Goal: Information Seeking & Learning: Learn about a topic

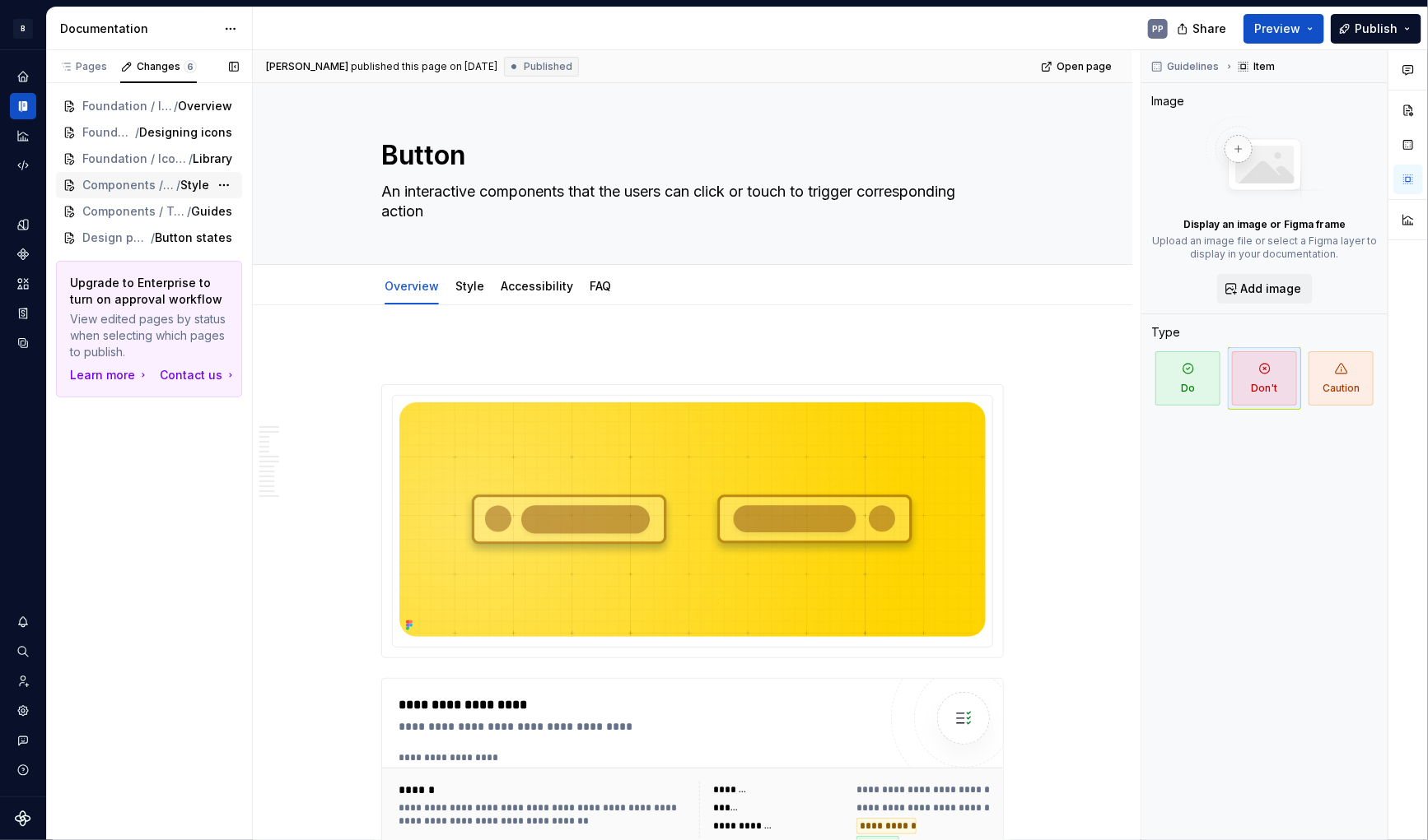
click at [115, 190] on span "Components / Button" at bounding box center [130, 186] width 94 height 17
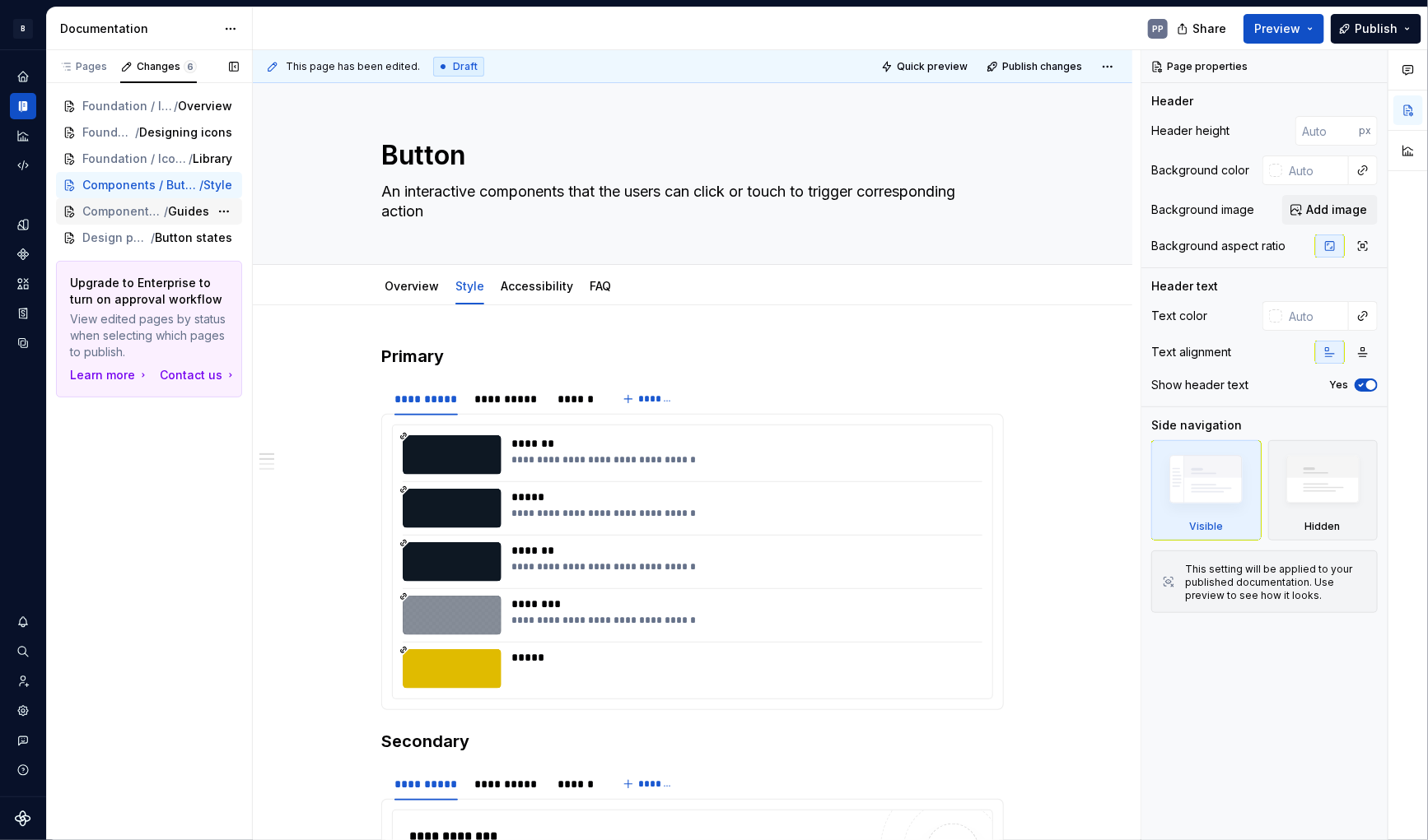
click at [110, 209] on span "Components / Table" at bounding box center [123, 211] width 82 height 17
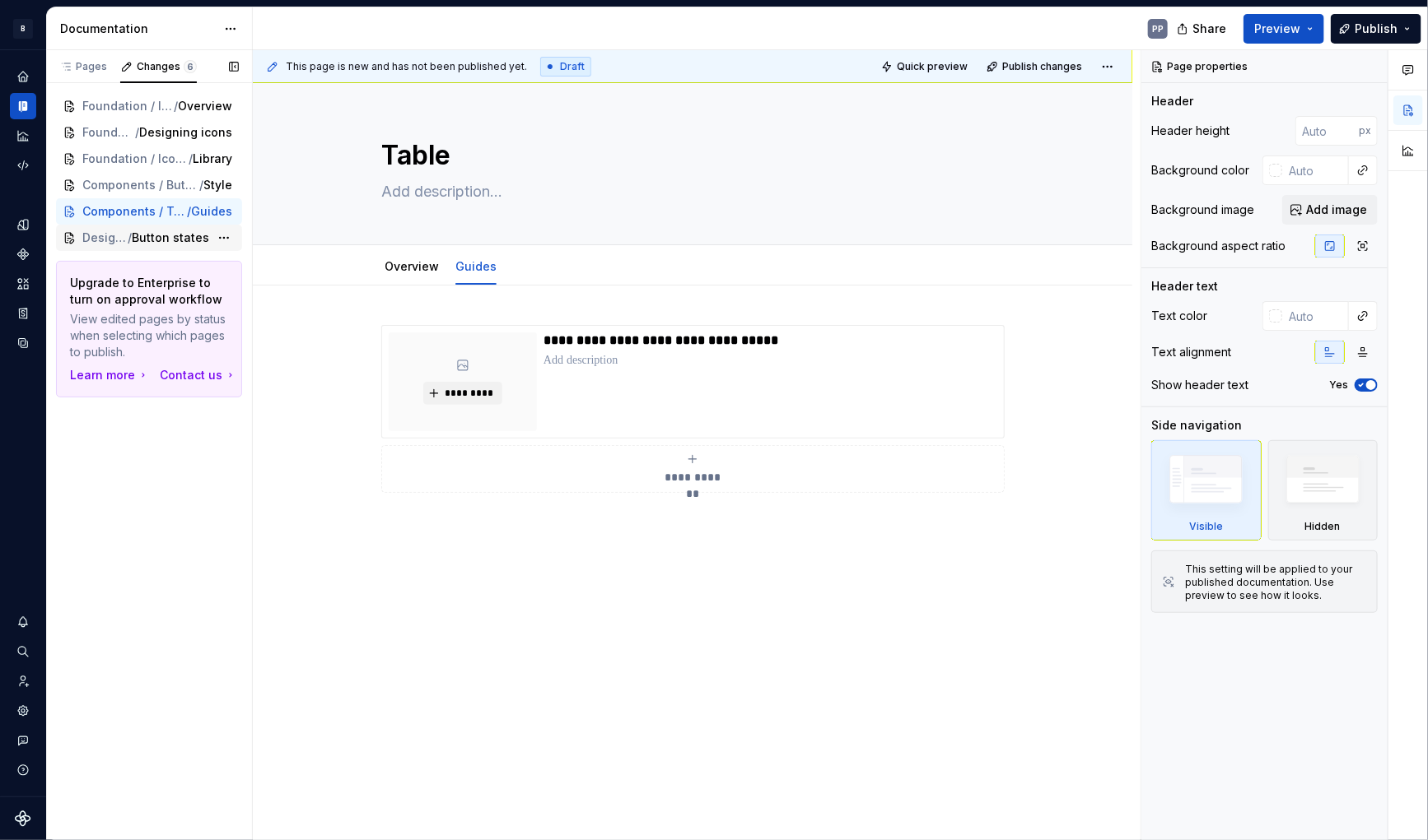
click at [107, 241] on span "Design patterns" at bounding box center [105, 238] width 45 height 17
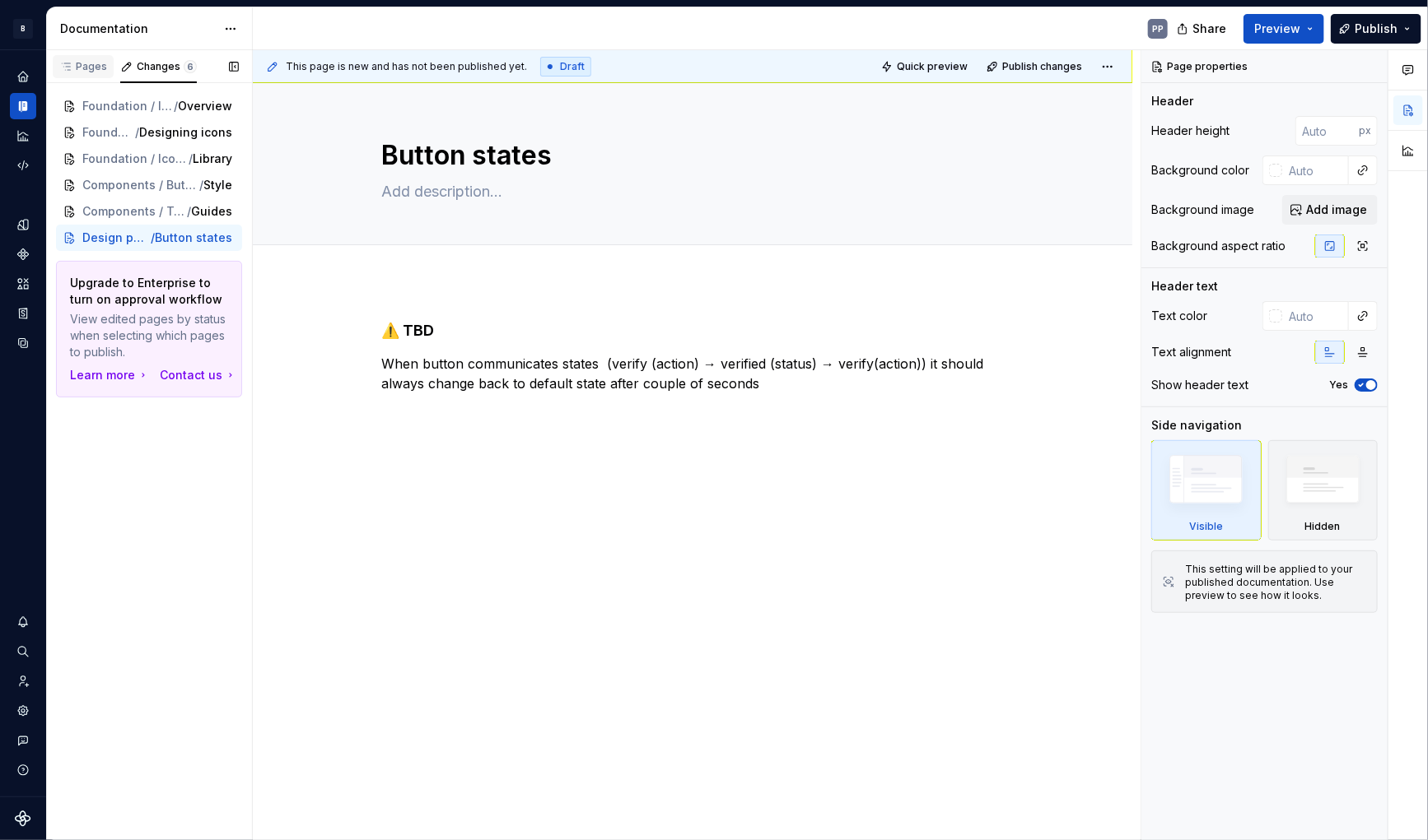
click at [86, 72] on div "Pages" at bounding box center [83, 66] width 48 height 13
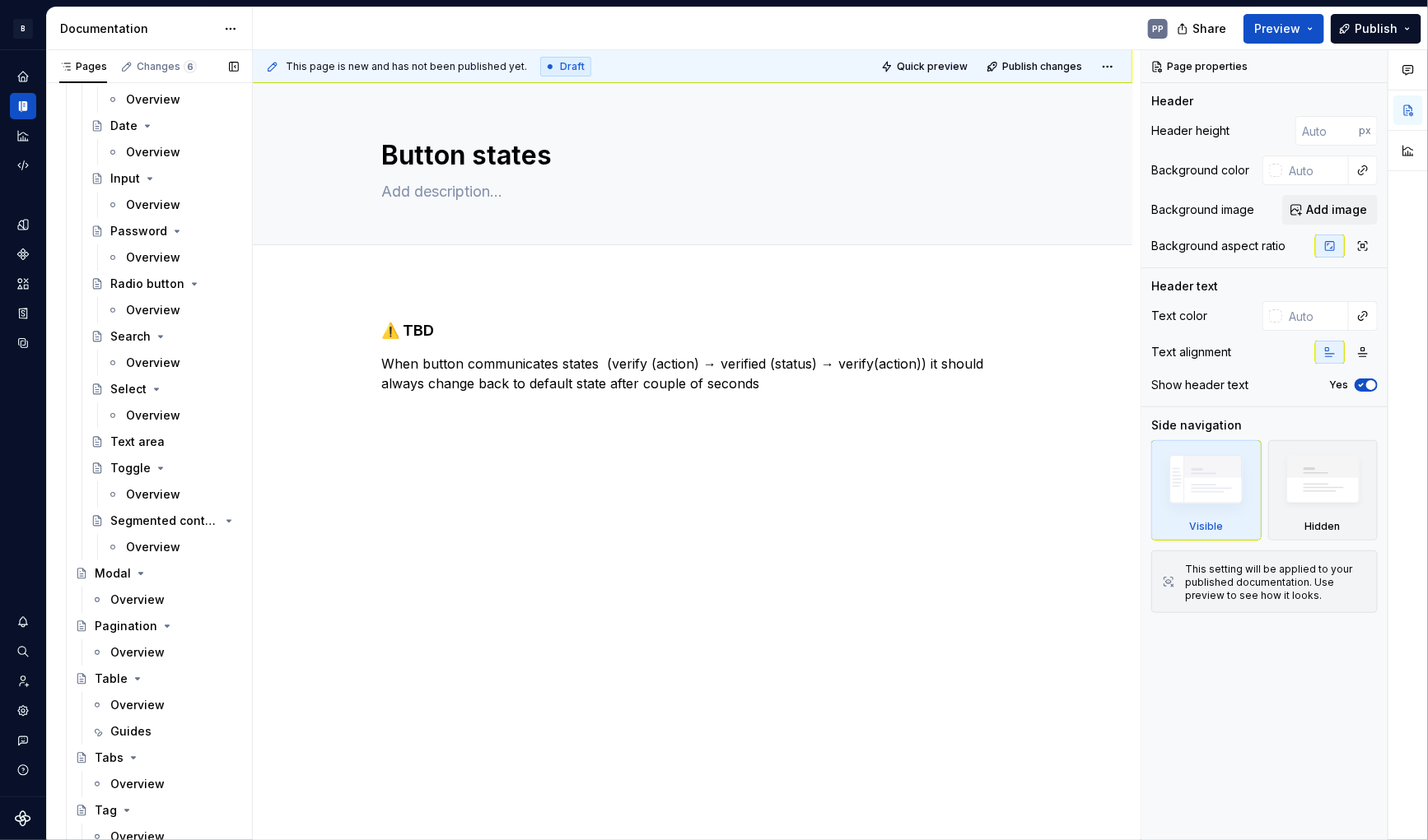
scroll to position [1067, 0]
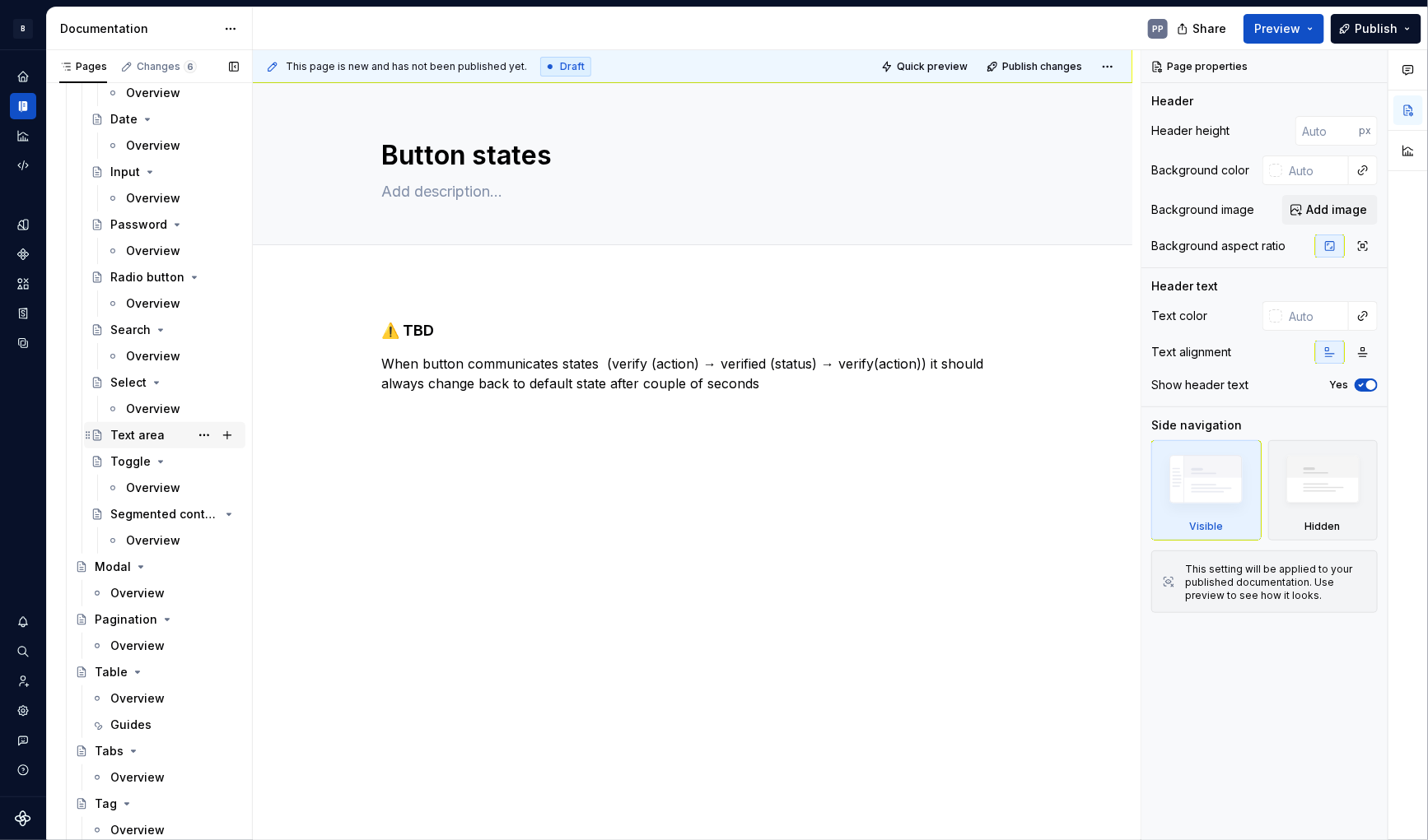
click at [133, 430] on div "Text area" at bounding box center [137, 436] width 54 height 17
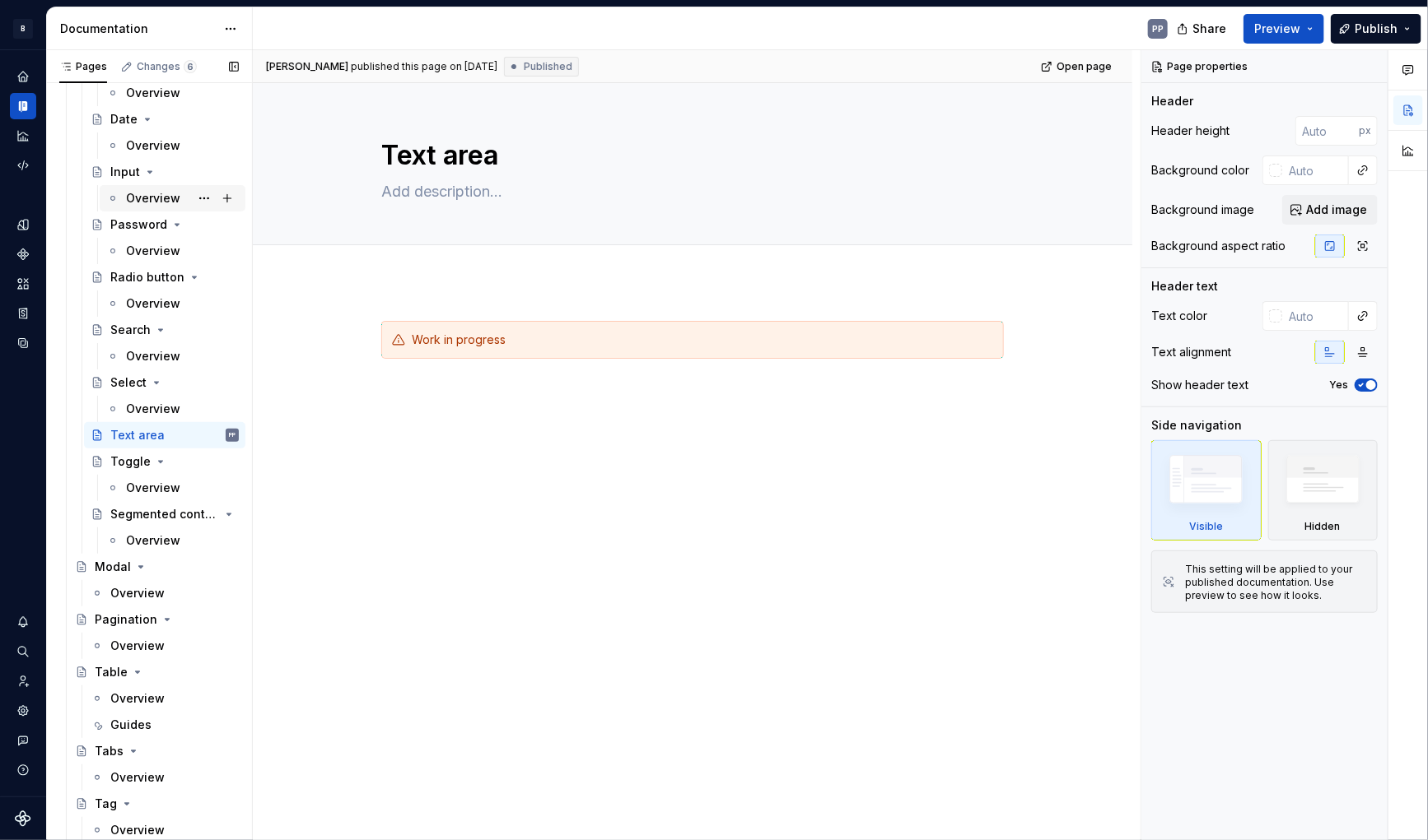
click at [131, 196] on div "Overview" at bounding box center [153, 199] width 54 height 17
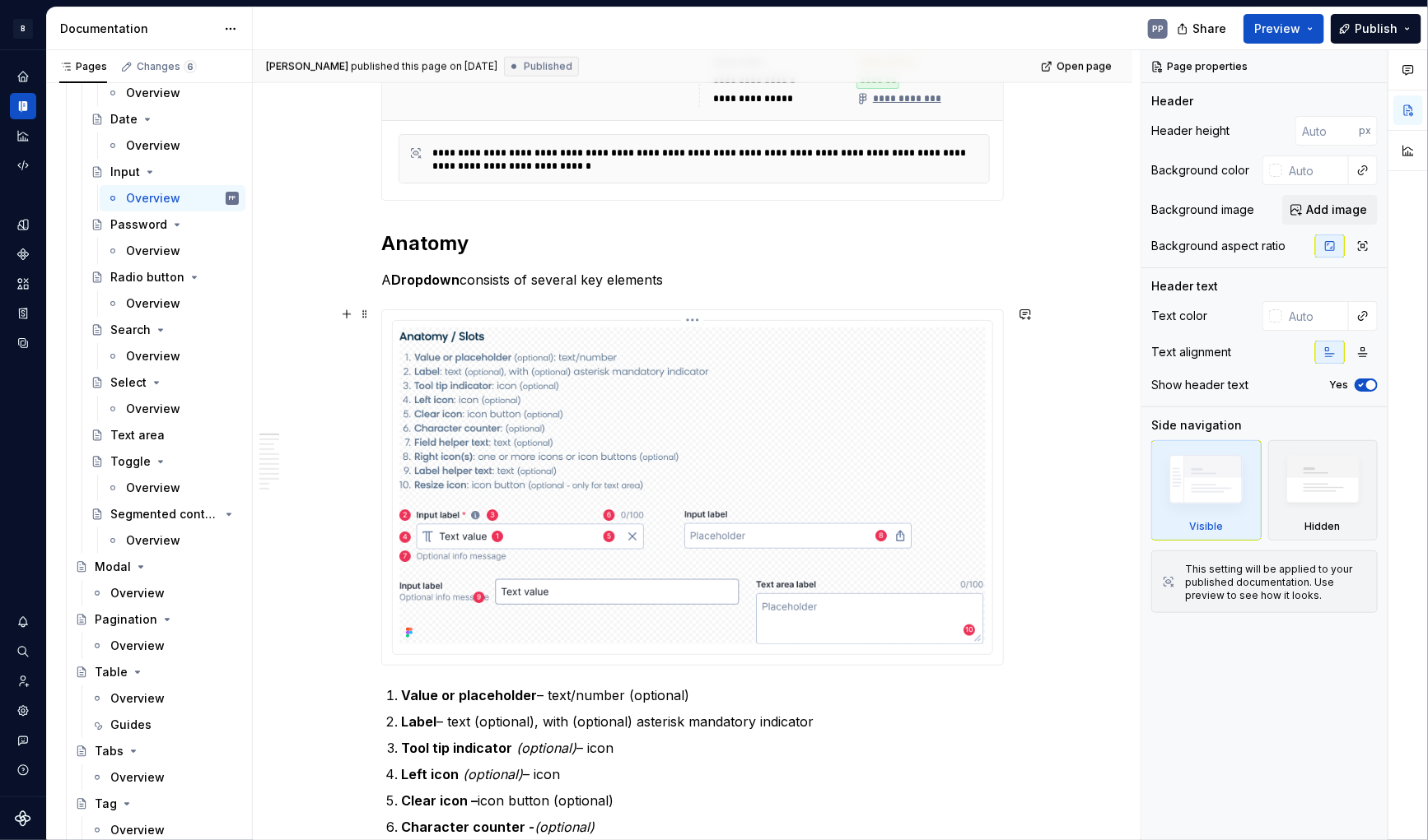
scroll to position [829, 0]
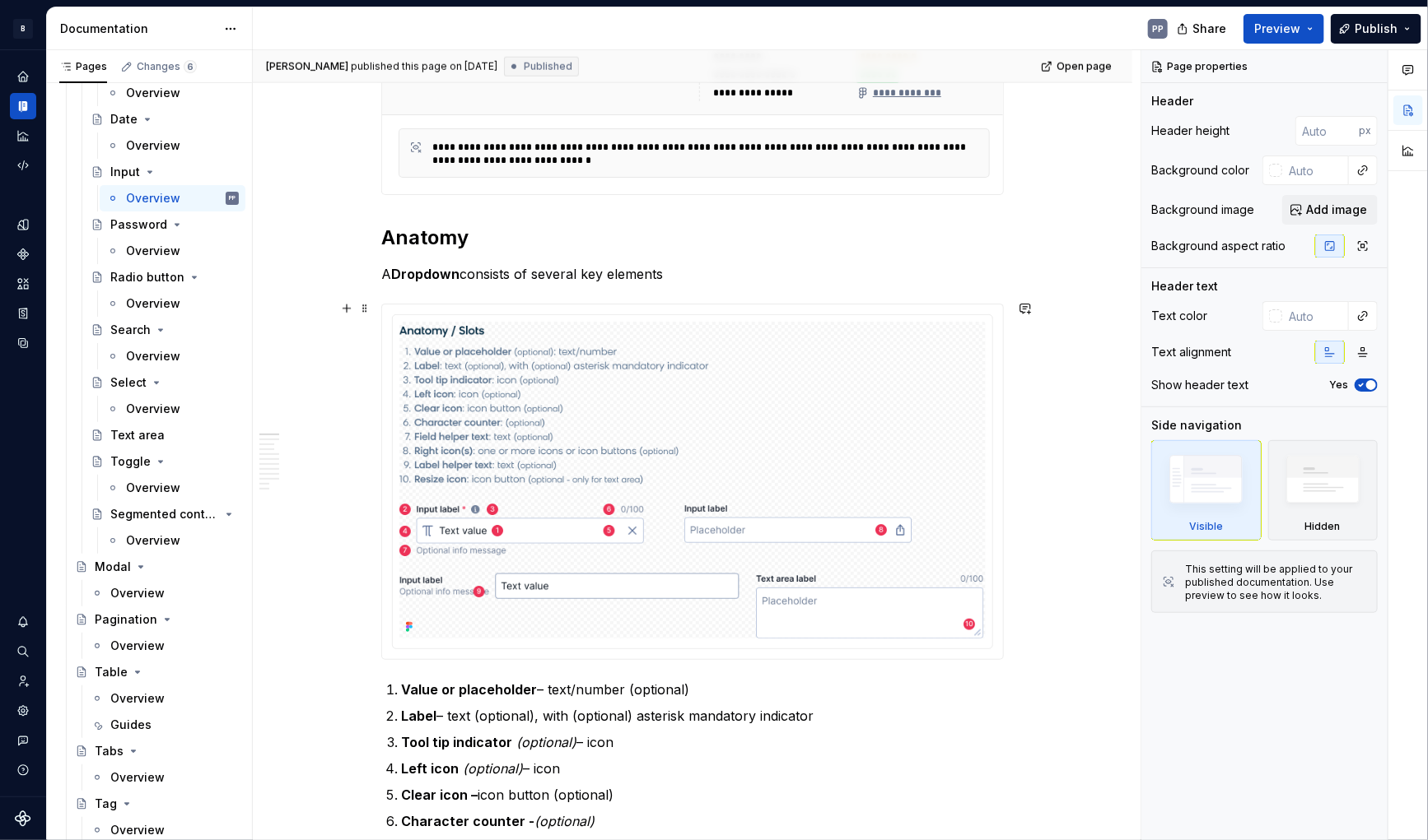
click at [637, 307] on div at bounding box center [692, 482] width 621 height 356
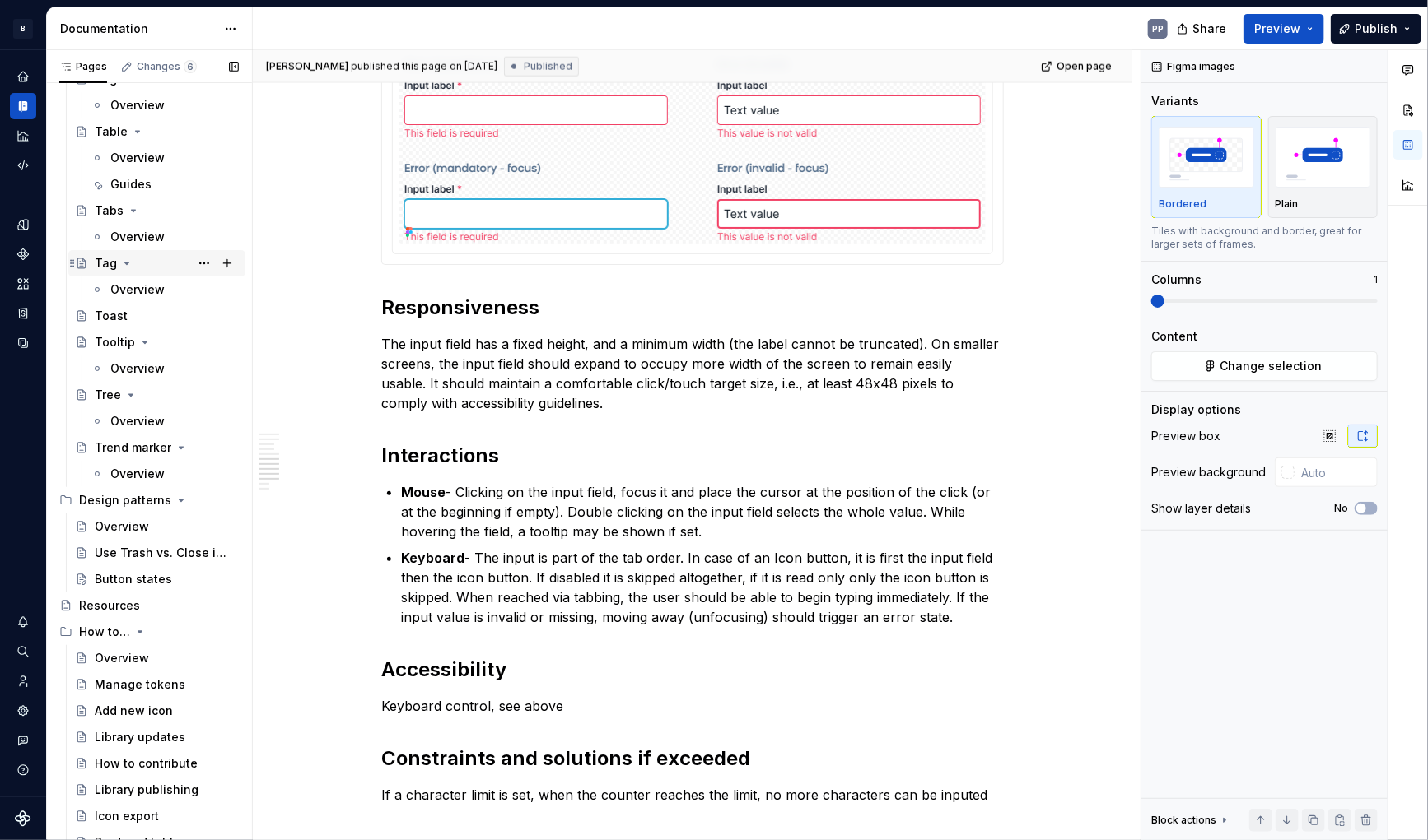
scroll to position [1644, 0]
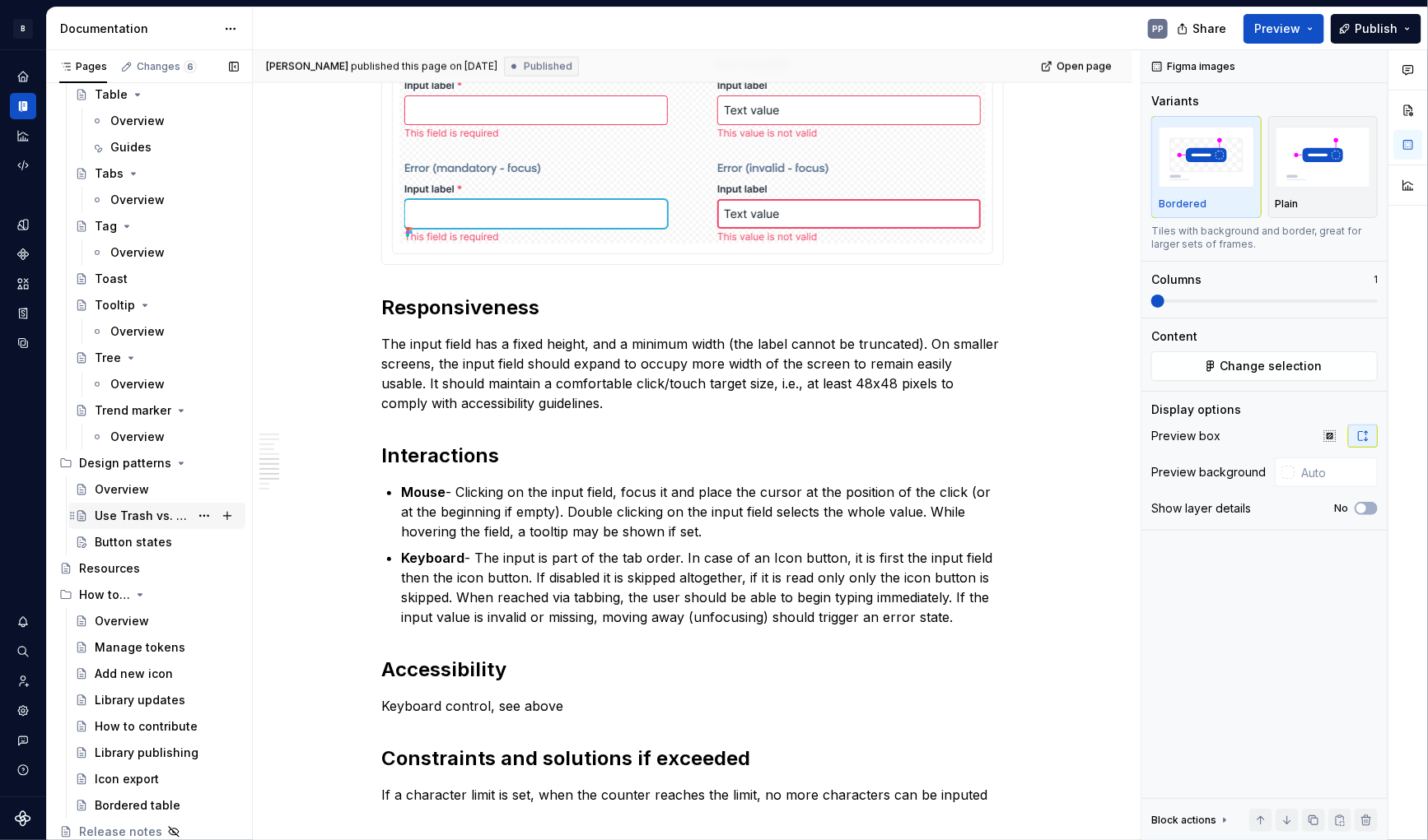
click at [137, 518] on div "Use Trash vs. Close icons for removing elements" at bounding box center [142, 516] width 95 height 17
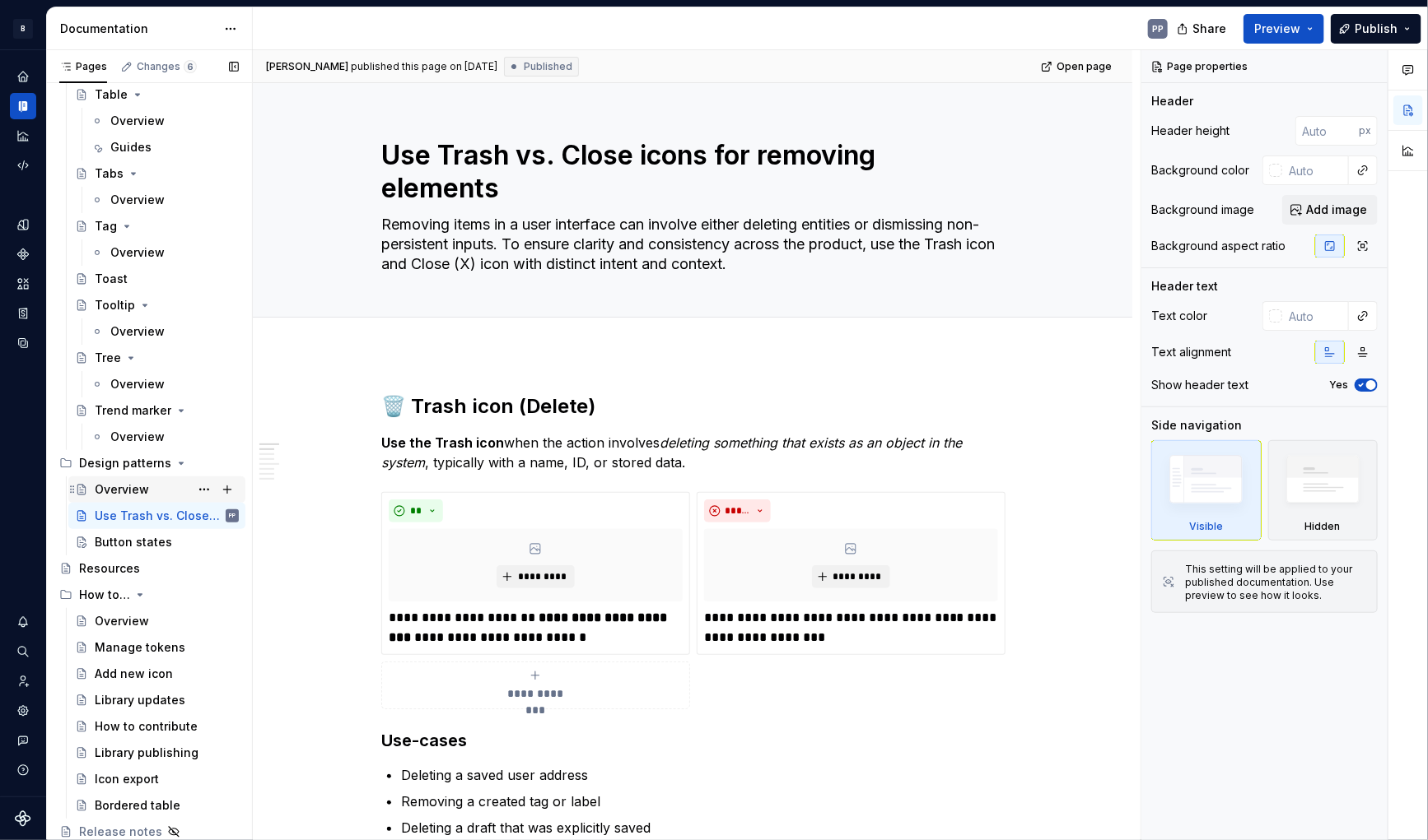
click at [108, 482] on div "Overview" at bounding box center [121, 490] width 54 height 17
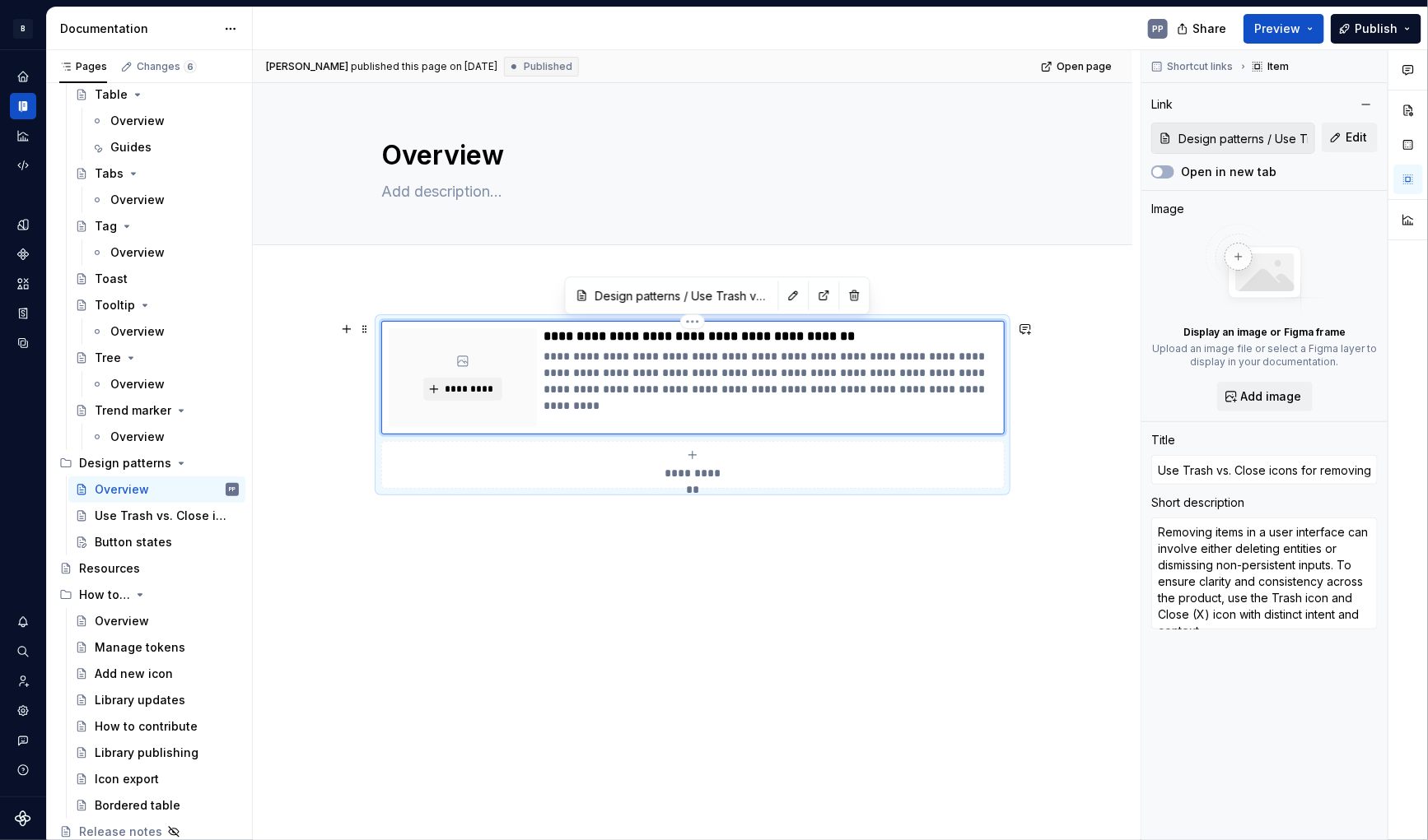
click at [675, 404] on div "**********" at bounding box center [770, 377] width 453 height 98
click at [350, 521] on button "button" at bounding box center [347, 516] width 23 height 23
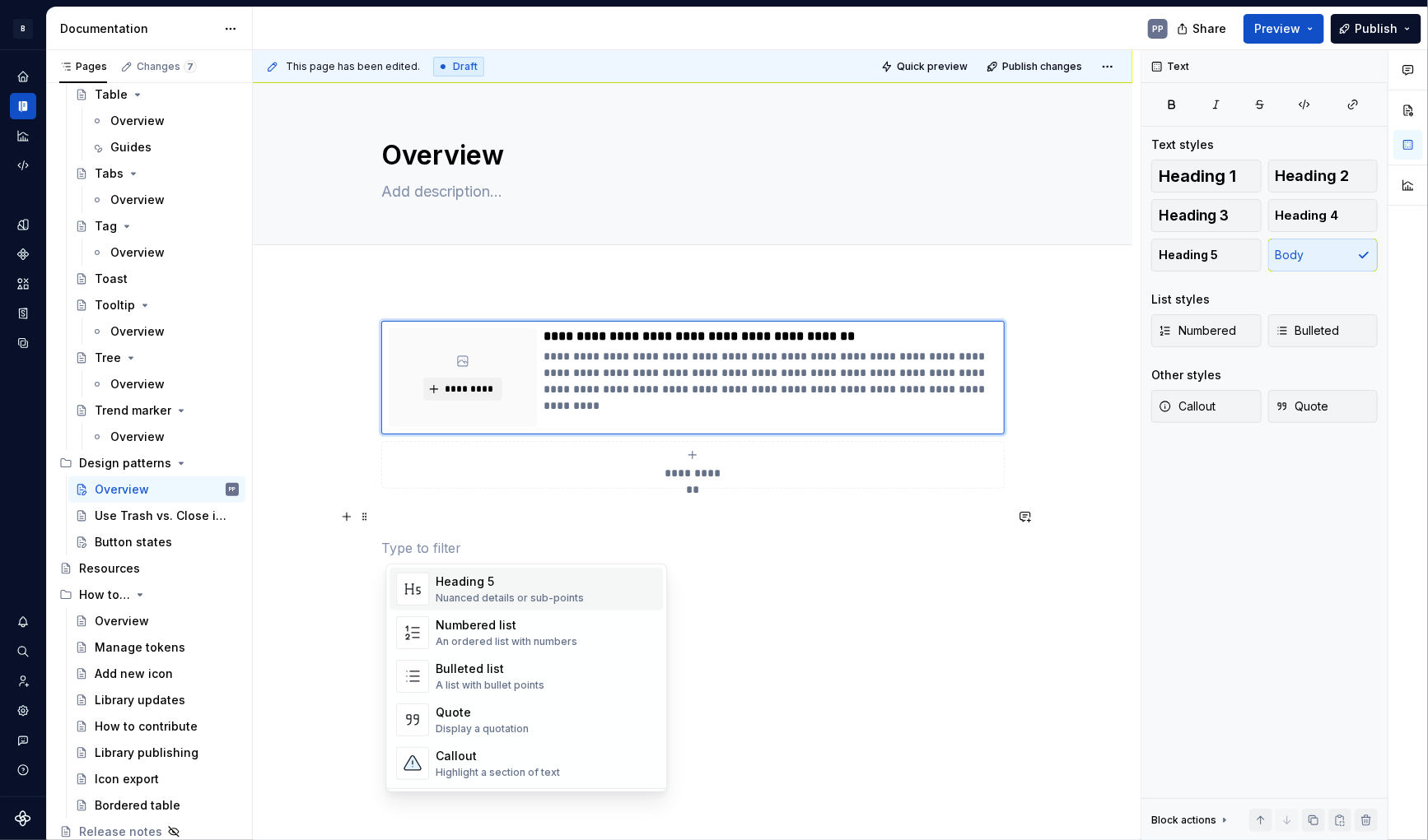
scroll to position [244, 0]
click at [1125, 63] on html "B Banana PP Design system data Documentation PP Share Preview Publish Pages Cha…" at bounding box center [714, 420] width 1428 height 840
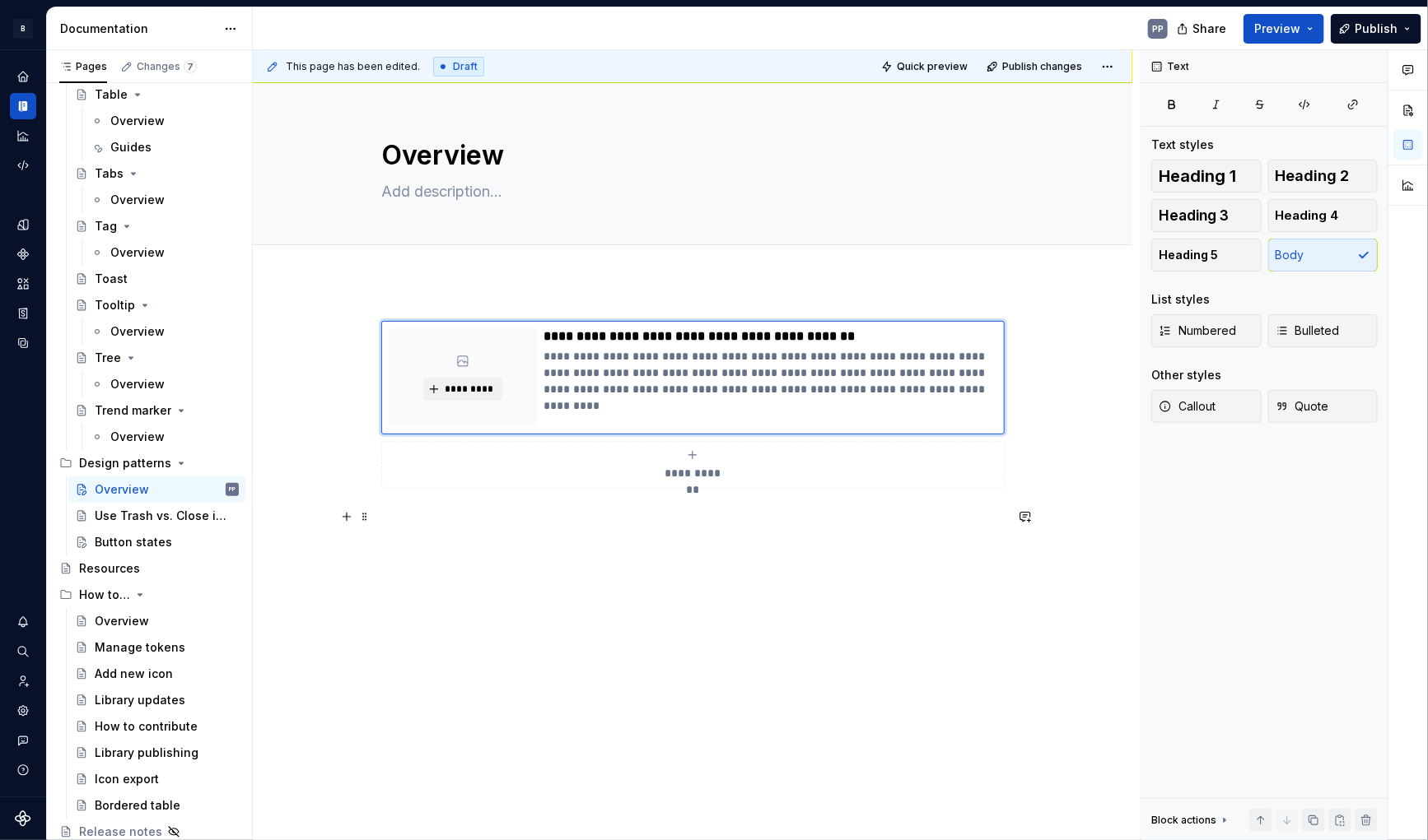
click at [268, 571] on html "B Banana PP Design system data Documentation PP Share Preview Publish Pages Cha…" at bounding box center [714, 420] width 1428 height 840
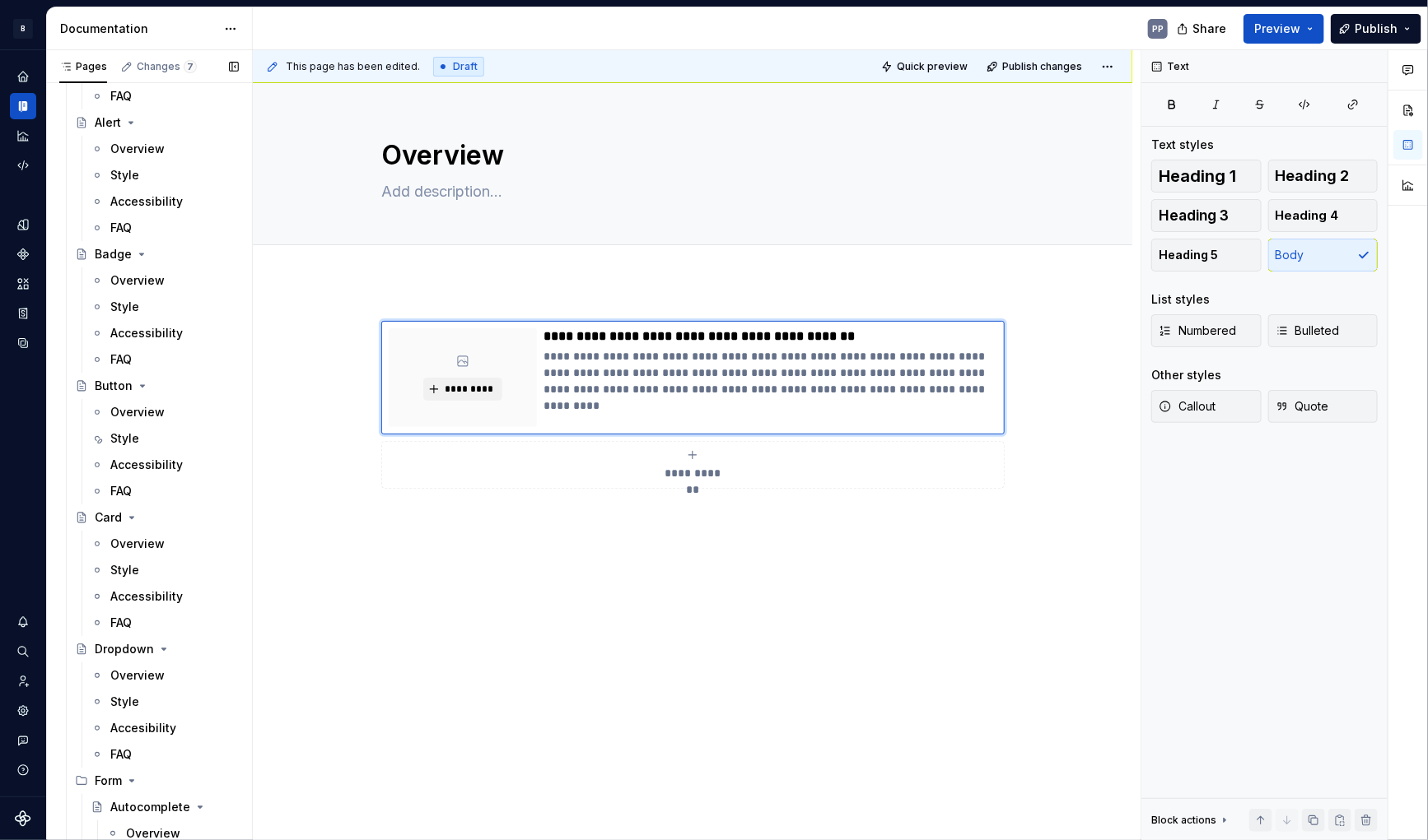
scroll to position [0, 0]
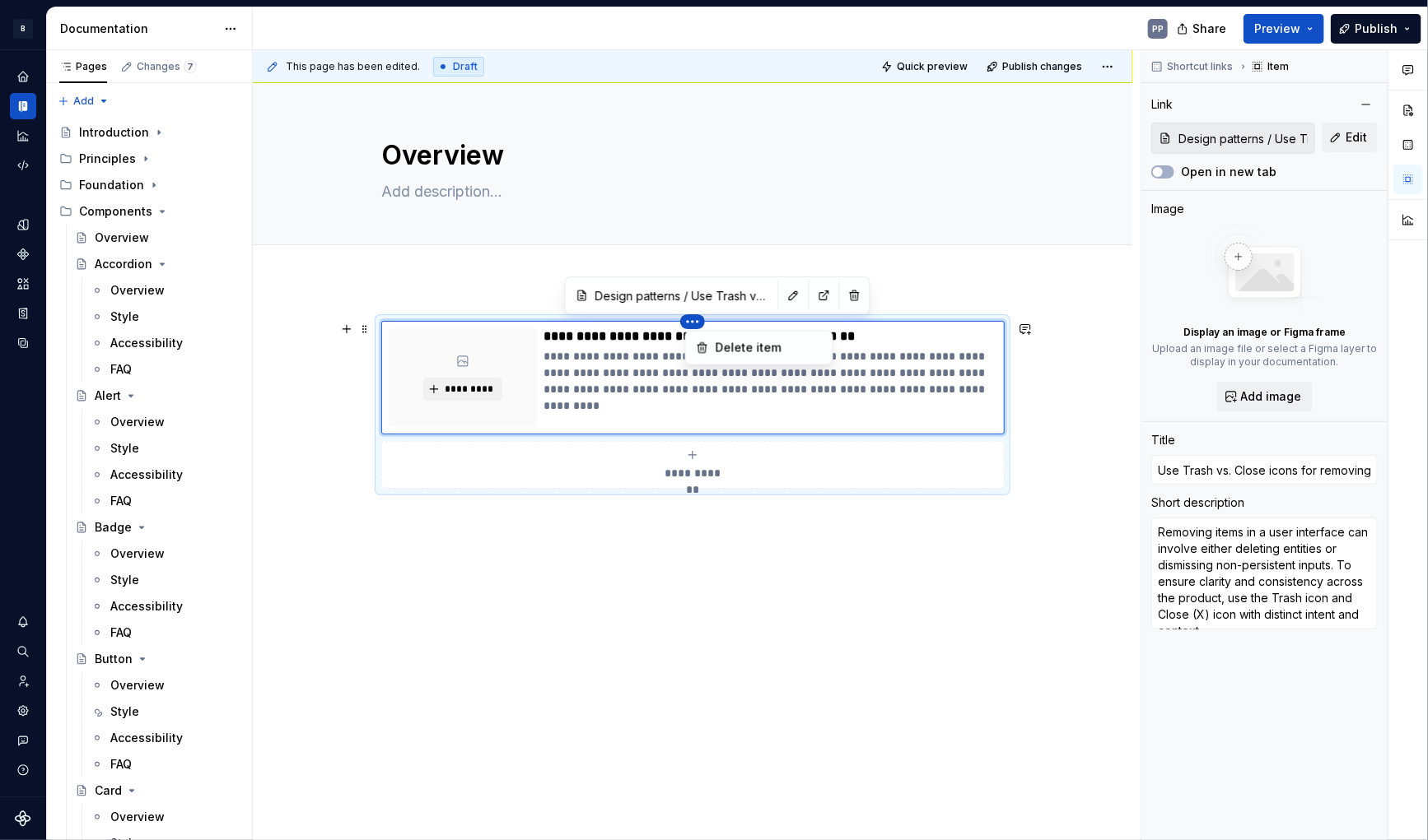
click at [698, 323] on html "B Banana PP Design system data Documentation PP Share Preview Publish Pages Cha…" at bounding box center [714, 420] width 1428 height 840
click at [417, 669] on html "B Banana PP Design system data Documentation PP Share Preview Publish Pages Cha…" at bounding box center [714, 420] width 1428 height 840
click at [623, 397] on div "**********" at bounding box center [770, 377] width 453 height 98
click at [1166, 107] on div "Link" at bounding box center [1161, 105] width 21 height 17
click at [671, 701] on div "**********" at bounding box center [692, 555] width 880 height 548
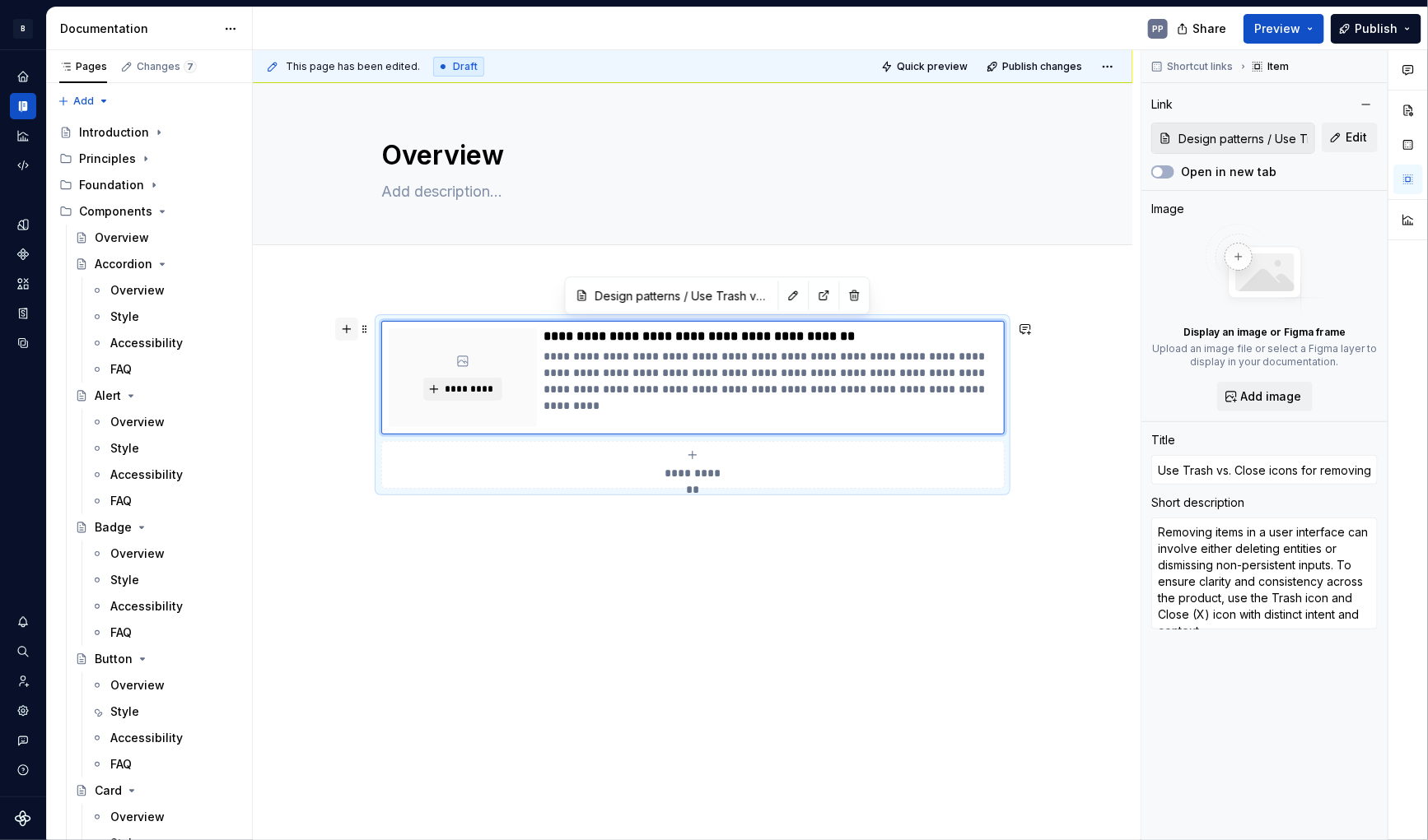
click at [354, 333] on button "button" at bounding box center [347, 329] width 23 height 23
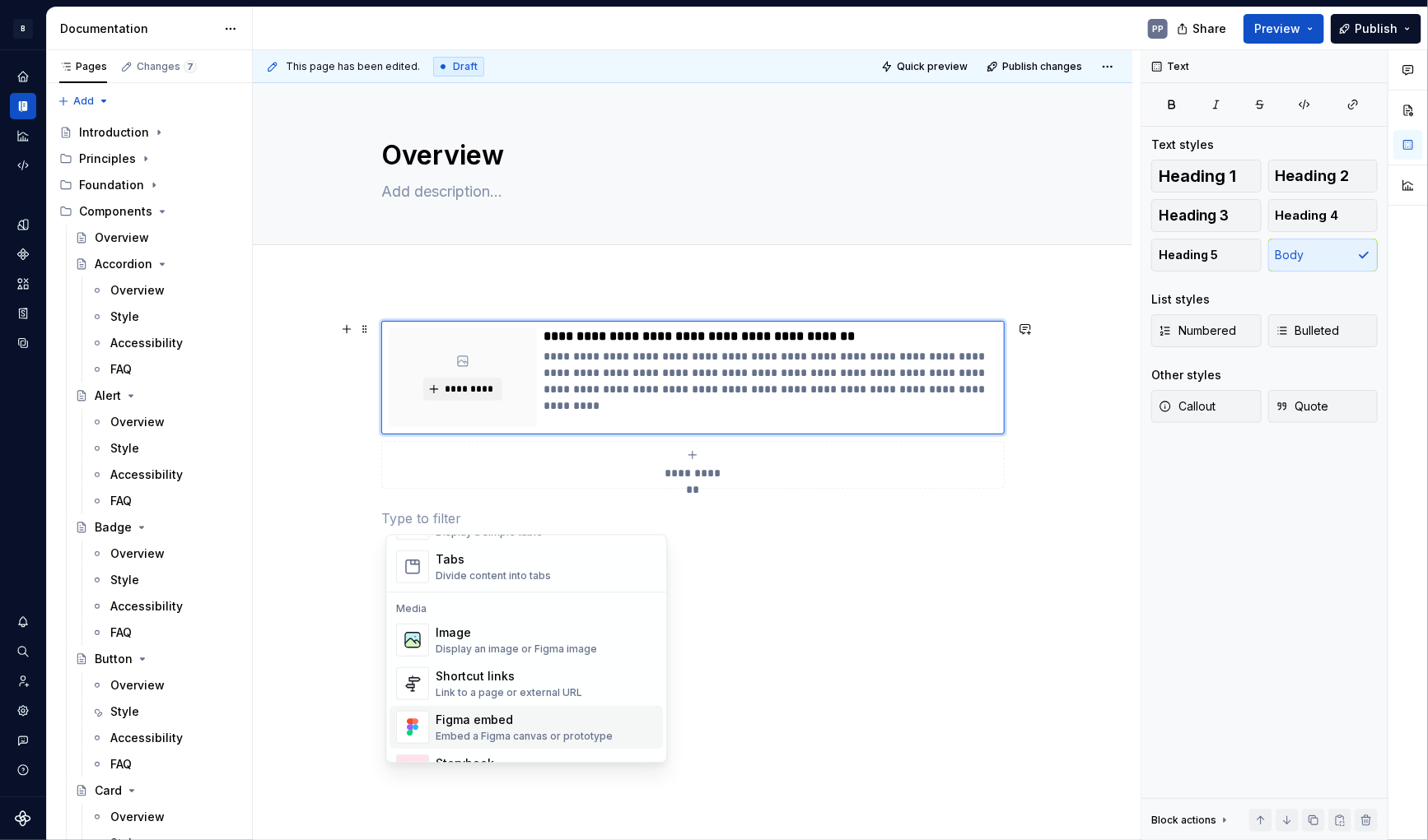
scroll to position [653, 0]
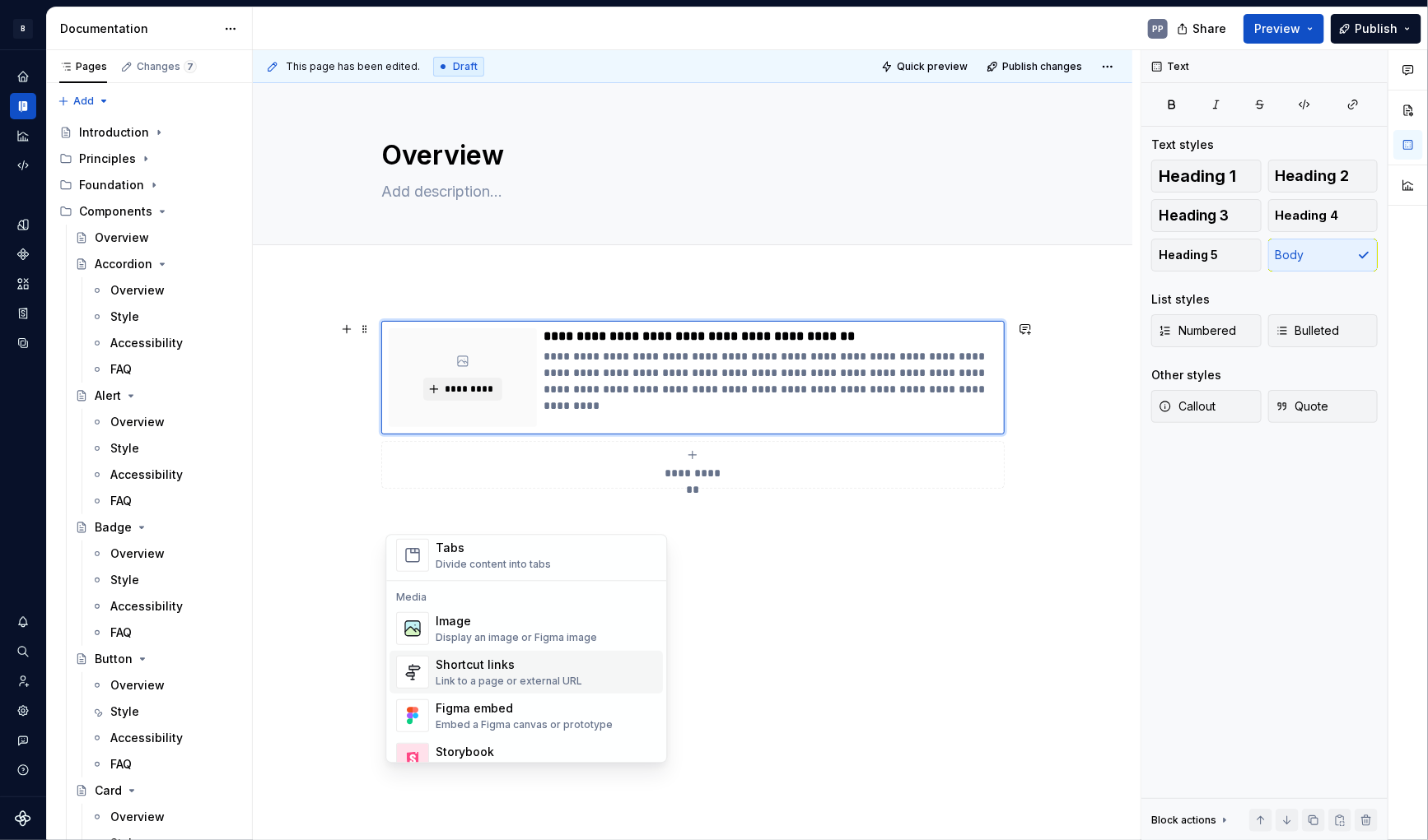
click at [497, 670] on div "Shortcut links" at bounding box center [508, 665] width 146 height 17
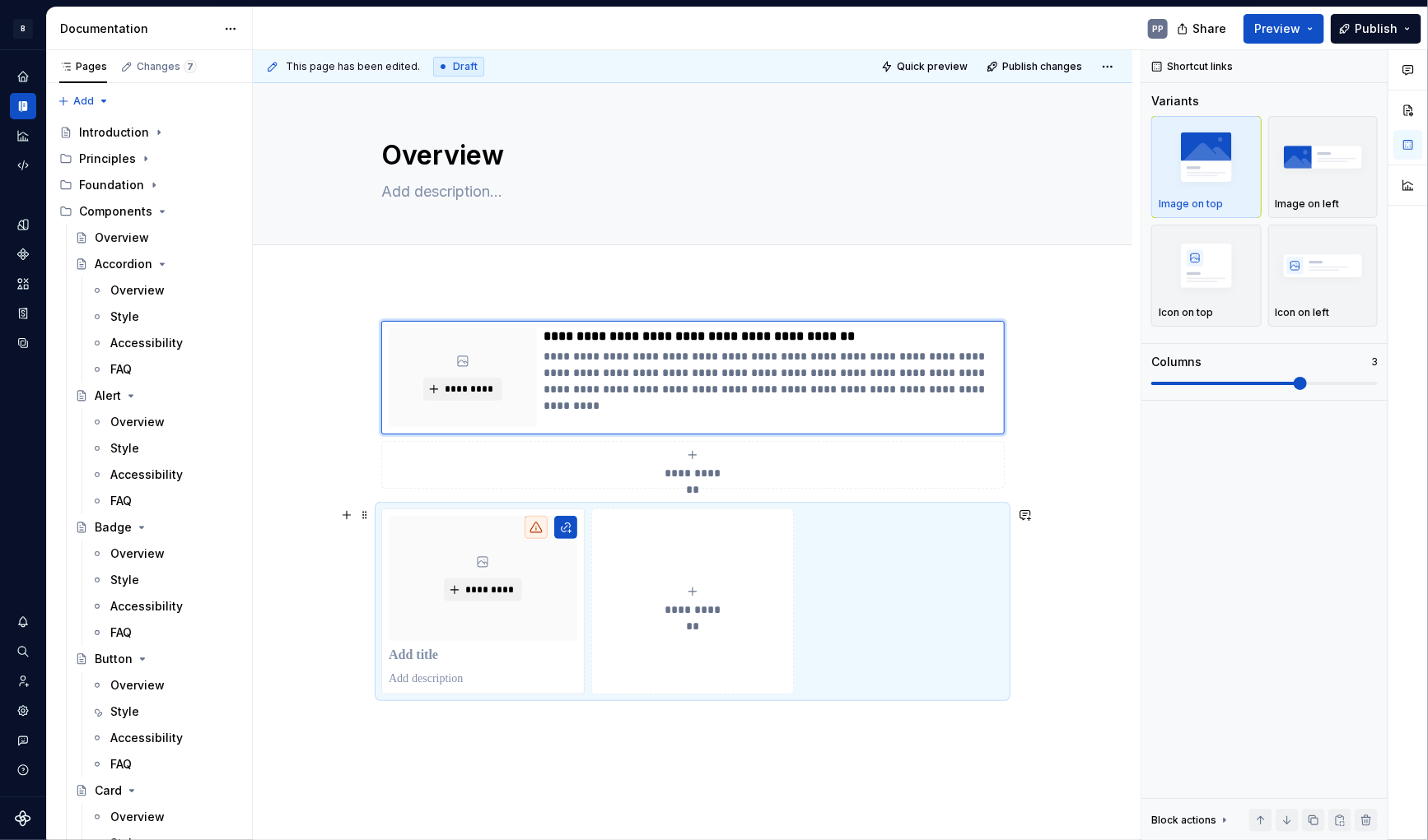
click at [525, 509] on div "**********" at bounding box center [692, 602] width 623 height 186
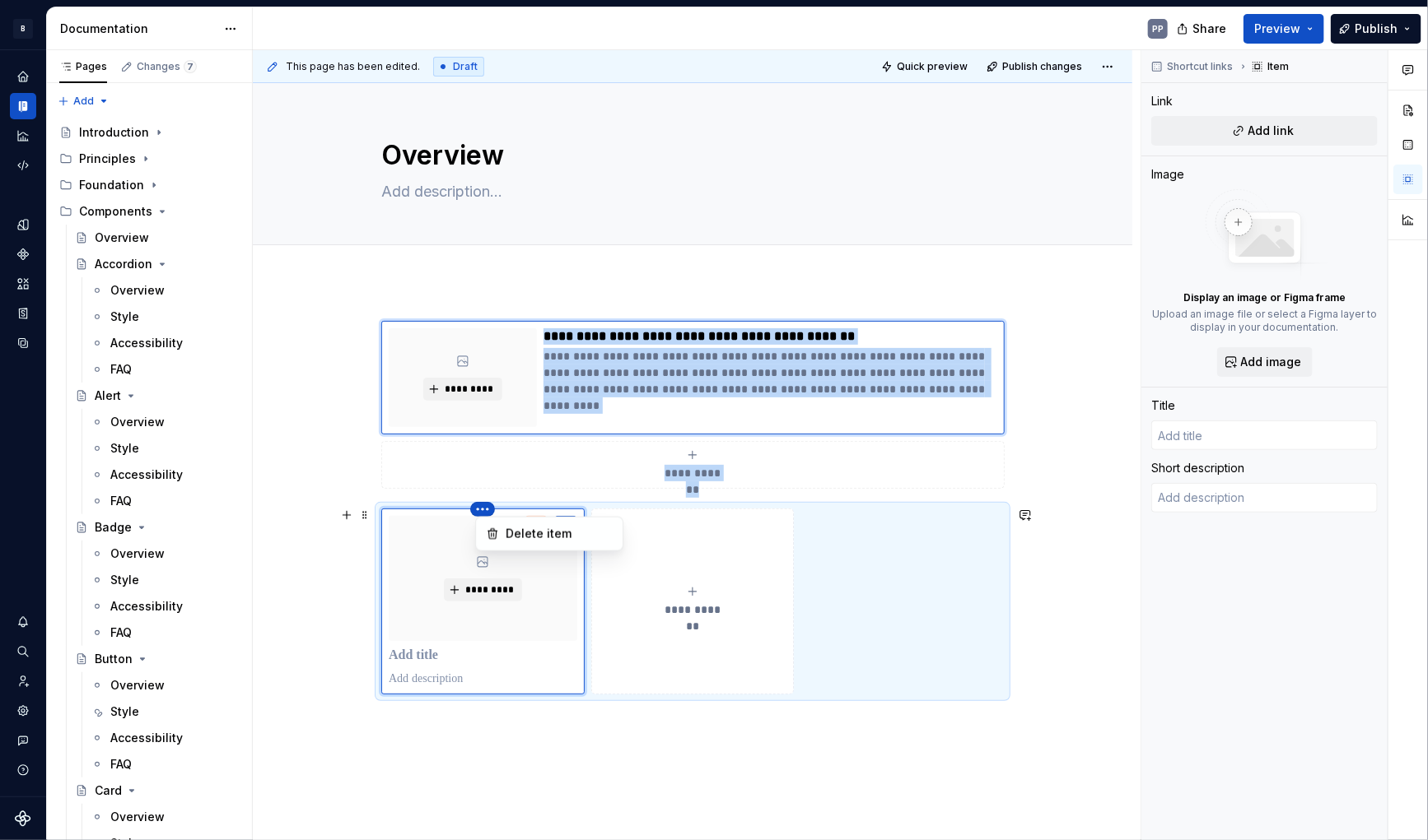
click at [490, 506] on html "B Banana PP Design system data Documentation PP Share Preview Publish Pages Cha…" at bounding box center [714, 420] width 1428 height 840
click at [501, 528] on div "Delete item" at bounding box center [549, 534] width 140 height 27
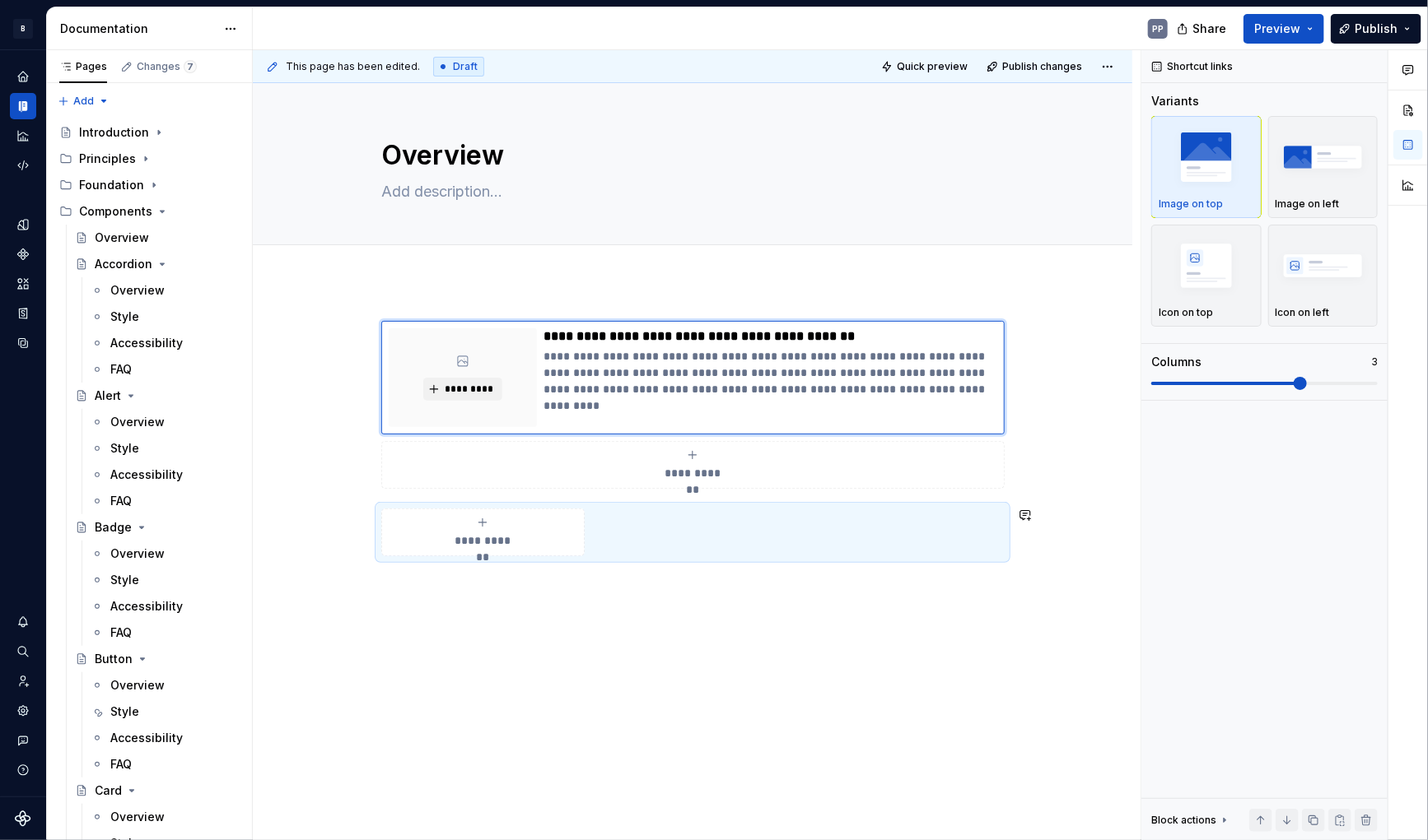
click at [682, 494] on div "**********" at bounding box center [692, 472] width 623 height 304
click at [683, 510] on div "**********" at bounding box center [692, 533] width 623 height 48
click at [760, 524] on div "**********" at bounding box center [692, 533] width 623 height 48
click at [644, 374] on p "**********" at bounding box center [770, 373] width 453 height 50
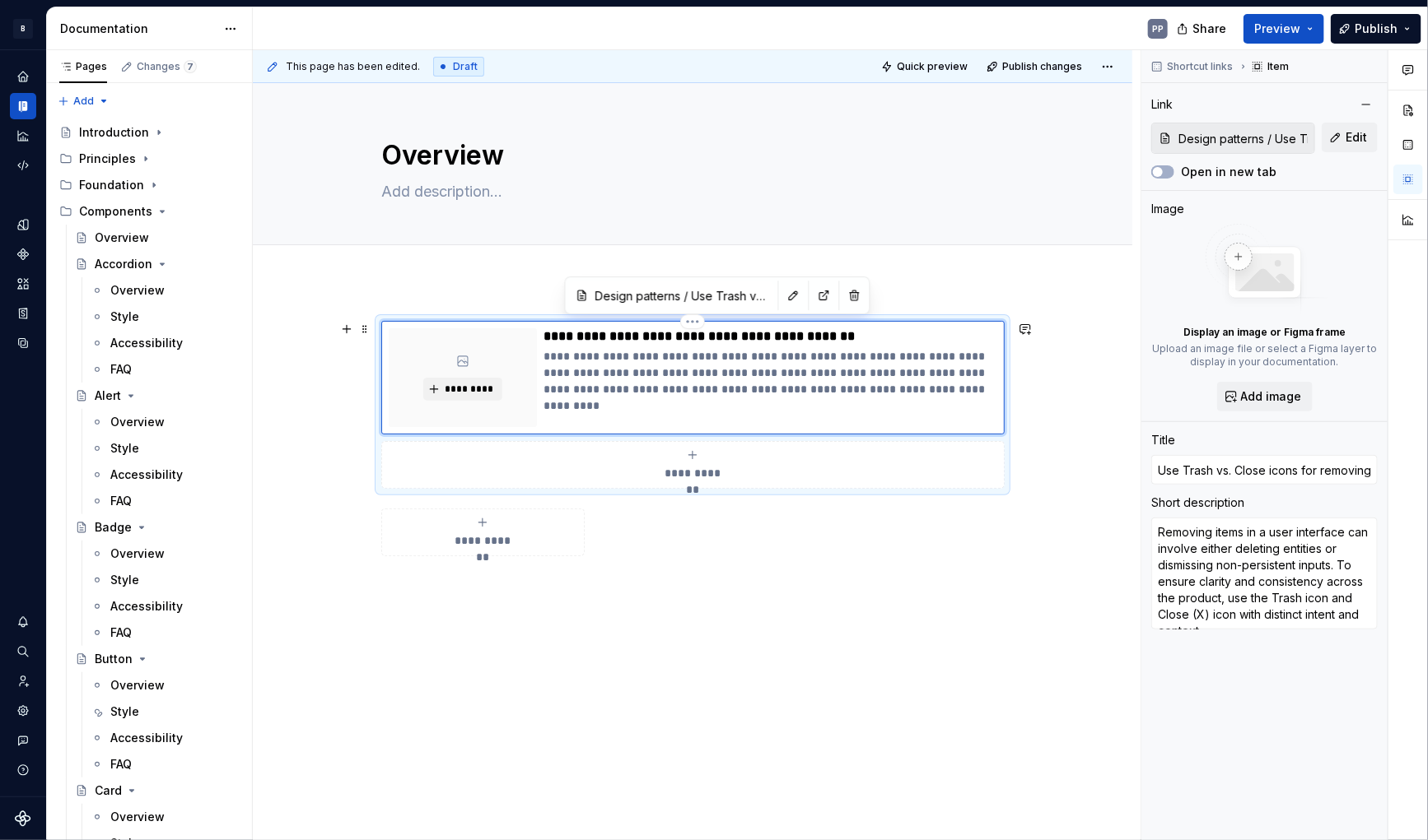
click at [500, 358] on div "*********" at bounding box center [463, 377] width 148 height 98
click at [585, 358] on p "**********" at bounding box center [770, 373] width 453 height 50
click at [485, 524] on icon "submit" at bounding box center [483, 523] width 13 height 13
type textarea "*"
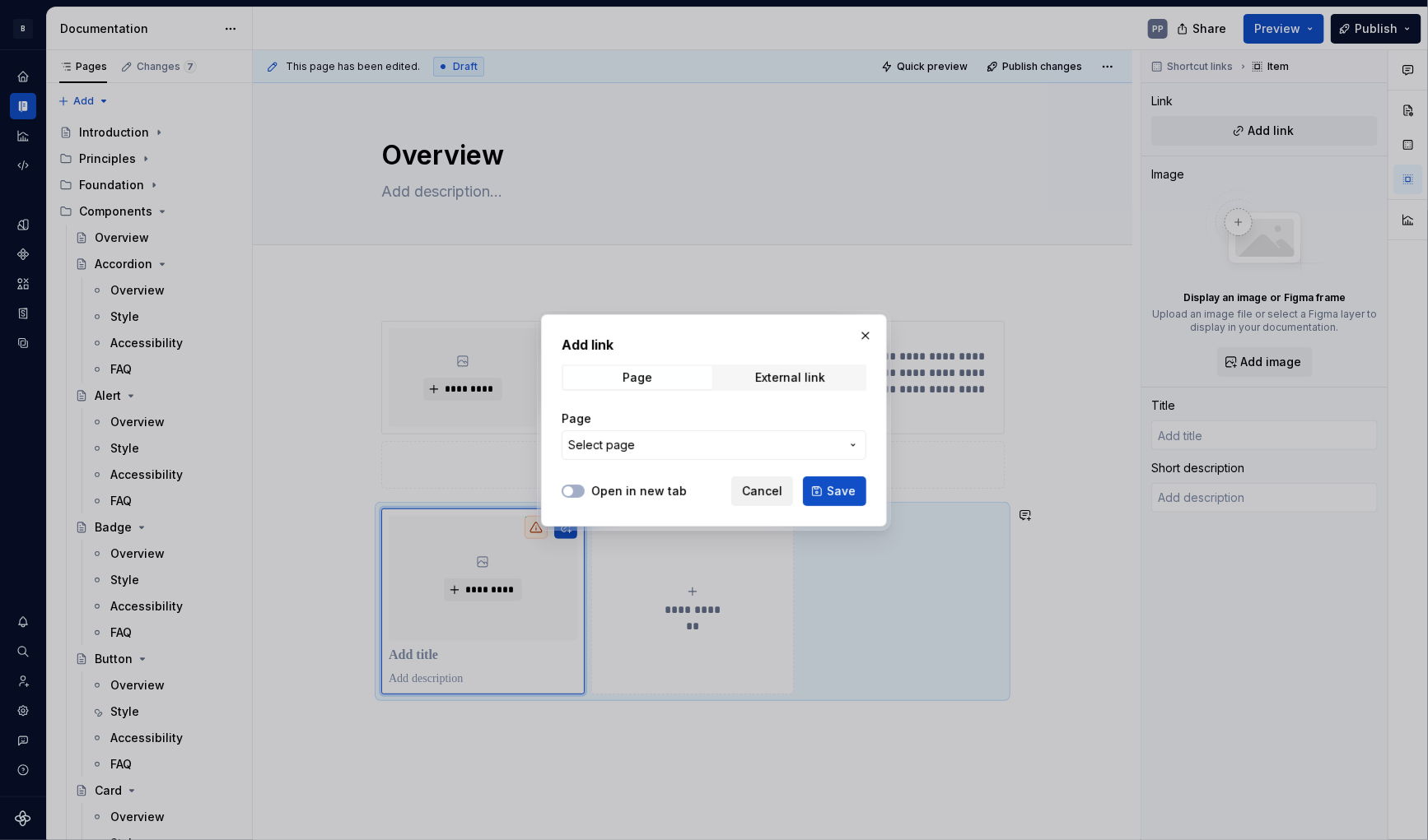
click at [781, 491] on span "Cancel" at bounding box center [762, 492] width 40 height 17
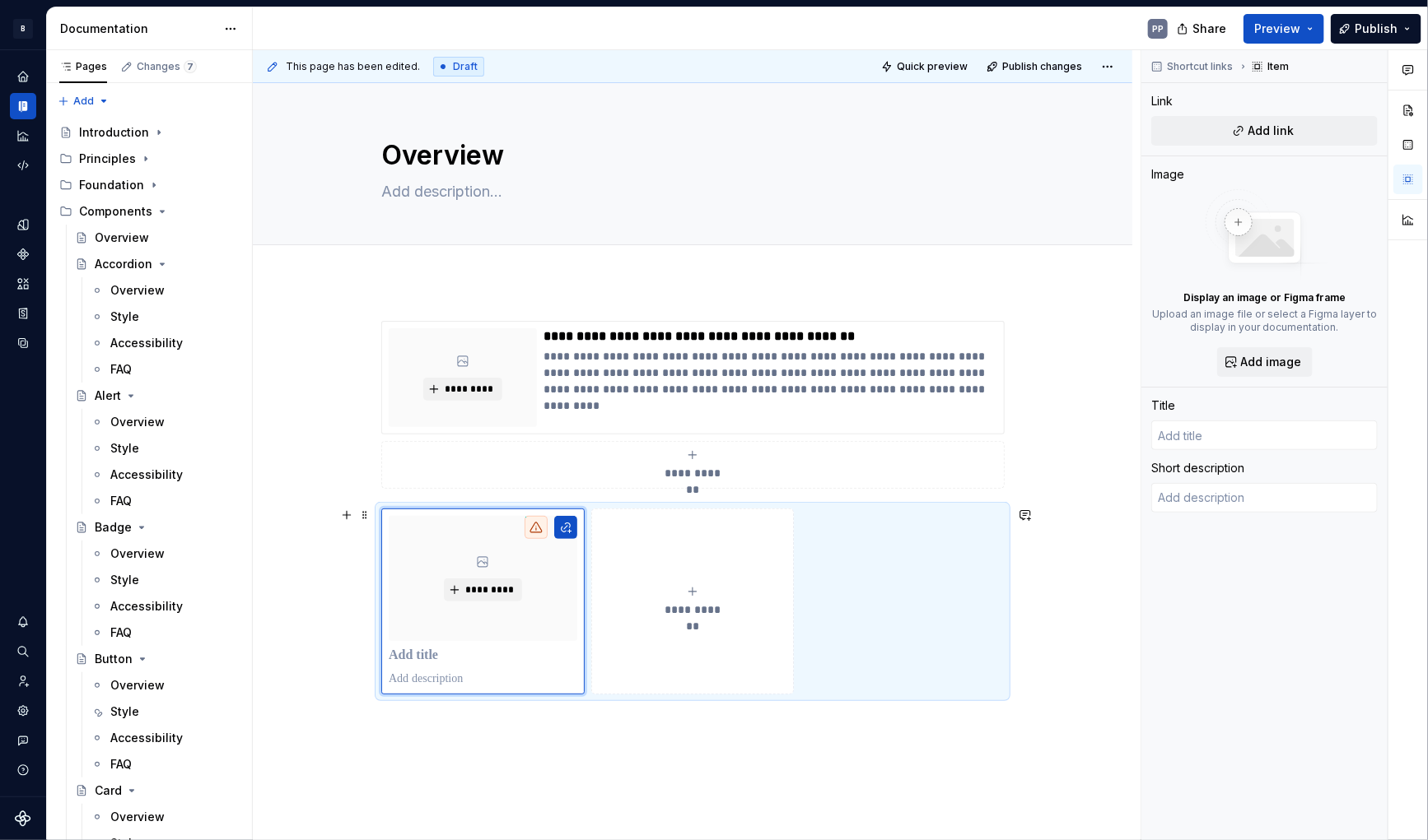
click at [1002, 509] on div "**********" at bounding box center [692, 602] width 623 height 186
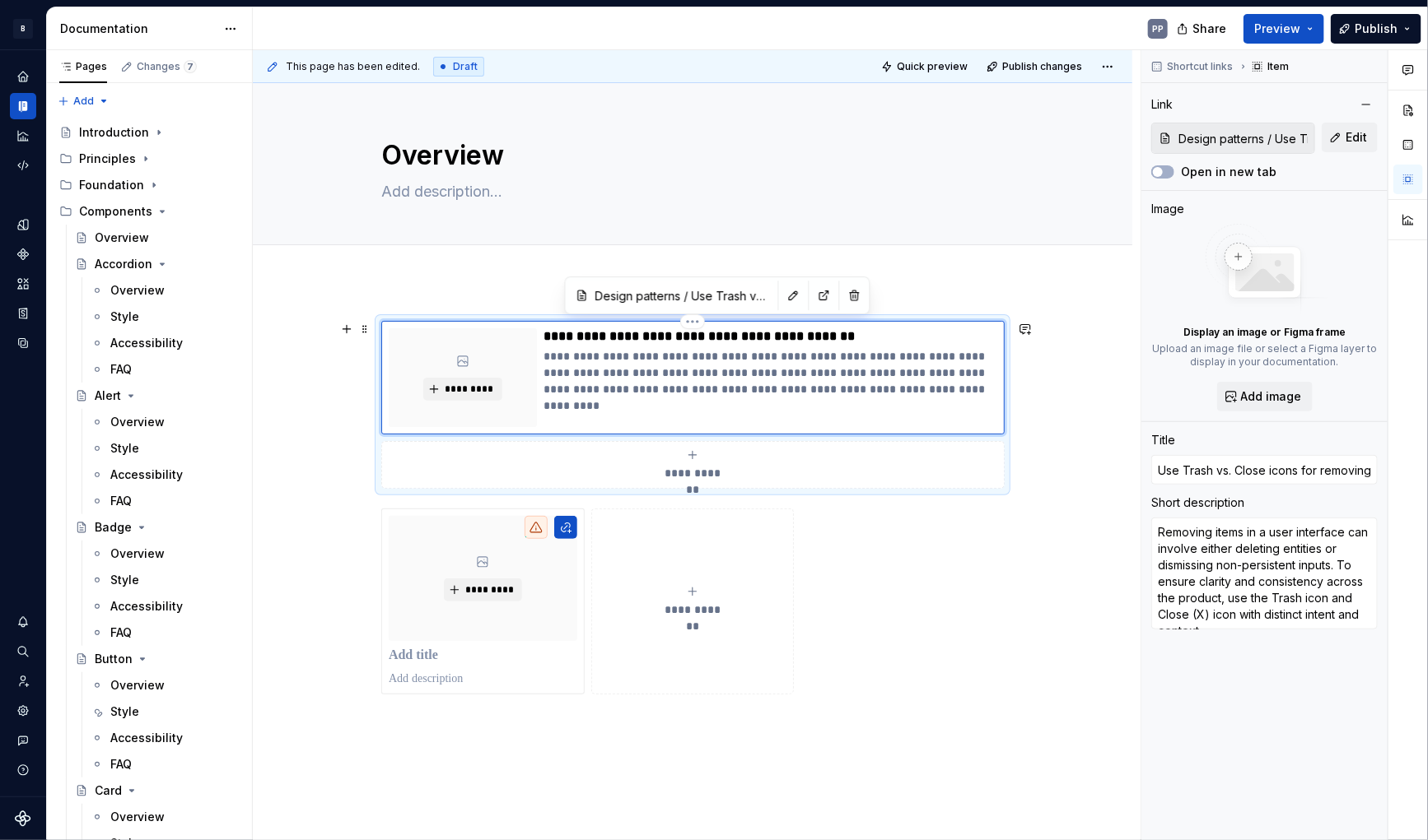
click at [987, 430] on div "**********" at bounding box center [693, 378] width 623 height 114
click at [898, 518] on div "**********" at bounding box center [692, 602] width 623 height 186
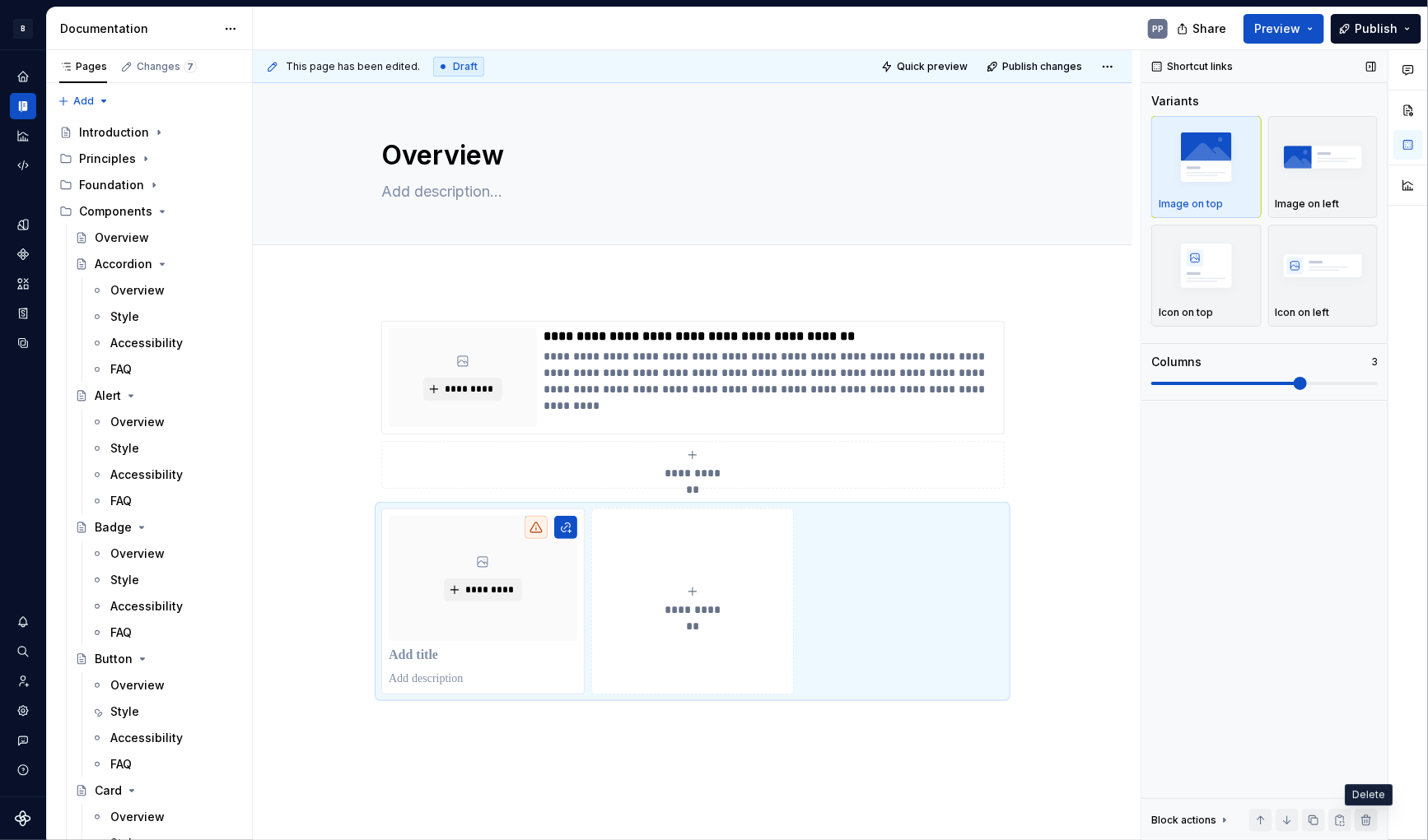
click at [1363, 819] on button "button" at bounding box center [1365, 820] width 23 height 23
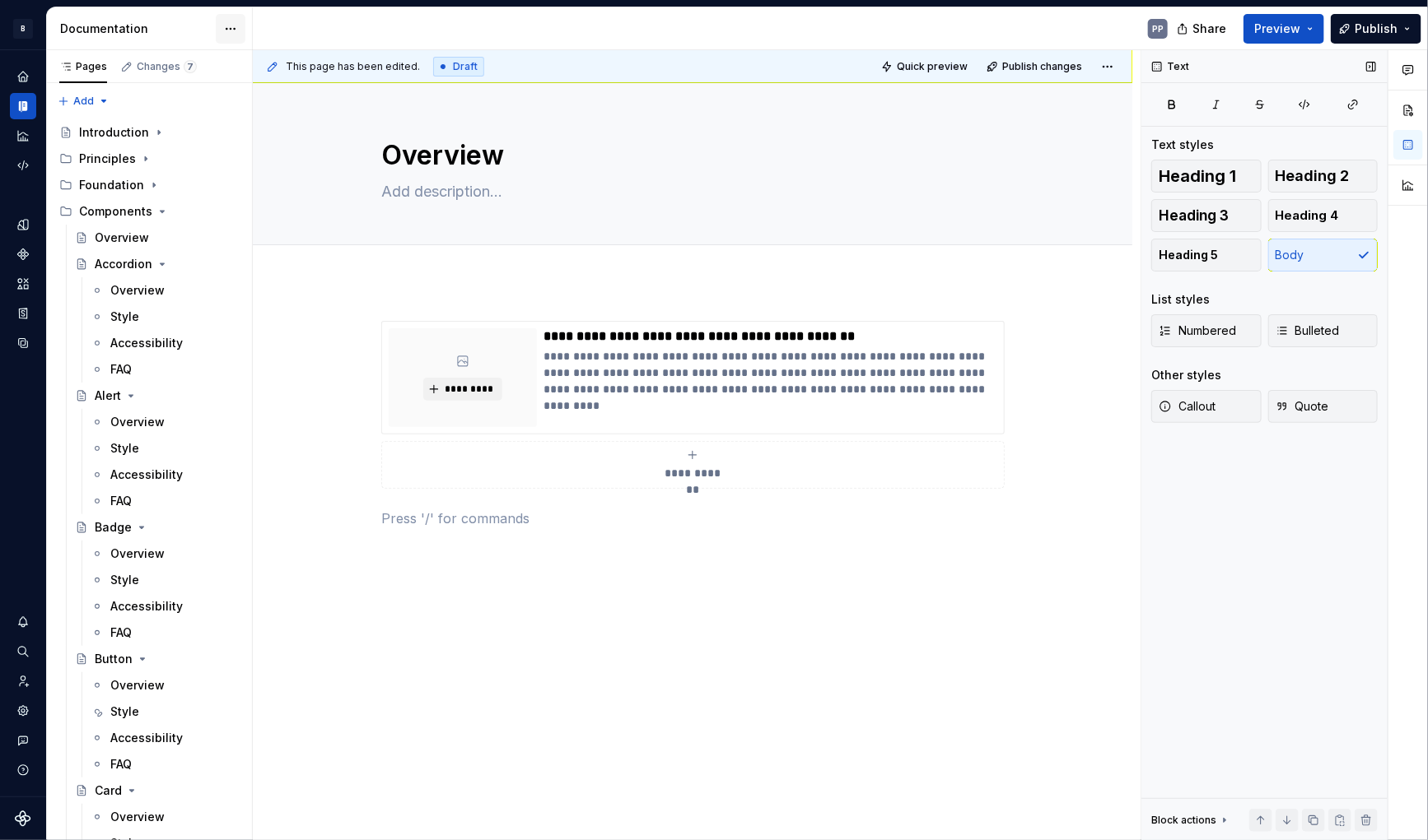
click at [232, 23] on html "B Banana PP Design system data Documentation PP Share Preview Publish Pages Cha…" at bounding box center [714, 420] width 1428 height 840
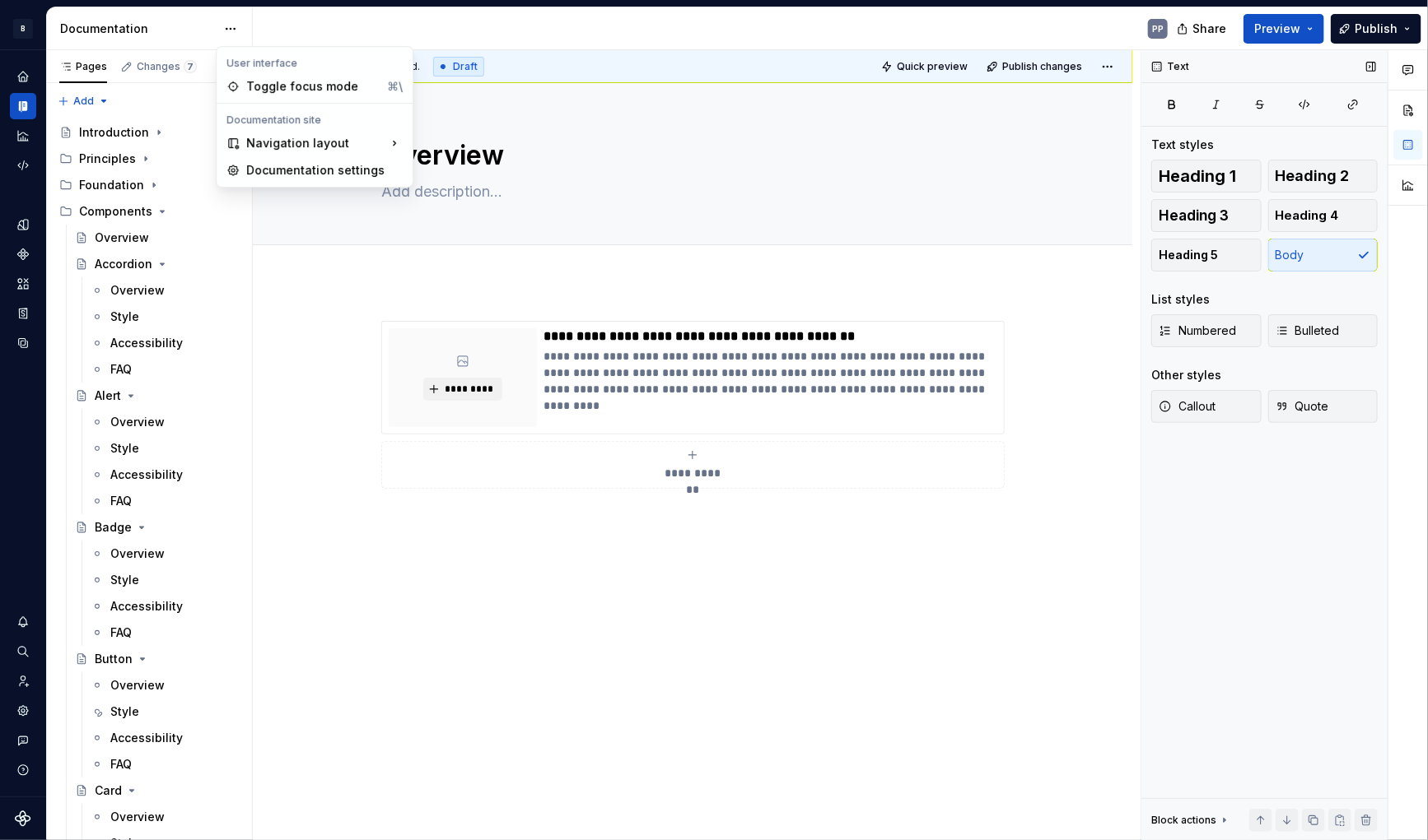
click at [670, 562] on html "B Banana PP Design system data Documentation PP Share Preview Publish Pages Cha…" at bounding box center [714, 420] width 1428 height 840
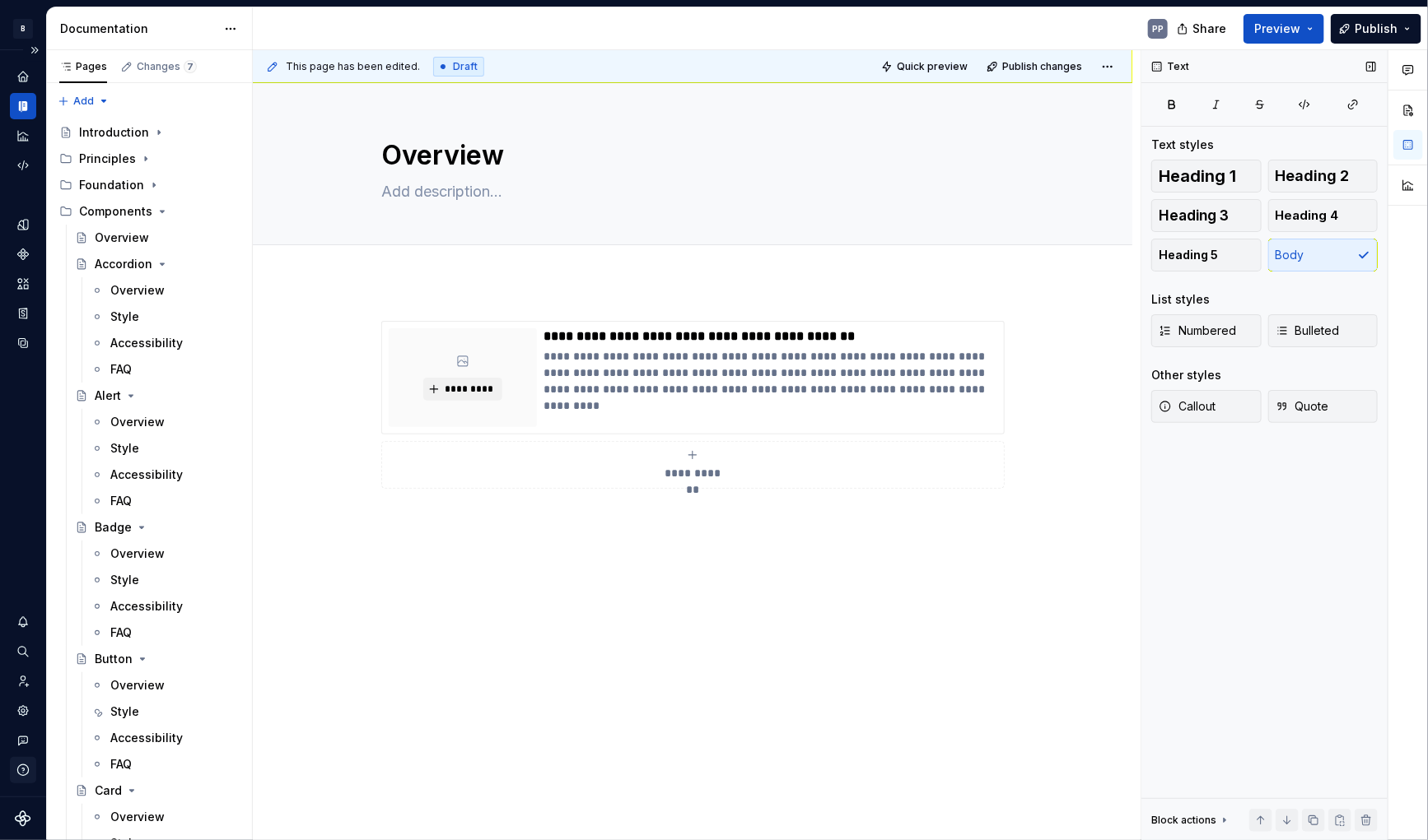
click at [24, 772] on icon "button" at bounding box center [23, 770] width 15 height 15
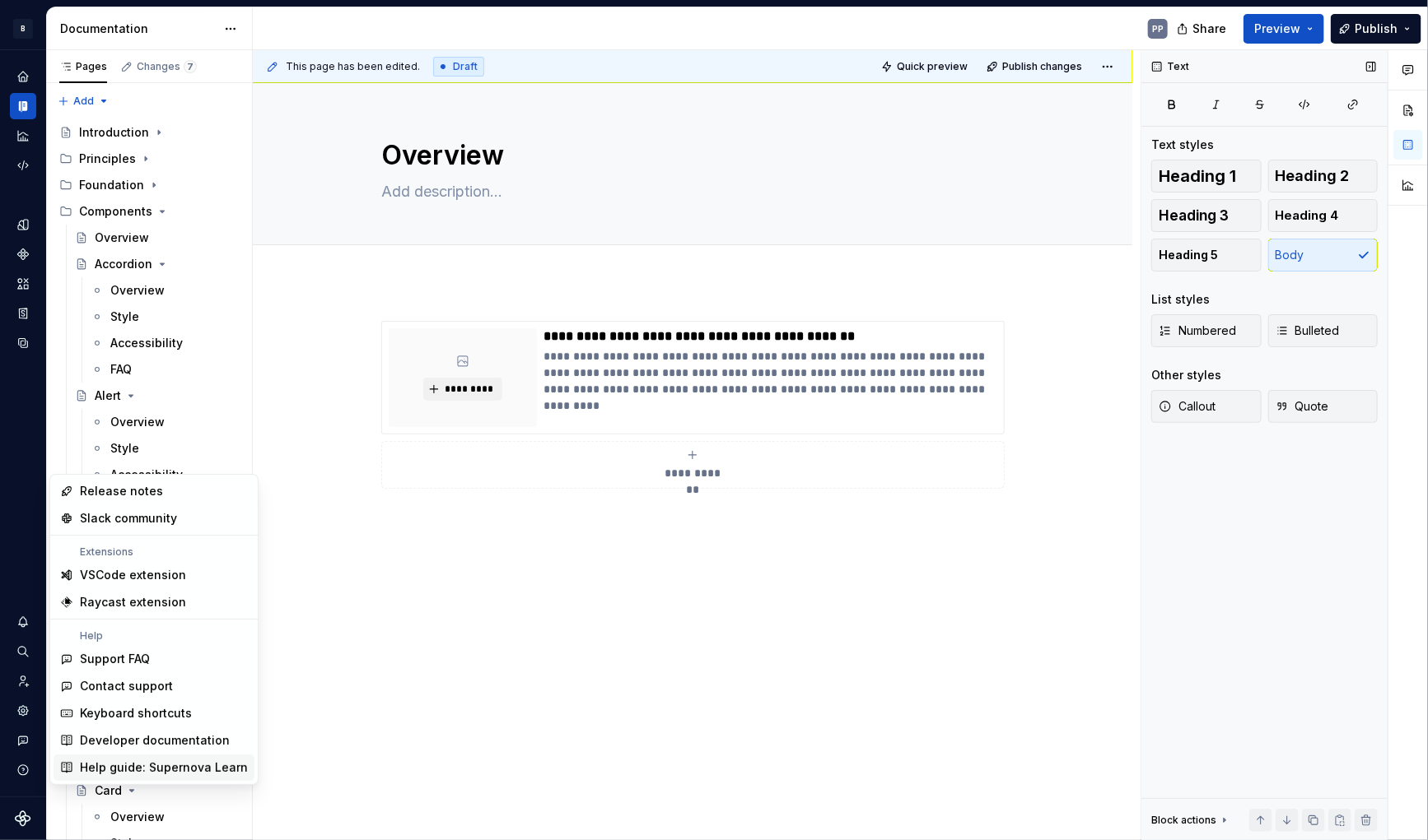
click at [176, 762] on div "Help guide: Supernova Learn" at bounding box center [164, 768] width 168 height 17
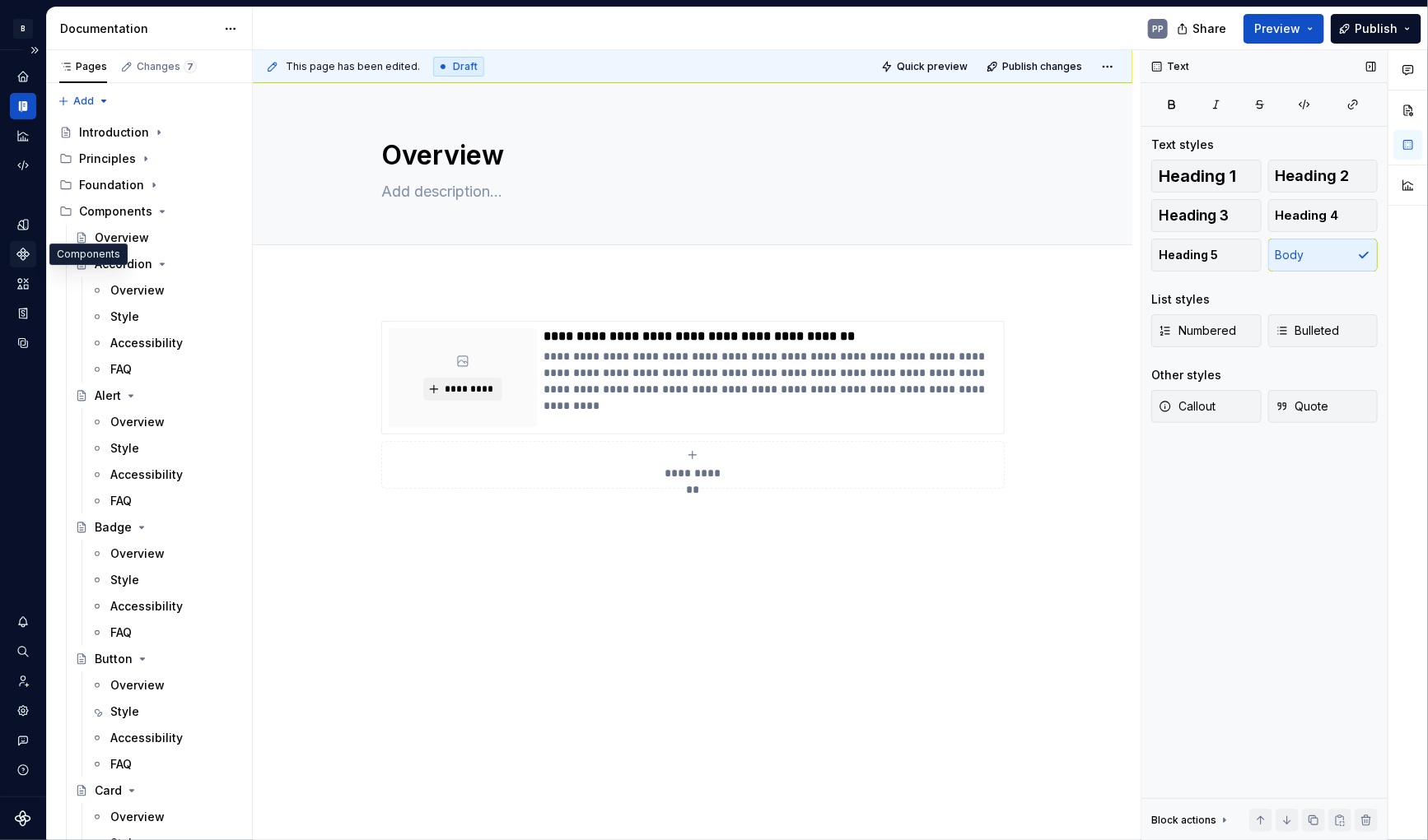
click at [27, 253] on icon "Components" at bounding box center [23, 254] width 11 height 11
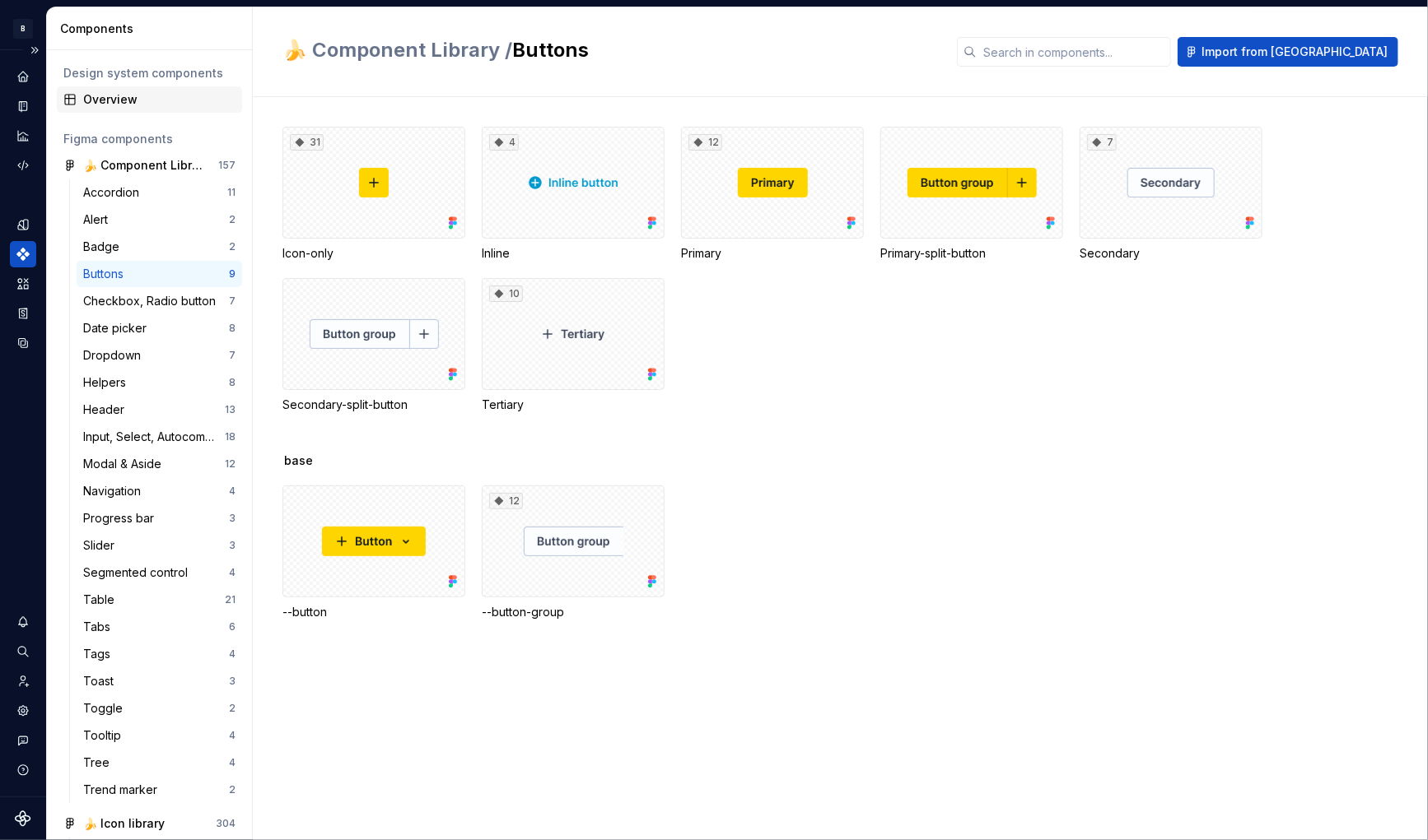
click at [109, 98] on div "Overview" at bounding box center [159, 99] width 153 height 17
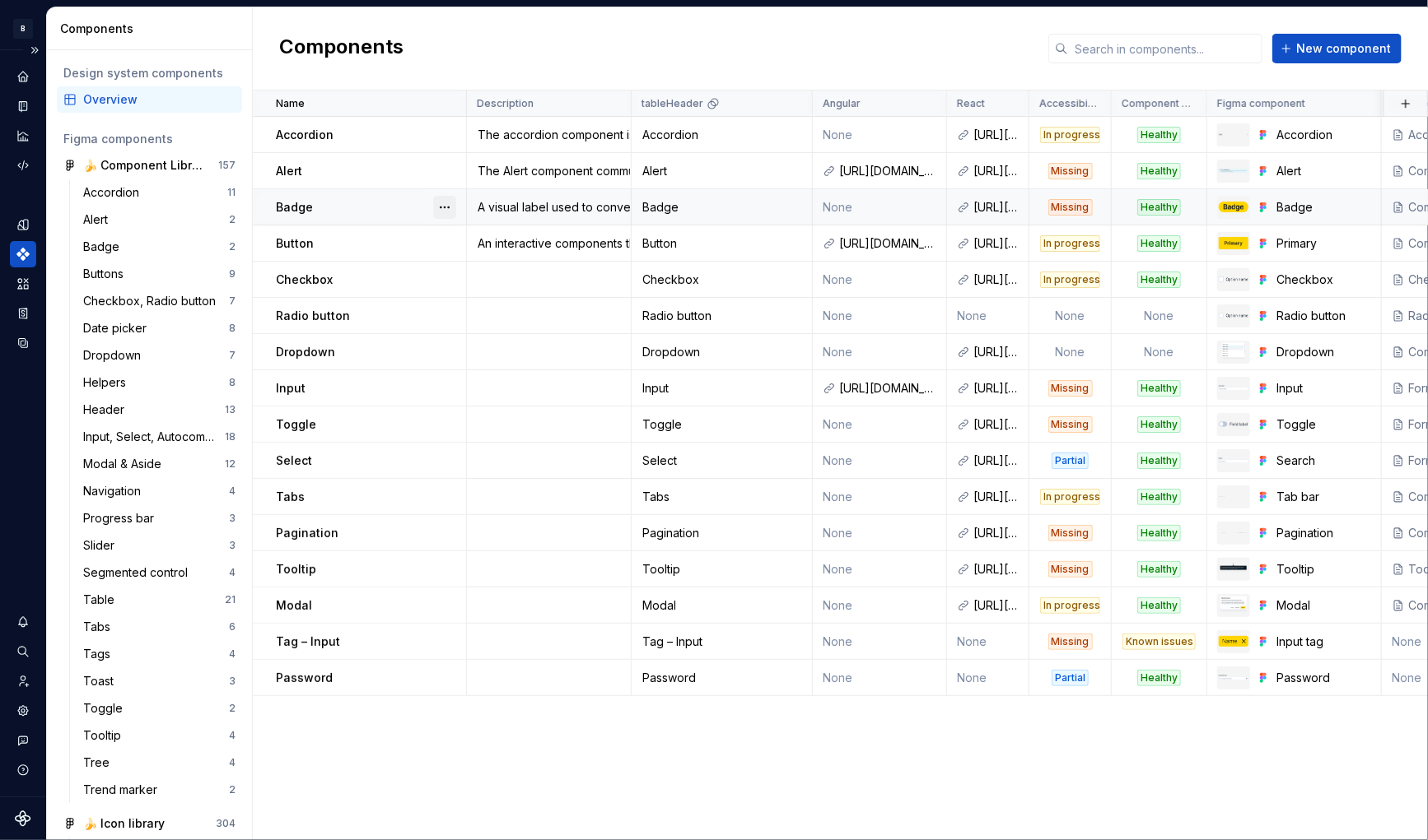
click at [447, 211] on button "button" at bounding box center [444, 207] width 23 height 23
click at [466, 235] on div "Open component detail" at bounding box center [531, 239] width 136 height 17
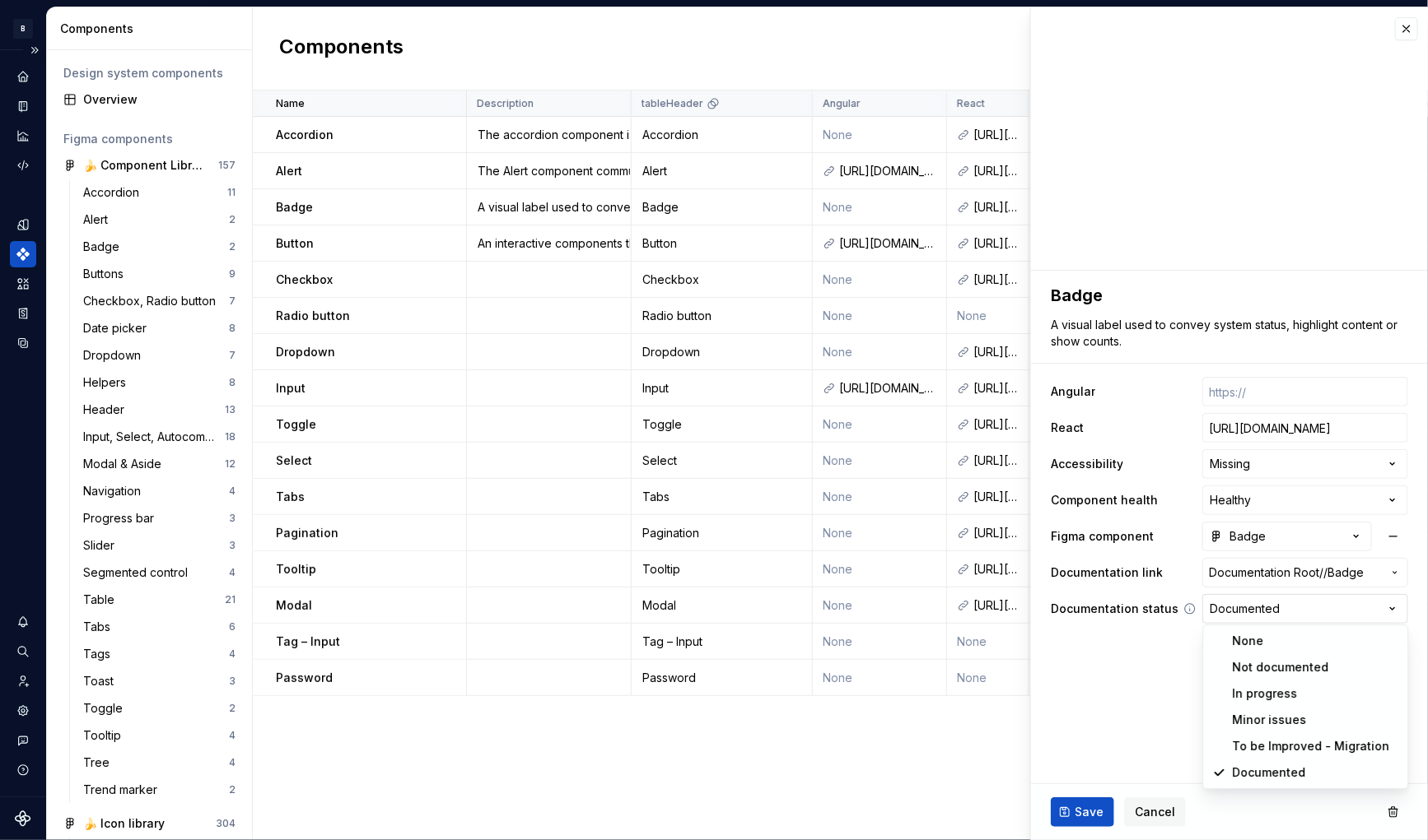
click at [1247, 611] on html "B Banana PP Design system data Components Design system components Overview Fig…" at bounding box center [714, 420] width 1428 height 840
click at [1075, 692] on html "B Banana PP Design system data Components Design system components Overview Fig…" at bounding box center [714, 420] width 1428 height 840
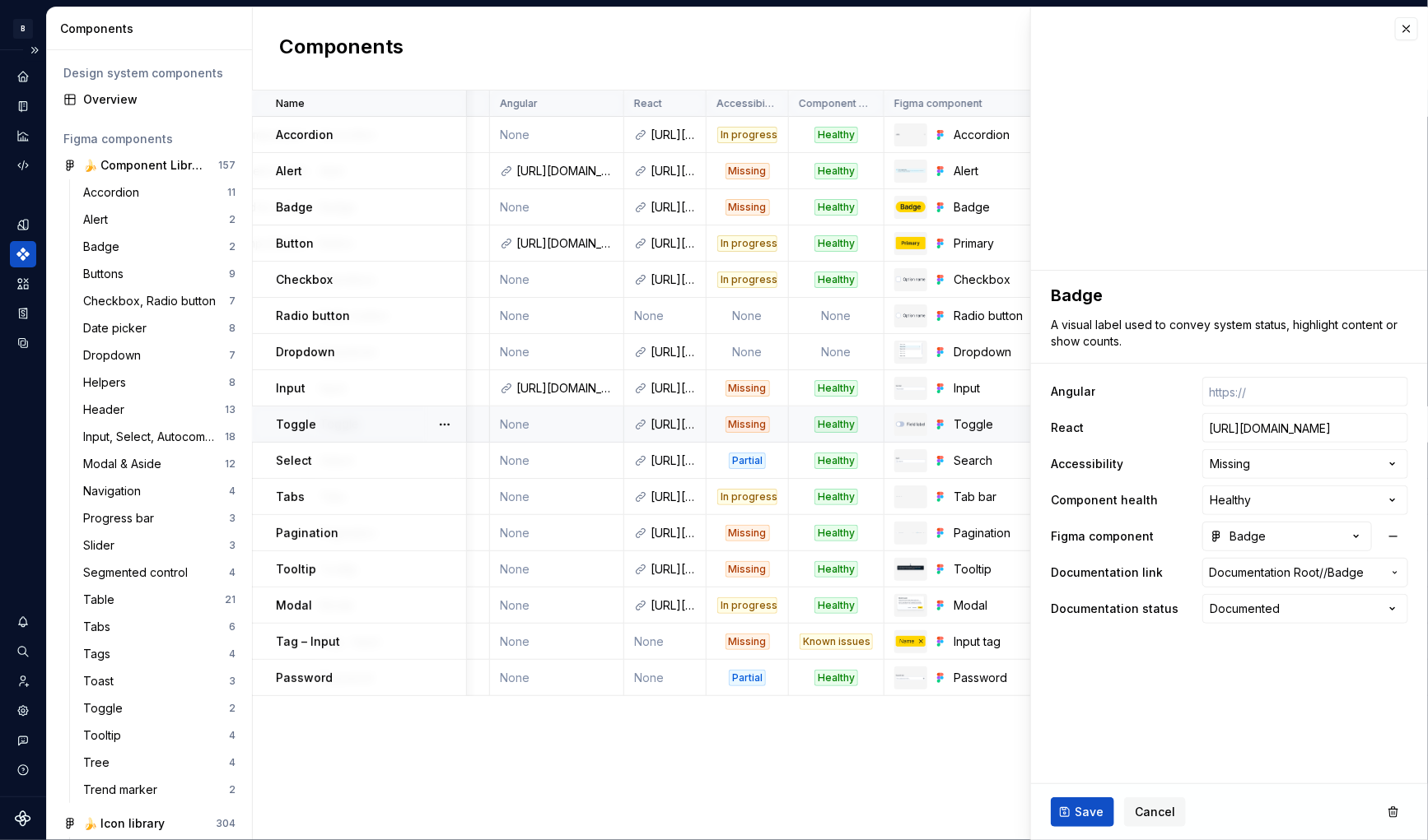
scroll to position [0, 327]
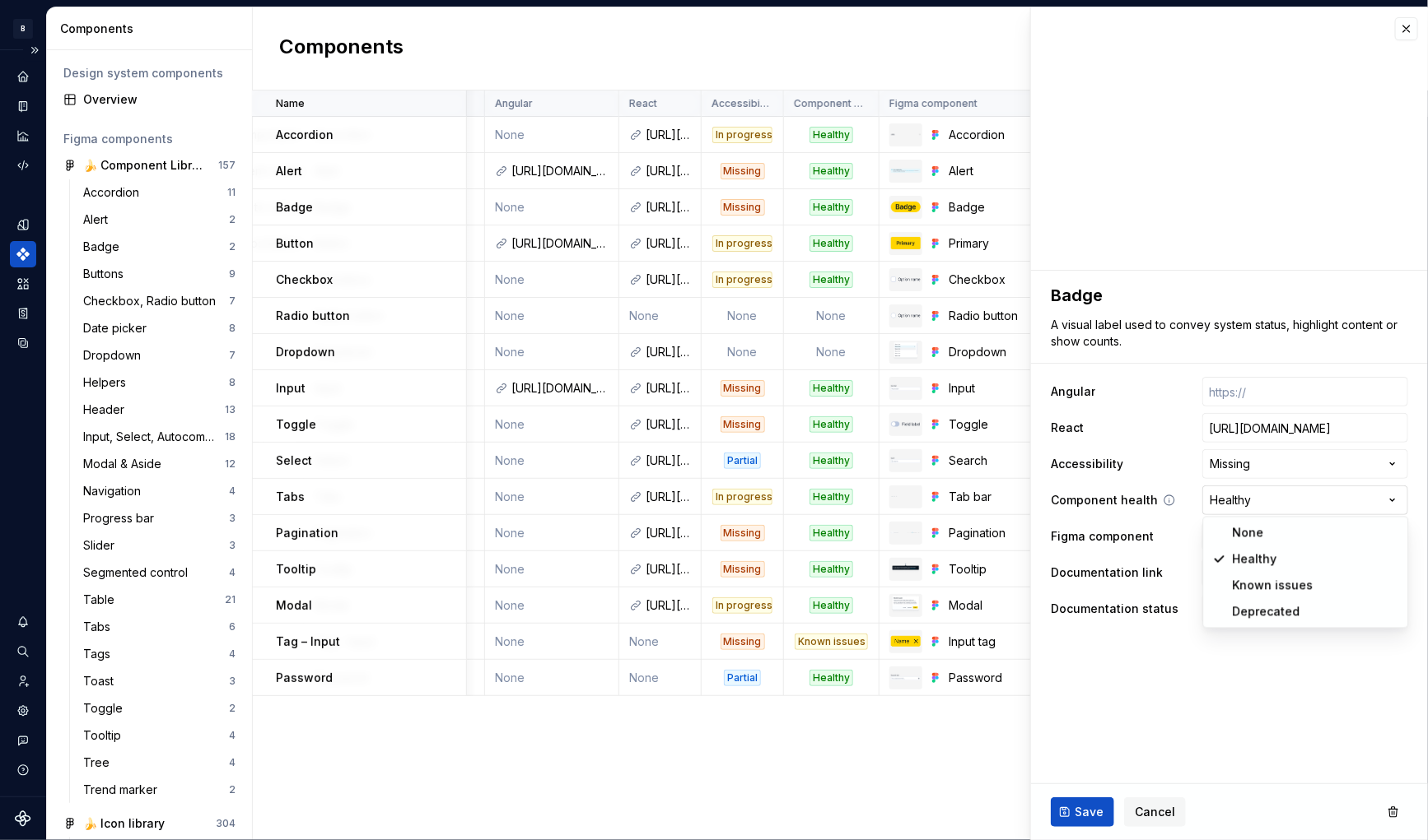
click at [1297, 498] on html "B Banana PP Design system data Components Design system components Overview Fig…" at bounding box center [714, 420] width 1428 height 840
click at [1277, 463] on html "B Banana PP Design system data Components Design system components Overview Fig…" at bounding box center [714, 420] width 1428 height 840
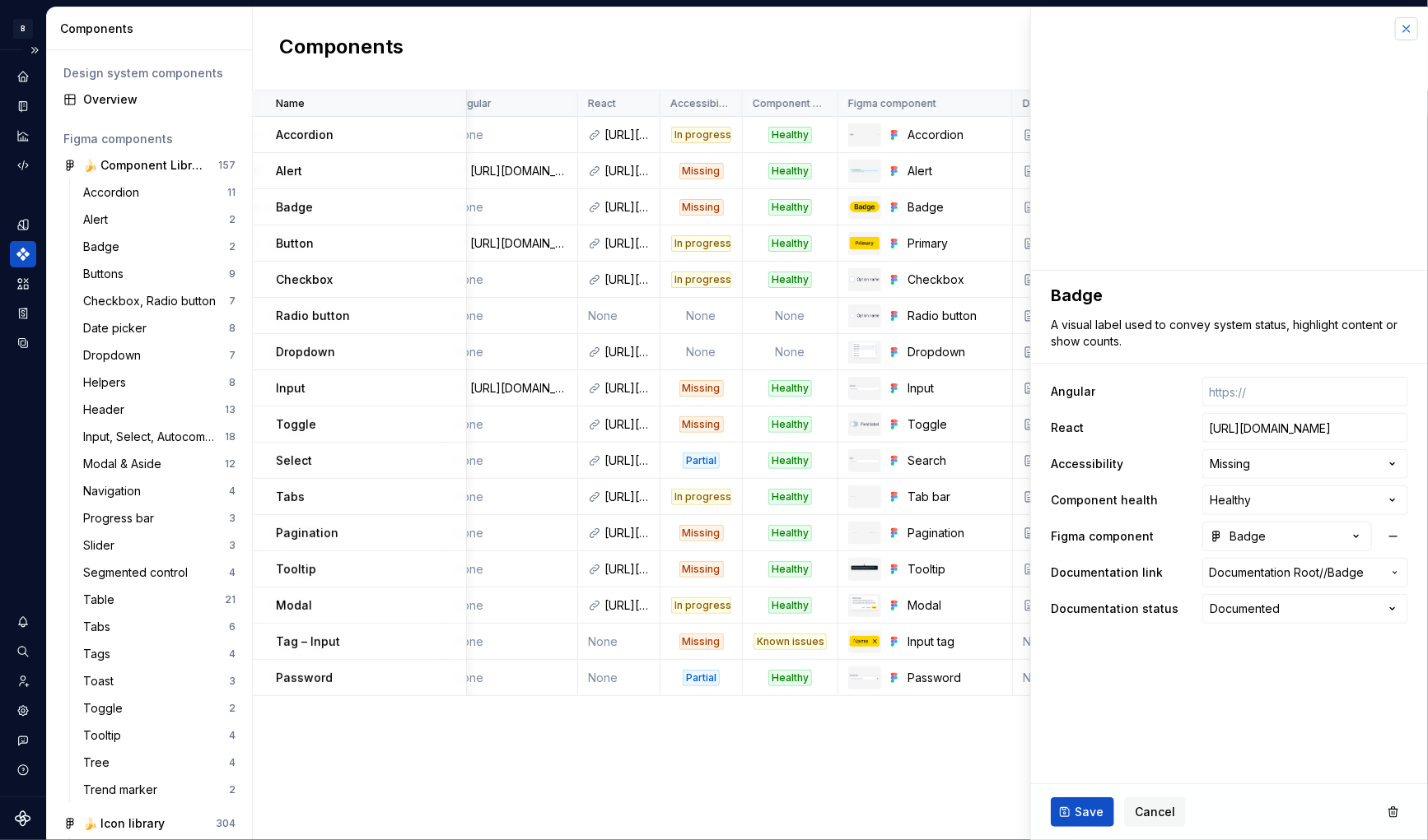
click at [1407, 28] on button "button" at bounding box center [1406, 28] width 23 height 23
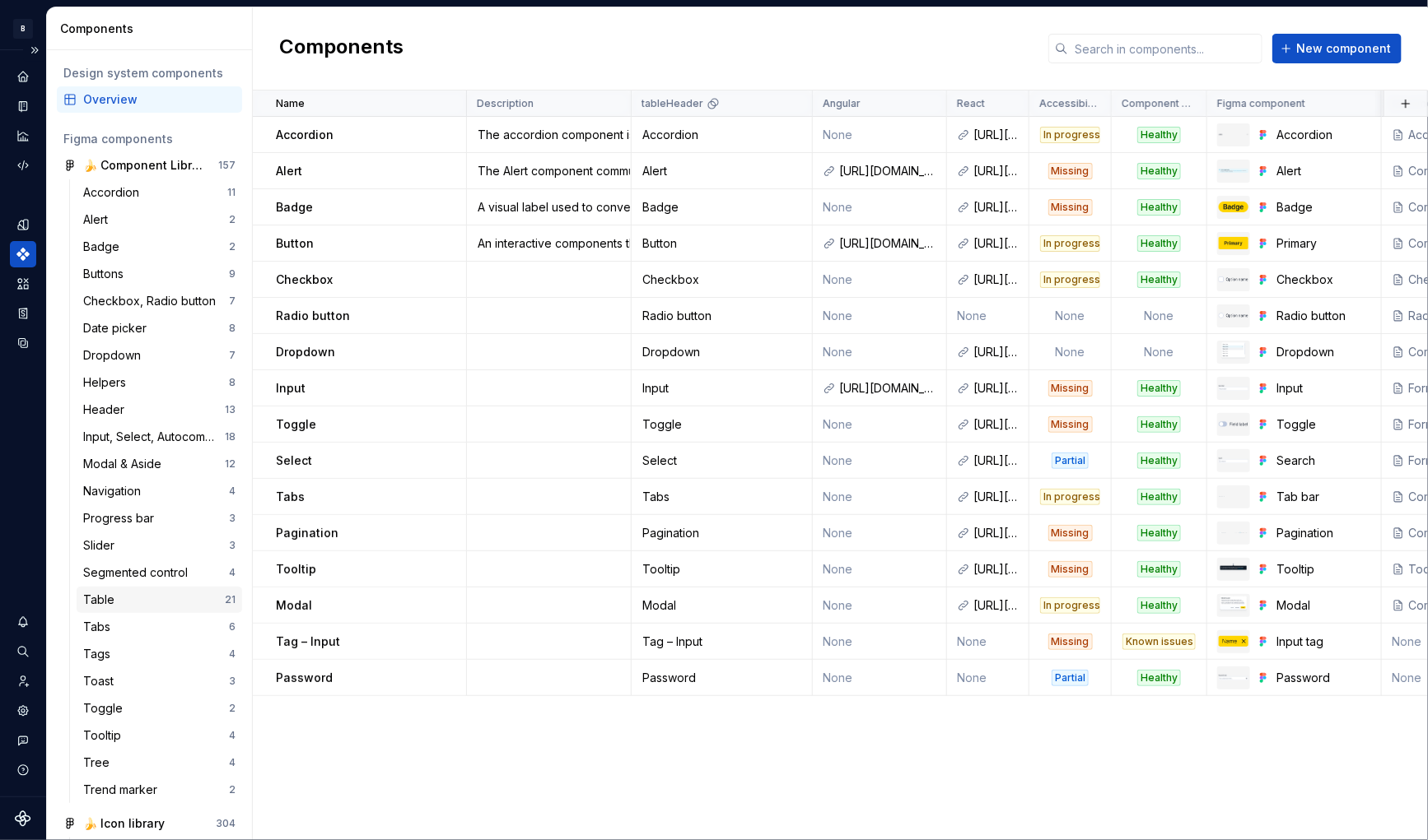
click at [104, 604] on div "Table" at bounding box center [101, 600] width 38 height 17
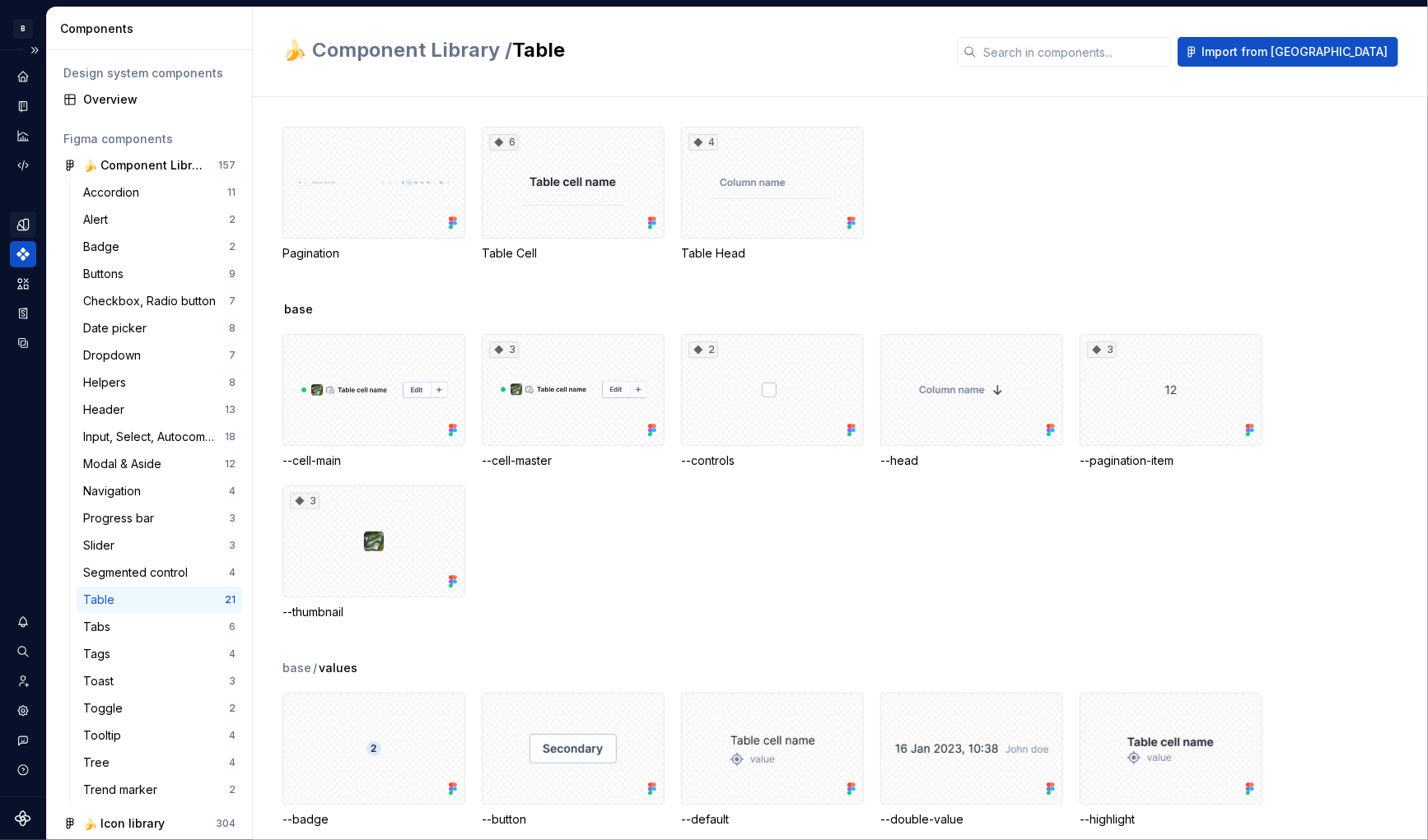
click at [23, 225] on icon "Design tokens" at bounding box center [23, 224] width 11 height 11
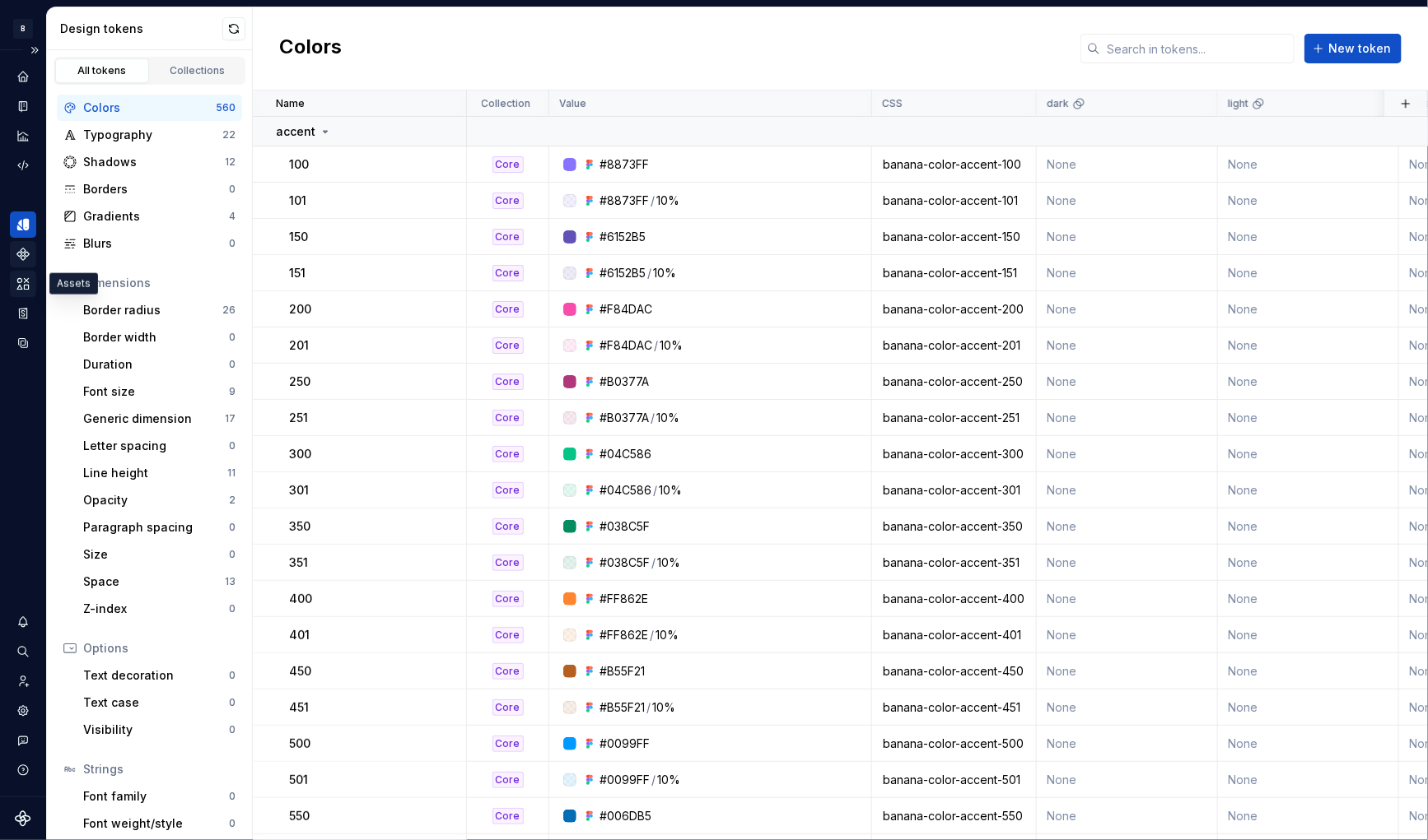
click at [19, 284] on icon "Assets" at bounding box center [23, 284] width 15 height 15
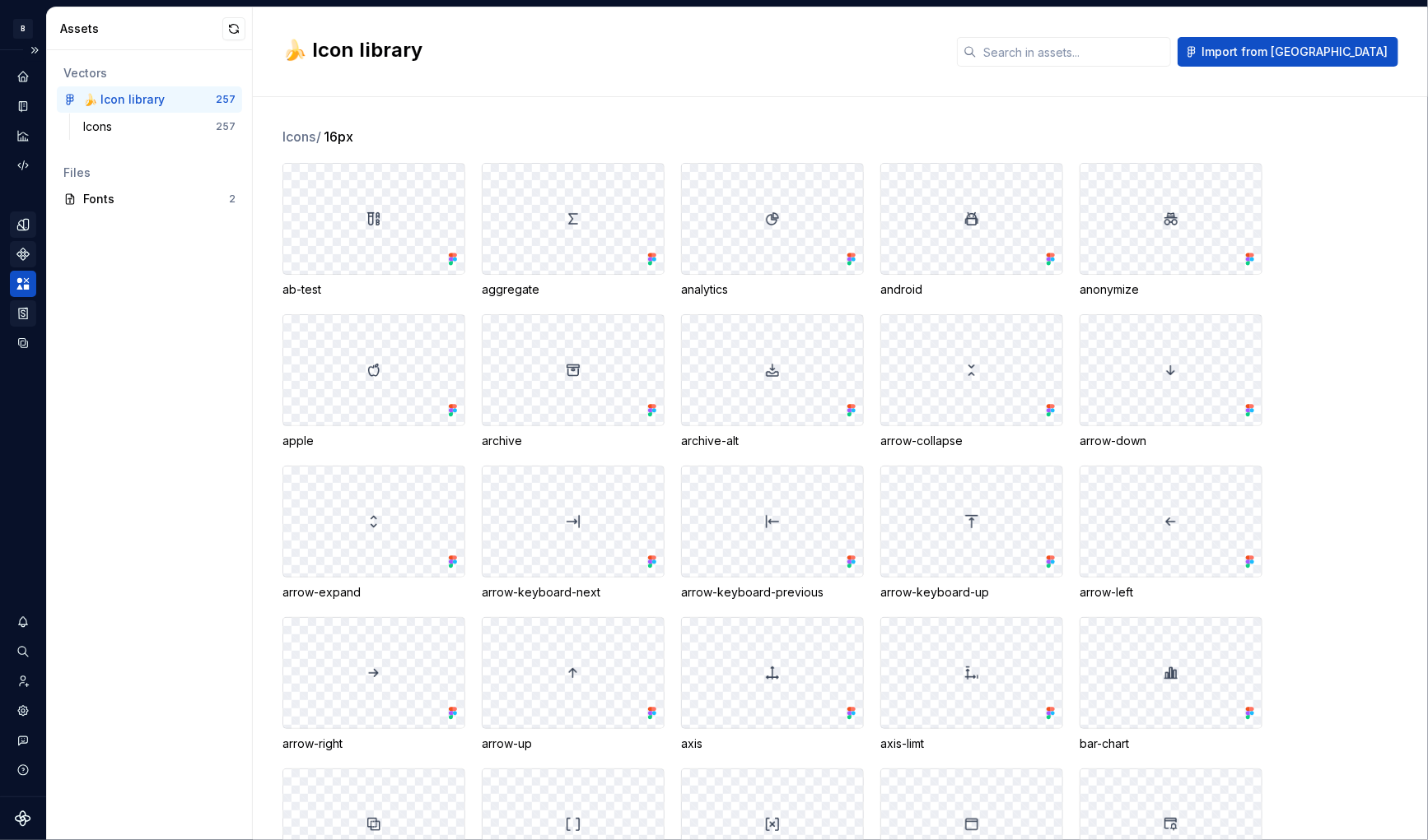
click at [19, 314] on icon "Storybook stories" at bounding box center [23, 313] width 8 height 11
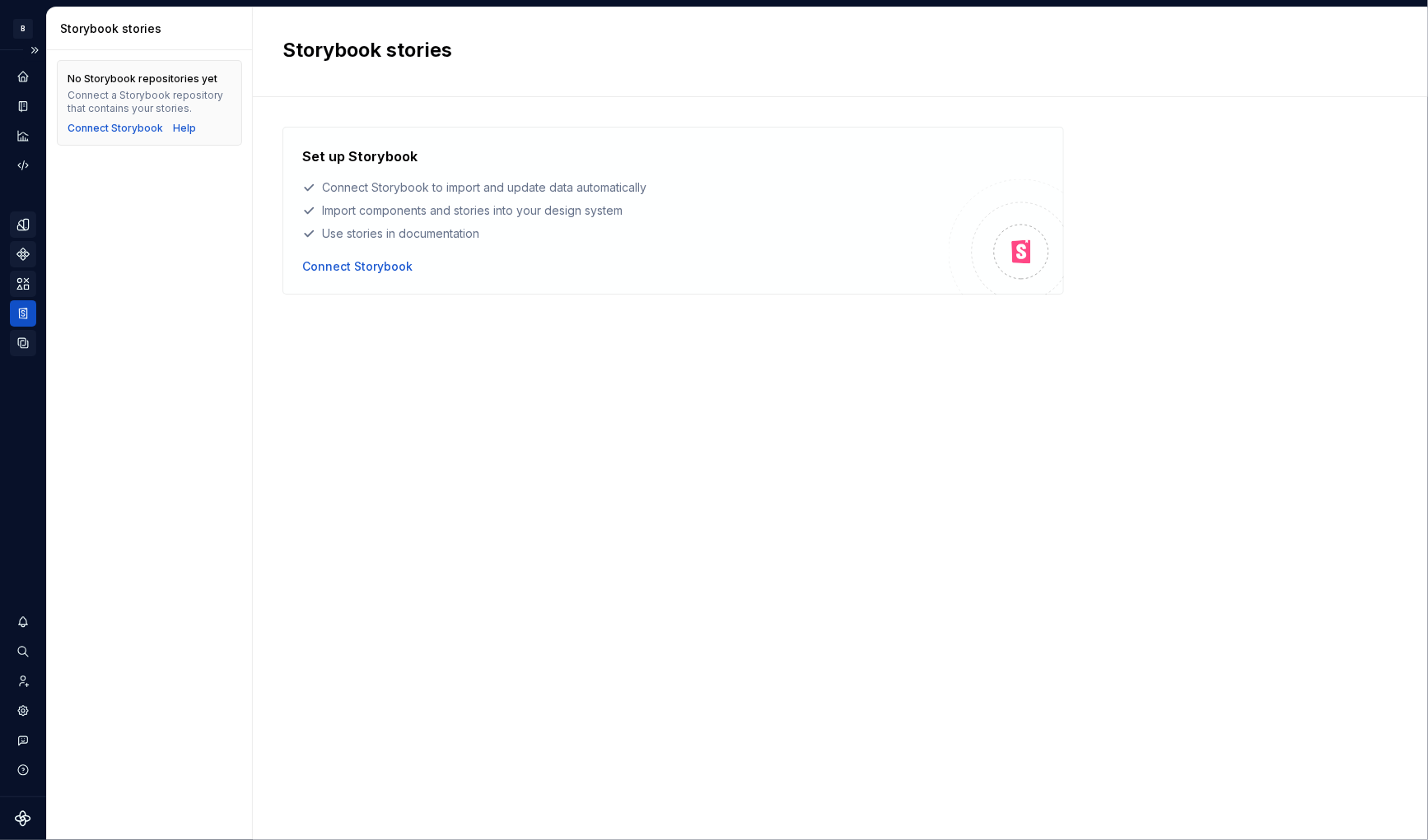
click at [14, 346] on div "Data sources" at bounding box center [23, 343] width 27 height 27
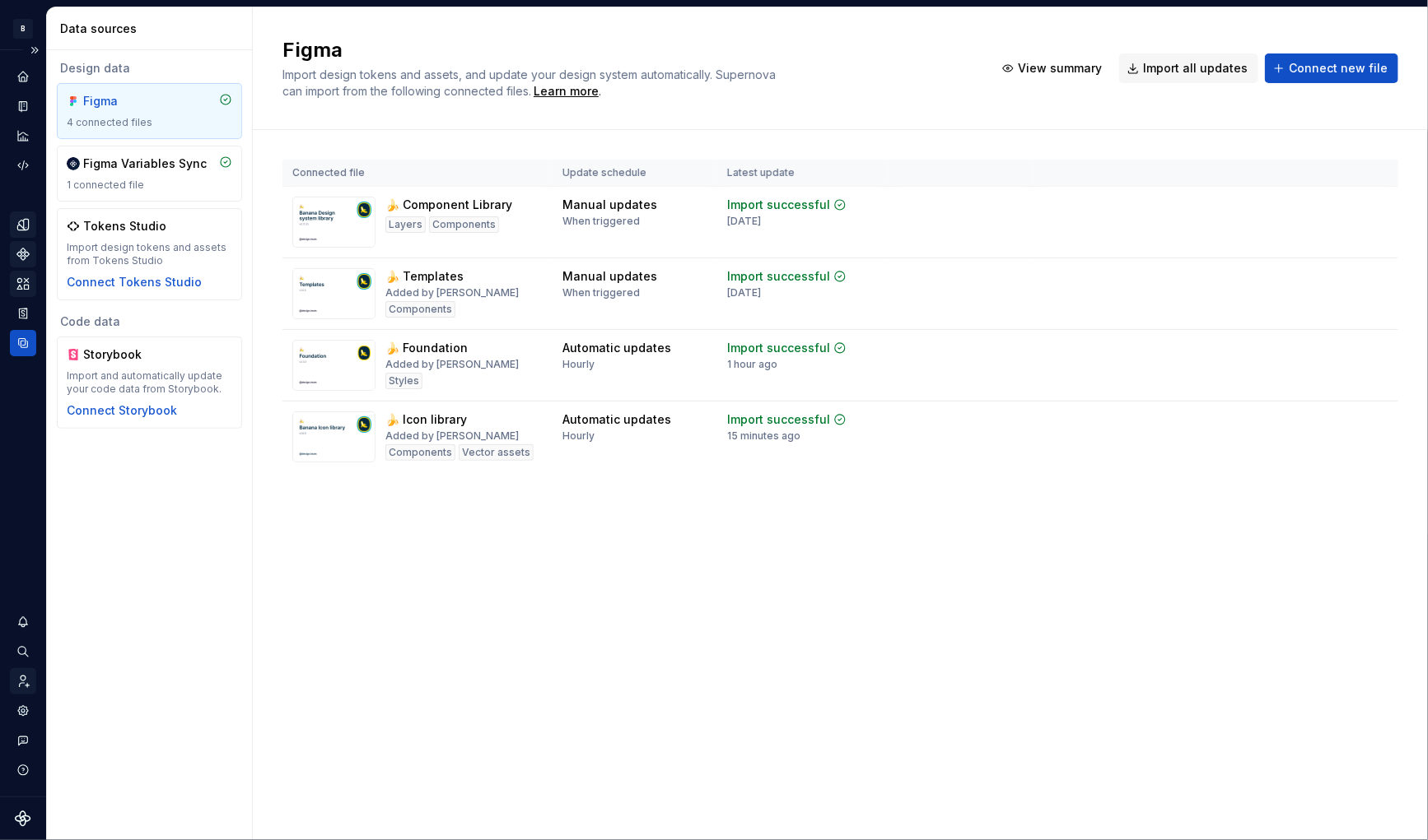
click at [21, 683] on icon "Invite team" at bounding box center [24, 681] width 10 height 12
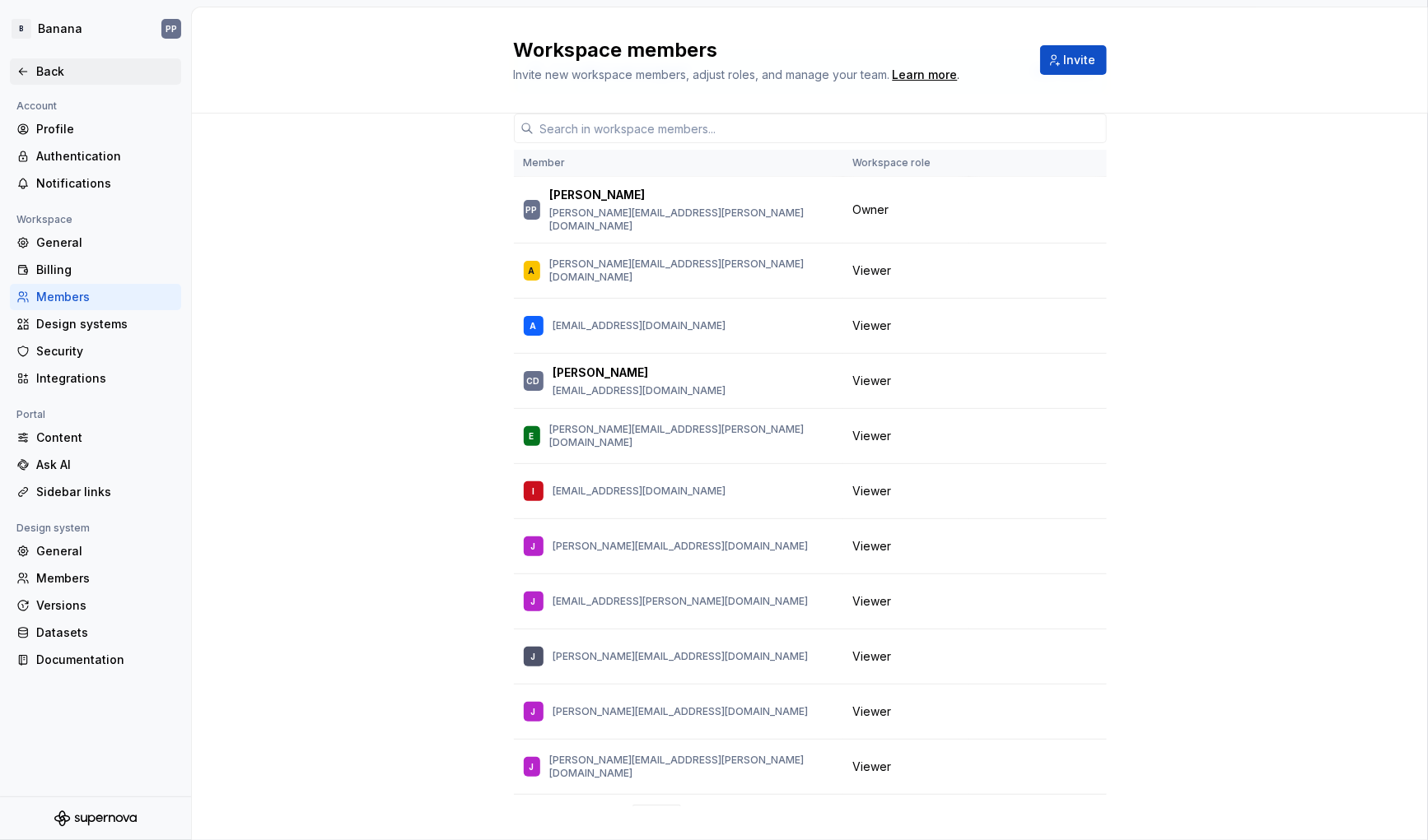
click at [47, 75] on div "Back" at bounding box center [105, 72] width 138 height 17
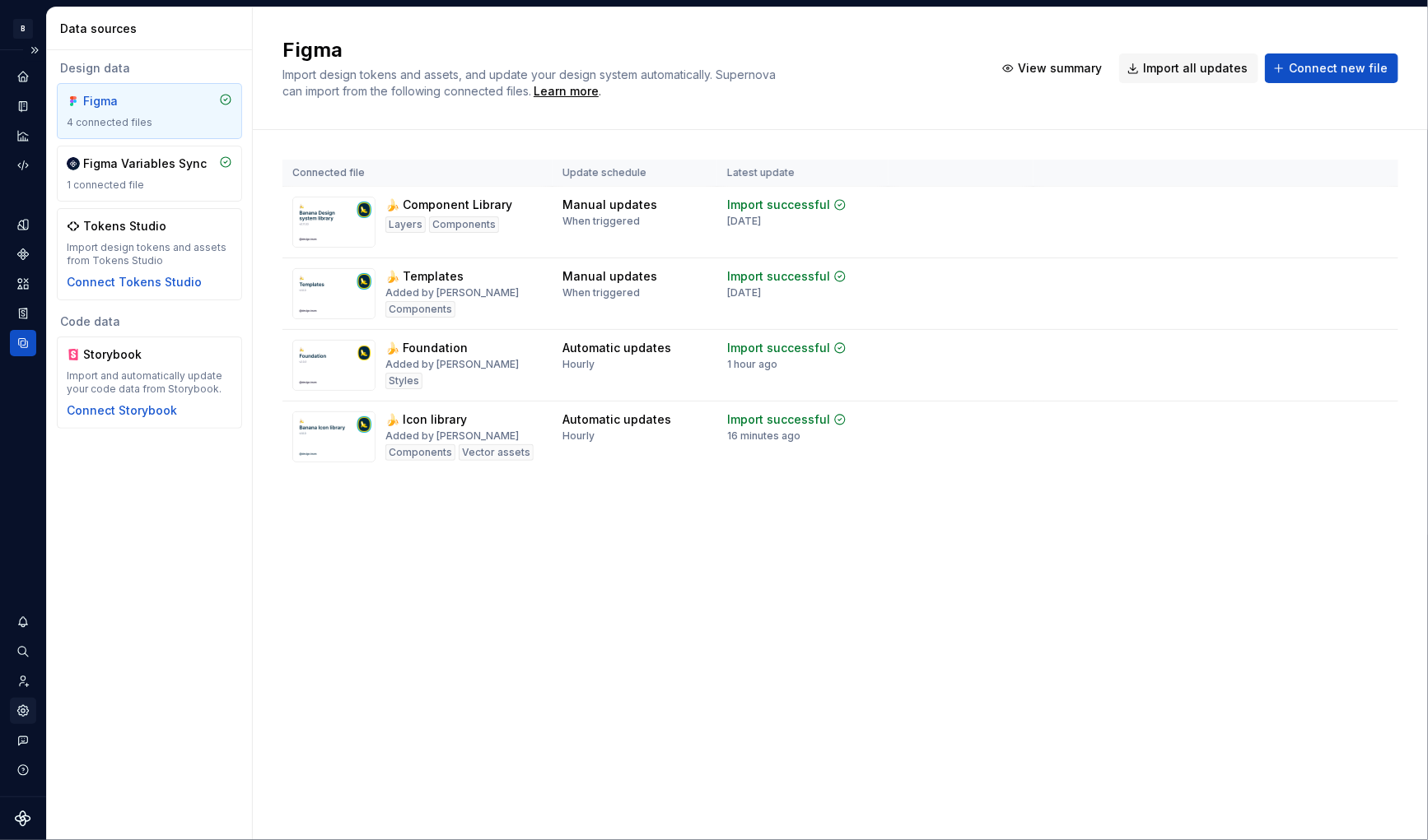
click at [25, 712] on icon "Settings" at bounding box center [23, 711] width 11 height 11
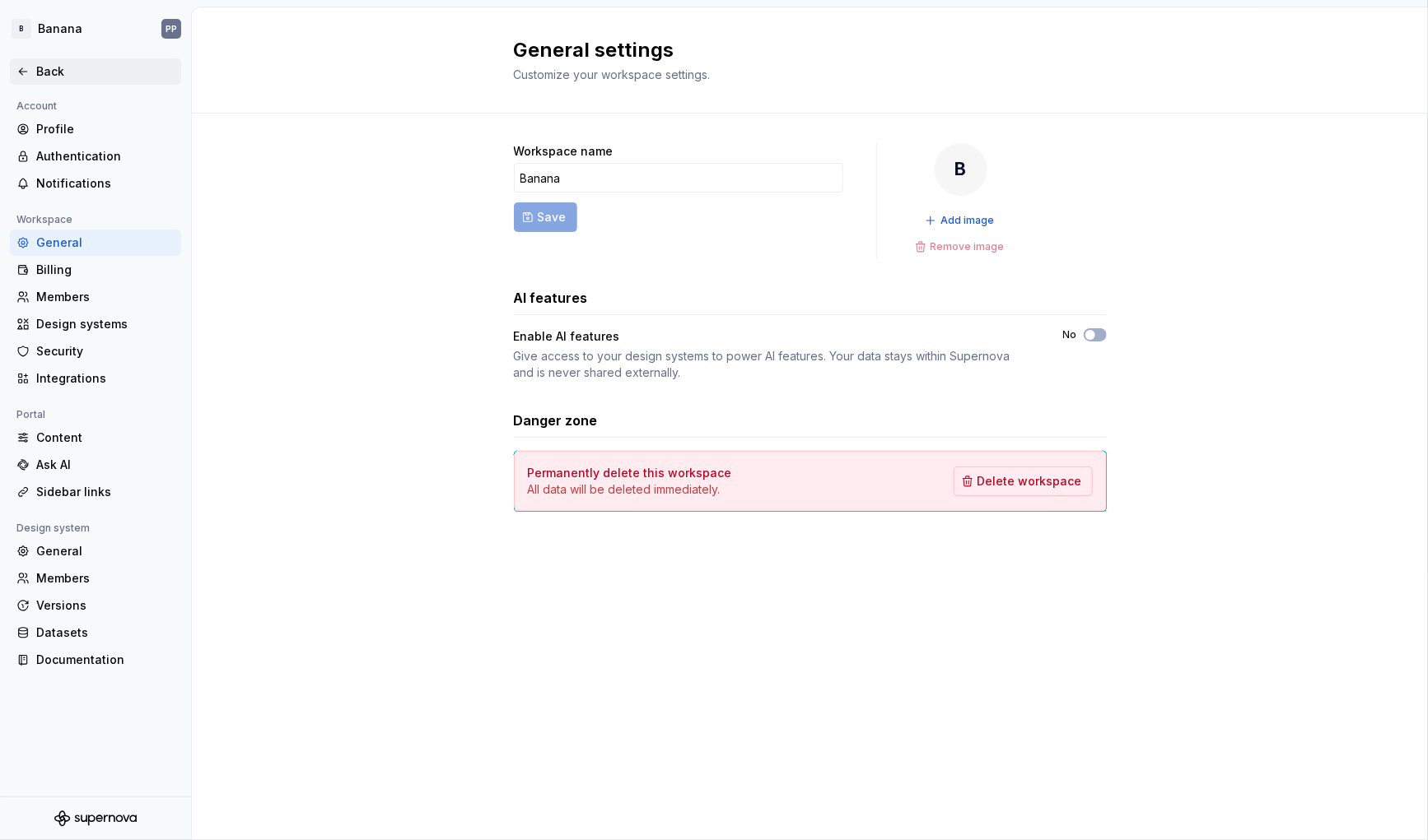
click at [25, 73] on icon at bounding box center [23, 72] width 13 height 13
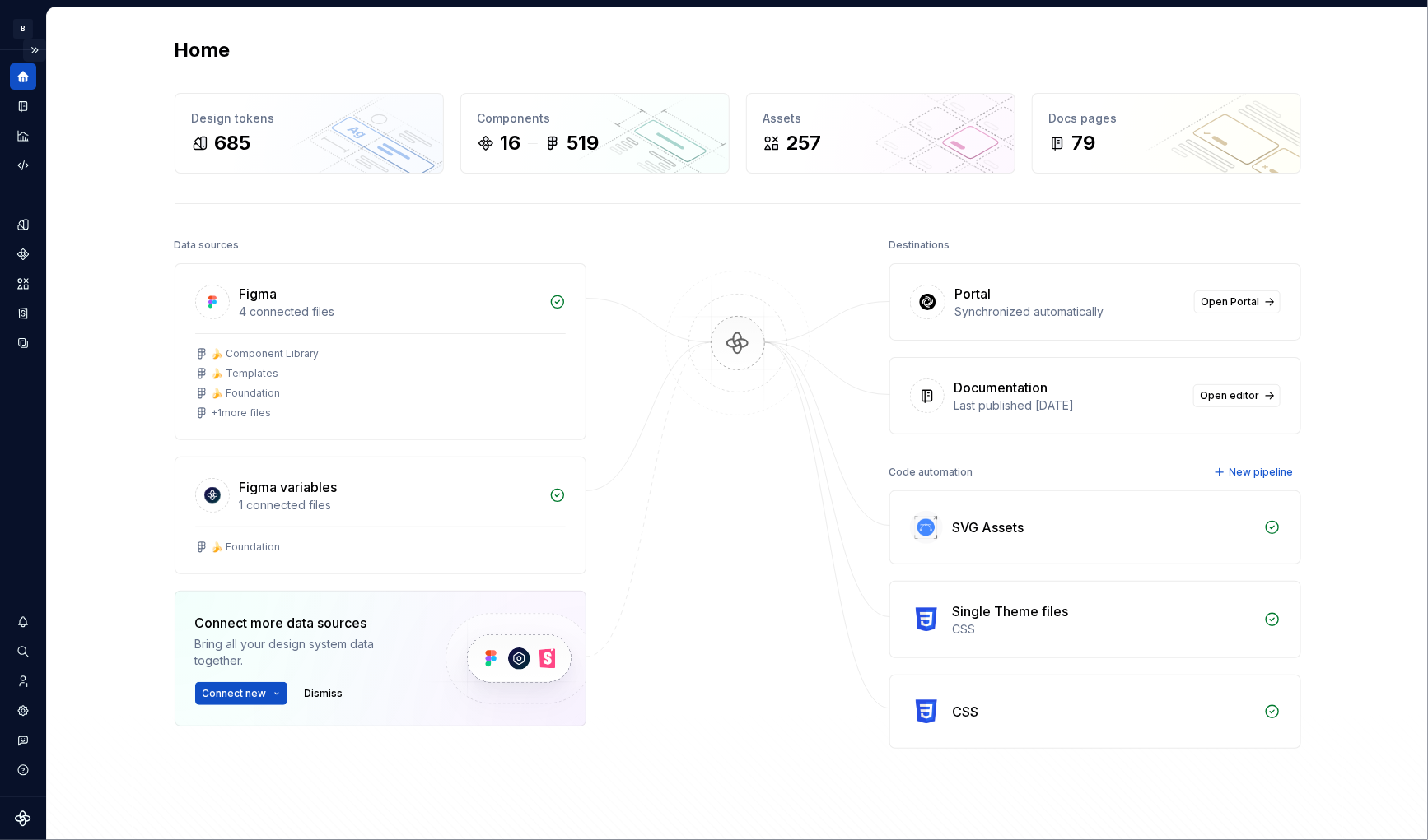
click at [36, 49] on button "Expand sidebar" at bounding box center [34, 50] width 23 height 23
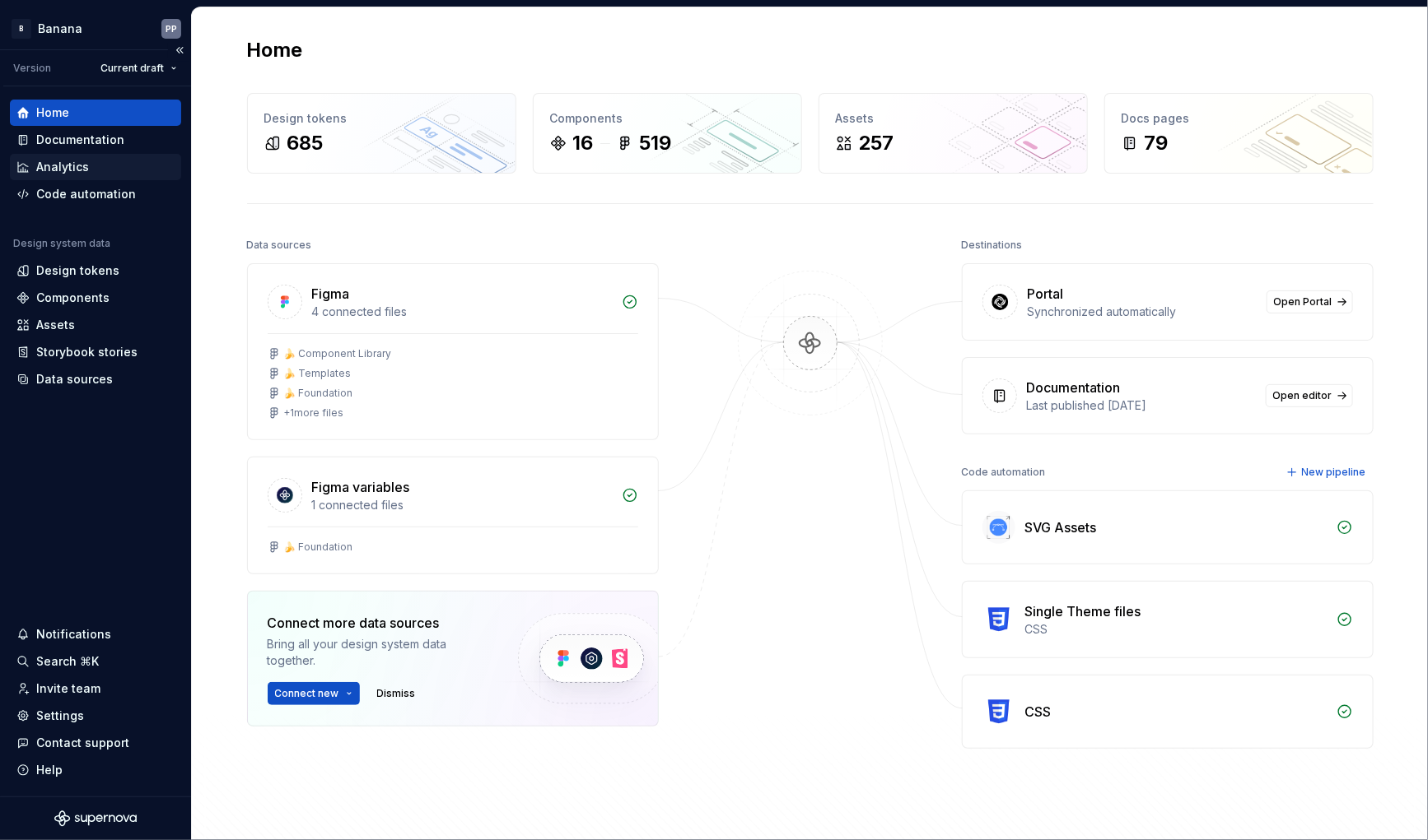
click at [58, 162] on div "Analytics" at bounding box center [62, 167] width 52 height 17
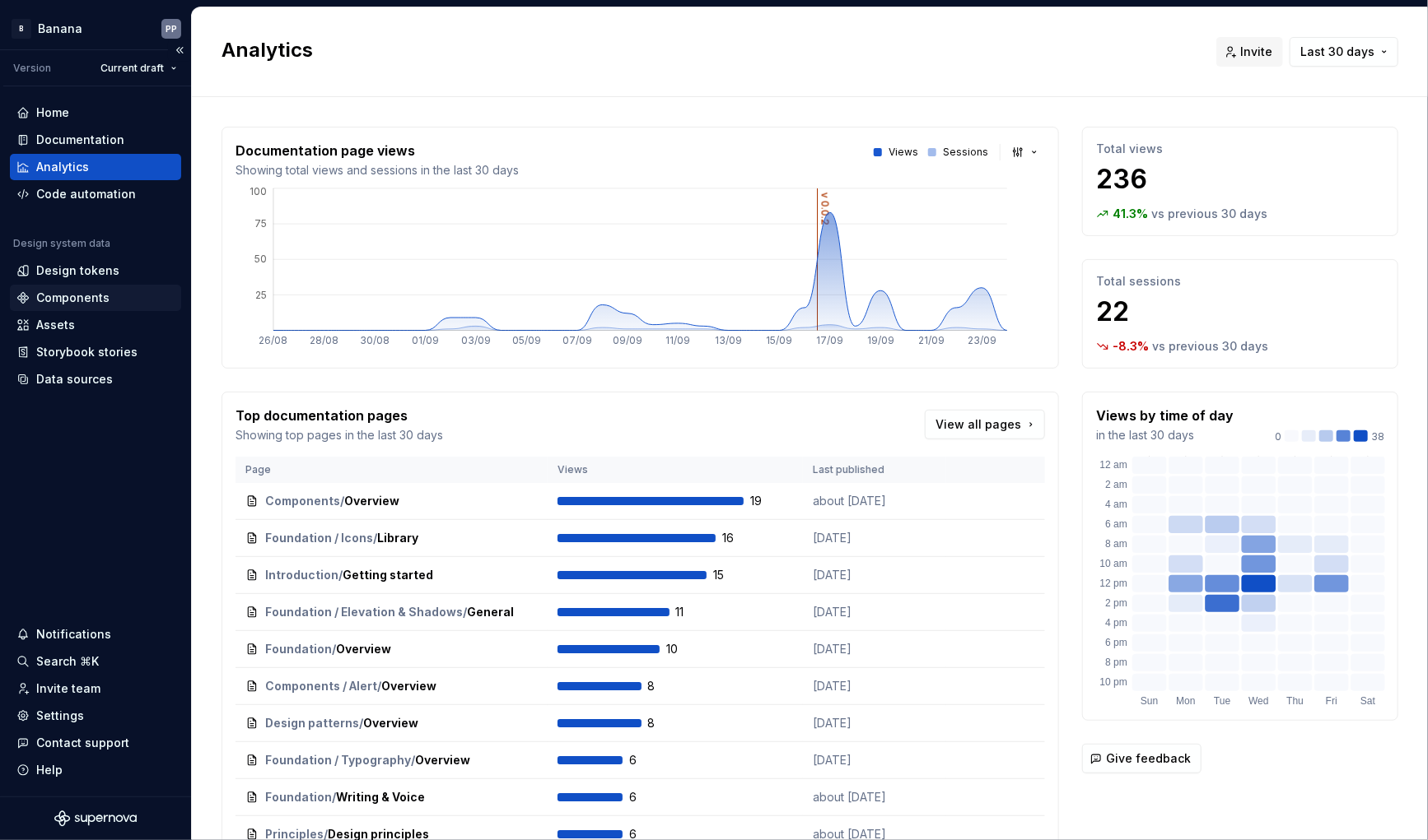
click at [57, 300] on div "Components" at bounding box center [73, 298] width 74 height 17
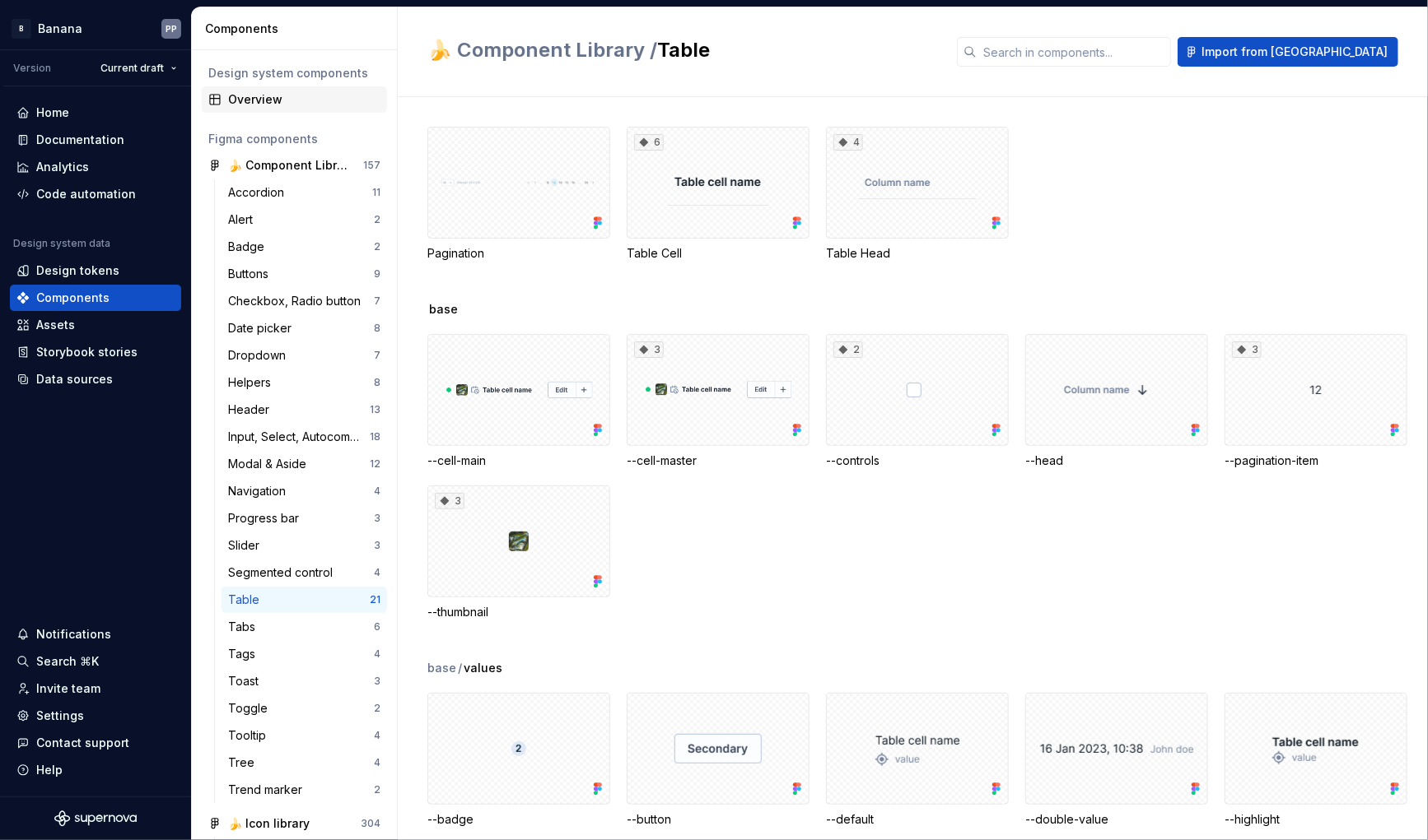
click at [269, 101] on div "Overview" at bounding box center [304, 99] width 153 height 17
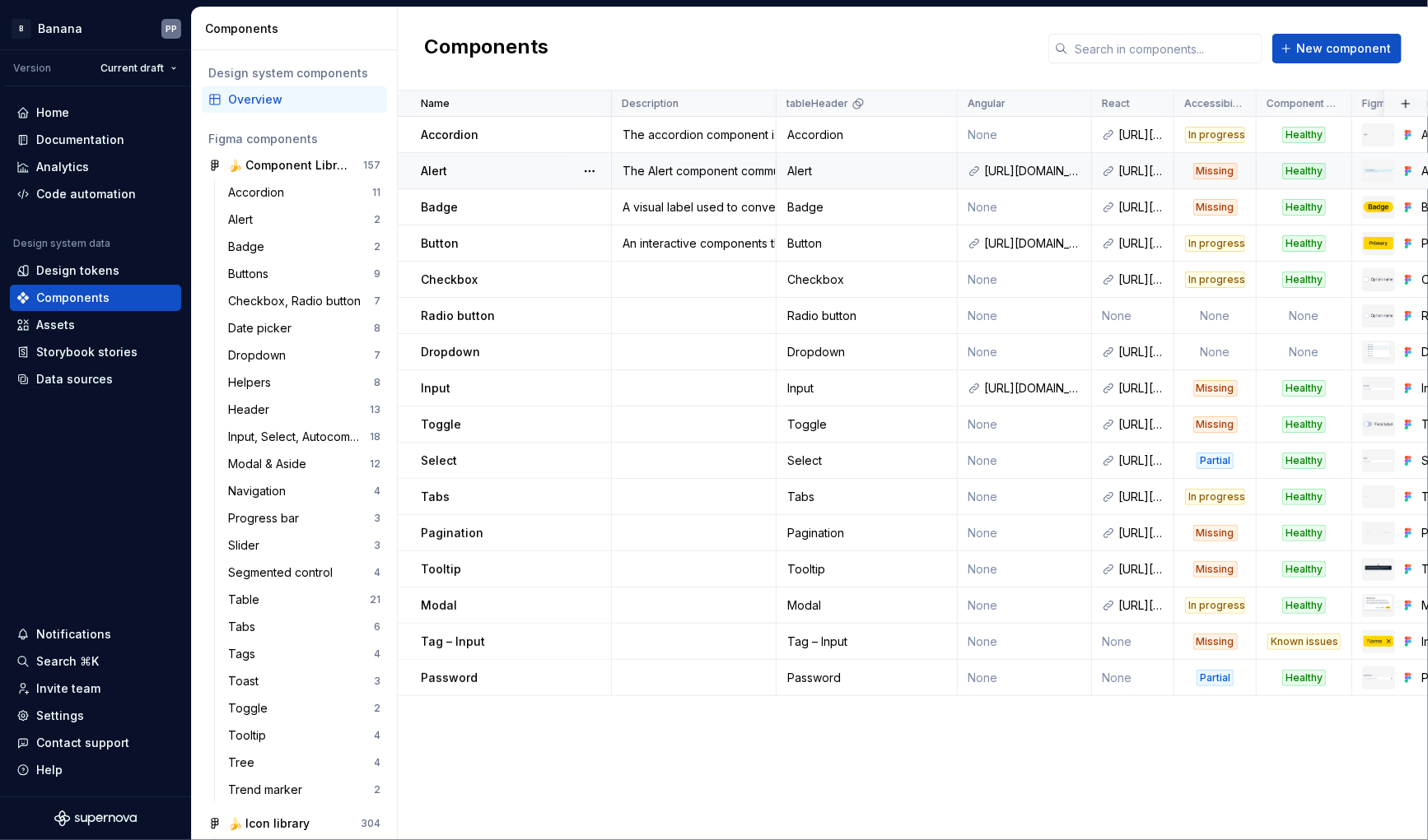
click at [739, 175] on div "The Alert component communicates important information, such as errors, warning…" at bounding box center [693, 171] width 162 height 17
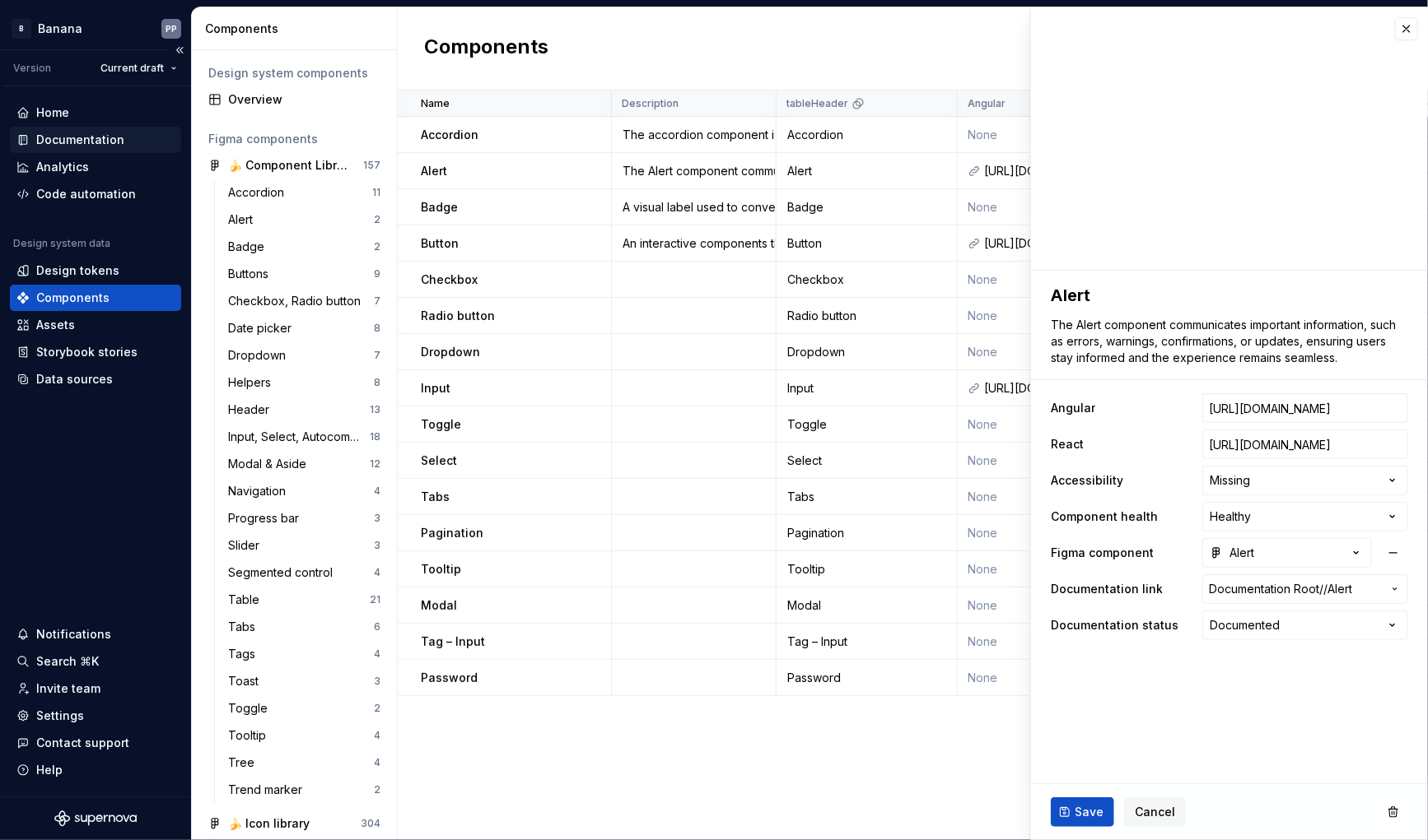
click at [44, 135] on div "Documentation" at bounding box center [80, 140] width 88 height 17
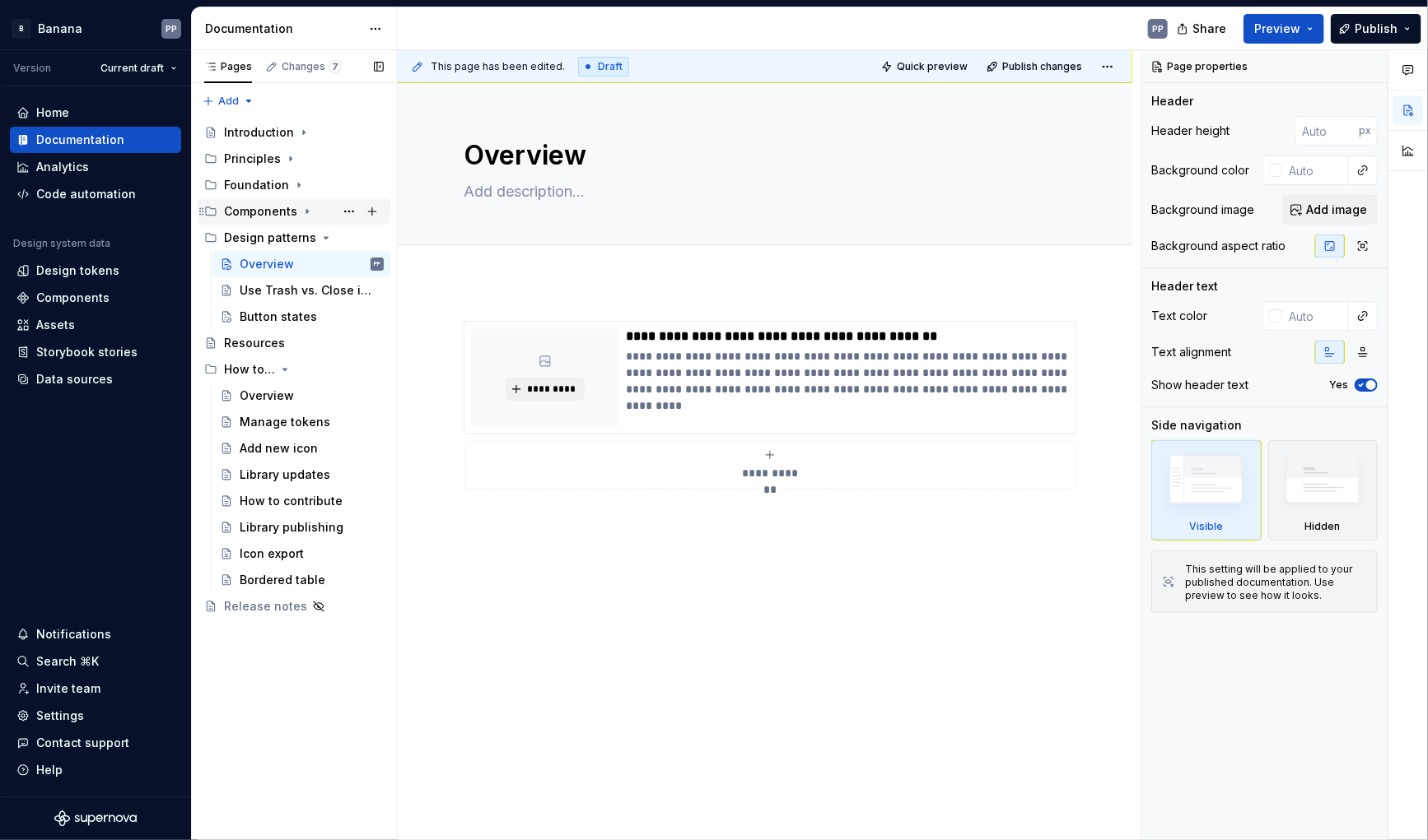
click at [246, 205] on div "Components" at bounding box center [261, 211] width 74 height 17
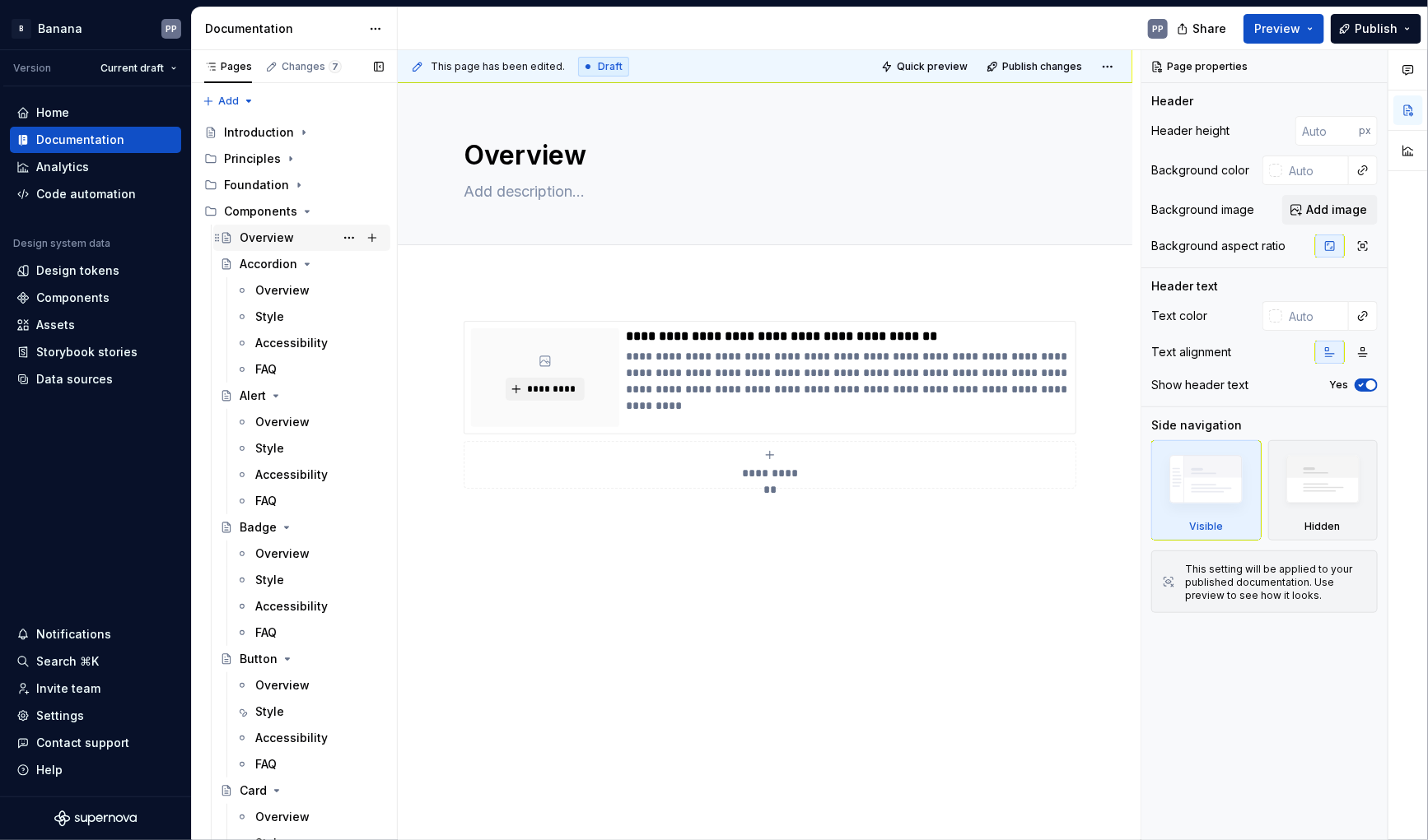
click at [251, 240] on div "Overview" at bounding box center [267, 238] width 54 height 17
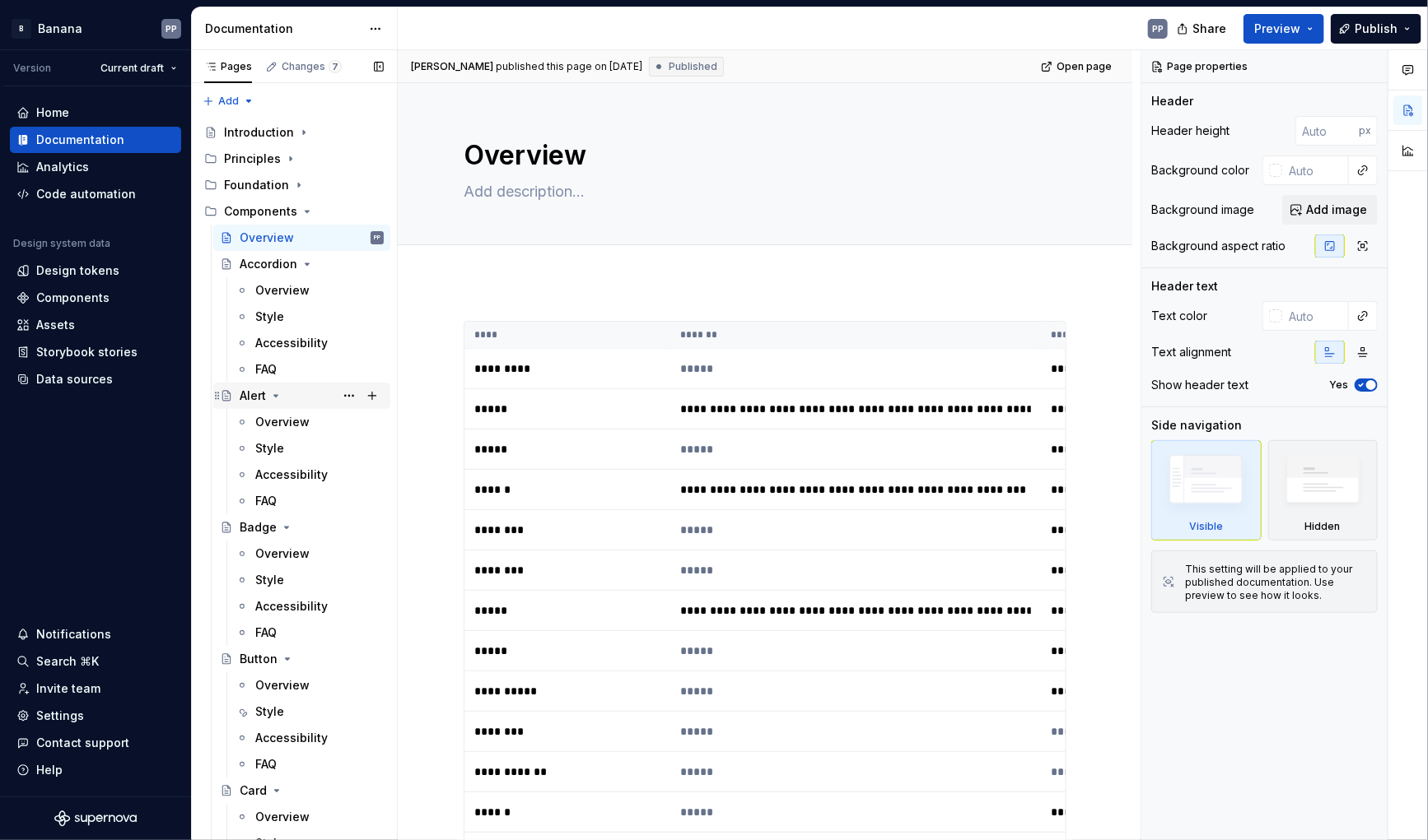
click at [249, 398] on div "Alert" at bounding box center [253, 396] width 27 height 17
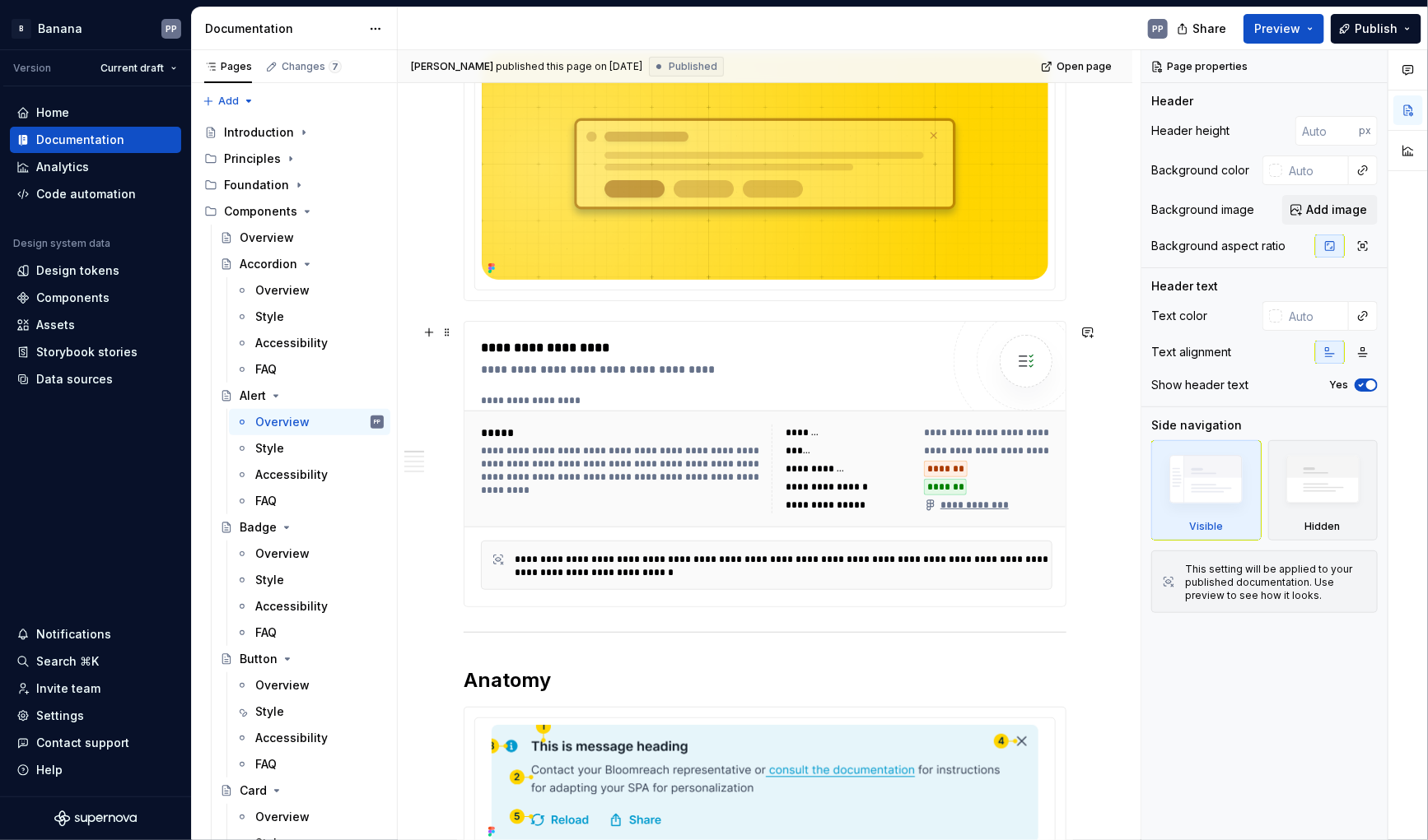
scroll to position [332, 0]
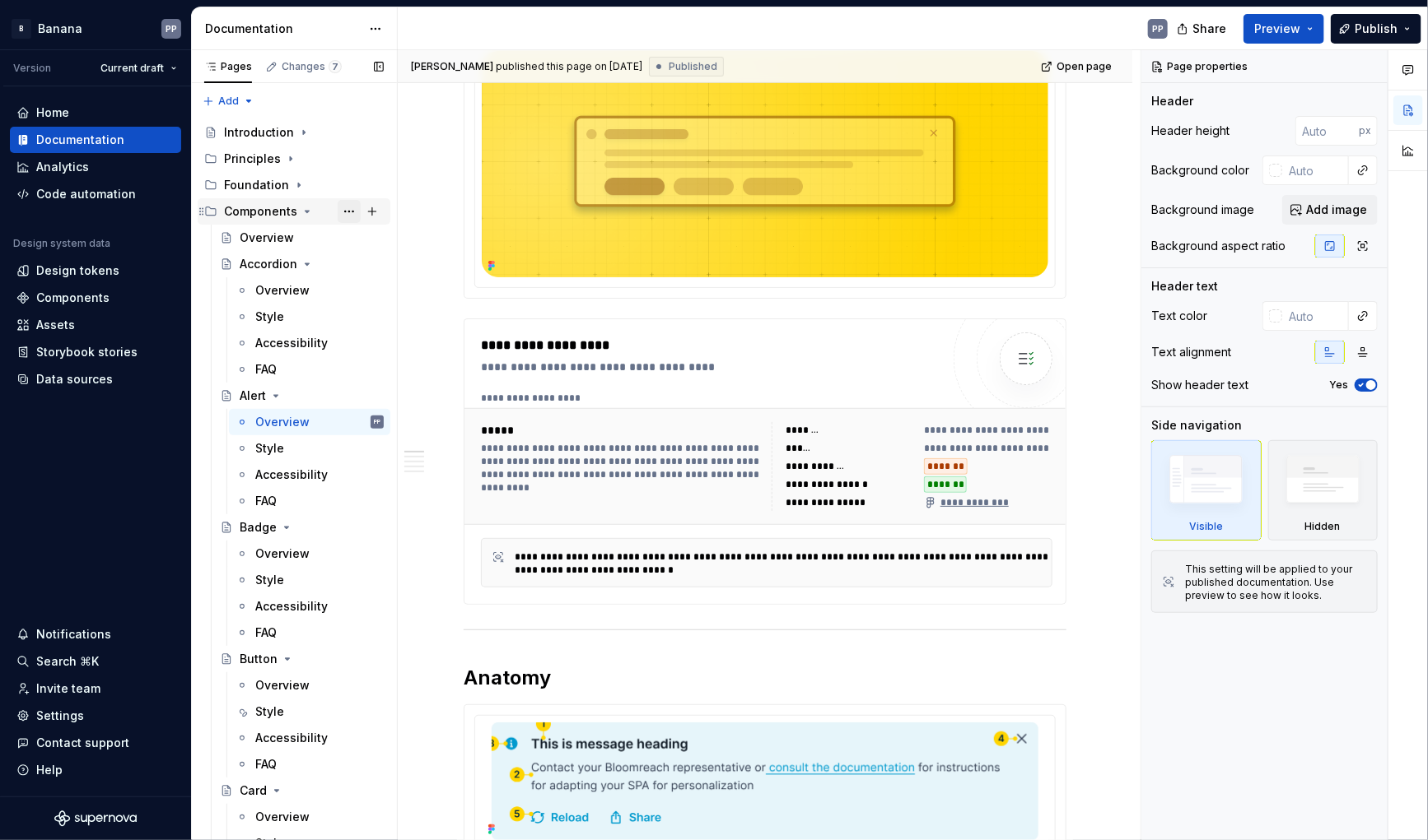
click at [348, 212] on button "Page tree" at bounding box center [348, 211] width 23 height 23
click at [372, 215] on div "Pages Changes 7 Add Accessibility guide for tree Page tree. Navigate the tree w…" at bounding box center [294, 449] width 206 height 798
click at [372, 215] on button "Page tree" at bounding box center [371, 211] width 23 height 23
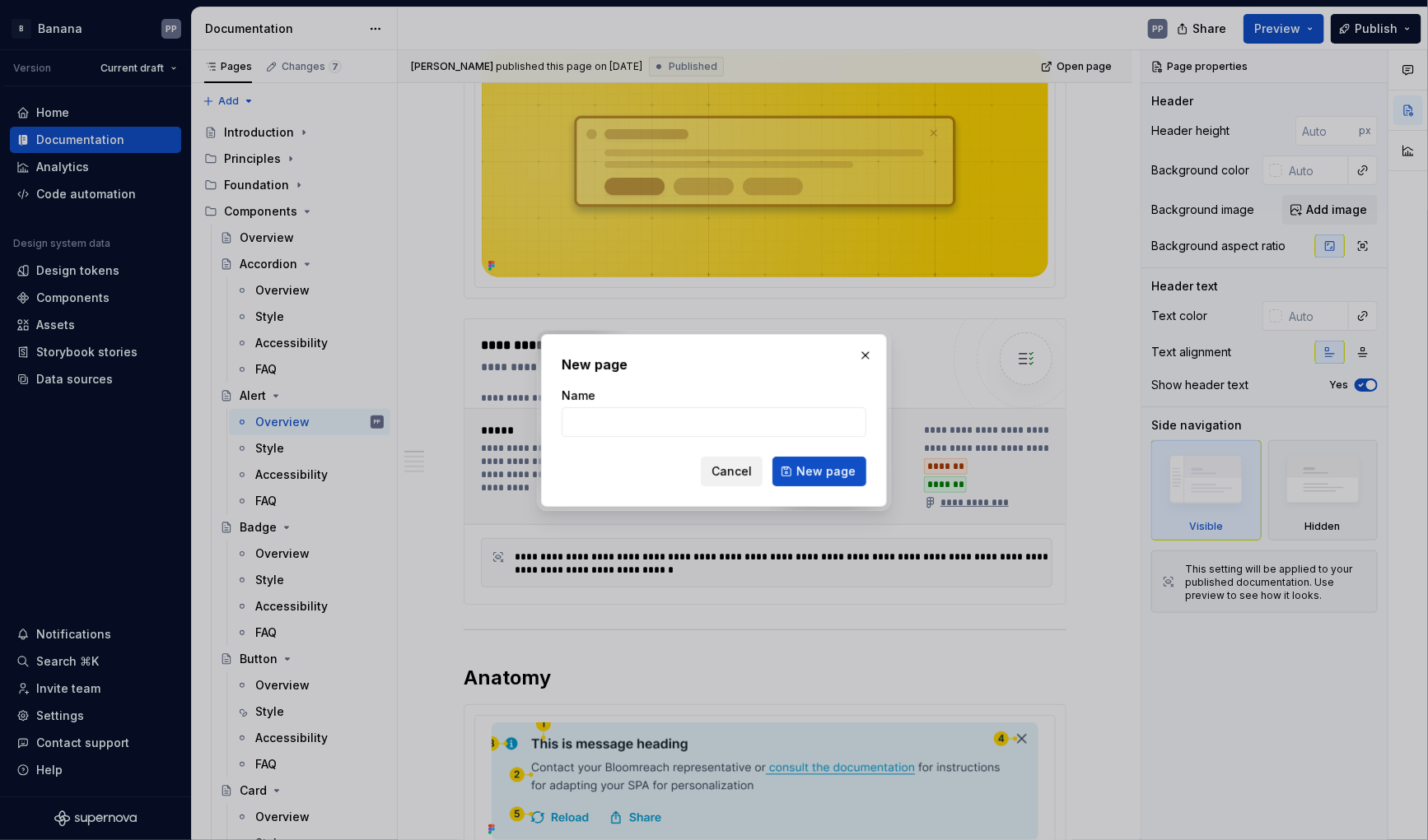
click at [737, 471] on span "Cancel" at bounding box center [732, 471] width 40 height 17
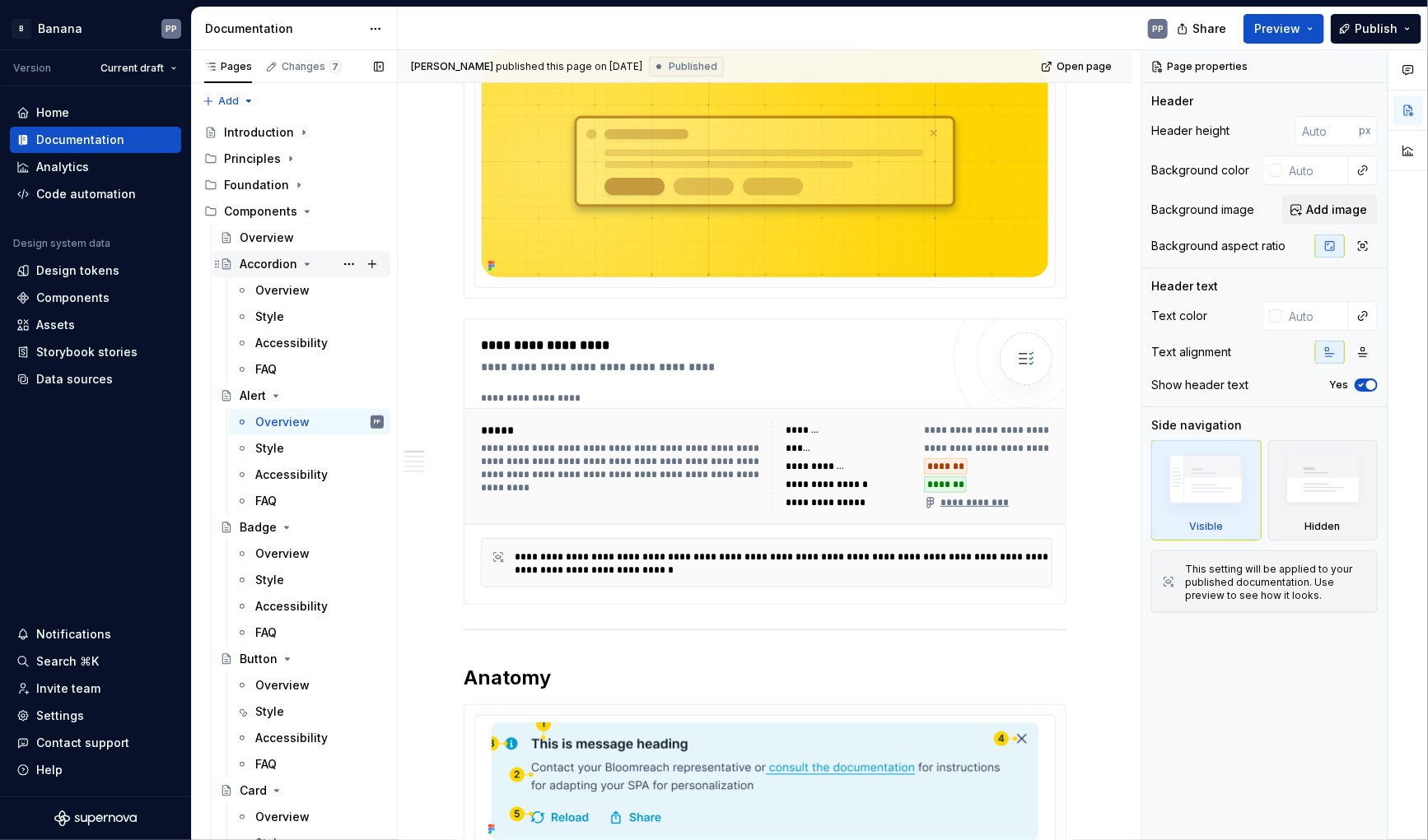
click at [259, 266] on div "Accordion" at bounding box center [268, 265] width 58 height 17
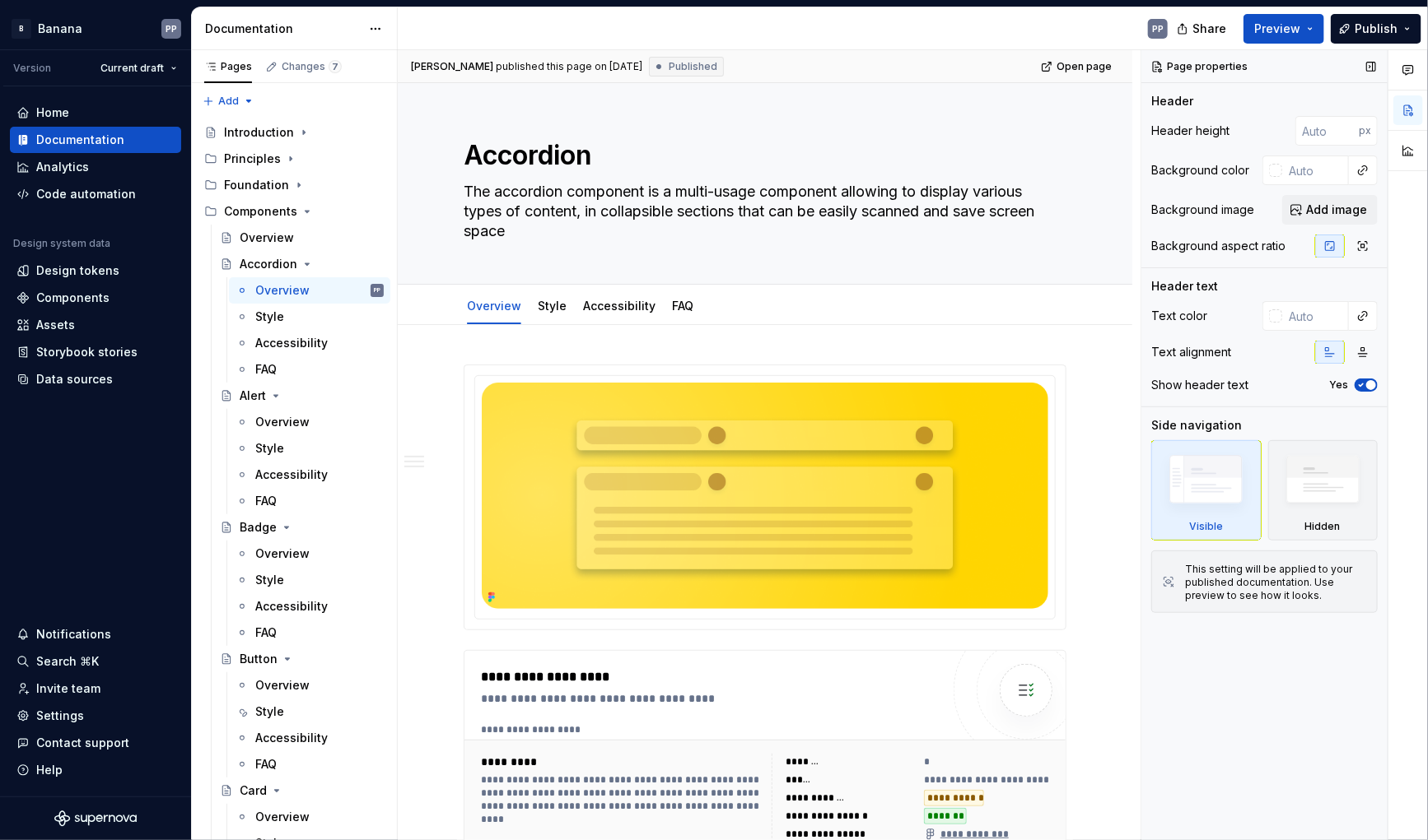
click at [1357, 382] on icon "button" at bounding box center [1361, 385] width 13 height 10
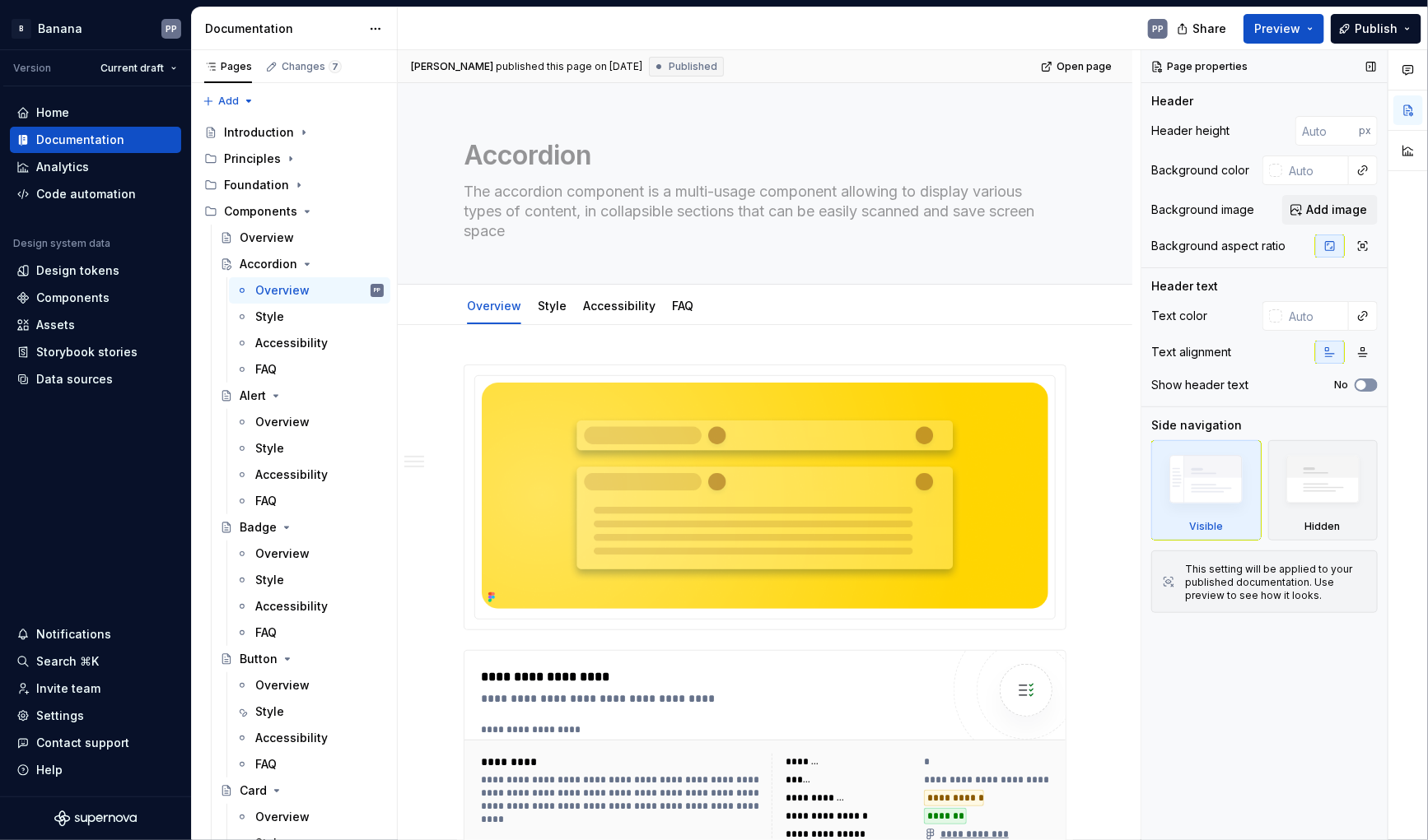
click at [1357, 382] on span "button" at bounding box center [1361, 385] width 10 height 10
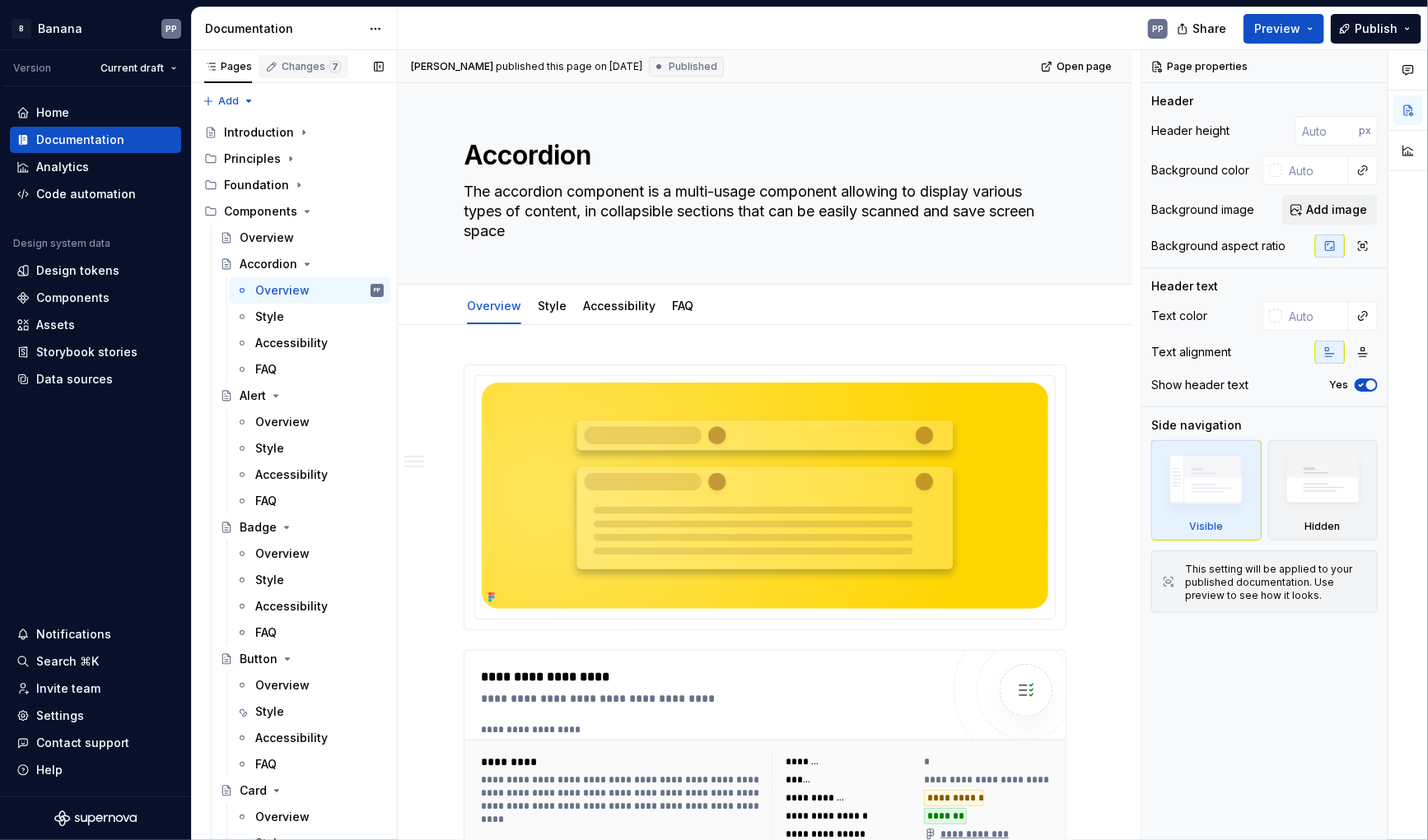
click at [296, 63] on div "Changes 7" at bounding box center [311, 66] width 60 height 13
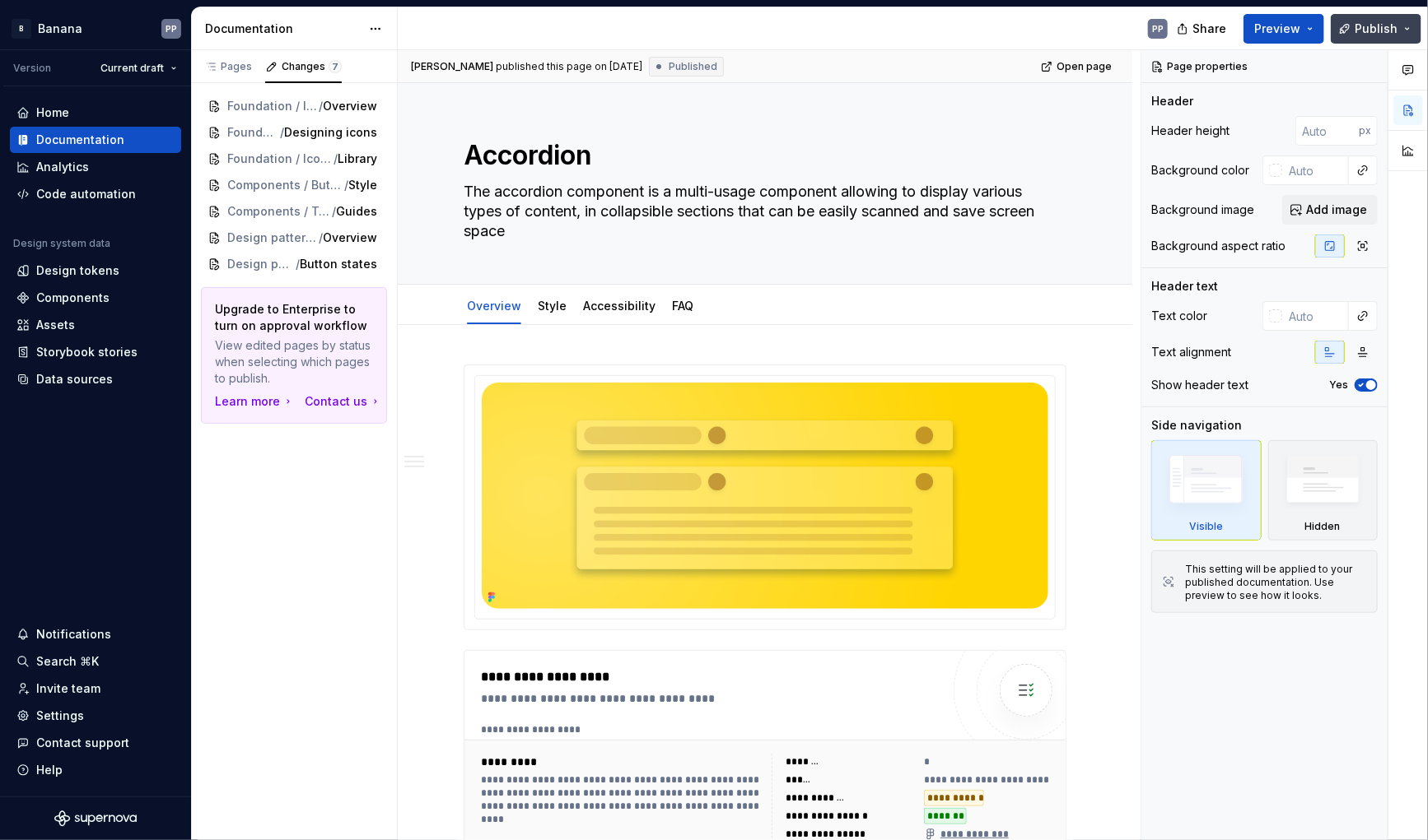
click at [1407, 31] on button "Publish" at bounding box center [1376, 28] width 91 height 29
click at [698, 34] on div "PP" at bounding box center [790, 28] width 783 height 43
click at [309, 213] on span "/" at bounding box center [311, 211] width 4 height 17
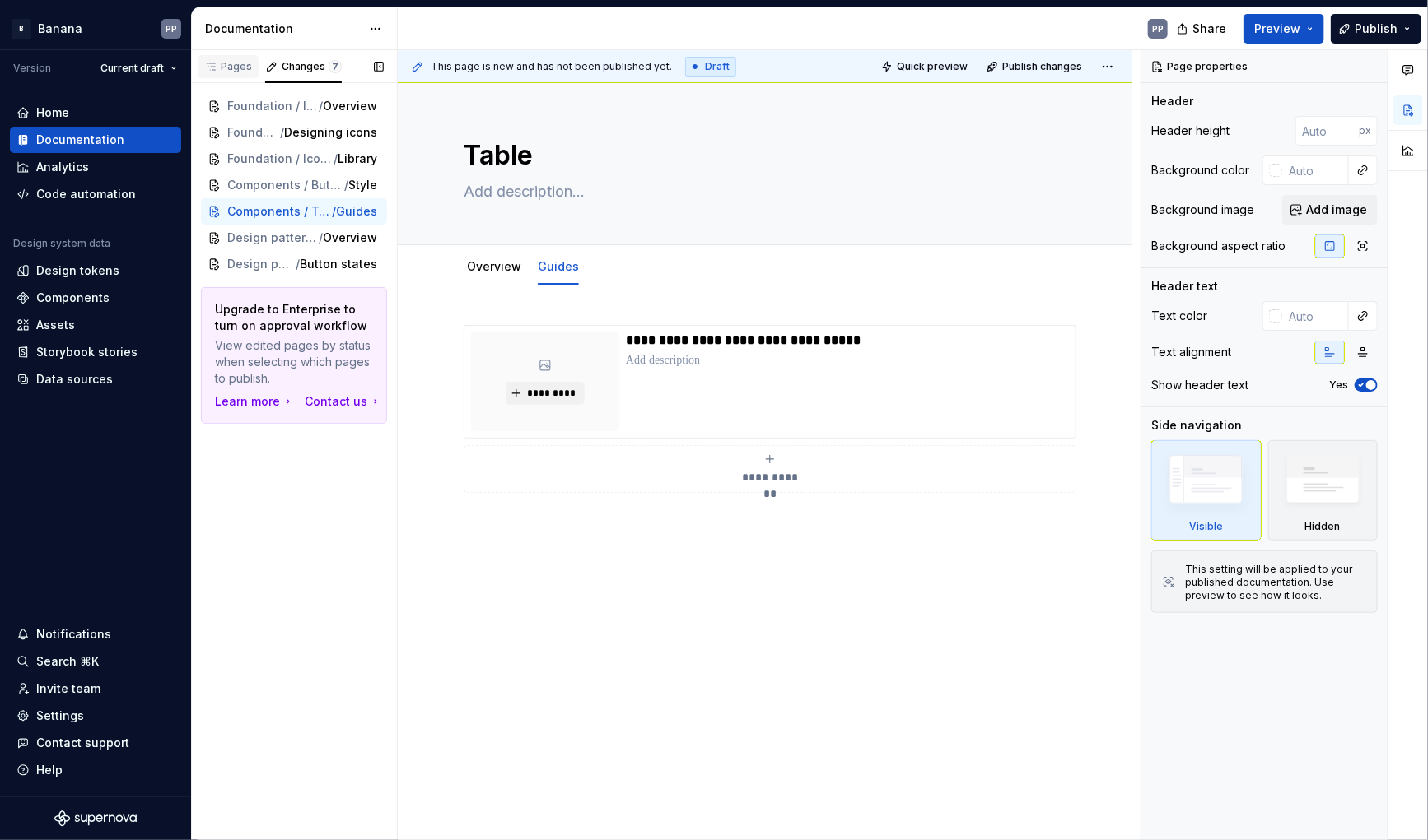
click at [223, 72] on div "Pages" at bounding box center [228, 66] width 48 height 13
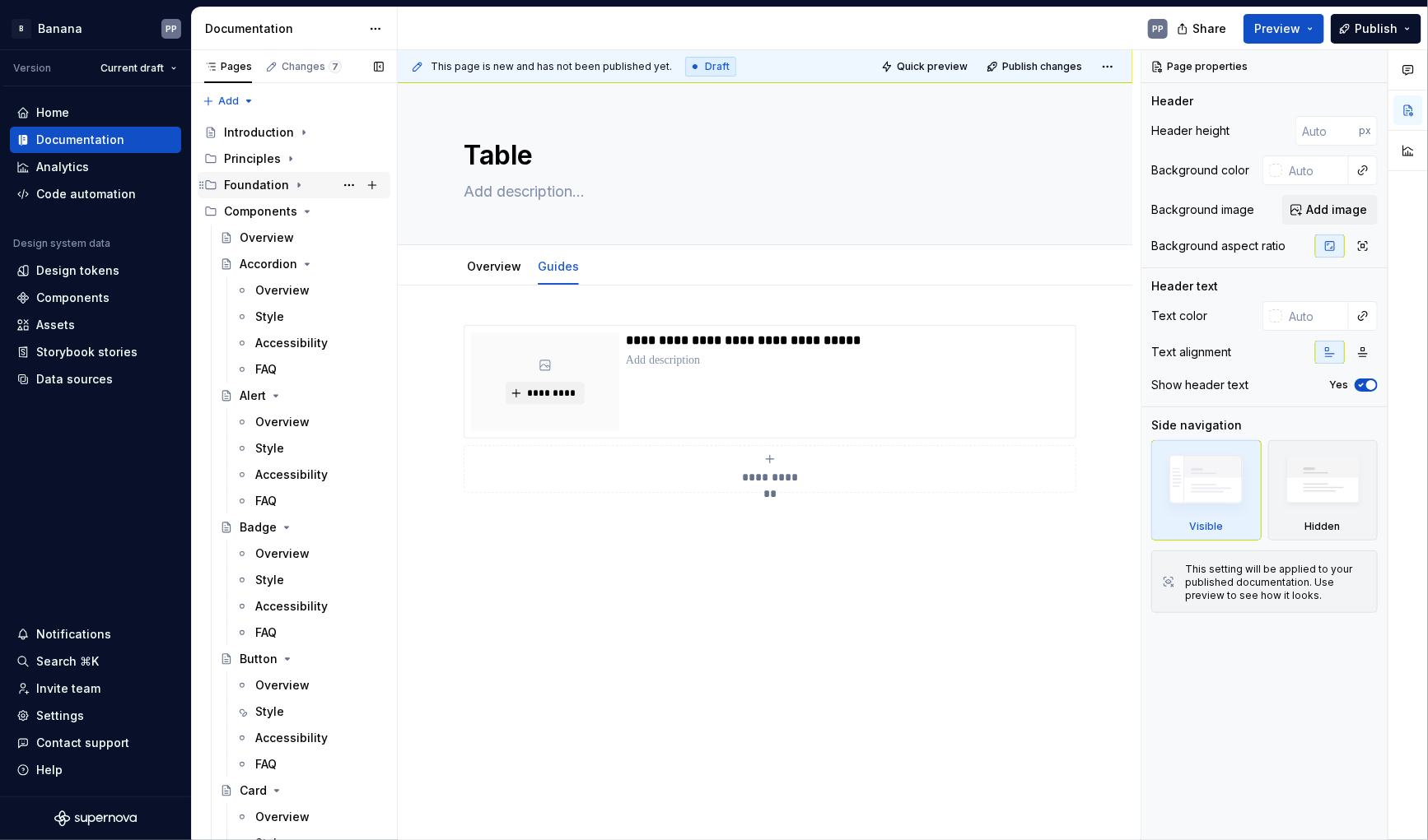
click at [268, 177] on div "Foundation" at bounding box center [257, 186] width 65 height 17
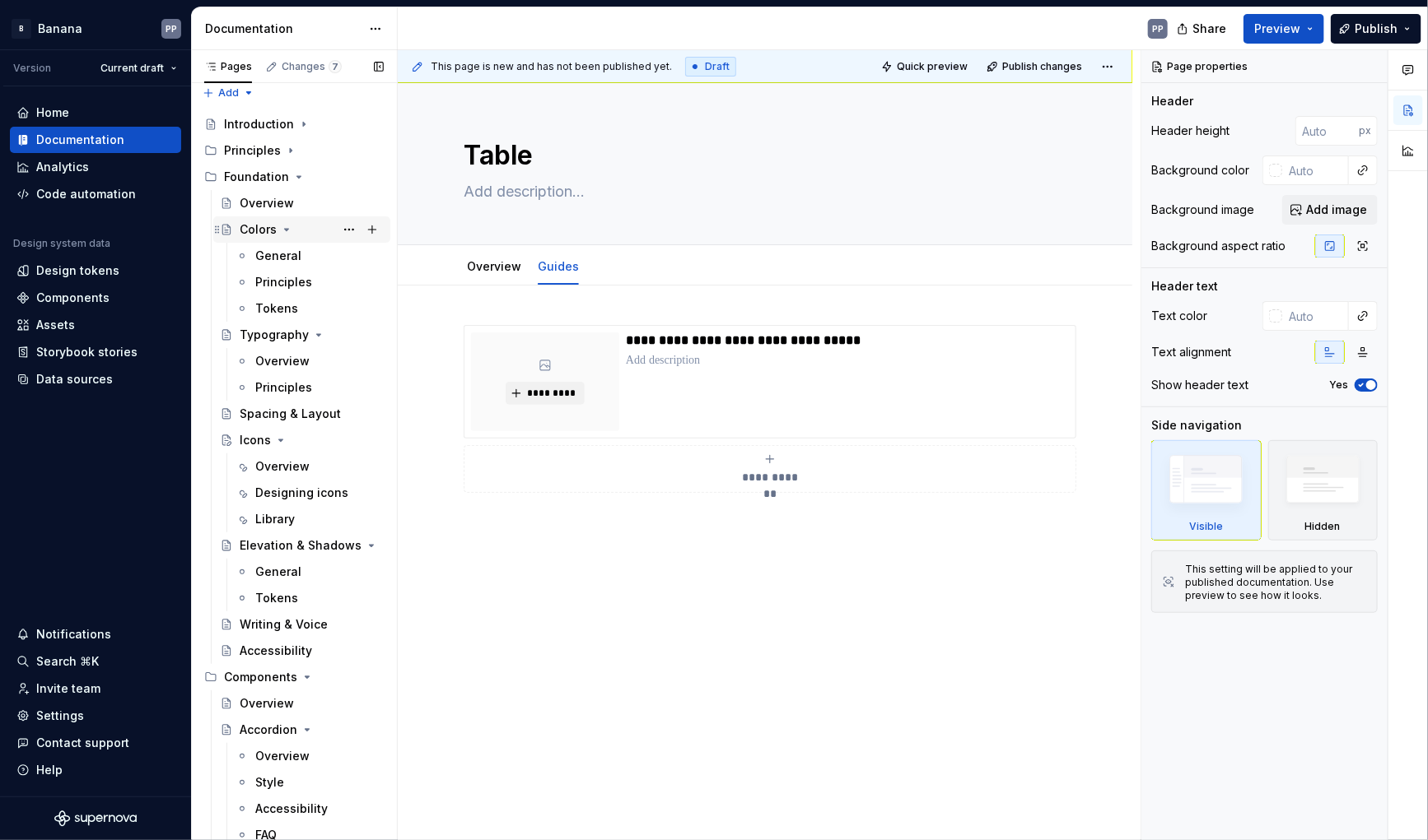
scroll to position [38, 0]
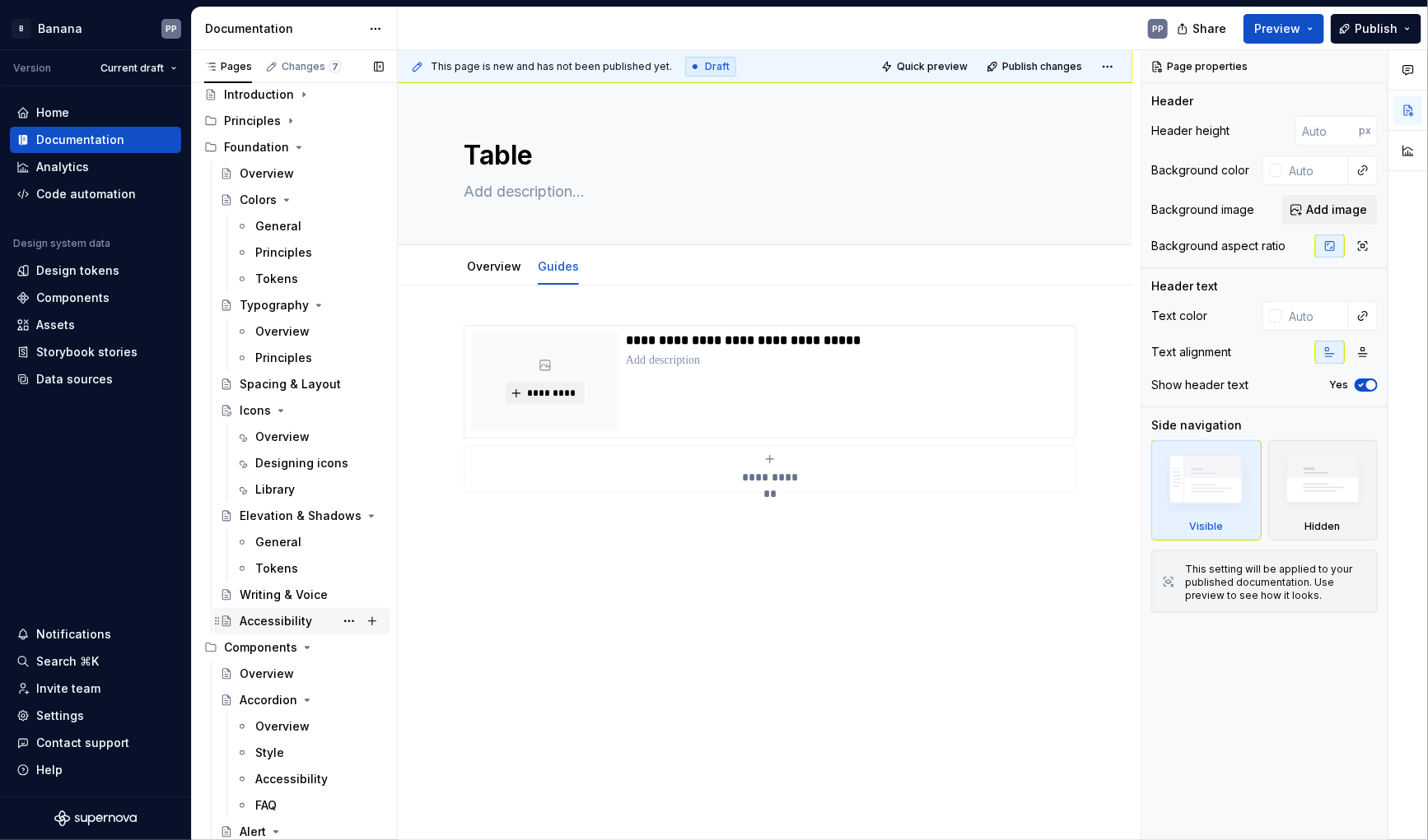
click at [268, 619] on div "Accessibility" at bounding box center [276, 621] width 73 height 17
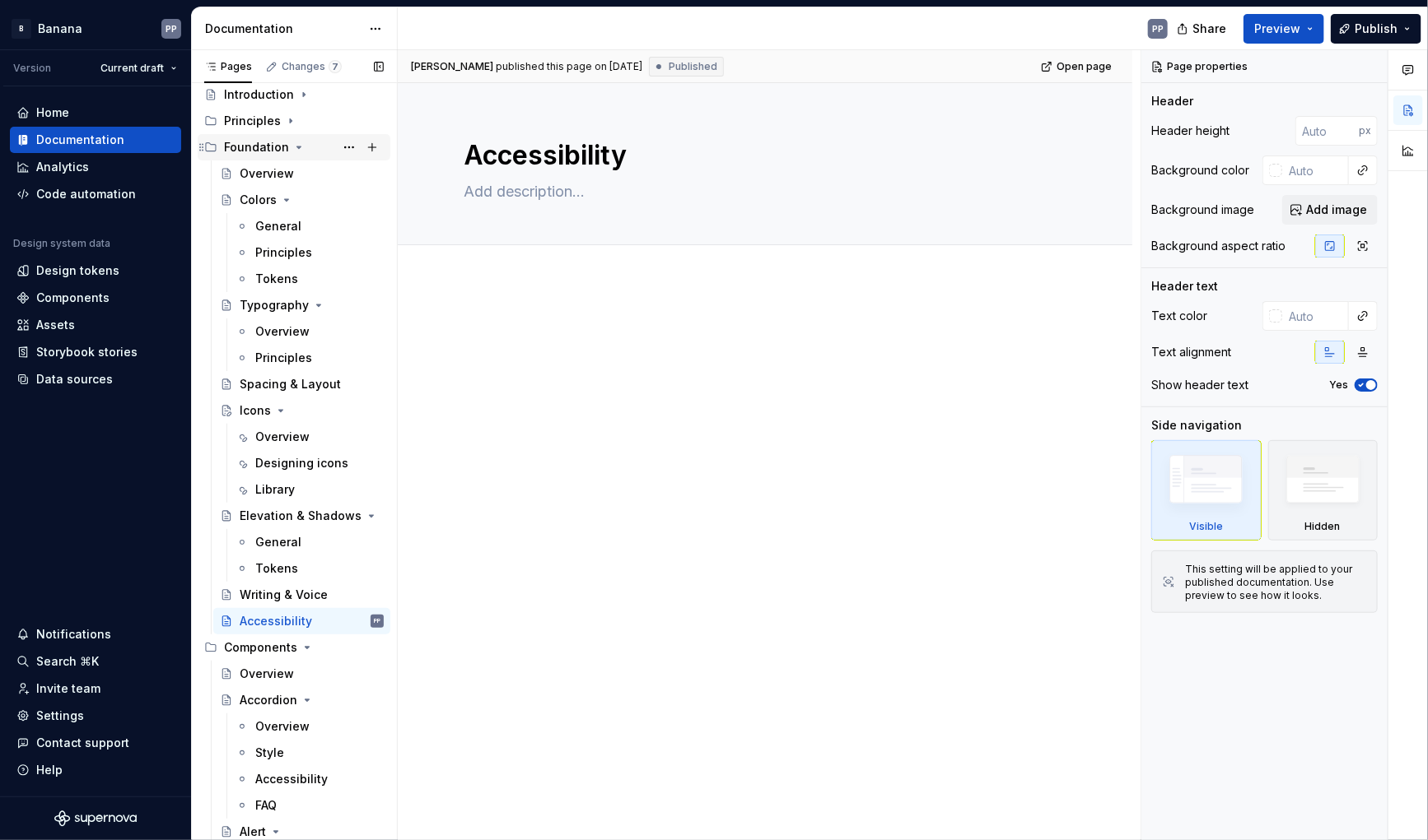
click at [294, 149] on icon "Page tree" at bounding box center [299, 147] width 13 height 13
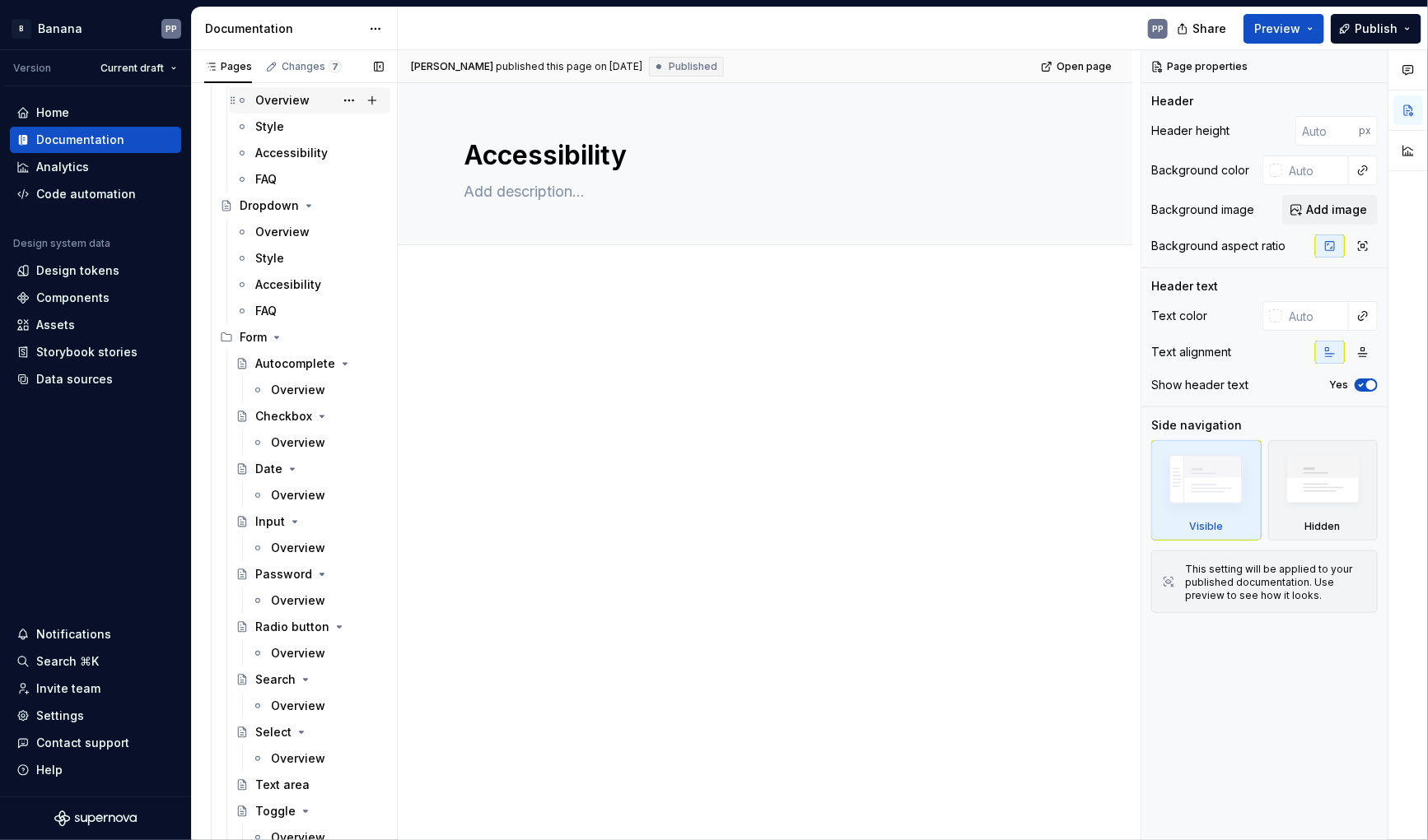
scroll to position [725, 0]
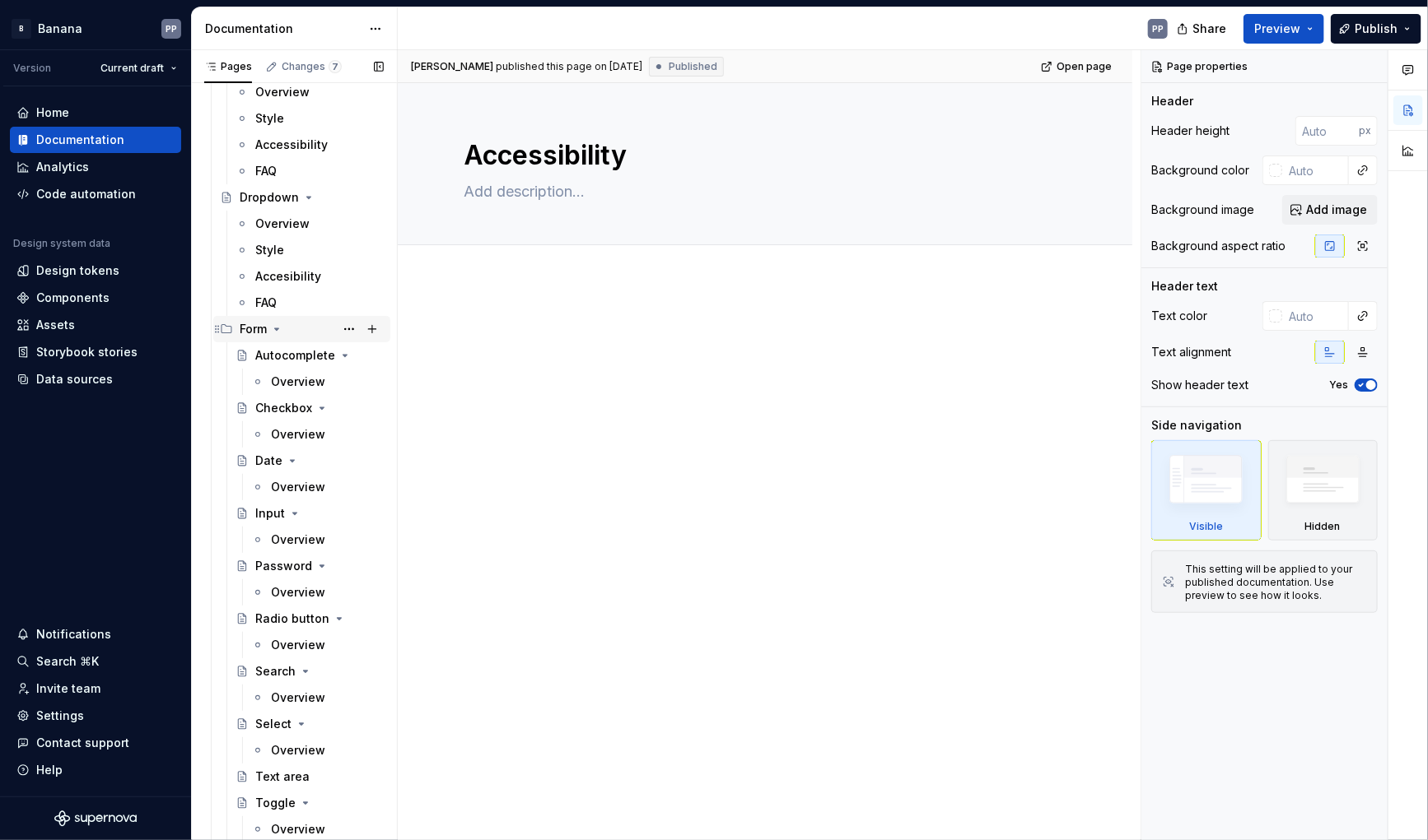
click at [246, 333] on div "Form" at bounding box center [254, 329] width 28 height 17
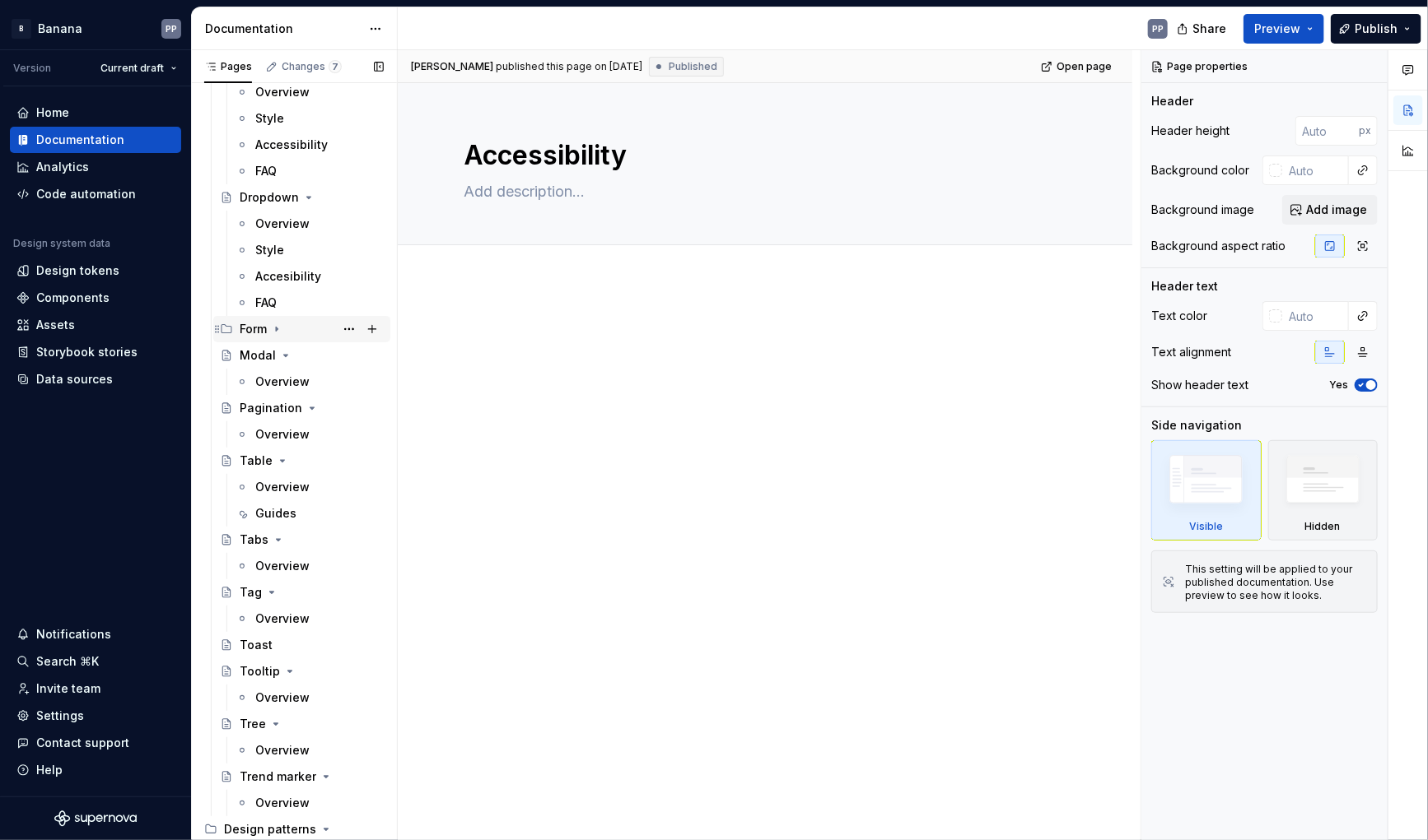
click at [246, 333] on div "Form" at bounding box center [254, 329] width 28 height 17
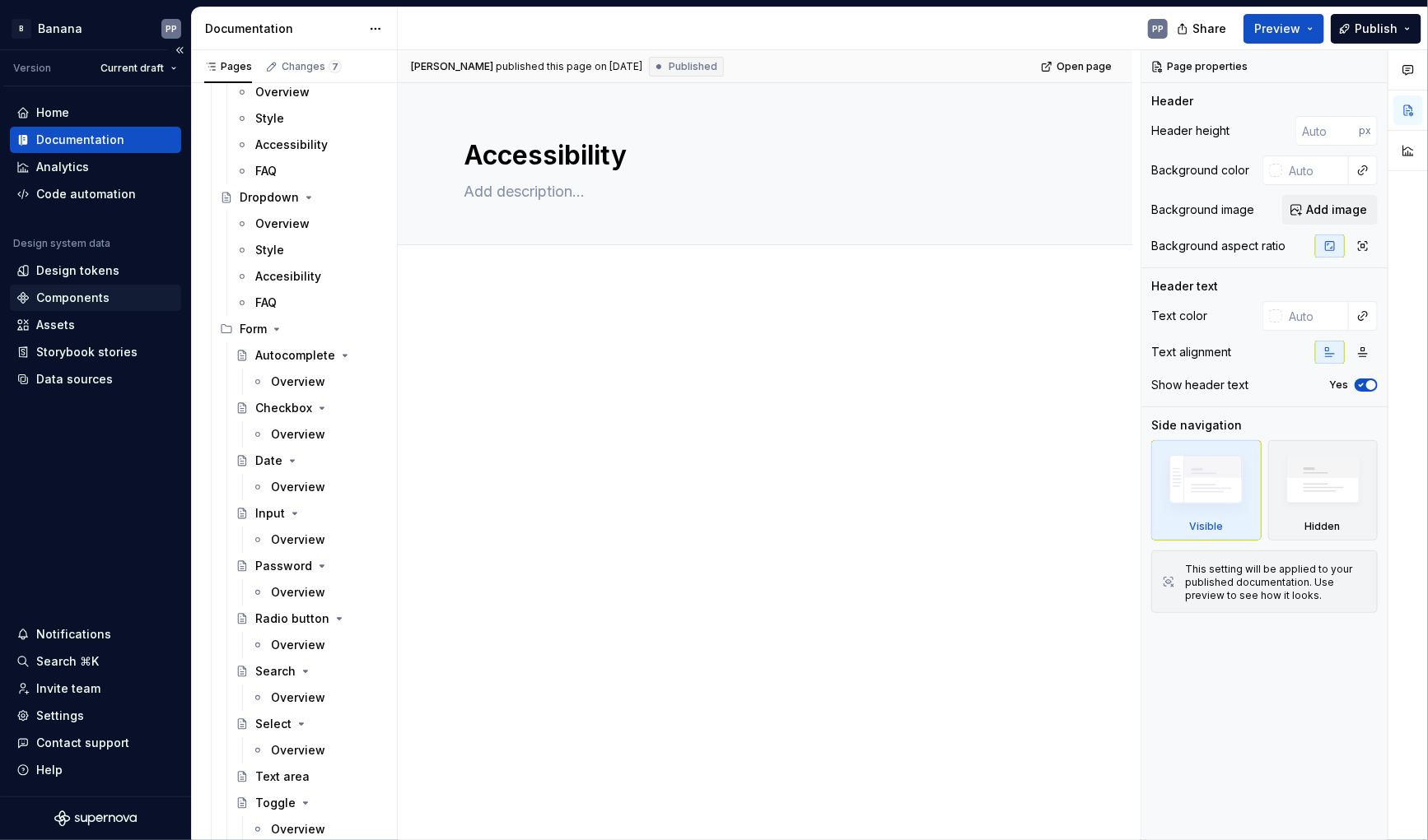
click at [59, 299] on div "Components" at bounding box center [73, 298] width 74 height 17
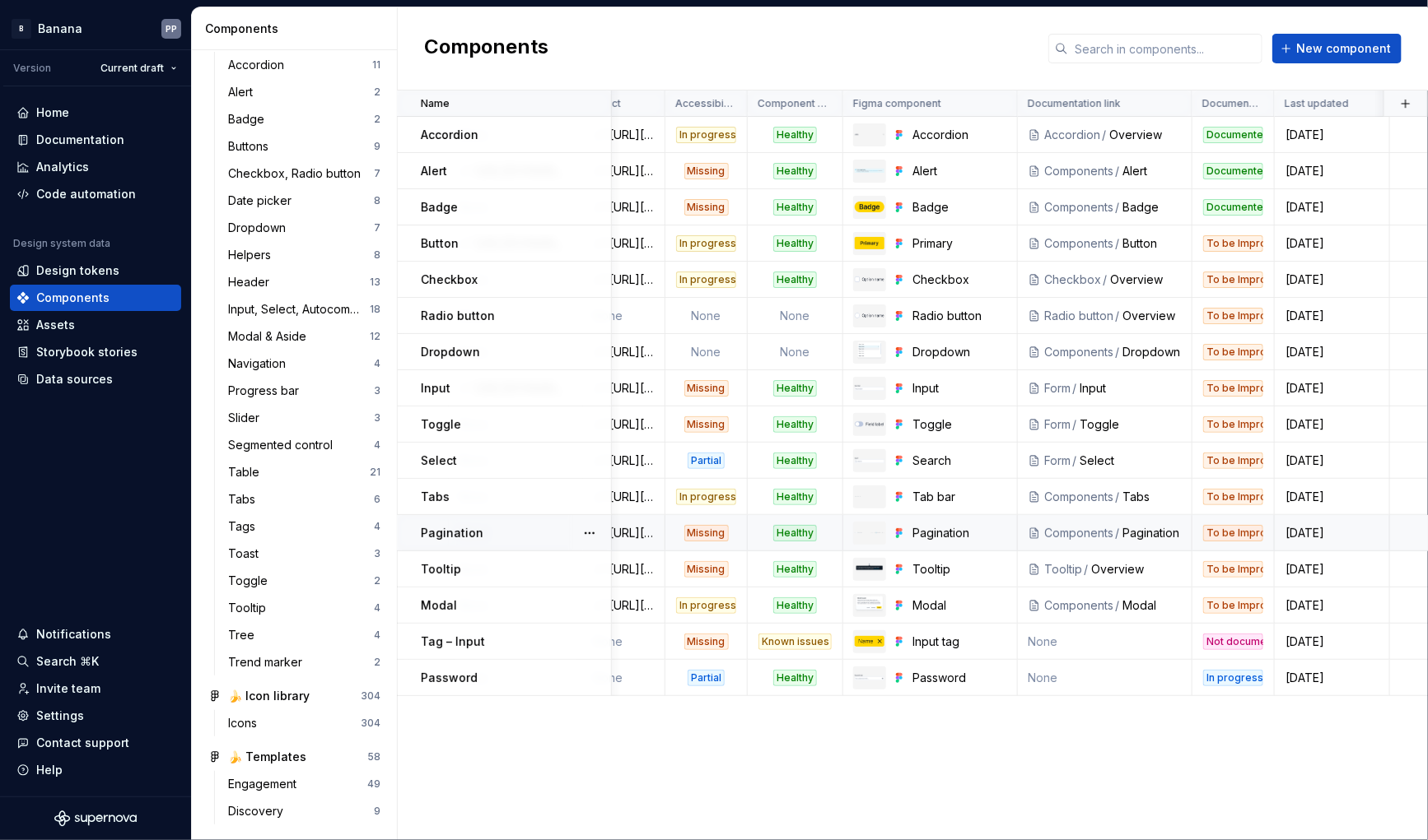
scroll to position [0, 514]
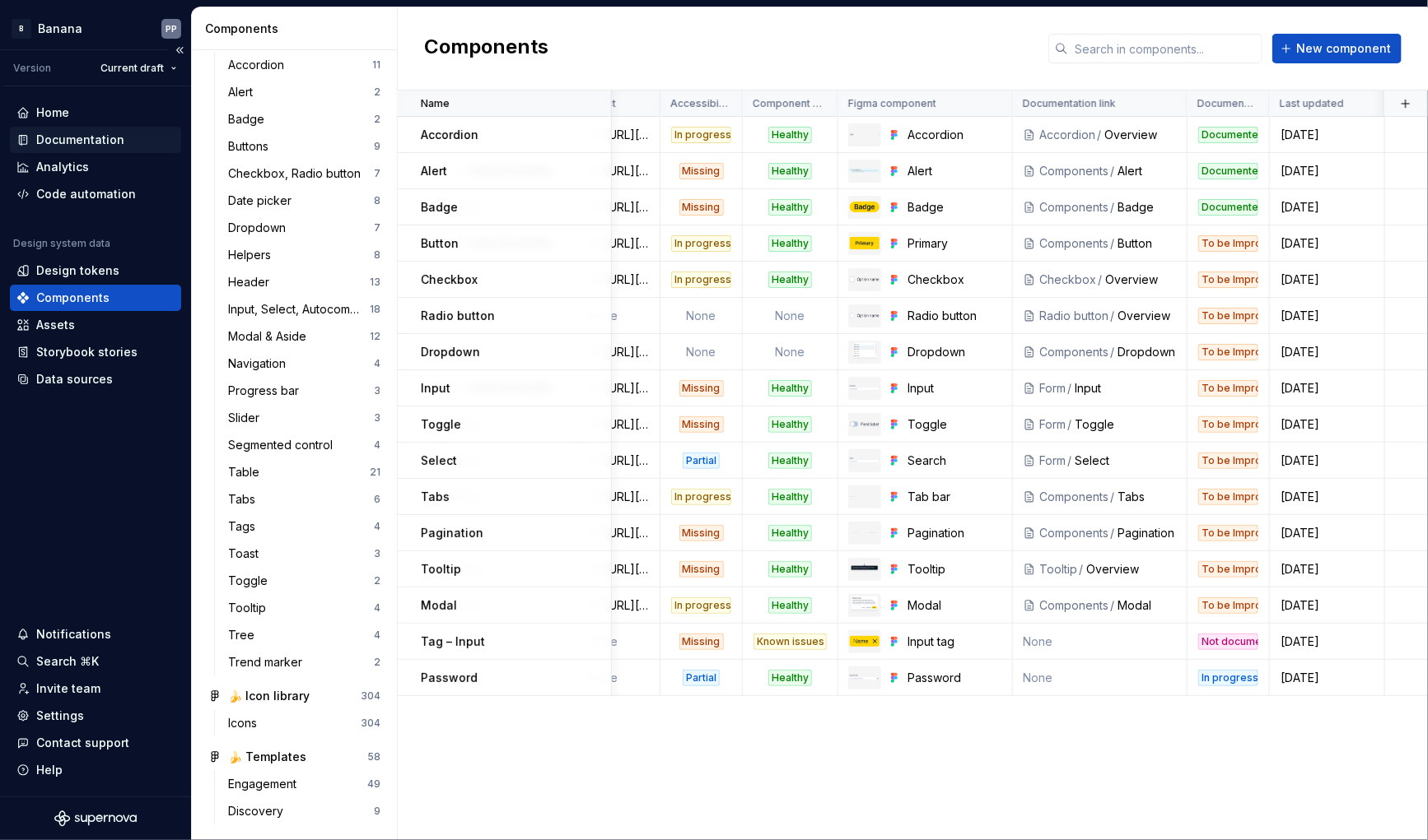
click at [59, 142] on div "Documentation" at bounding box center [80, 140] width 88 height 17
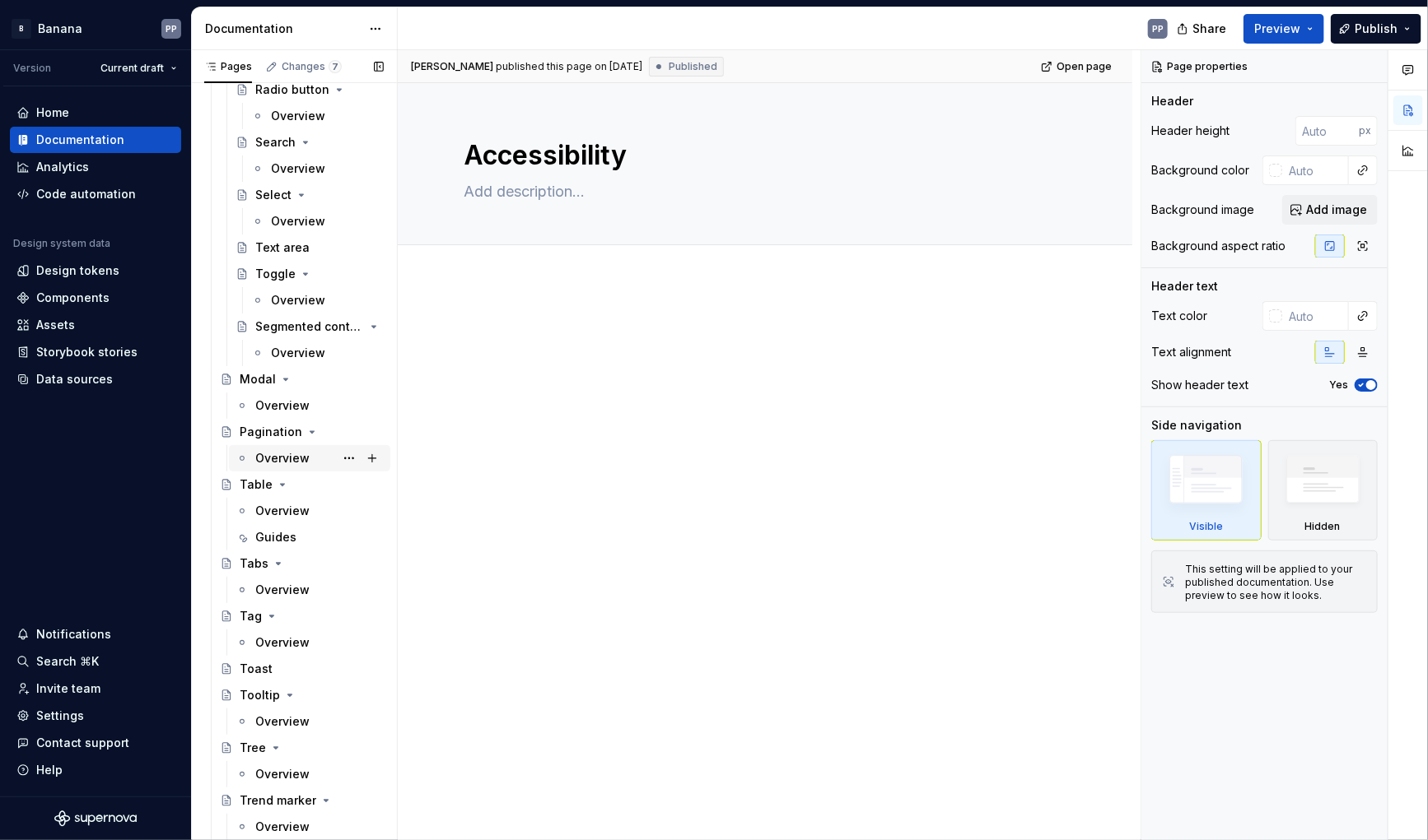
scroll to position [1730, 0]
click at [248, 620] on div "Tag" at bounding box center [251, 616] width 22 height 17
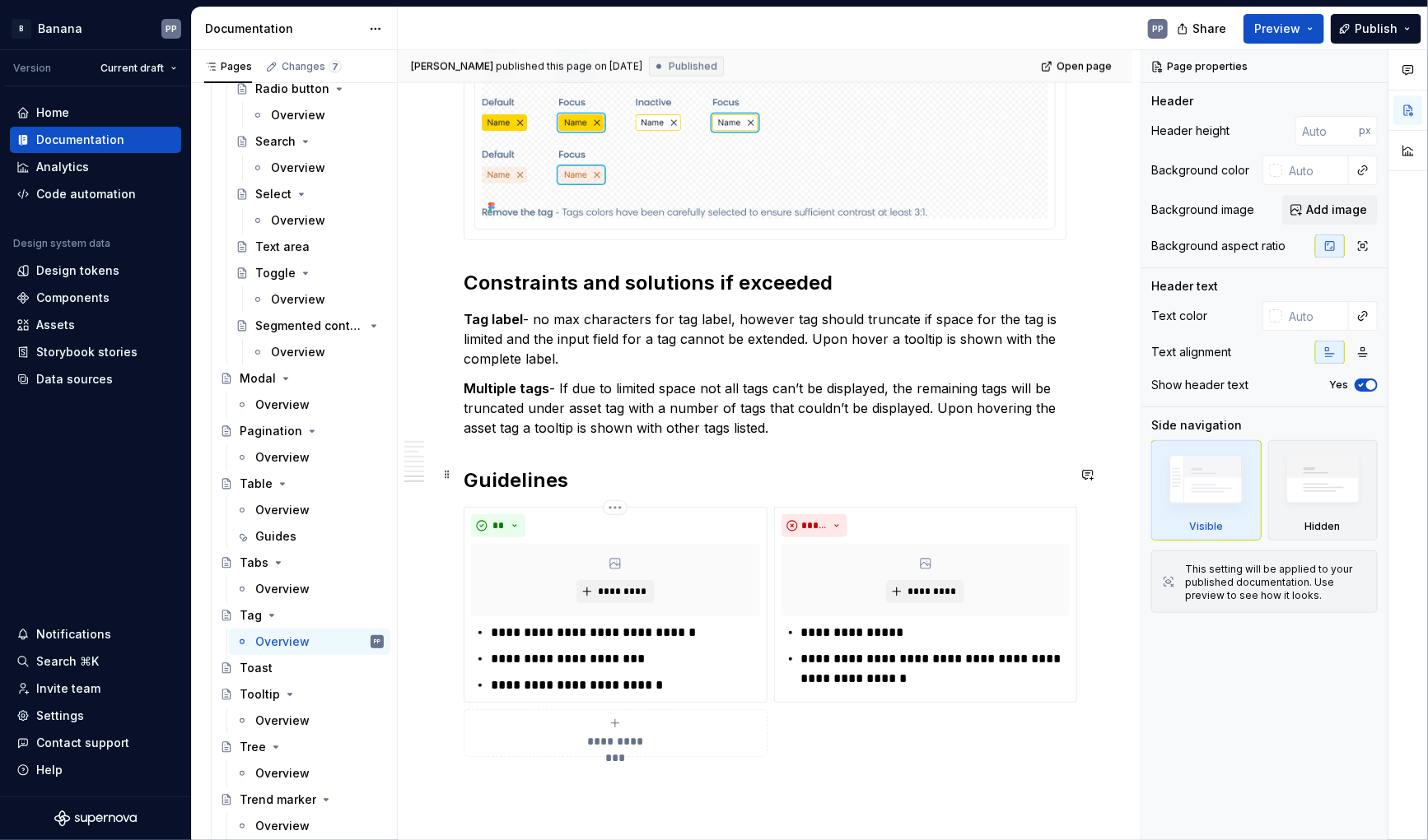
scroll to position [4302, 0]
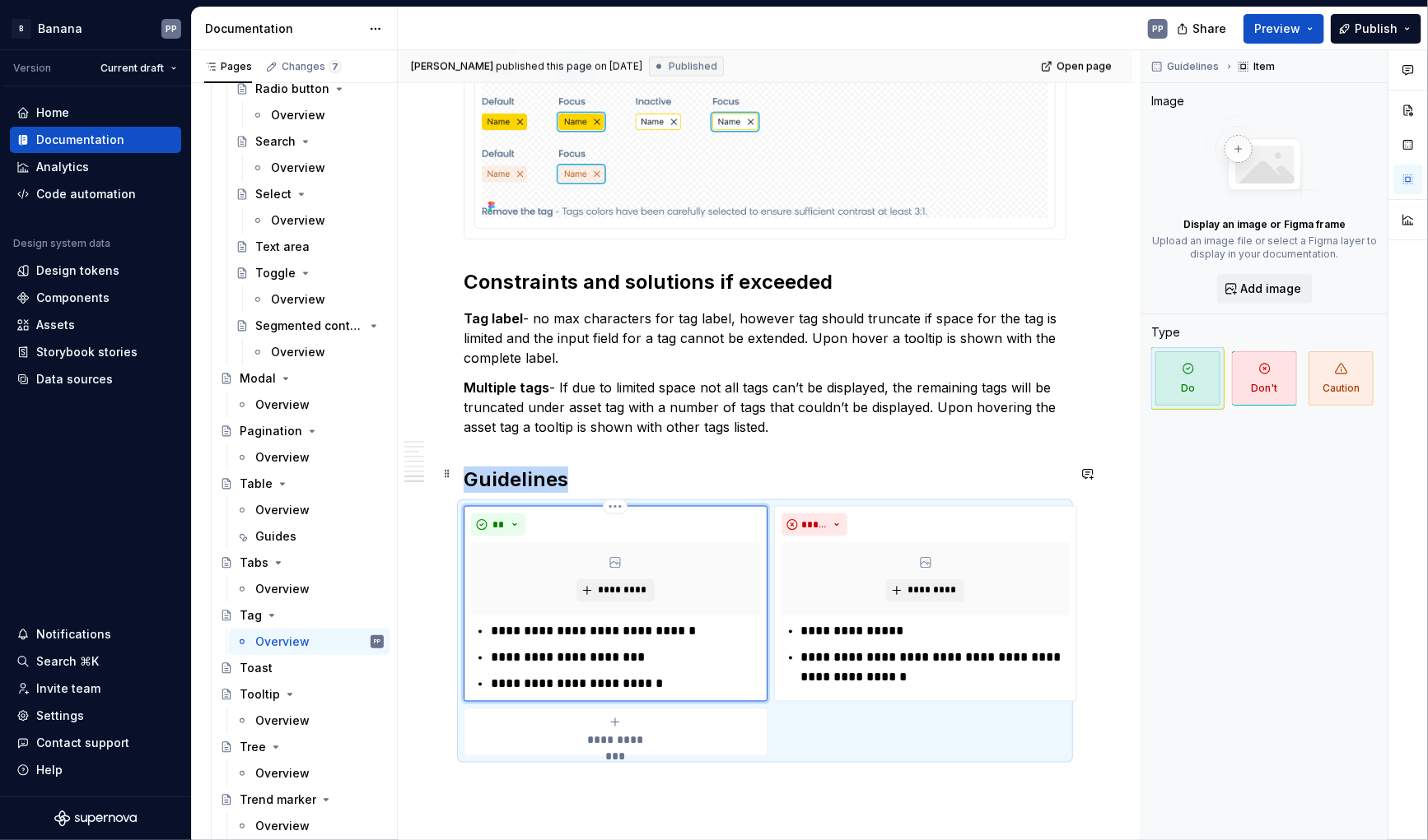
click at [714, 514] on div "**" at bounding box center [615, 525] width 289 height 23
click at [596, 732] on span "**********" at bounding box center [615, 741] width 75 height 17
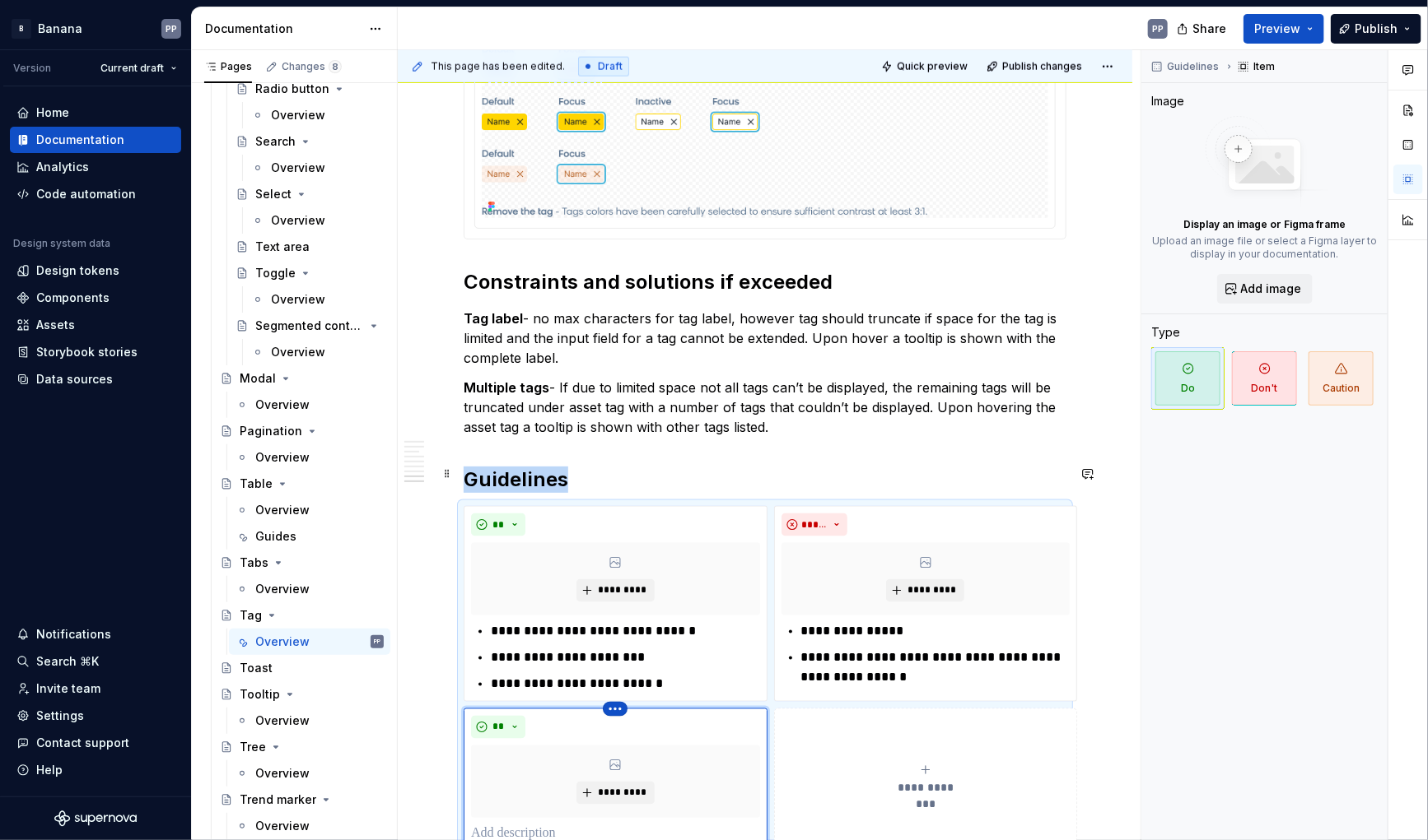
click at [624, 664] on html "B Banana PP Version Current draft Home Documentation Analytics Code automation …" at bounding box center [714, 420] width 1428 height 840
click at [628, 686] on div "Delete item" at bounding box center [677, 693] width 140 height 27
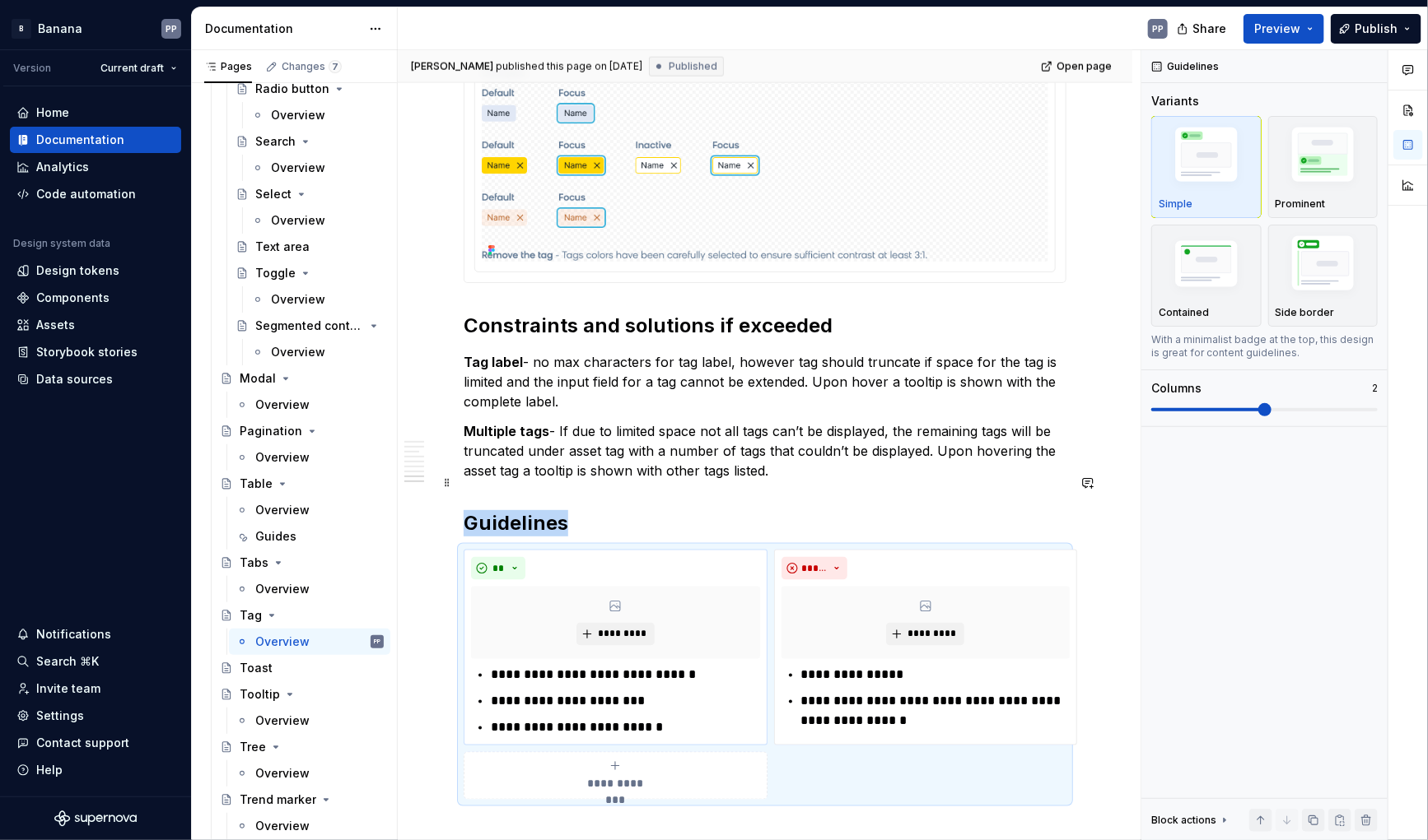
scroll to position [4255, 0]
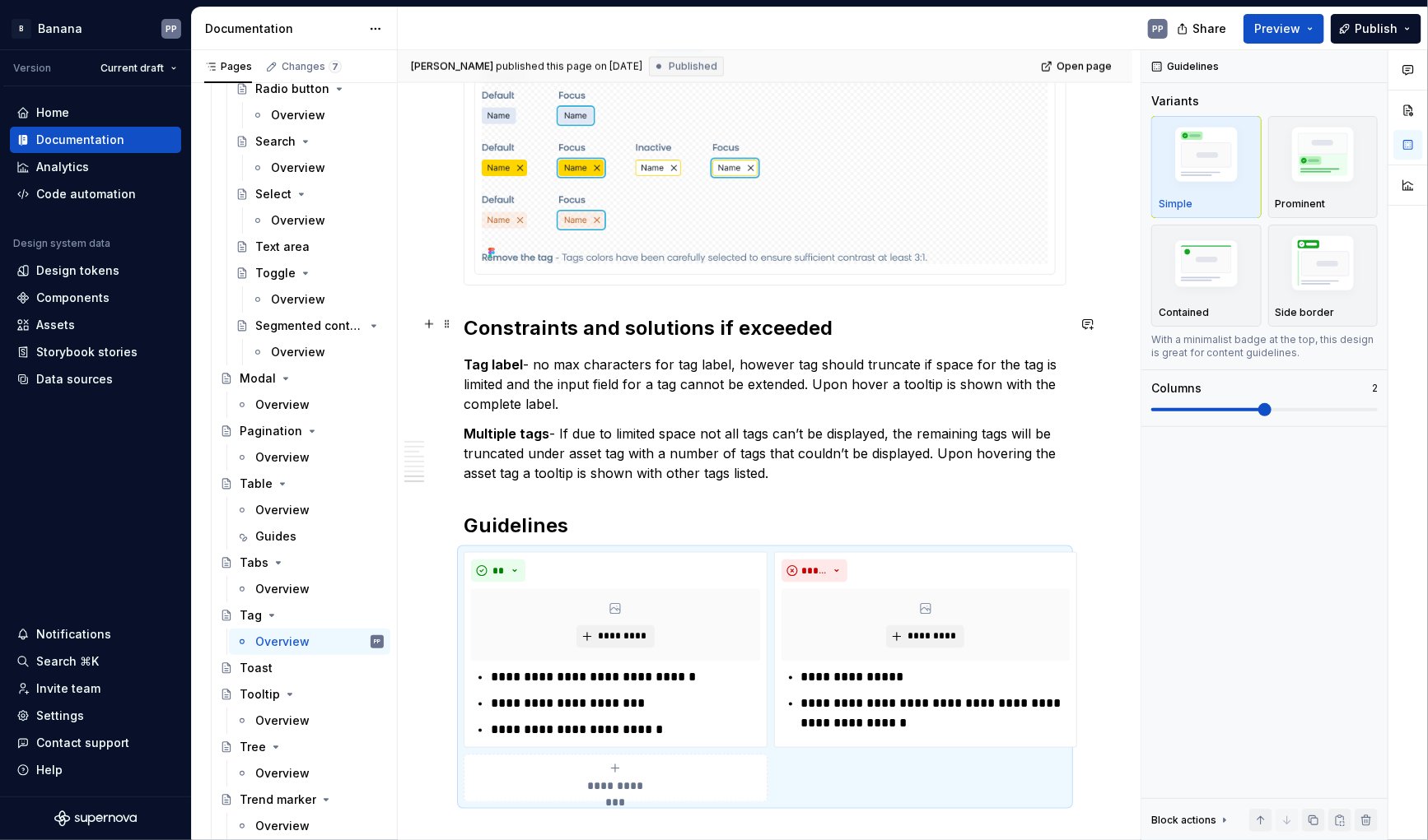
click at [636, 371] on p "Tag label - no max characters for tag label, however tag should truncate if spa…" at bounding box center [765, 384] width 603 height 59
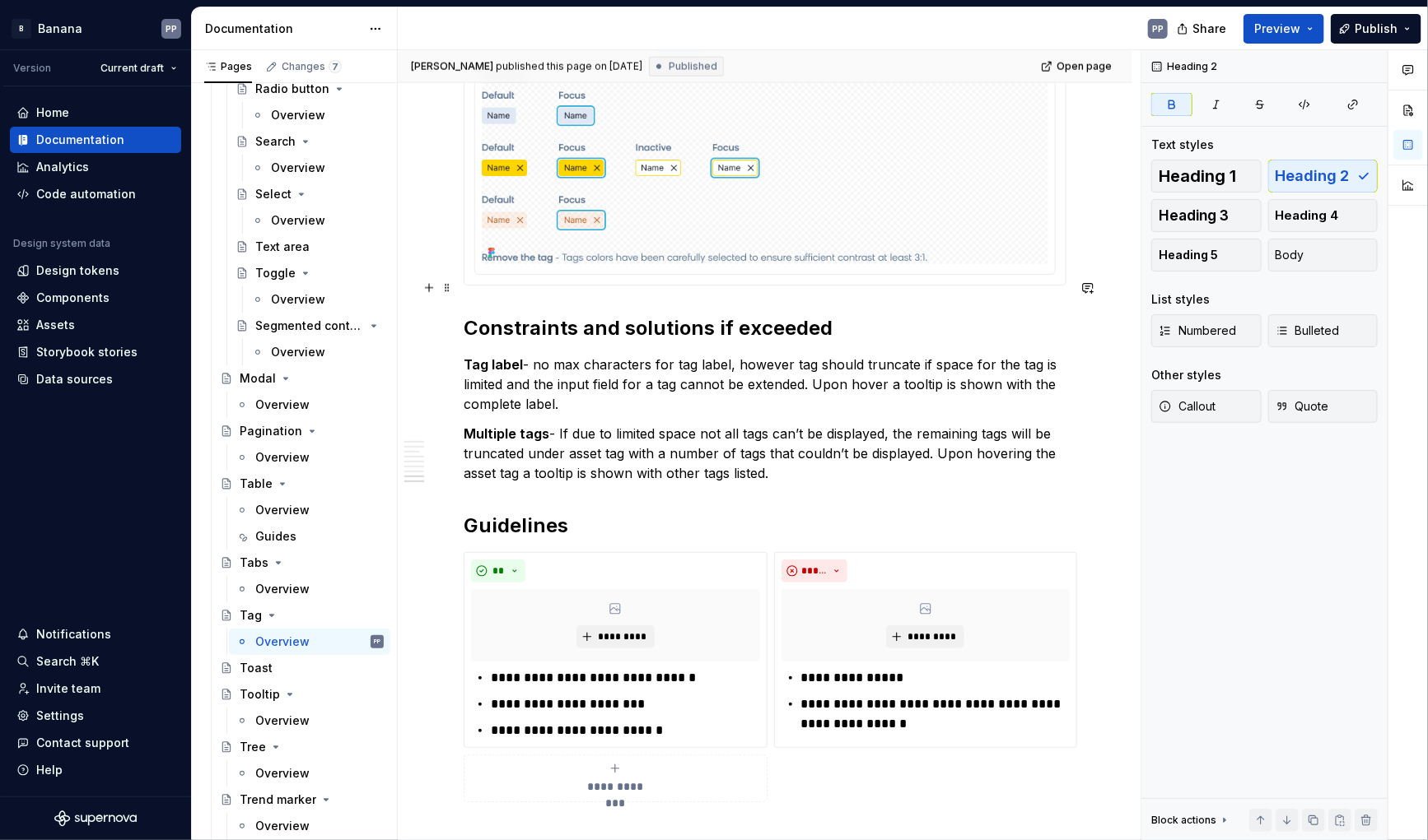
click at [655, 316] on strong "Constraints and solutions if exceeded" at bounding box center [647, 328] width 369 height 24
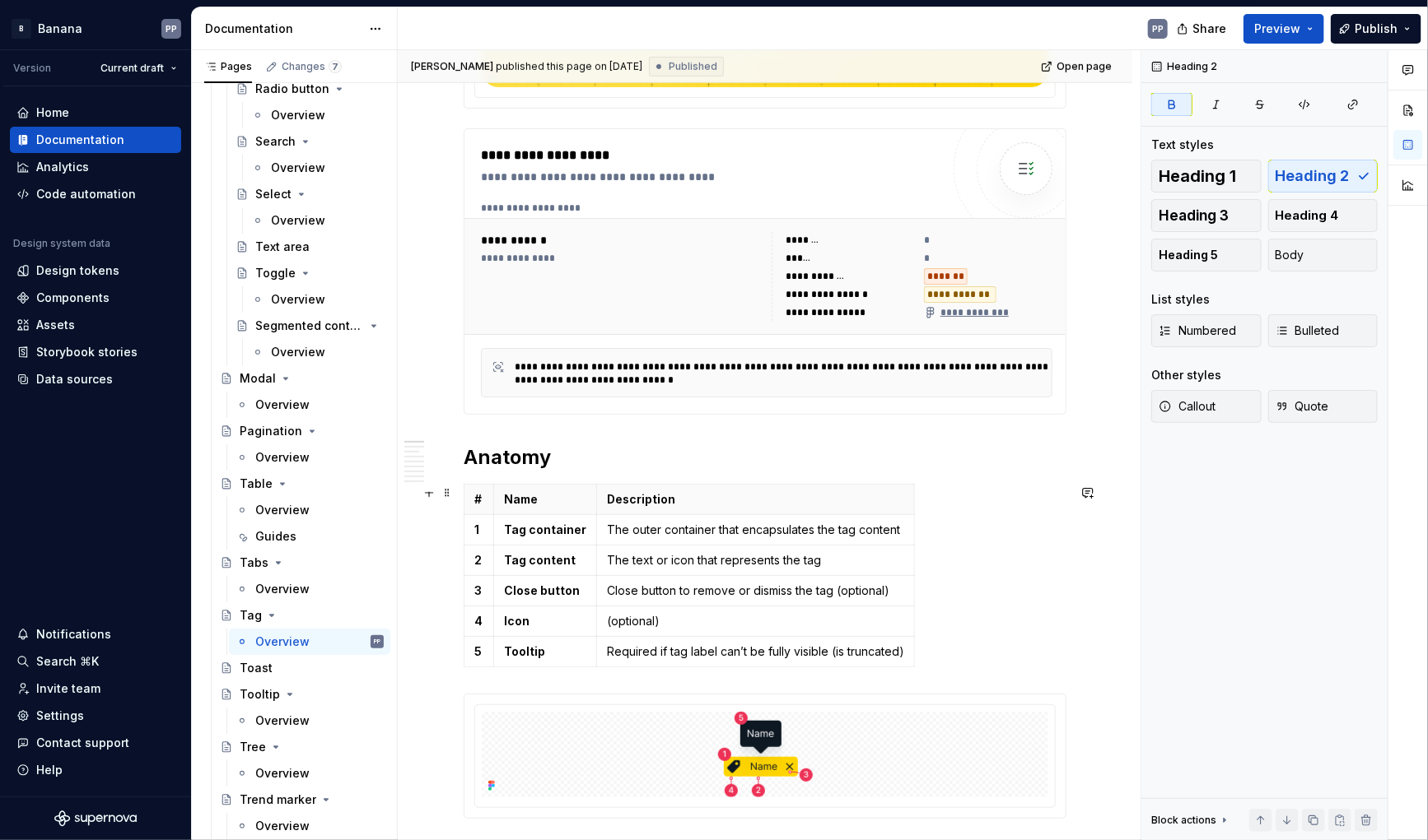
scroll to position [417, 0]
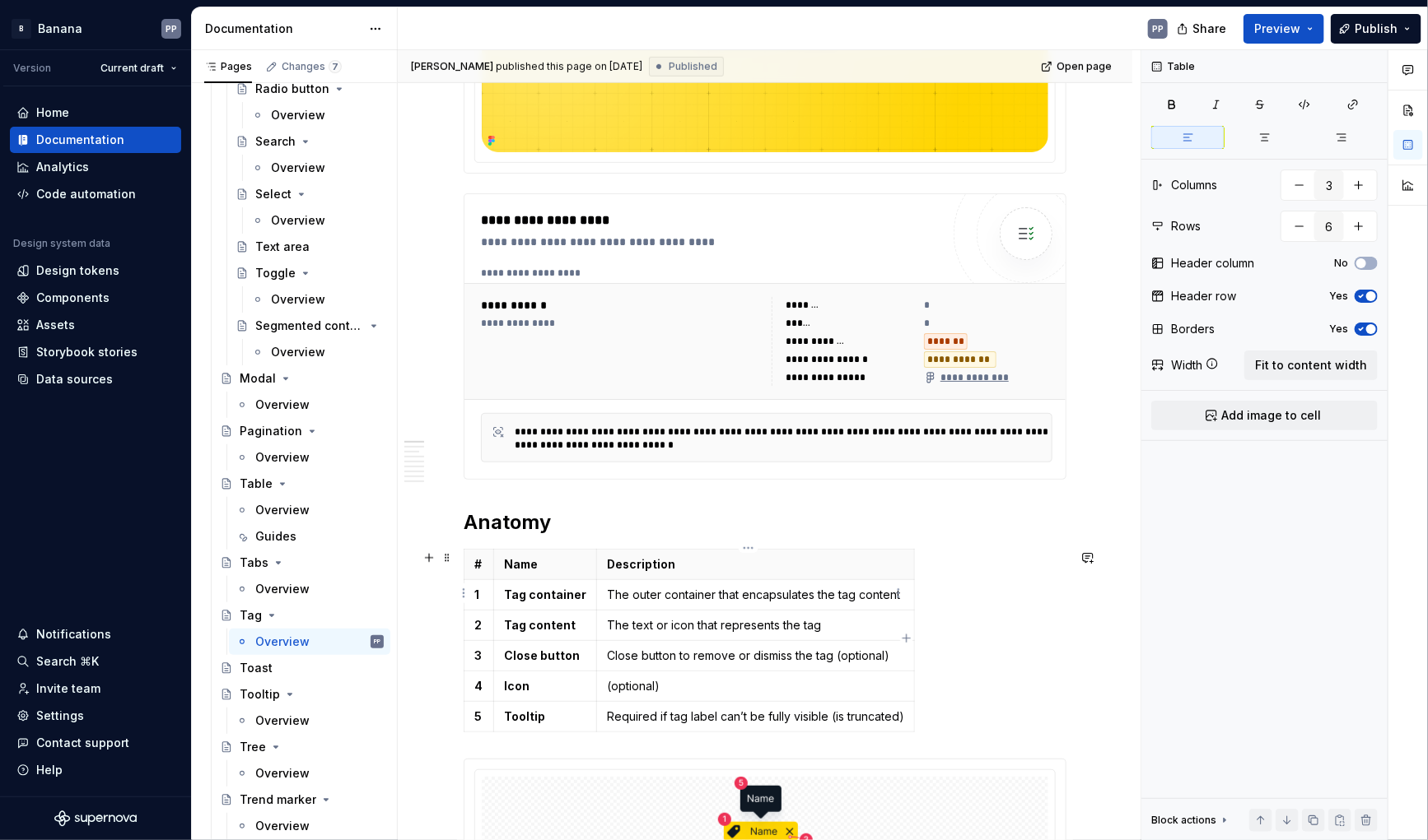
click at [675, 590] on p "The outer container that encapsulates the tag content" at bounding box center [755, 596] width 297 height 17
click at [273, 402] on div "Overview" at bounding box center [282, 405] width 54 height 17
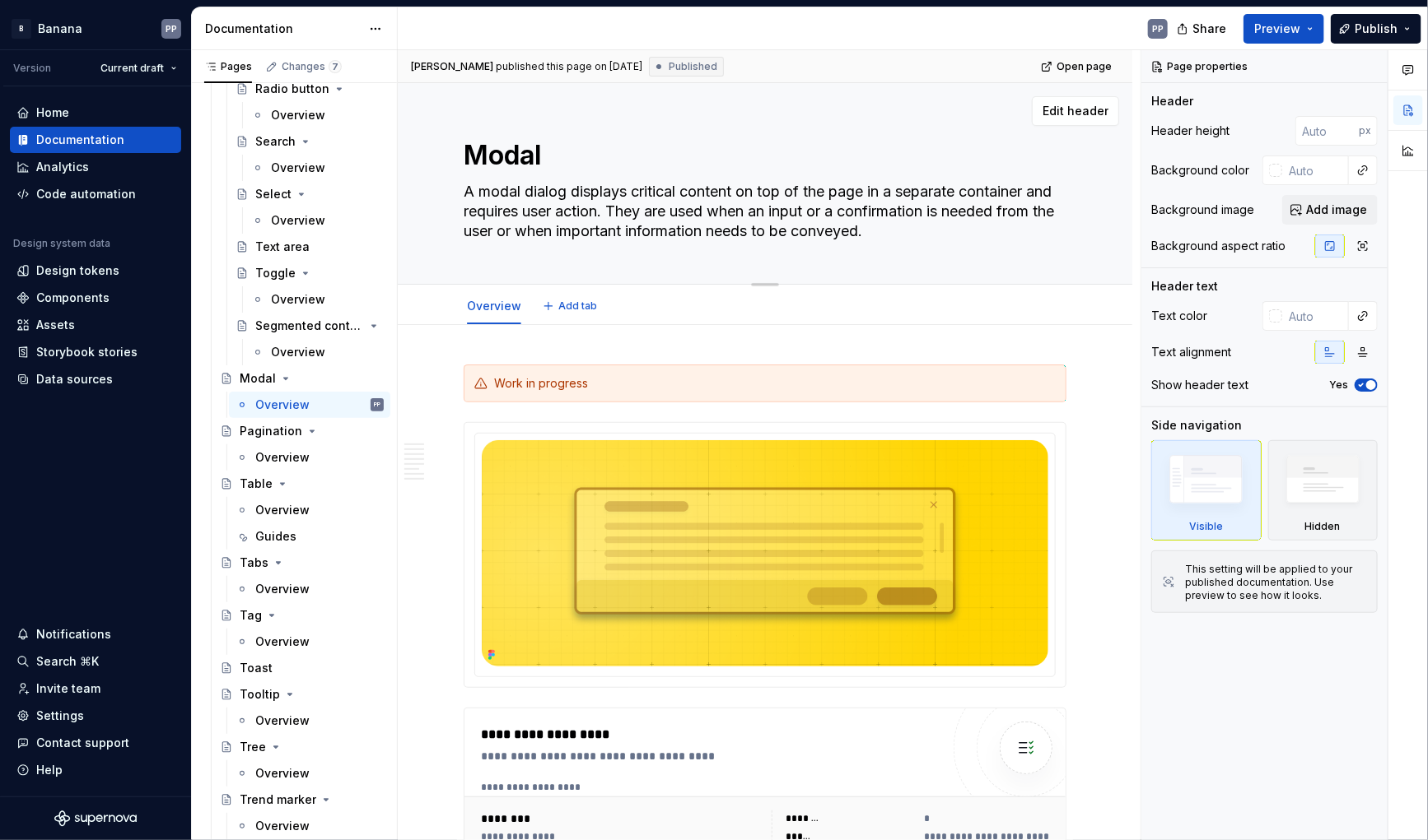
click at [474, 159] on textarea "Modal" at bounding box center [762, 155] width 603 height 40
click at [470, 159] on textarea "Modal" at bounding box center [762, 155] width 603 height 40
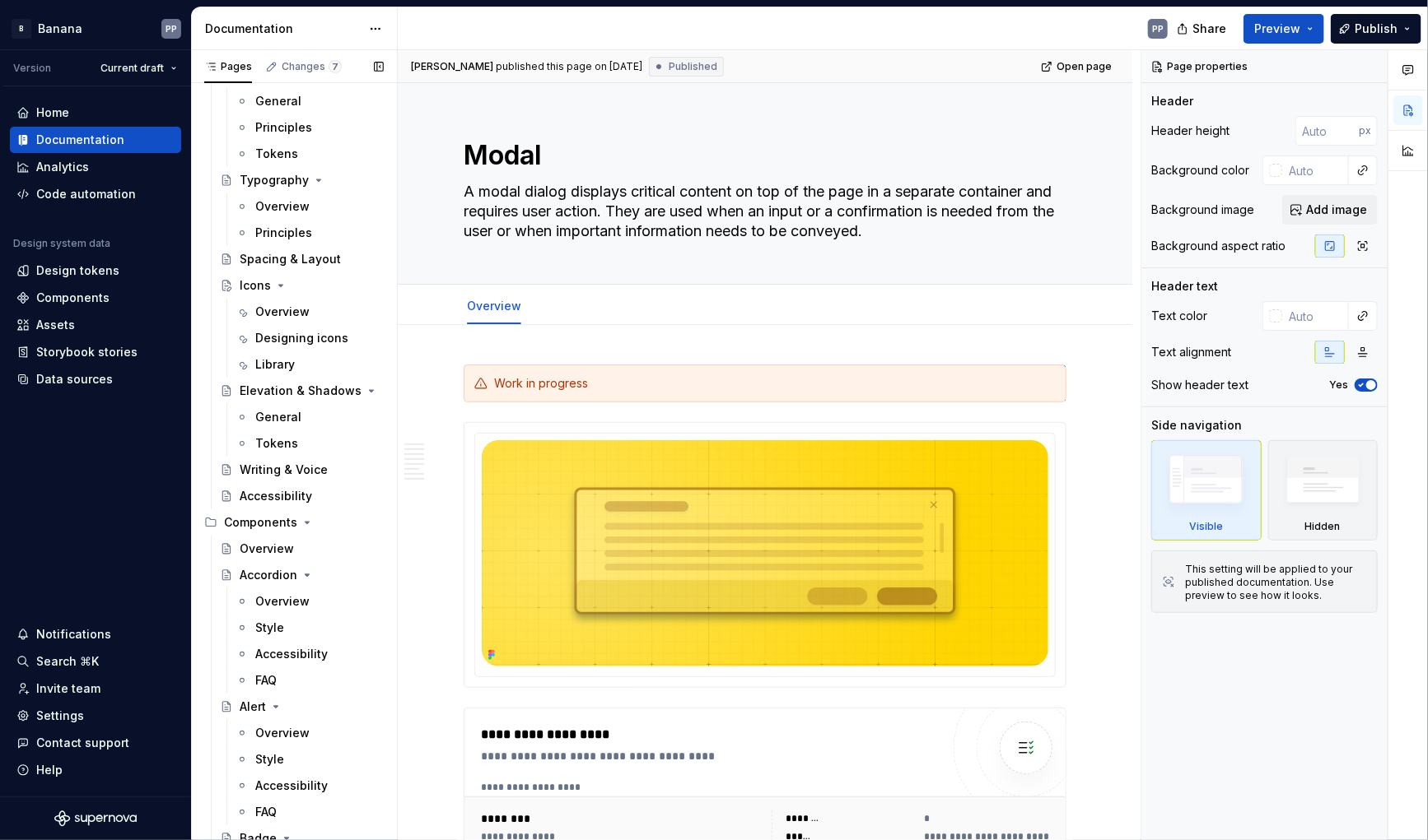
scroll to position [202, 0]
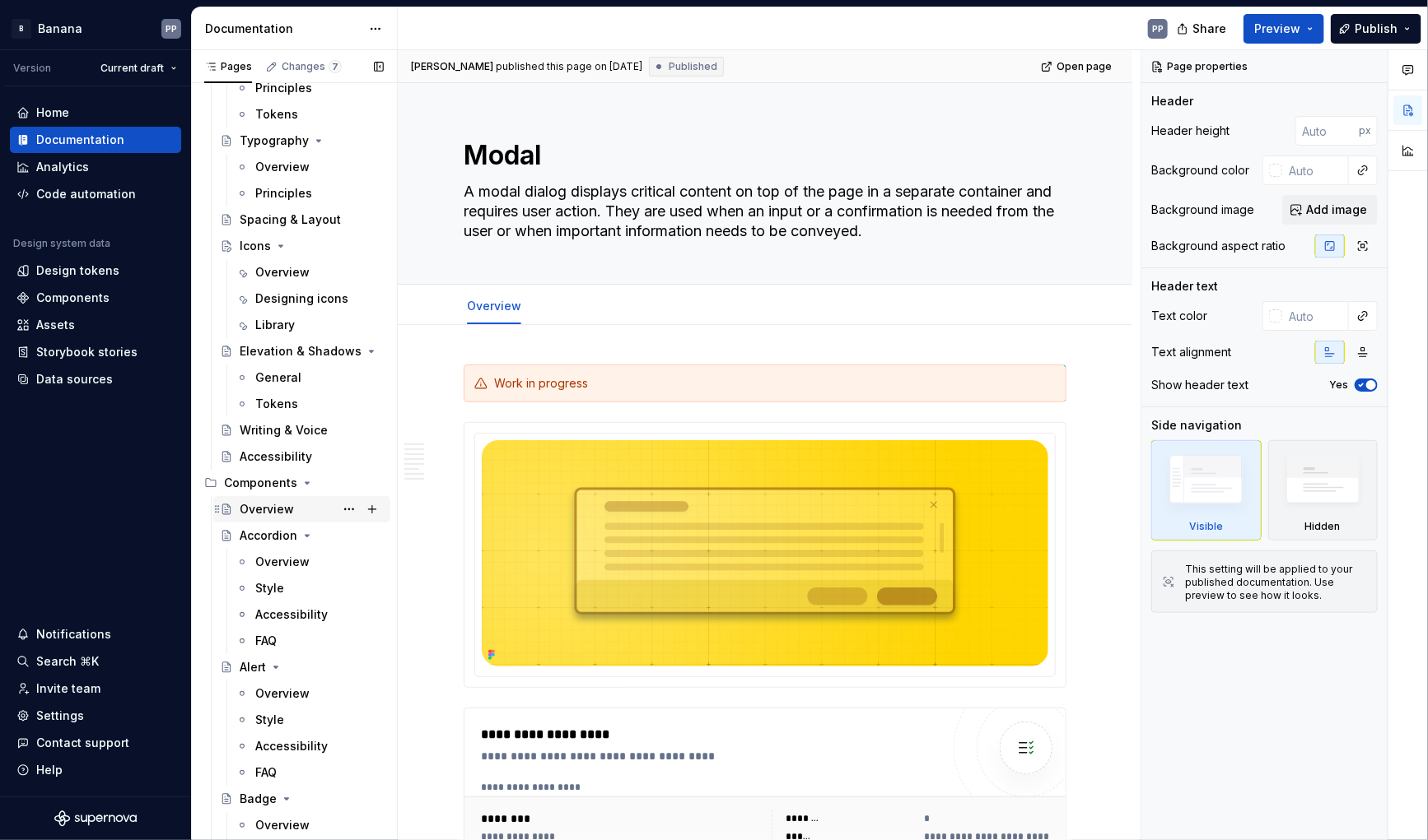
click at [259, 507] on div "Overview" at bounding box center [267, 509] width 54 height 17
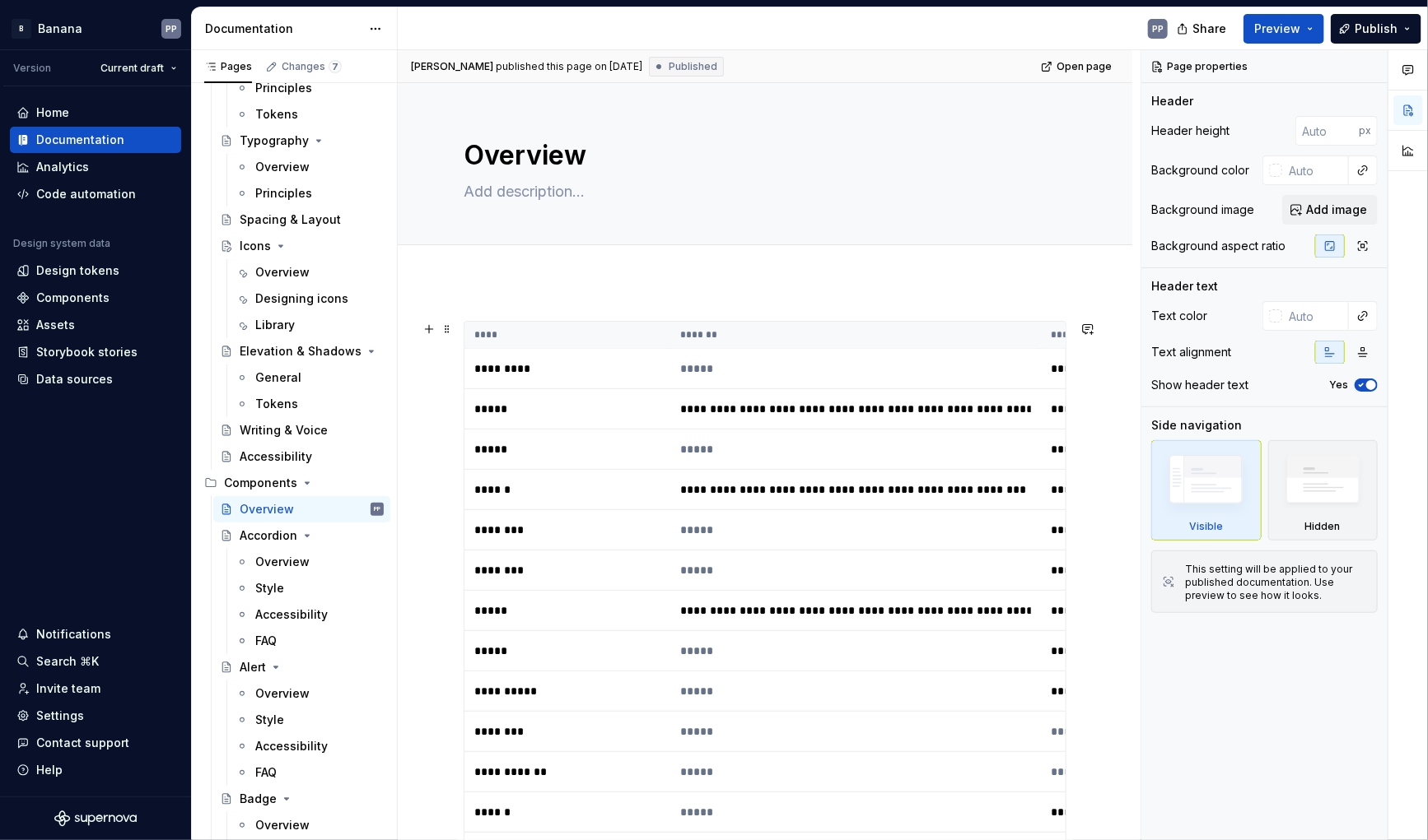
click at [555, 334] on th "****" at bounding box center [567, 335] width 206 height 28
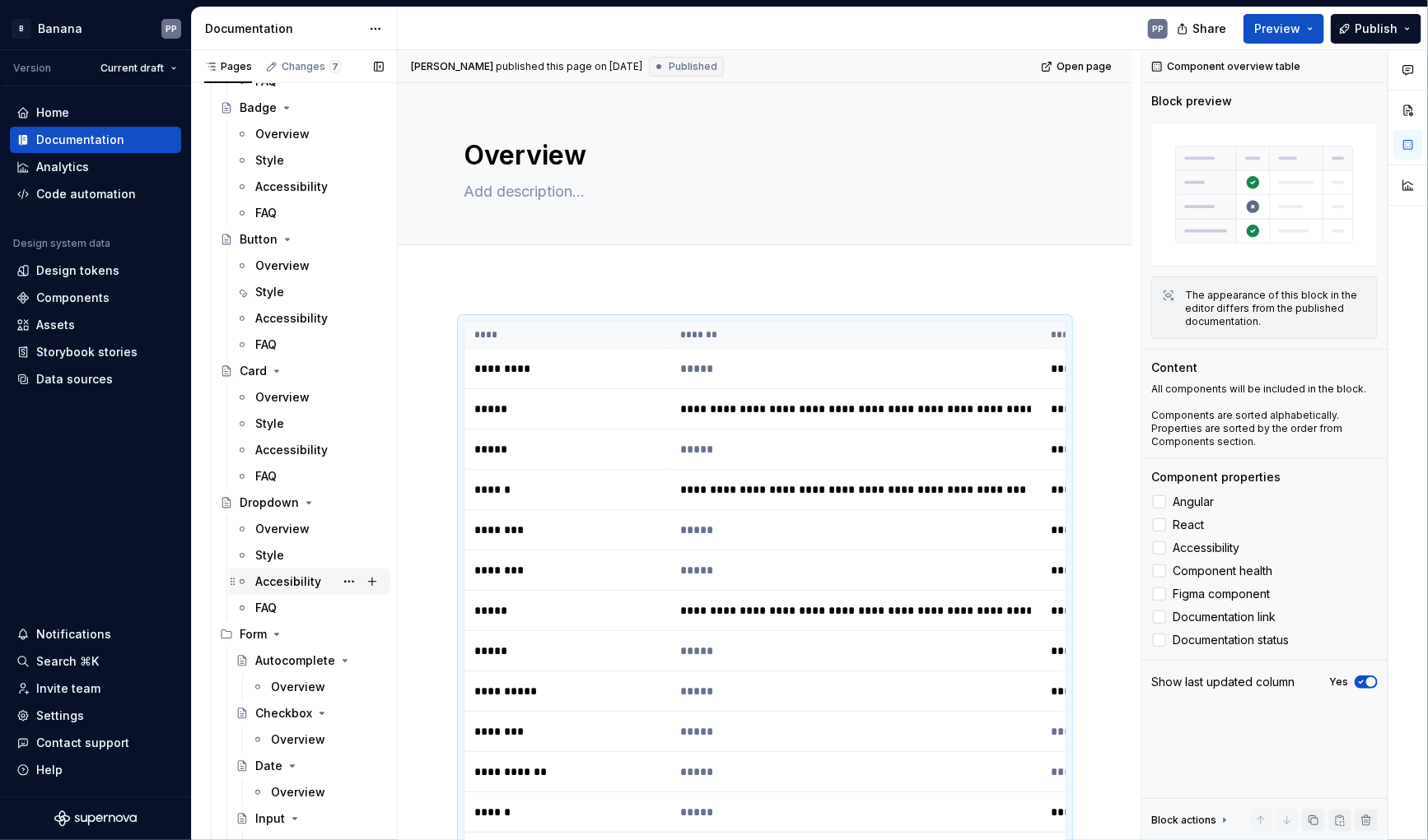
scroll to position [900, 0]
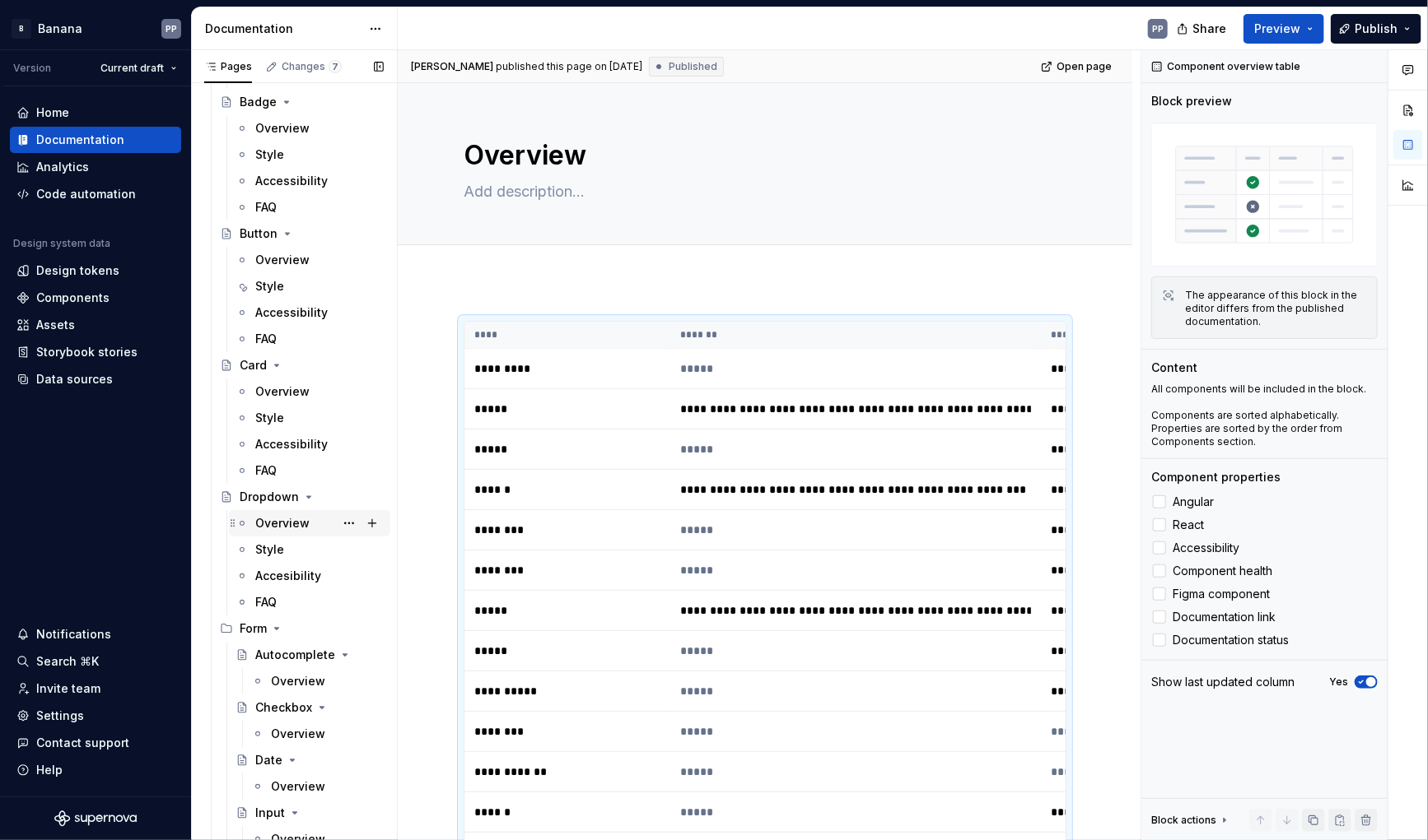
click at [266, 521] on div "Overview" at bounding box center [282, 524] width 54 height 17
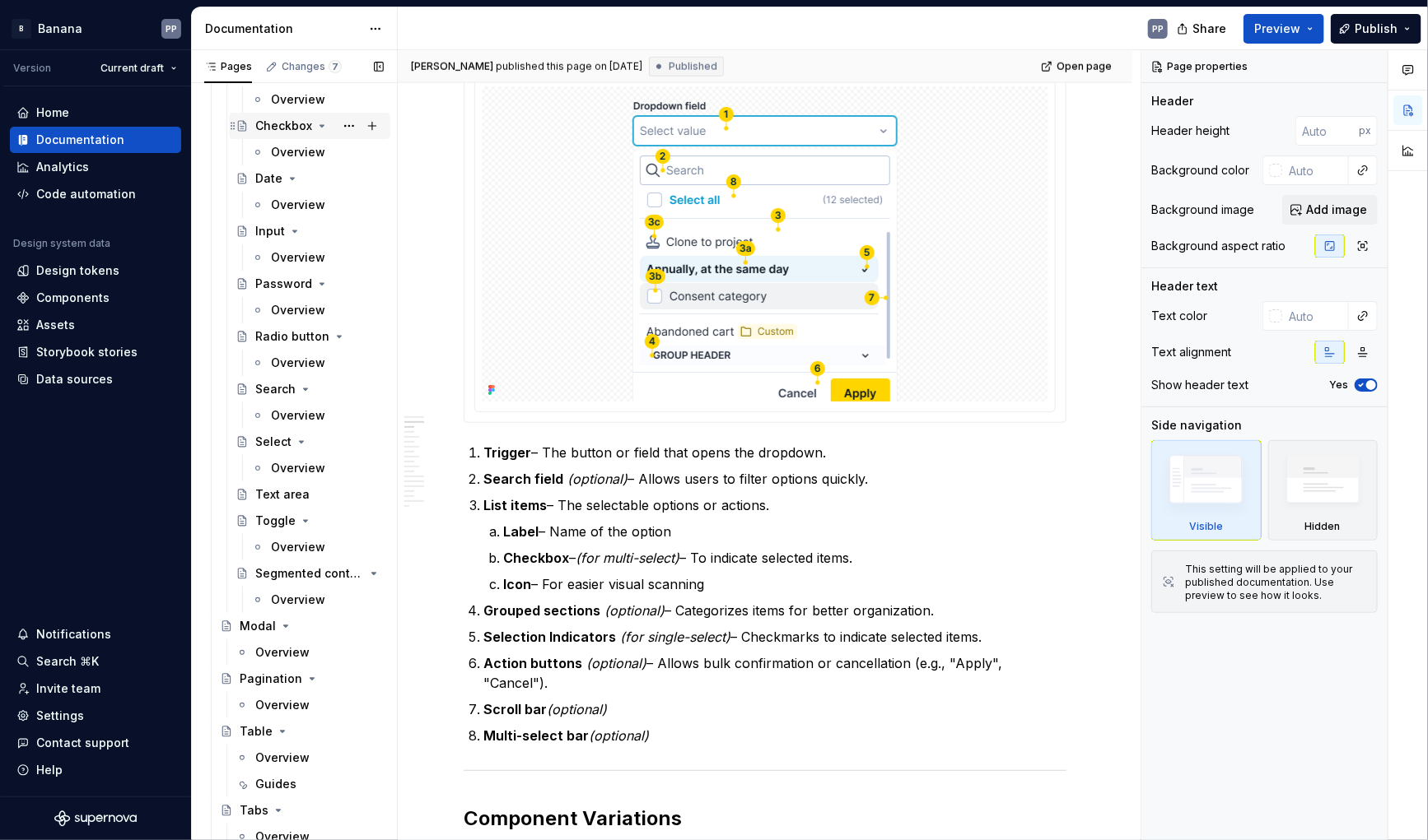
scroll to position [1486, 0]
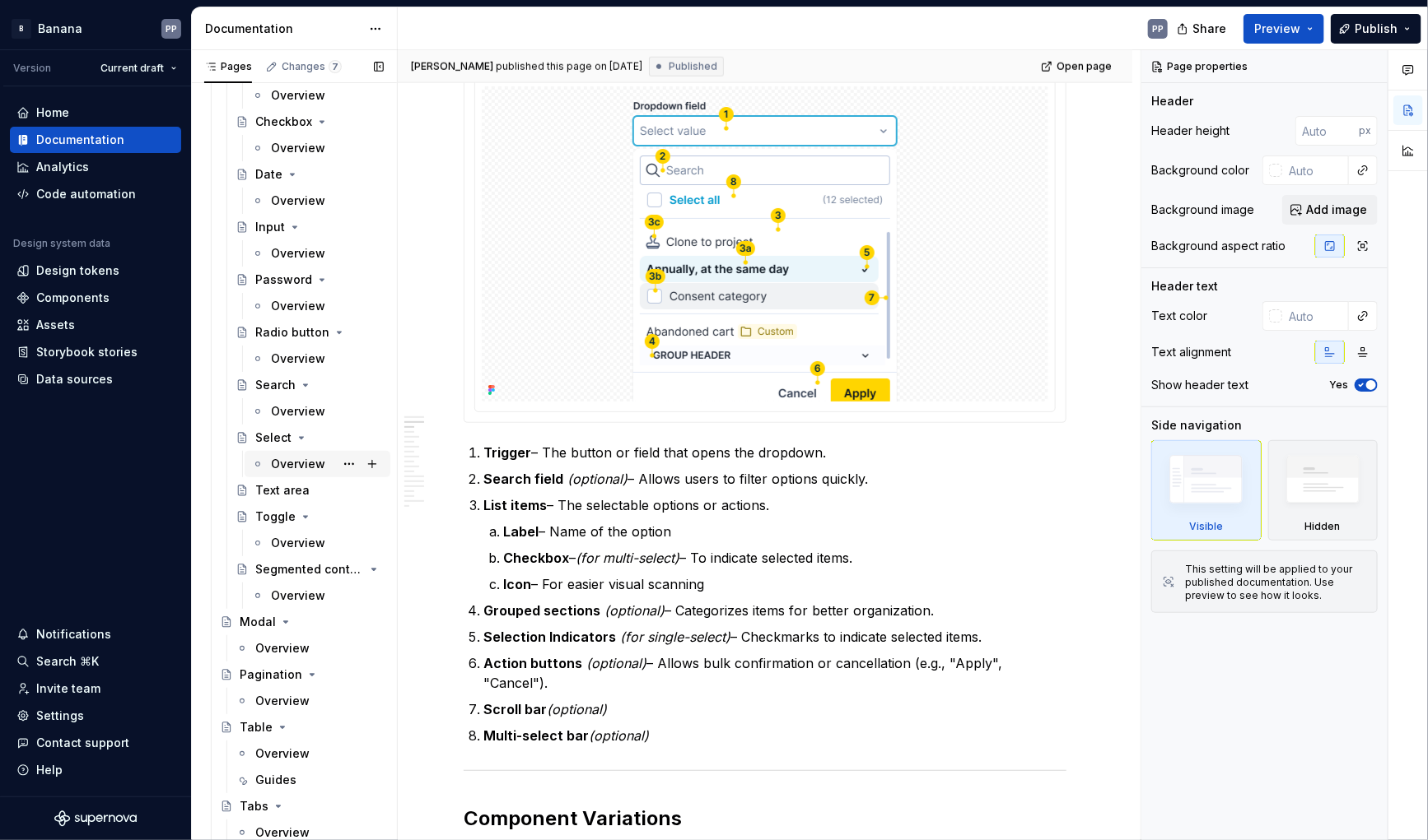
click at [305, 469] on div "Overview" at bounding box center [298, 464] width 54 height 17
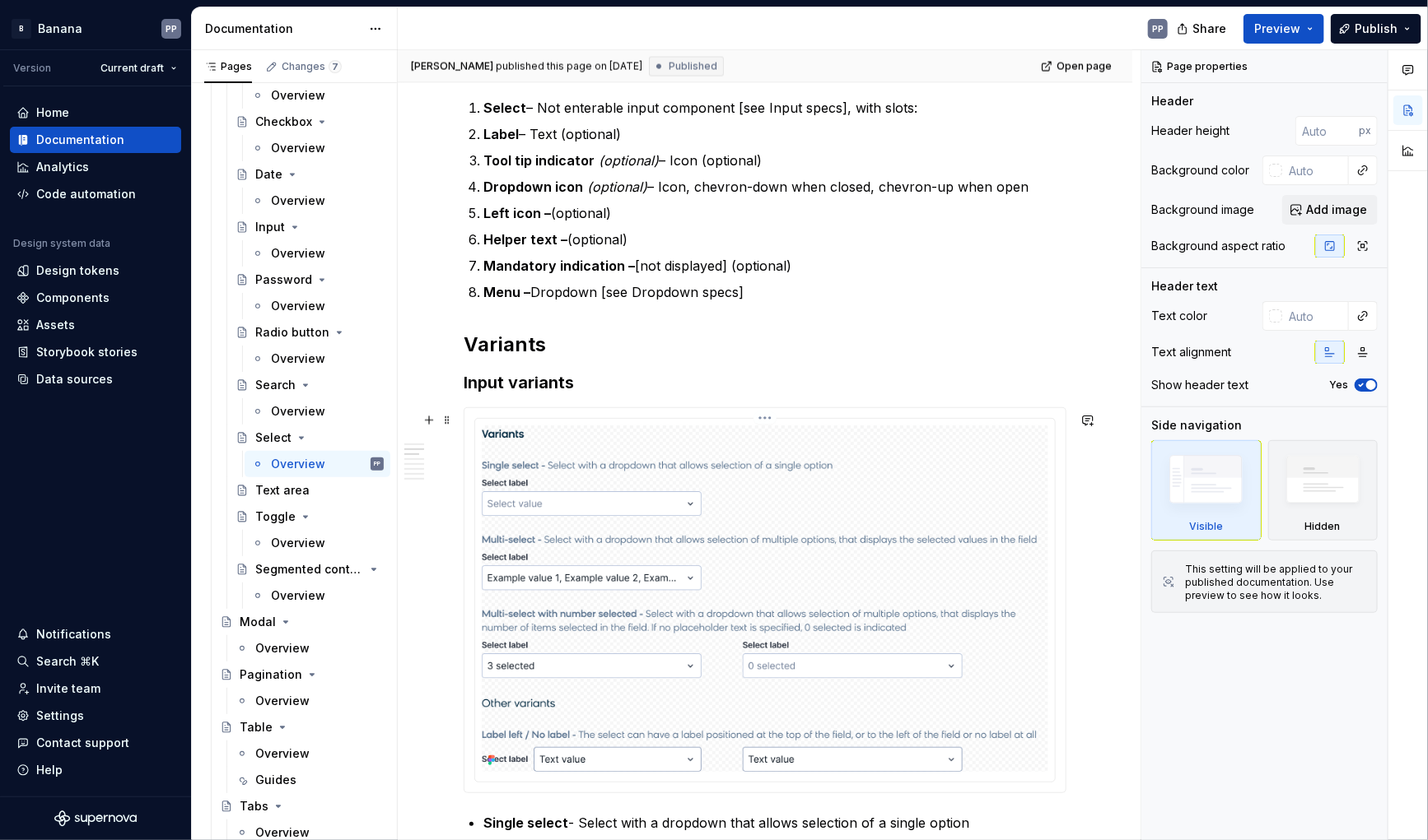
scroll to position [1410, 0]
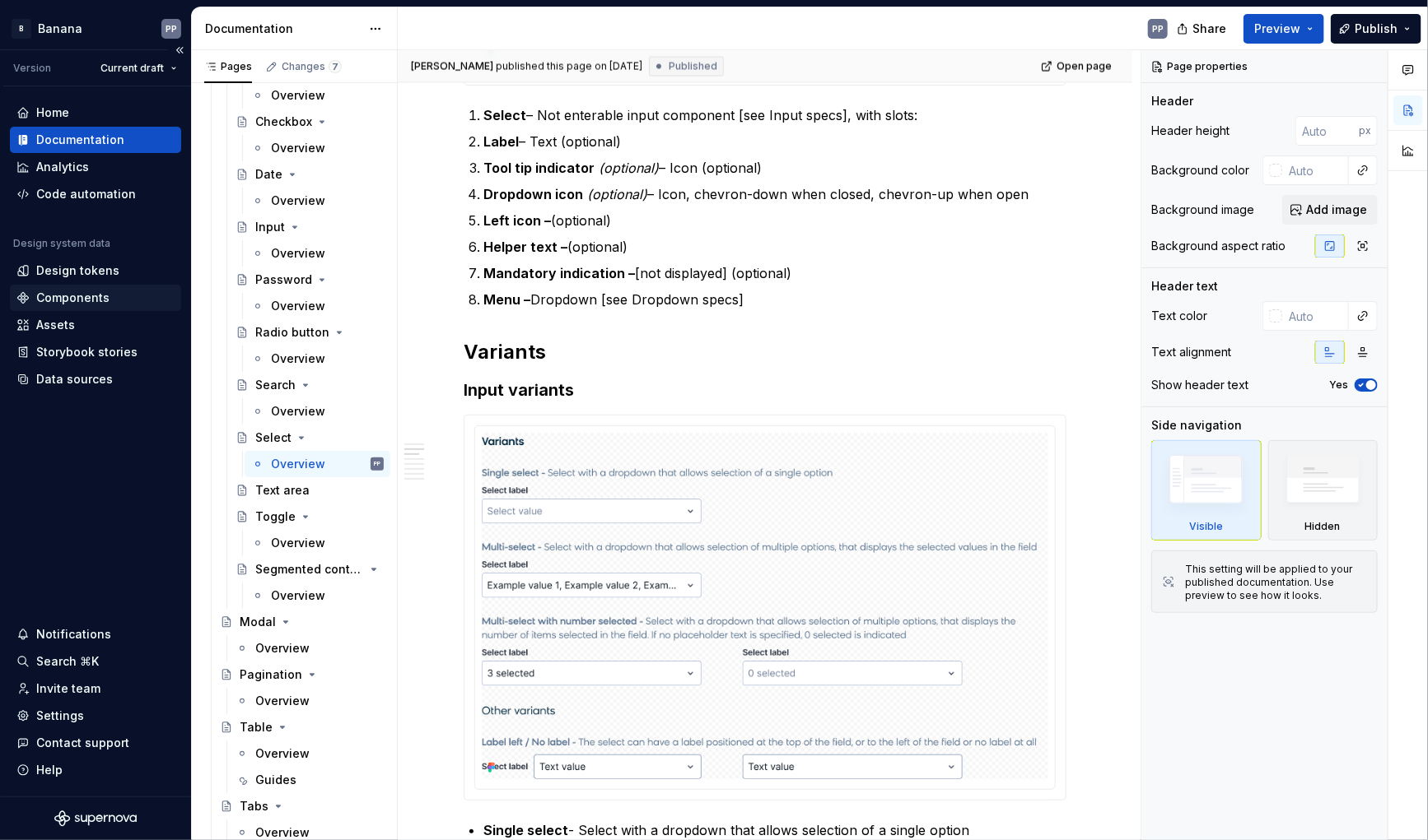
click at [67, 296] on div "Components" at bounding box center [73, 298] width 74 height 17
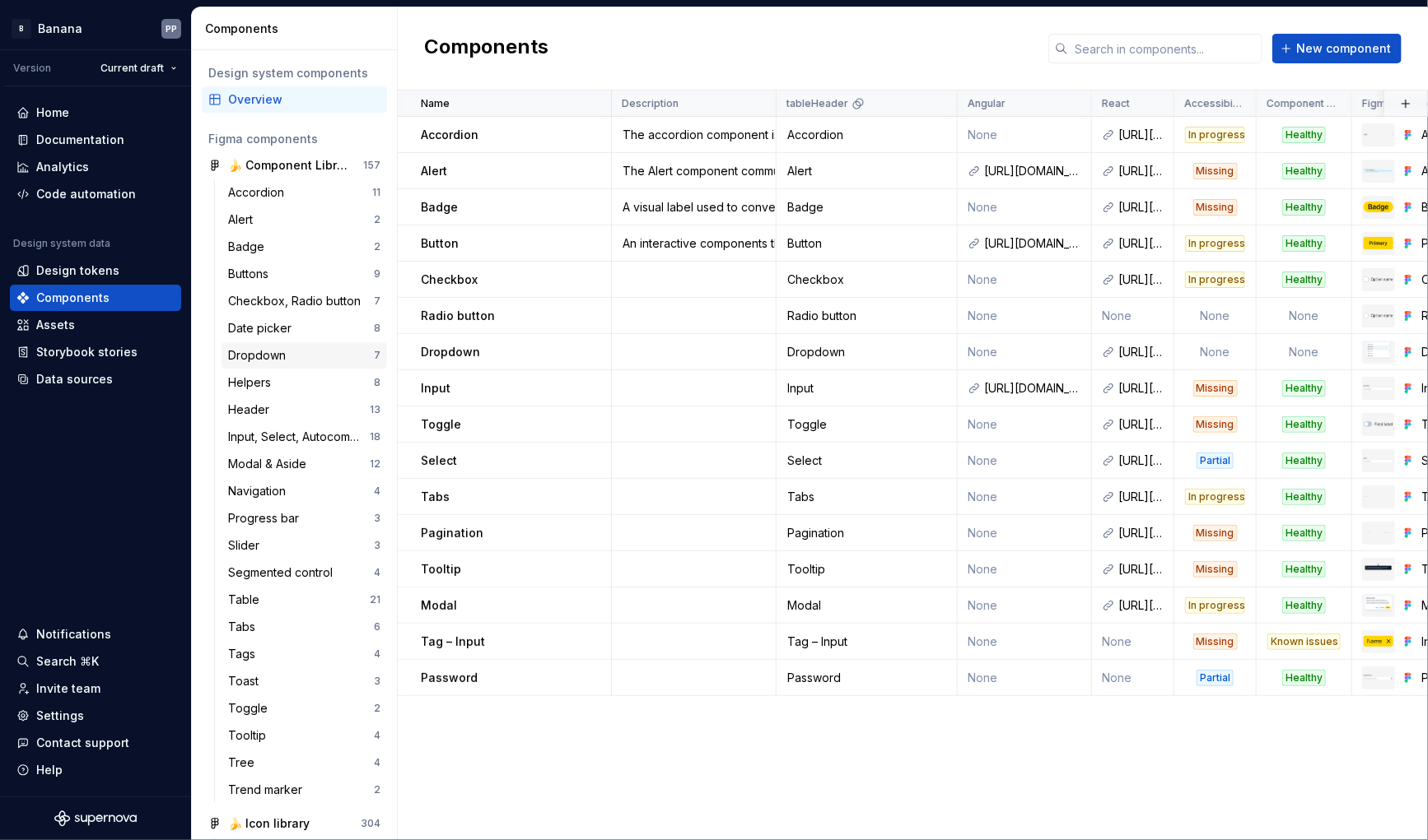
click at [288, 360] on div "Dropdown" at bounding box center [260, 356] width 64 height 17
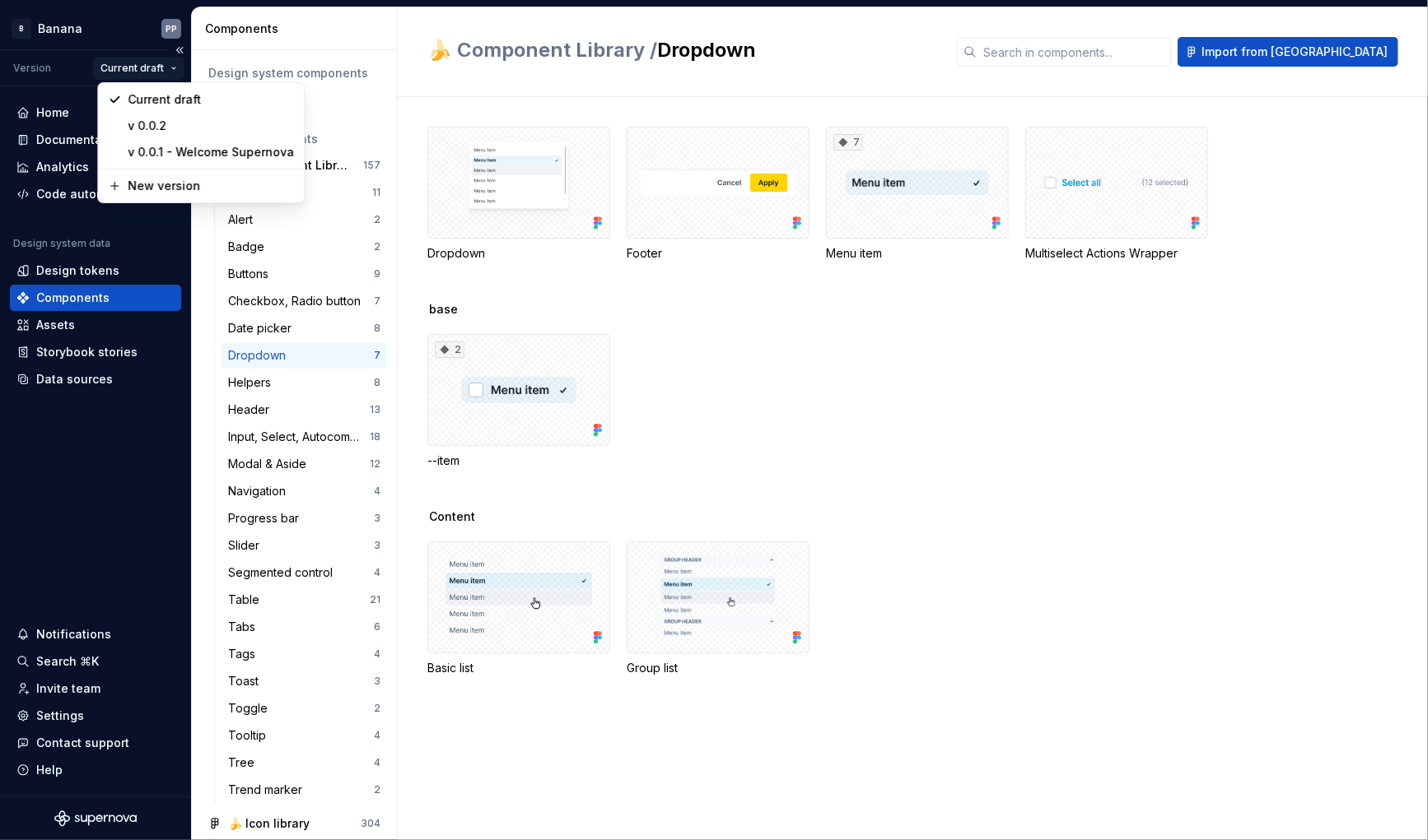
click at [118, 71] on html "B Banana PP Version Current draft Home Documentation Analytics Code automation …" at bounding box center [714, 420] width 1428 height 840
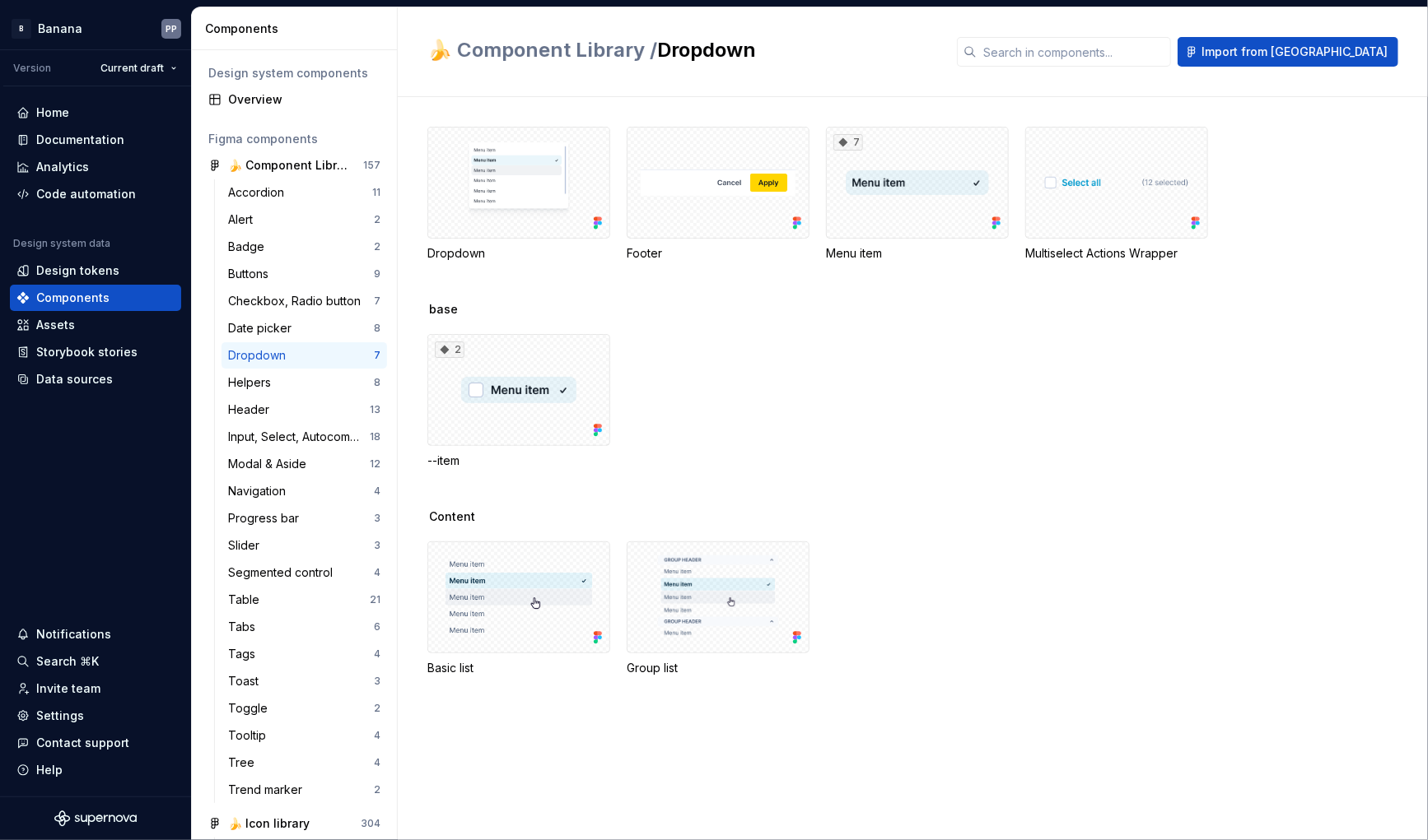
click at [59, 75] on html "B Banana PP Version Current draft Home Documentation Analytics Code automation …" at bounding box center [714, 420] width 1428 height 840
click at [40, 138] on div "Documentation" at bounding box center [80, 140] width 88 height 17
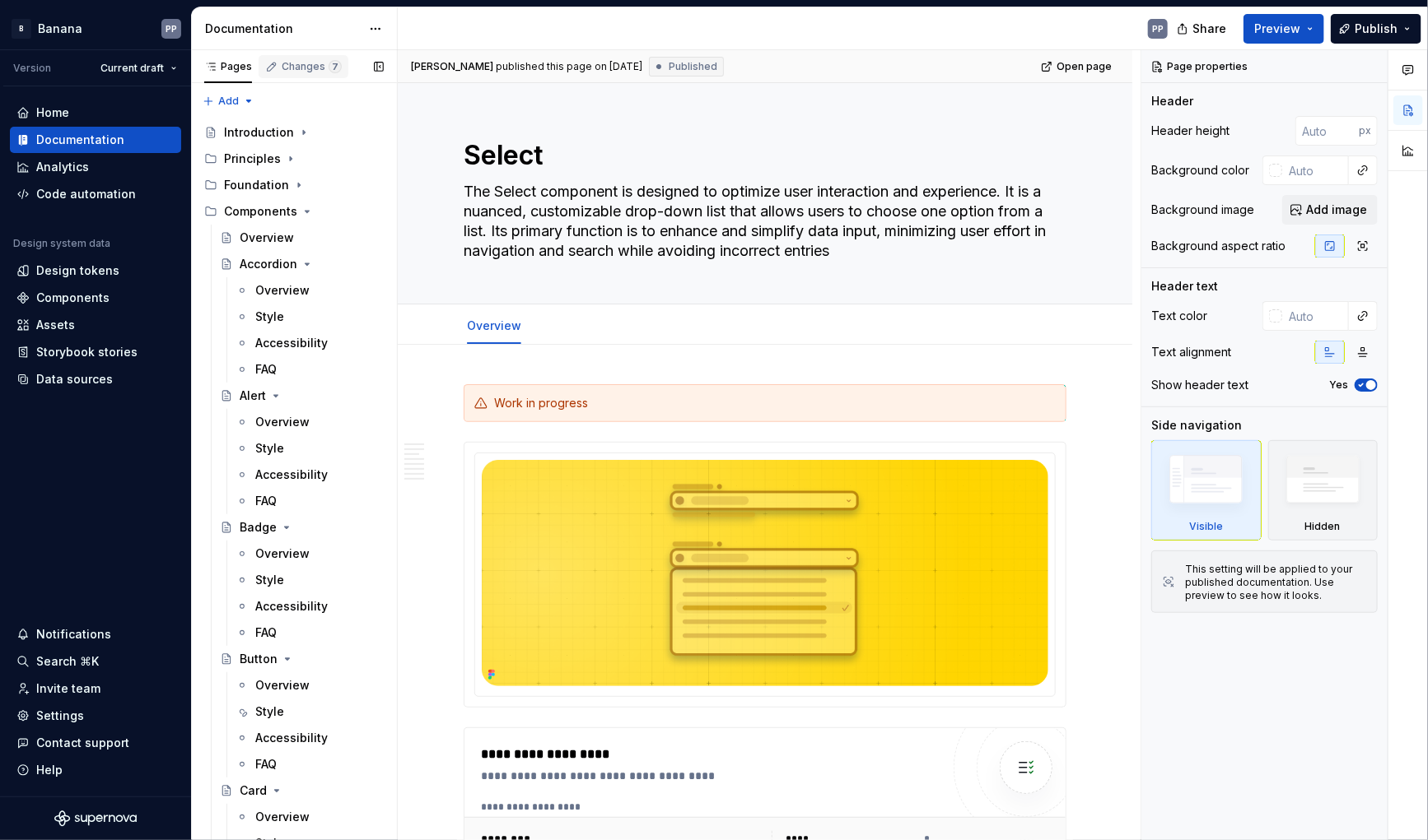
click at [292, 67] on div "Changes 7" at bounding box center [311, 66] width 60 height 13
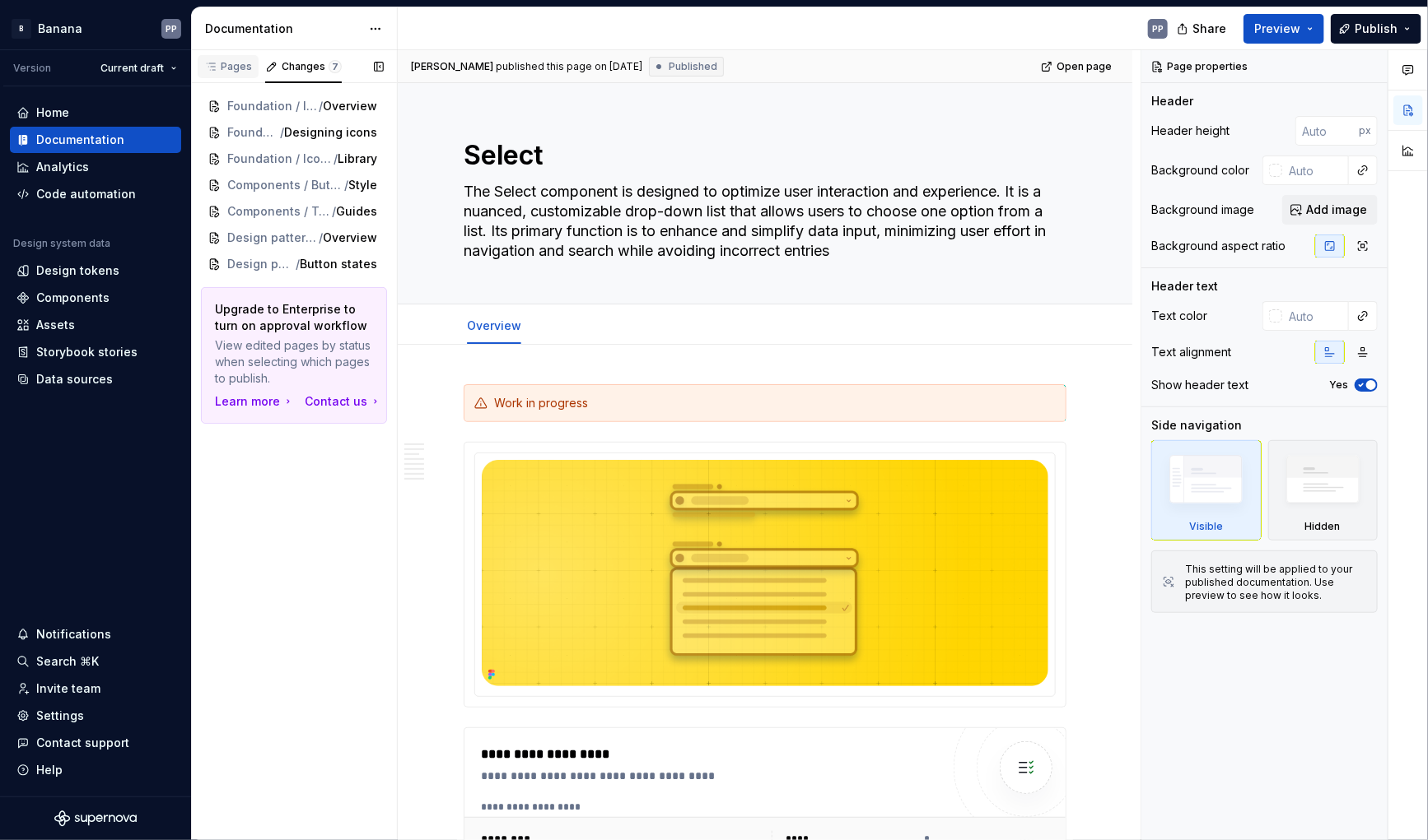
click at [240, 73] on div "Pages" at bounding box center [228, 66] width 61 height 23
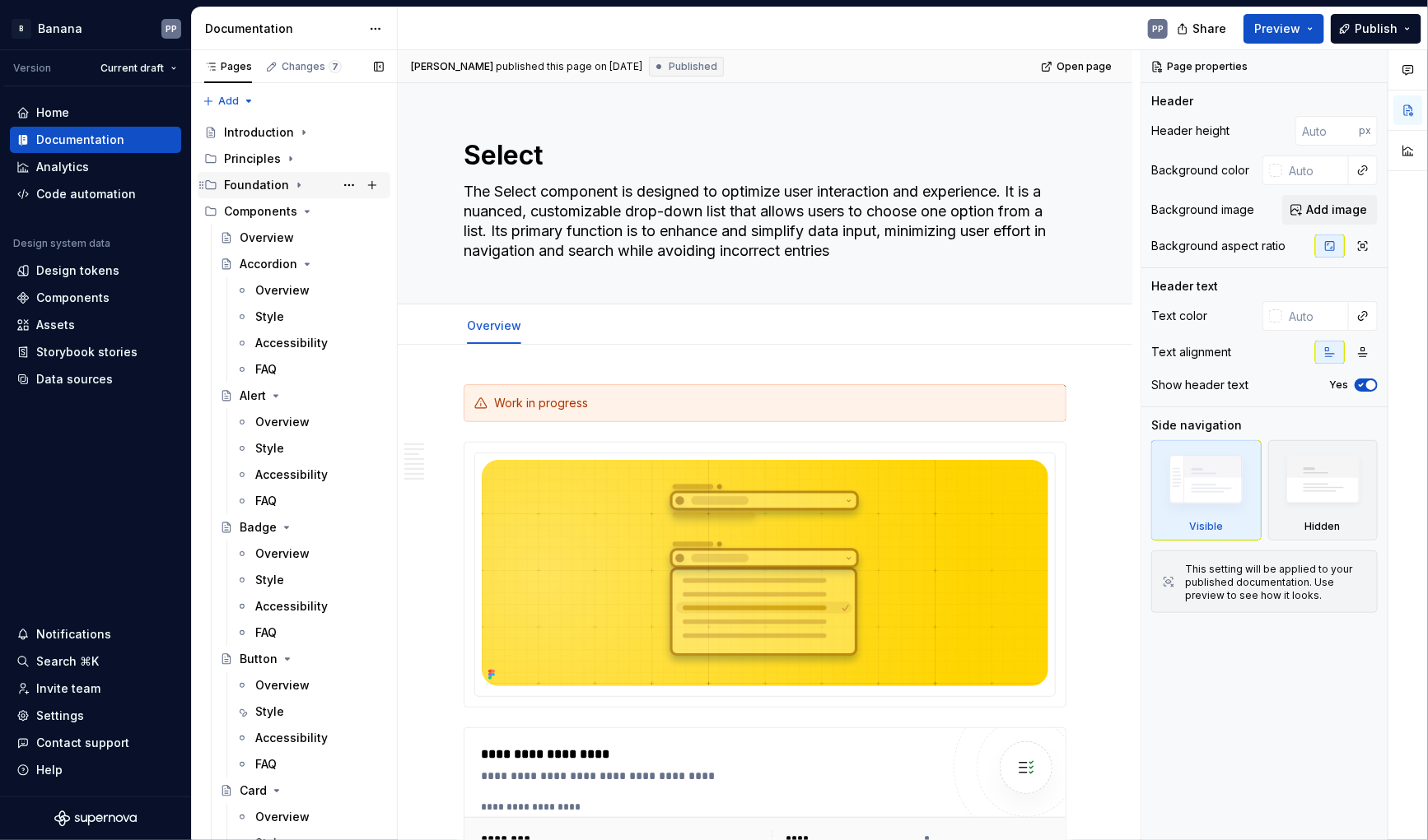
click at [293, 186] on icon "Page tree" at bounding box center [299, 185] width 13 height 13
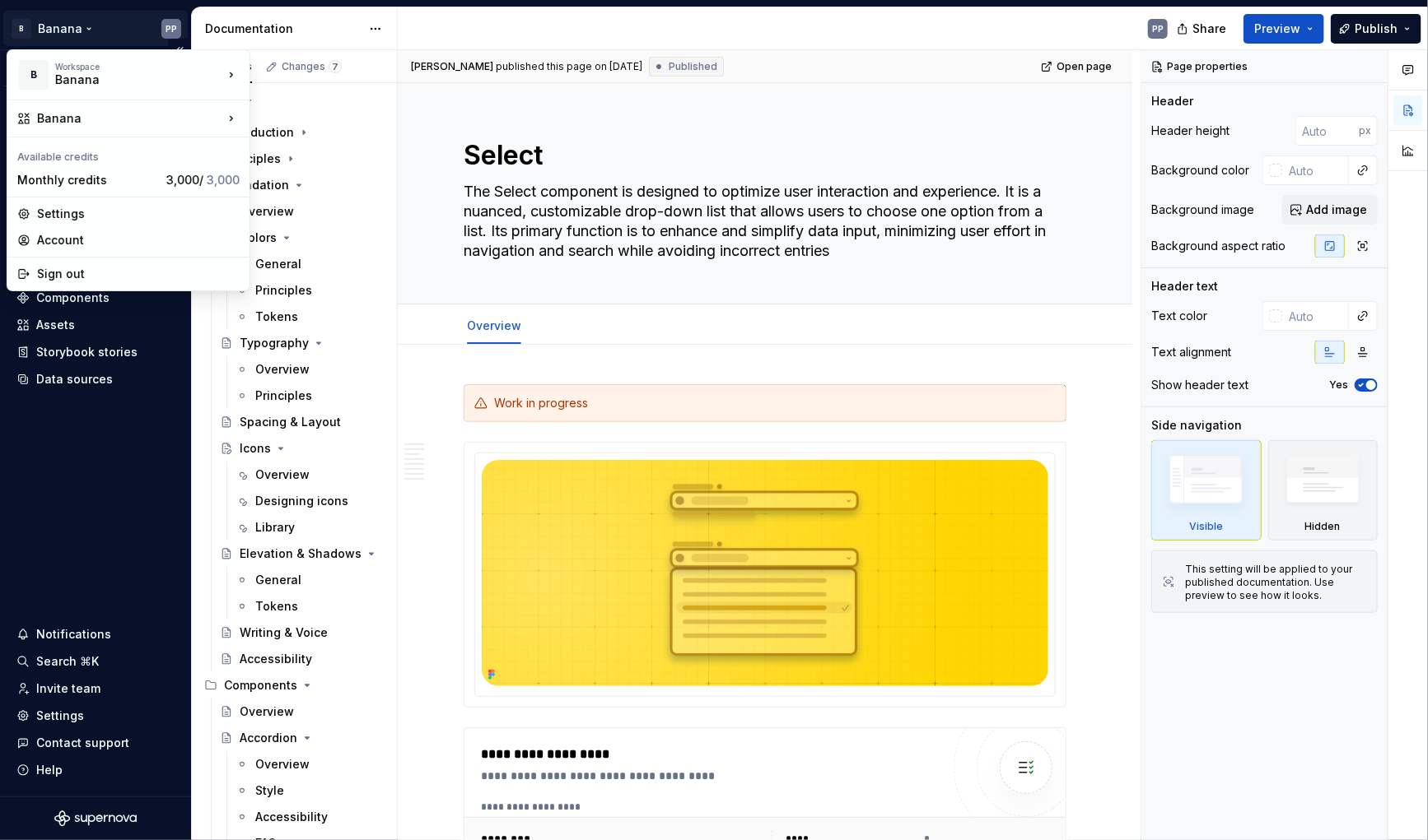
click at [56, 24] on html "B Banana PP Version Current draft Home Documentation Analytics Code automation …" at bounding box center [714, 420] width 1428 height 840
click at [62, 237] on div "Account" at bounding box center [138, 241] width 202 height 17
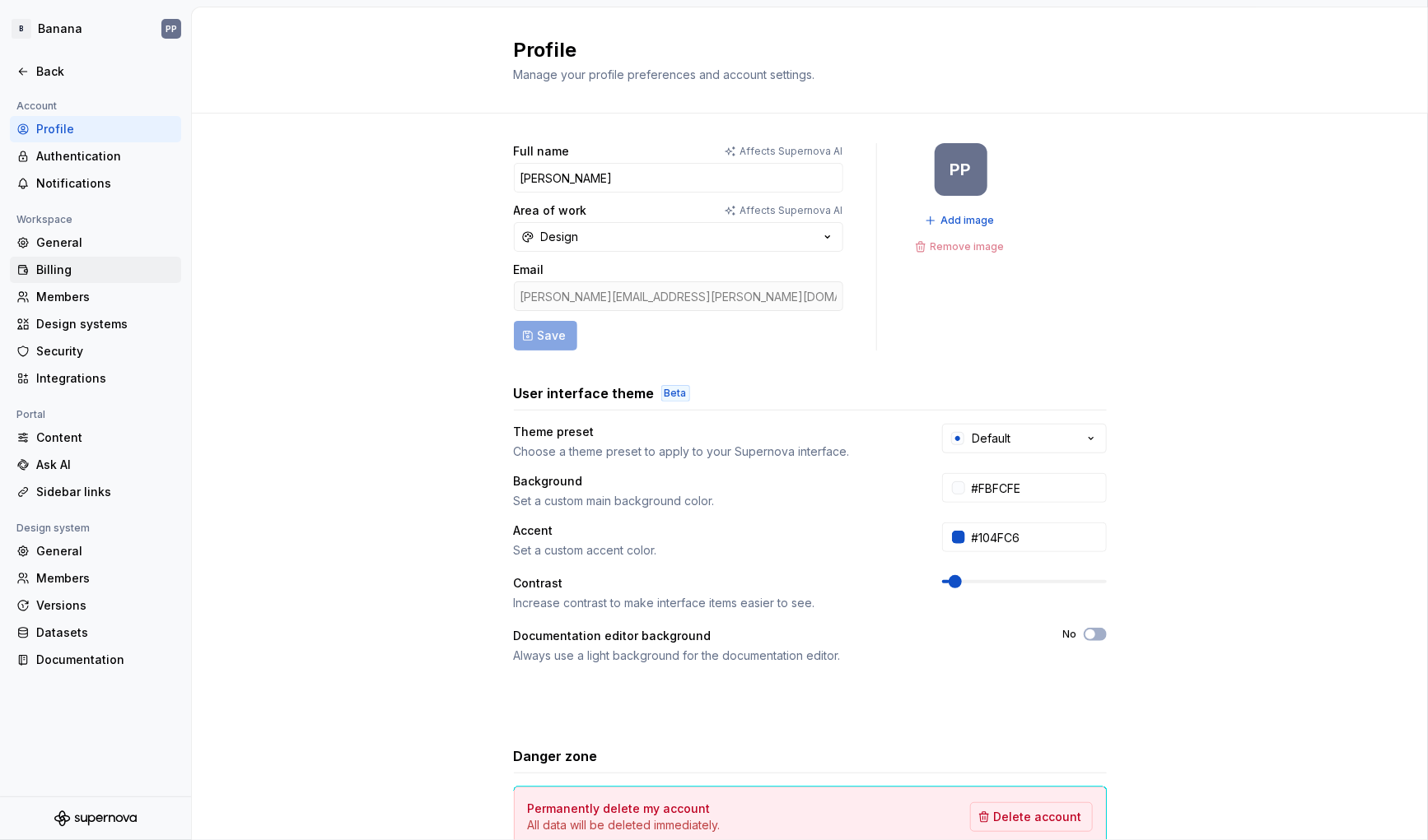
click at [62, 270] on div "Billing" at bounding box center [105, 270] width 138 height 17
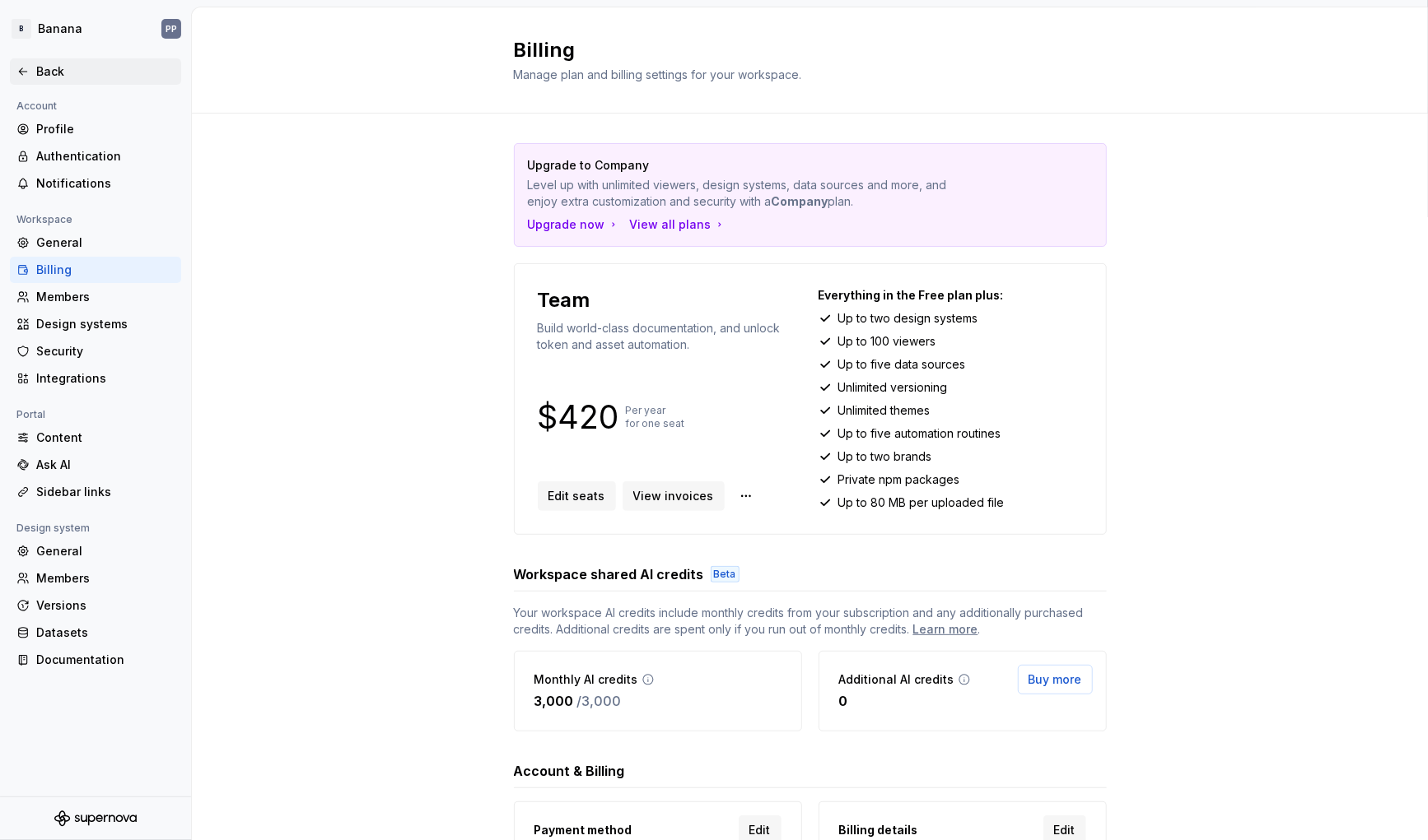
click at [54, 82] on div "Back" at bounding box center [96, 72] width 171 height 27
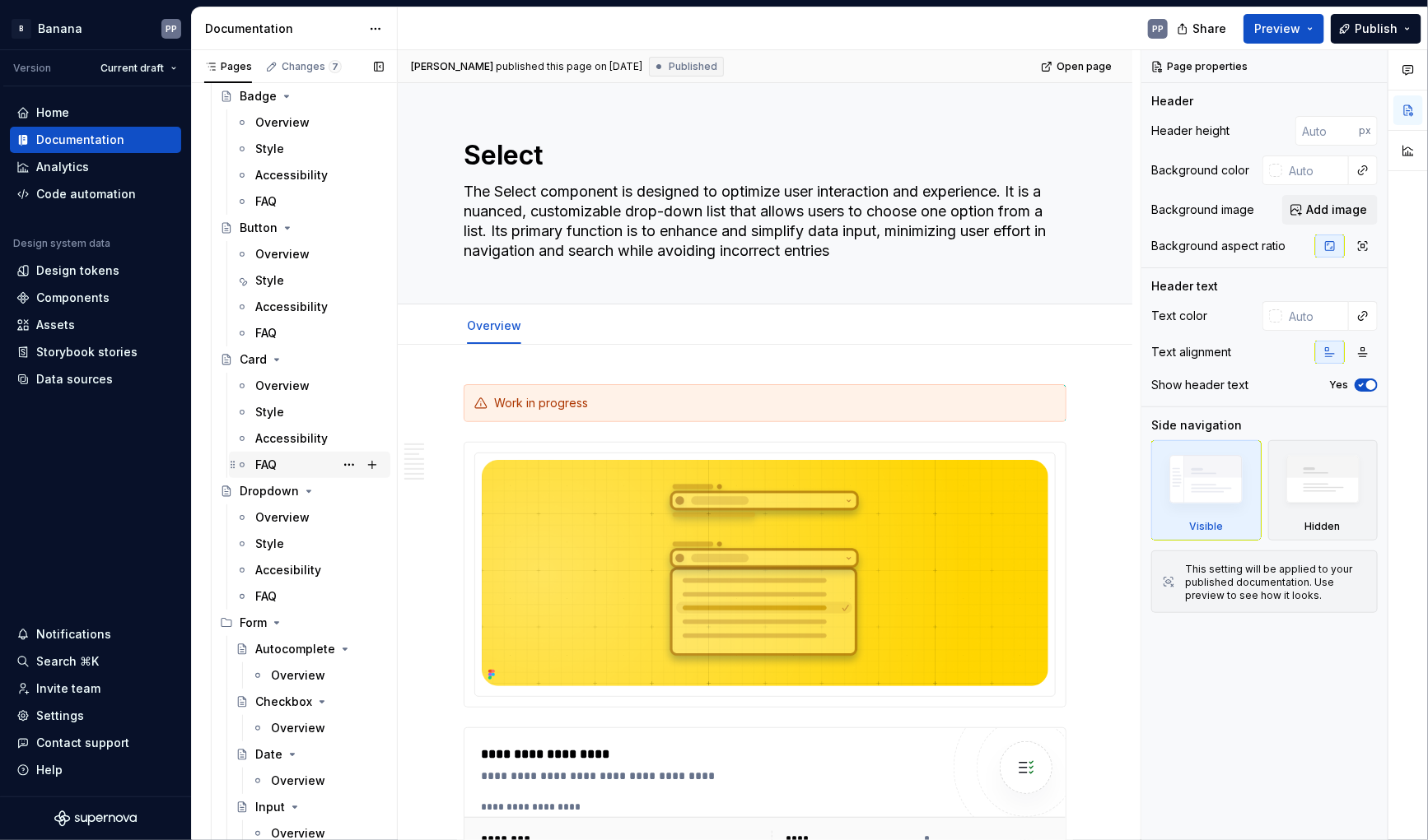
scroll to position [906, 0]
click at [268, 494] on div "Dropdown" at bounding box center [269, 491] width 59 height 17
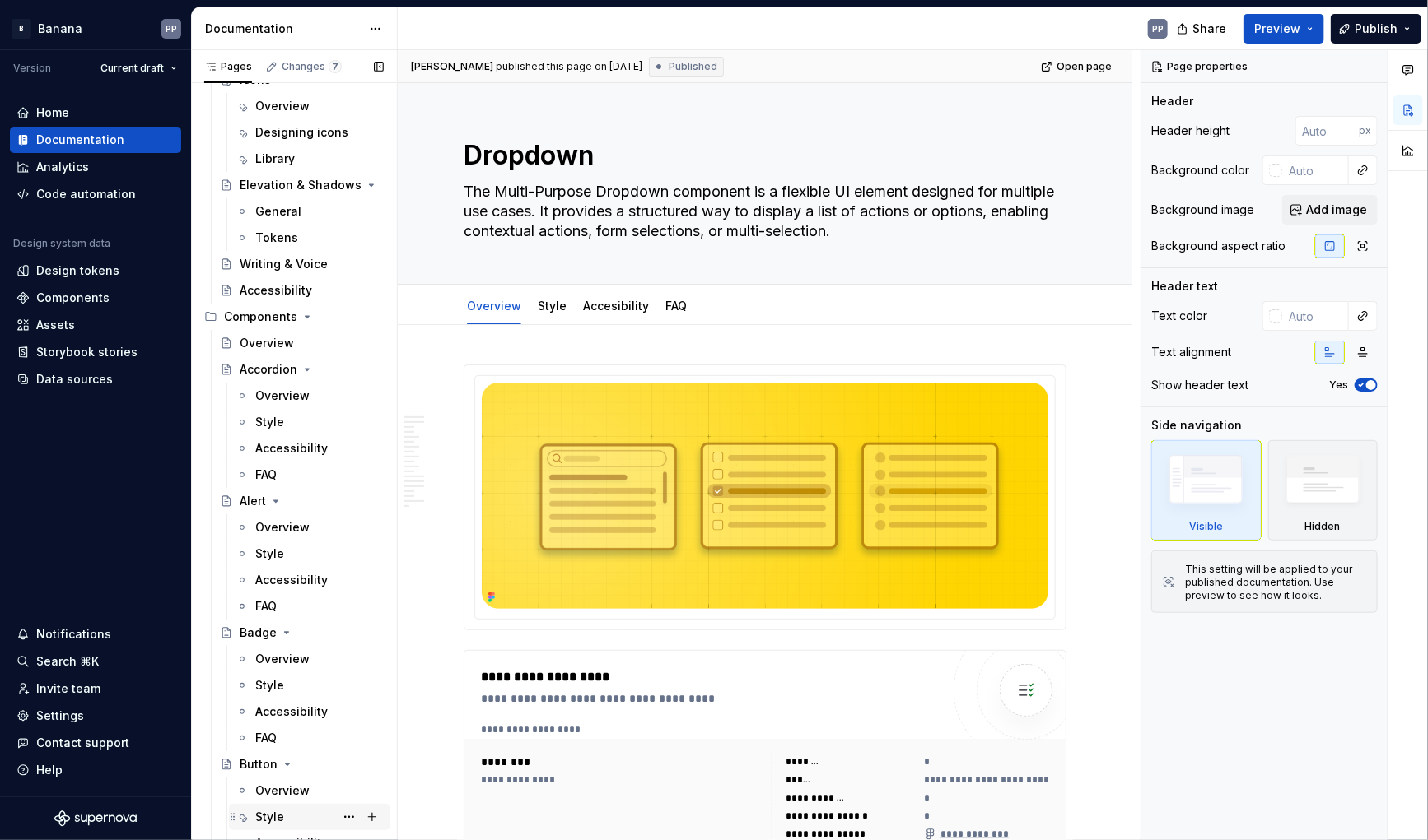
scroll to position [365, 0]
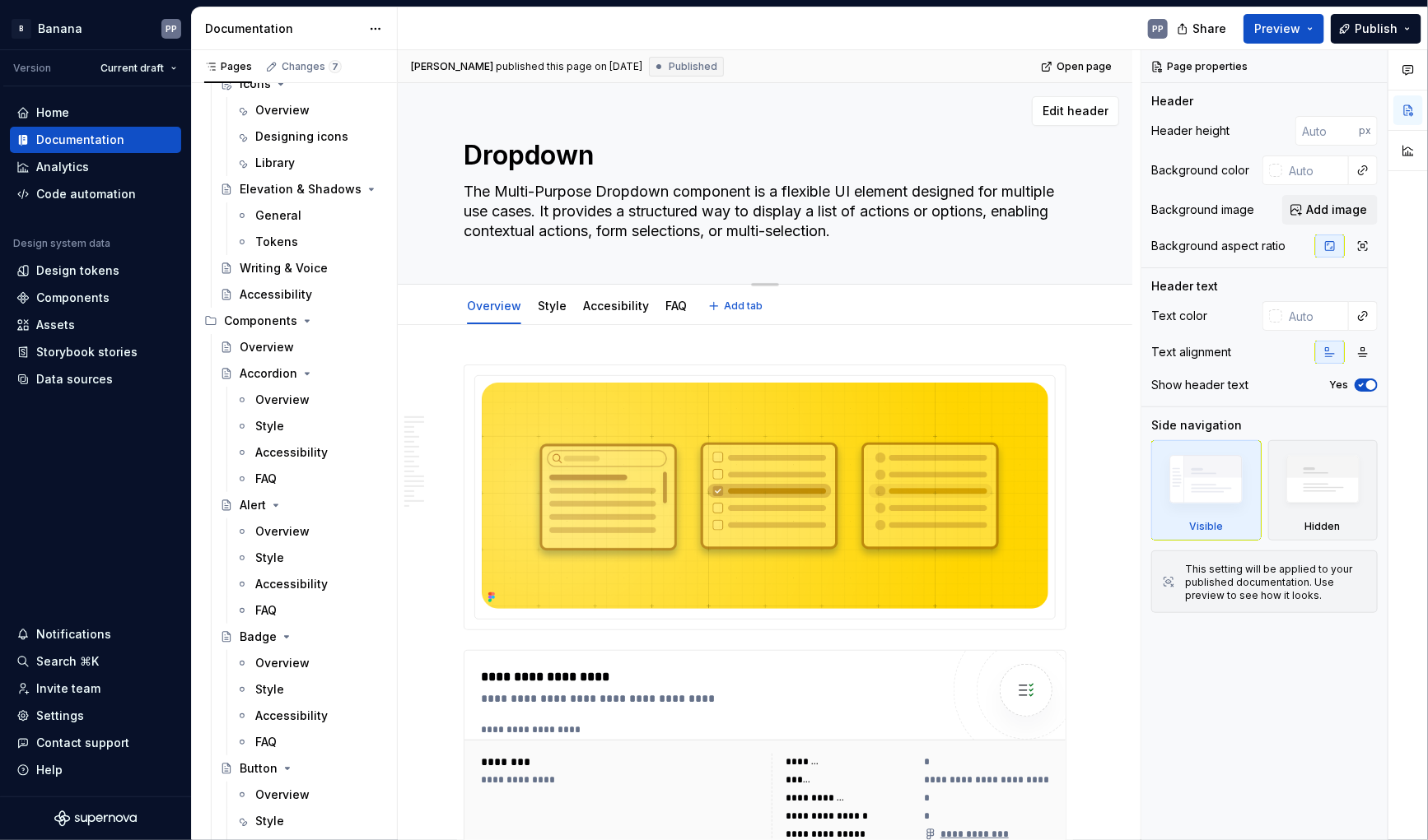
click at [492, 205] on textarea "The Multi-Purpose Dropdown component is a flexible UI element designed for mult…" at bounding box center [762, 211] width 603 height 66
click at [65, 296] on div "Components" at bounding box center [73, 298] width 74 height 17
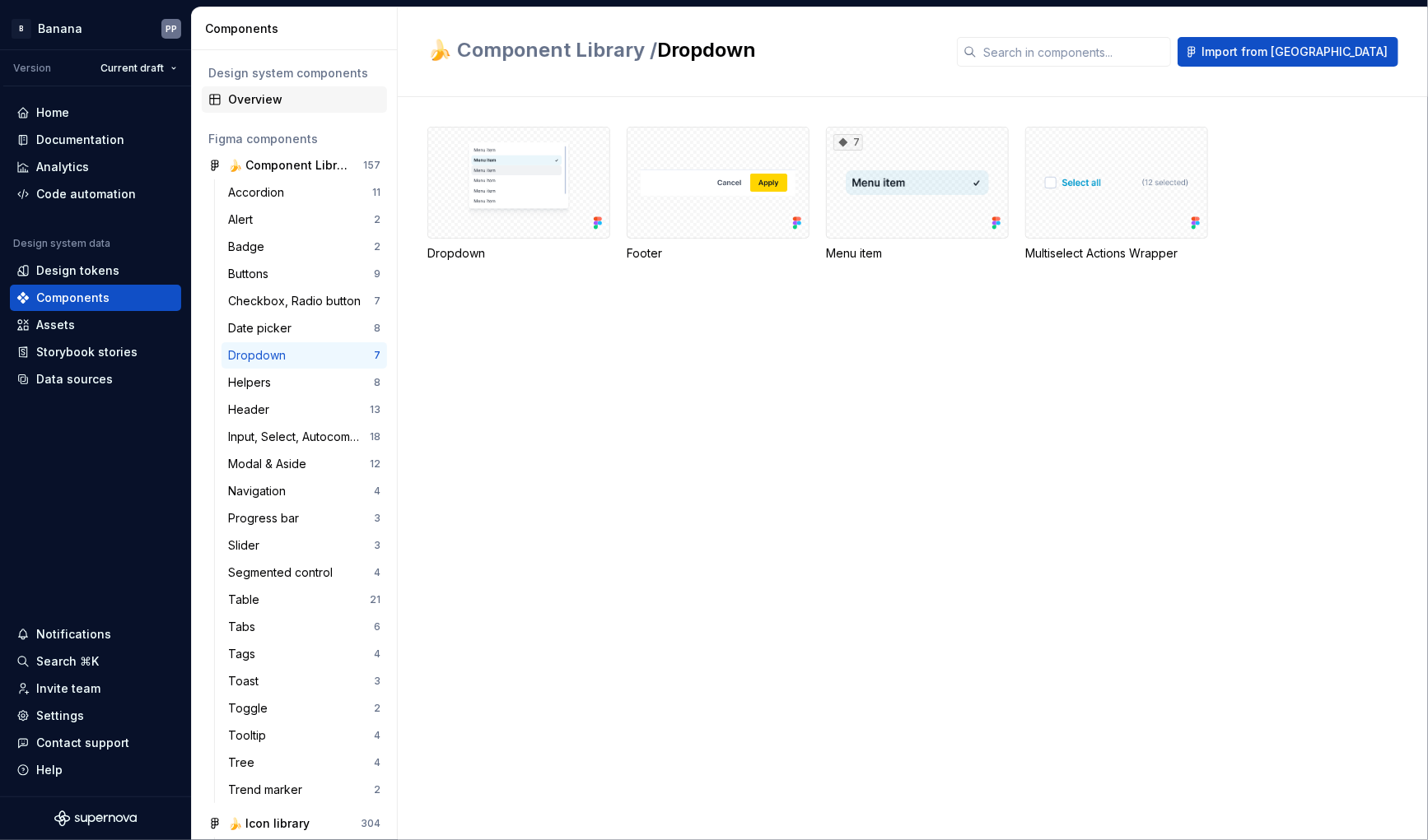
click at [233, 98] on div "Overview" at bounding box center [304, 99] width 153 height 17
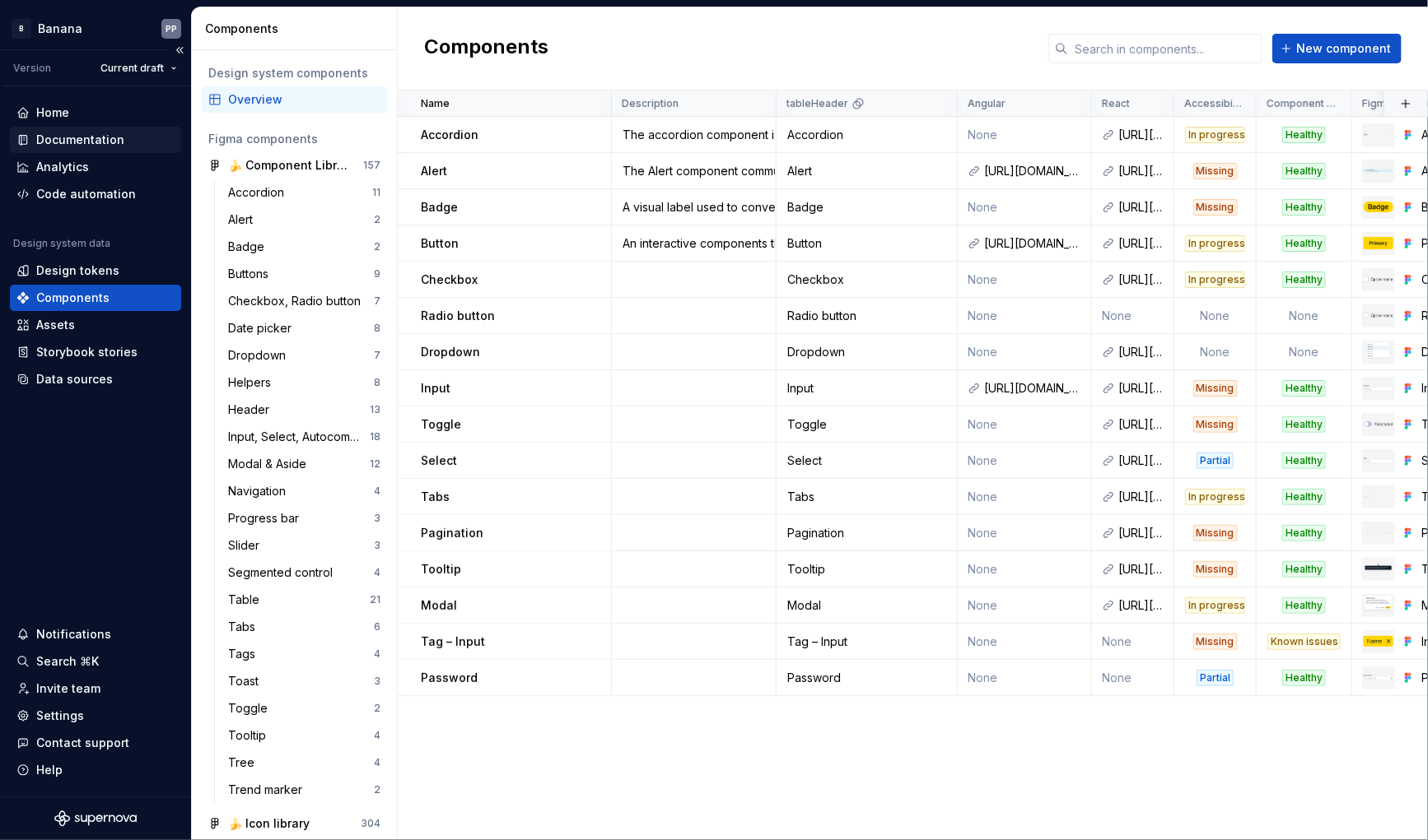
click at [56, 138] on div "Documentation" at bounding box center [80, 140] width 88 height 17
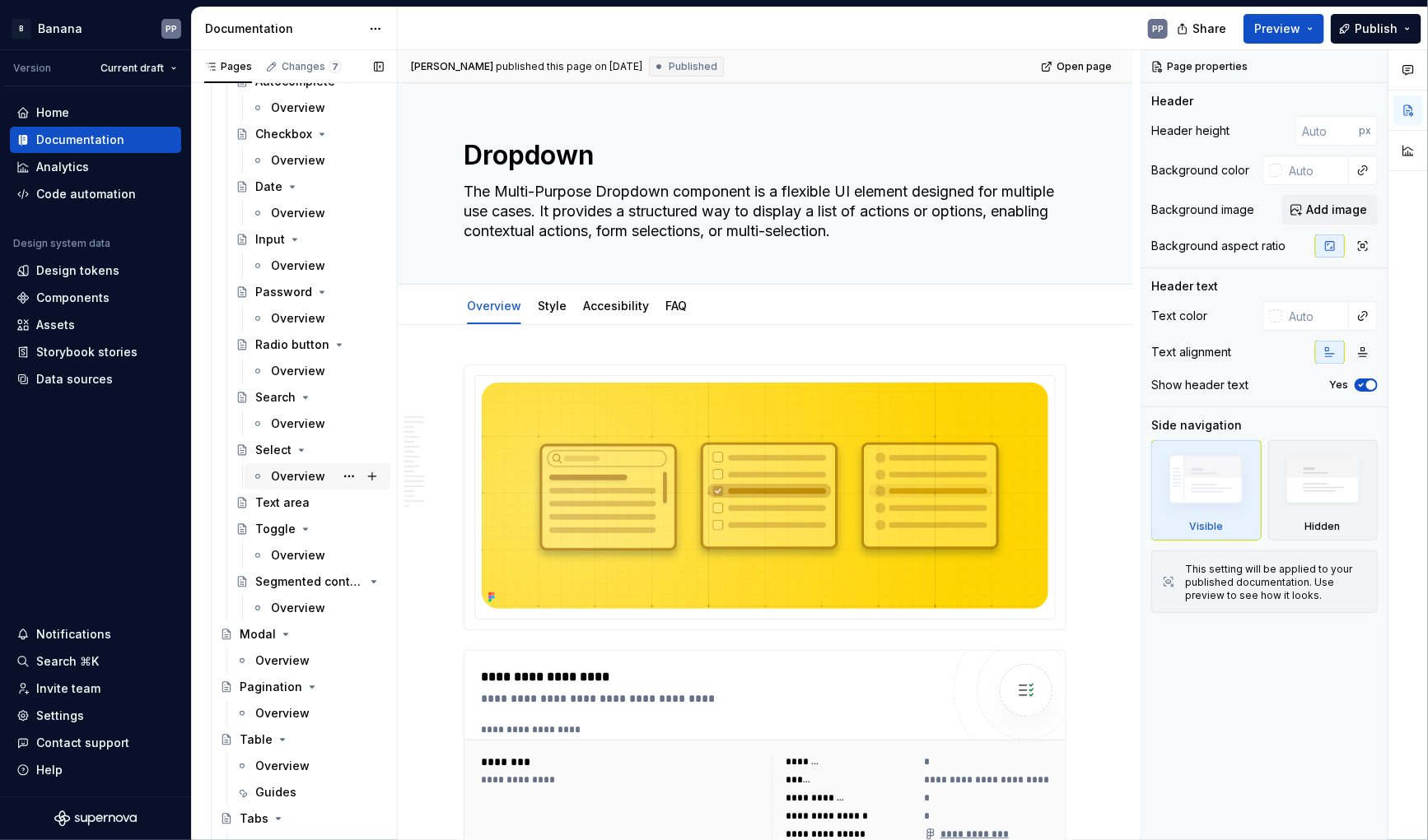
scroll to position [1470, 0]
click at [272, 453] on div "Select" at bounding box center [273, 454] width 36 height 17
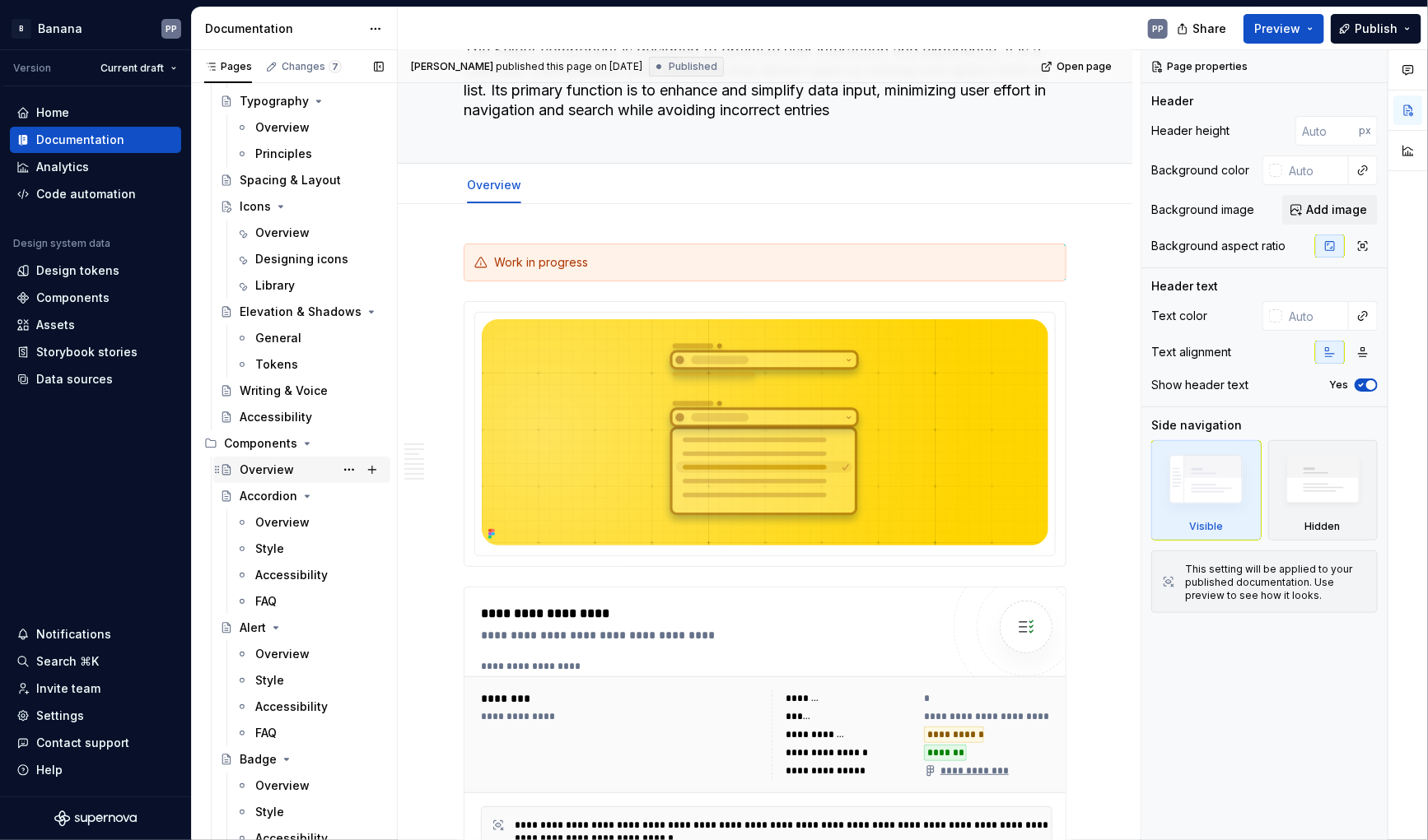
scroll to position [248, 0]
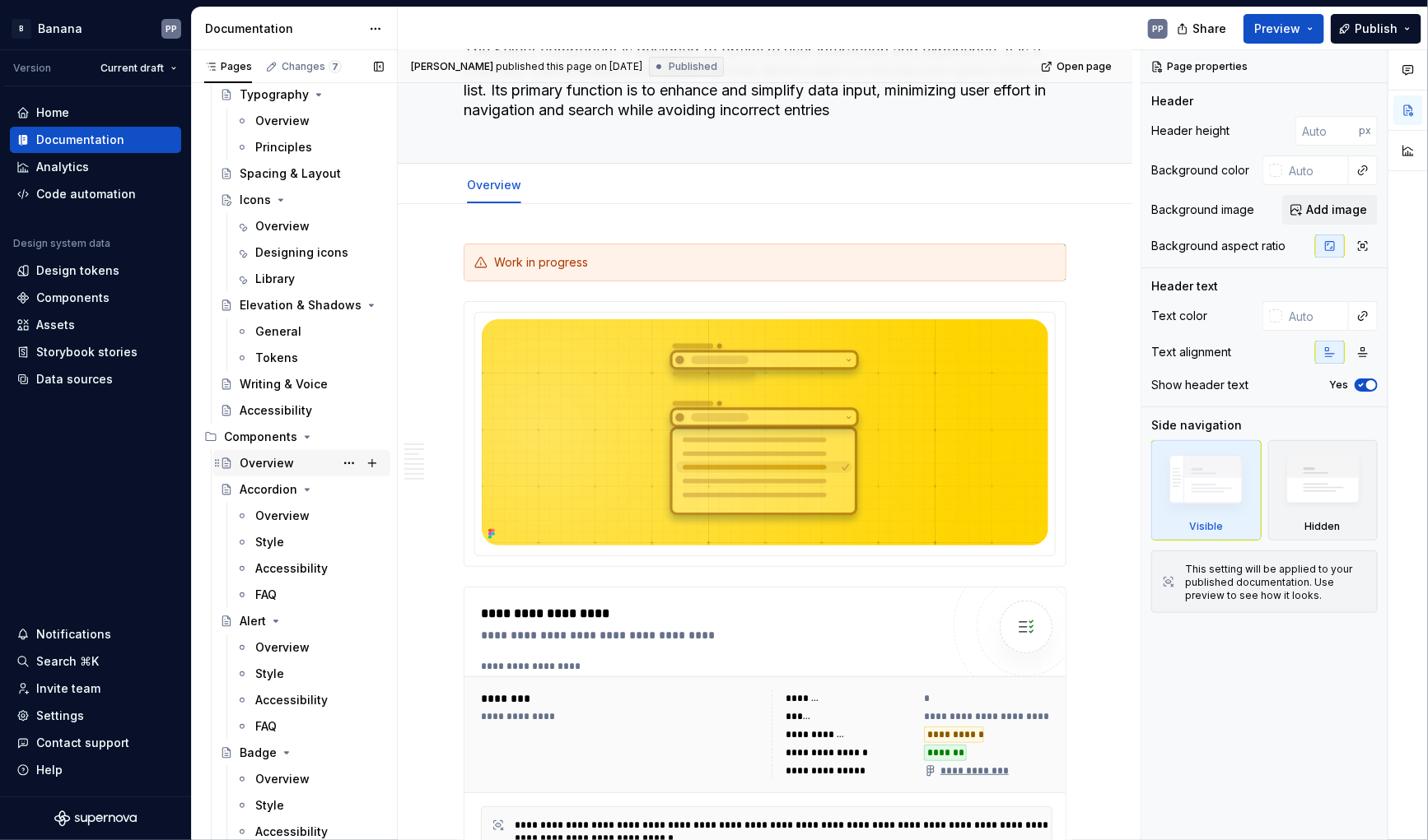
click at [269, 459] on div "Overview" at bounding box center [267, 463] width 54 height 17
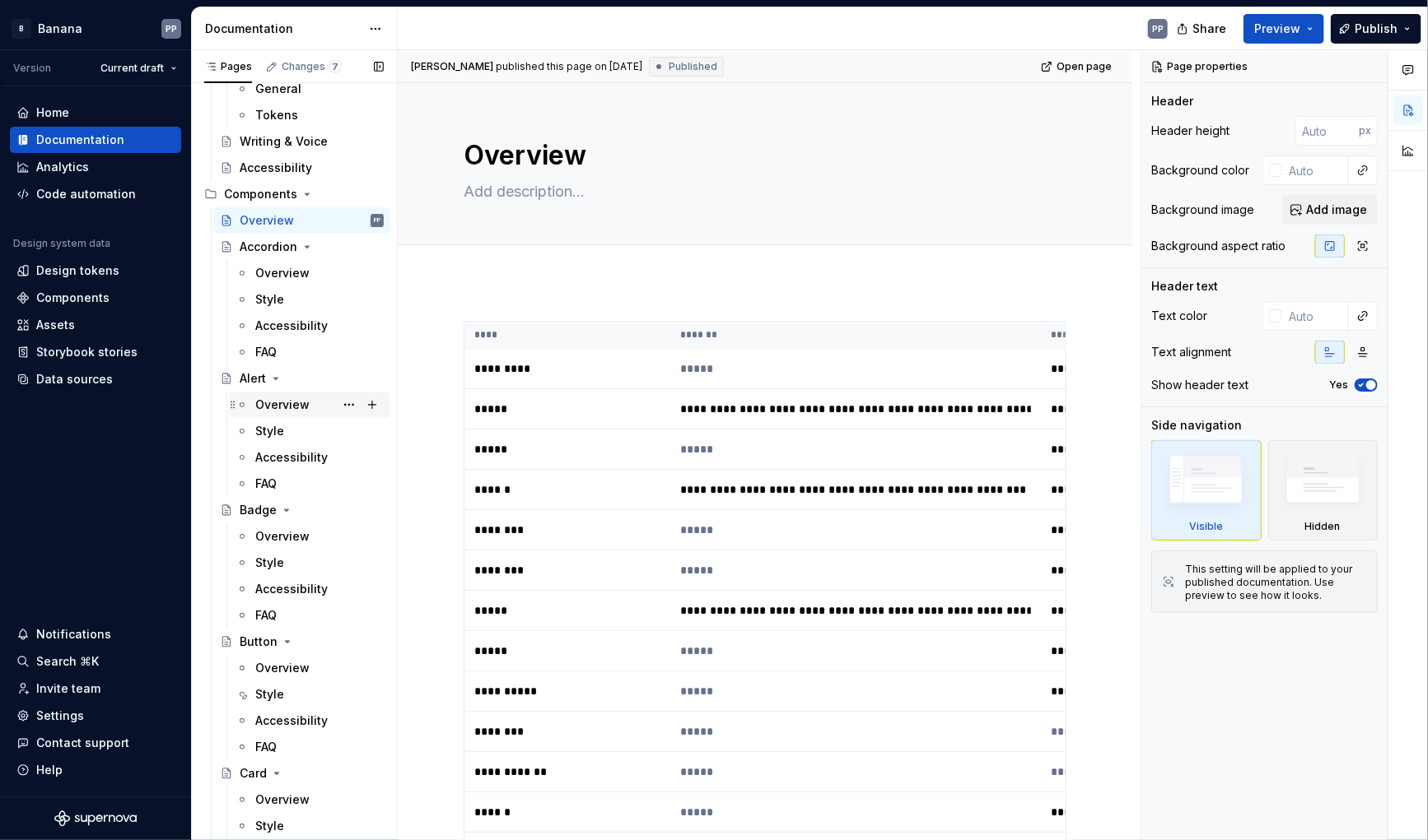
scroll to position [499, 0]
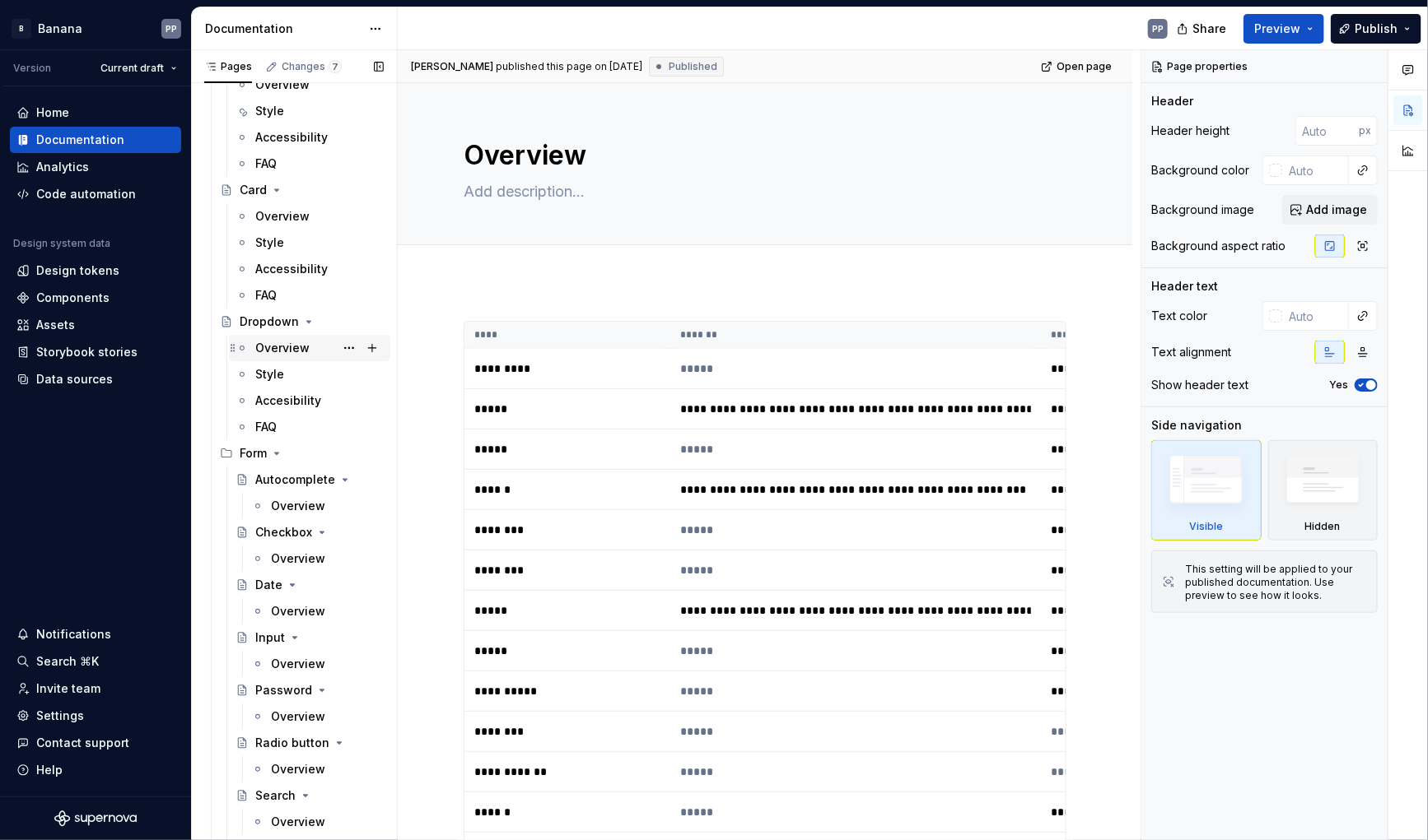
click at [278, 346] on div "Overview" at bounding box center [282, 348] width 54 height 17
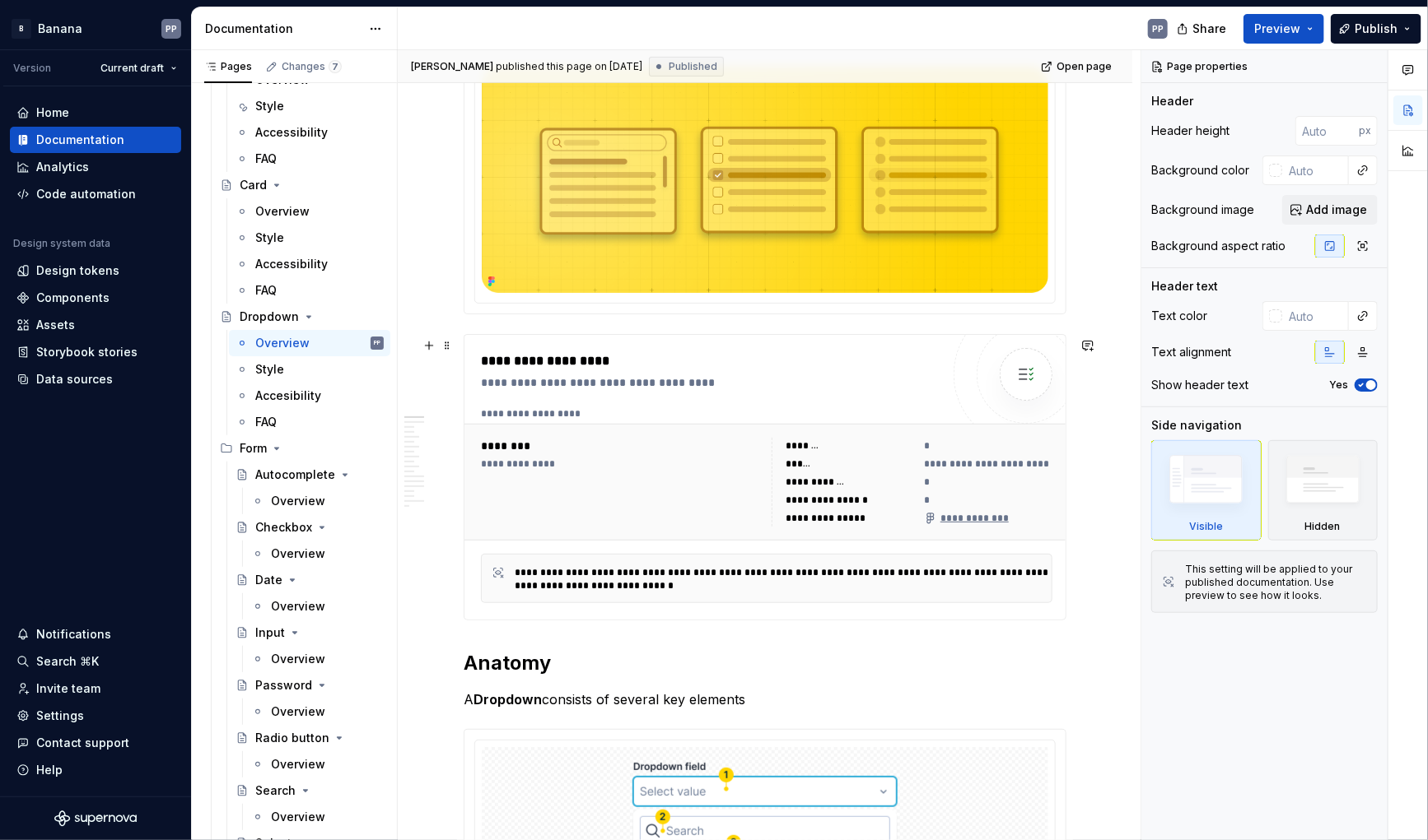
scroll to position [323, 0]
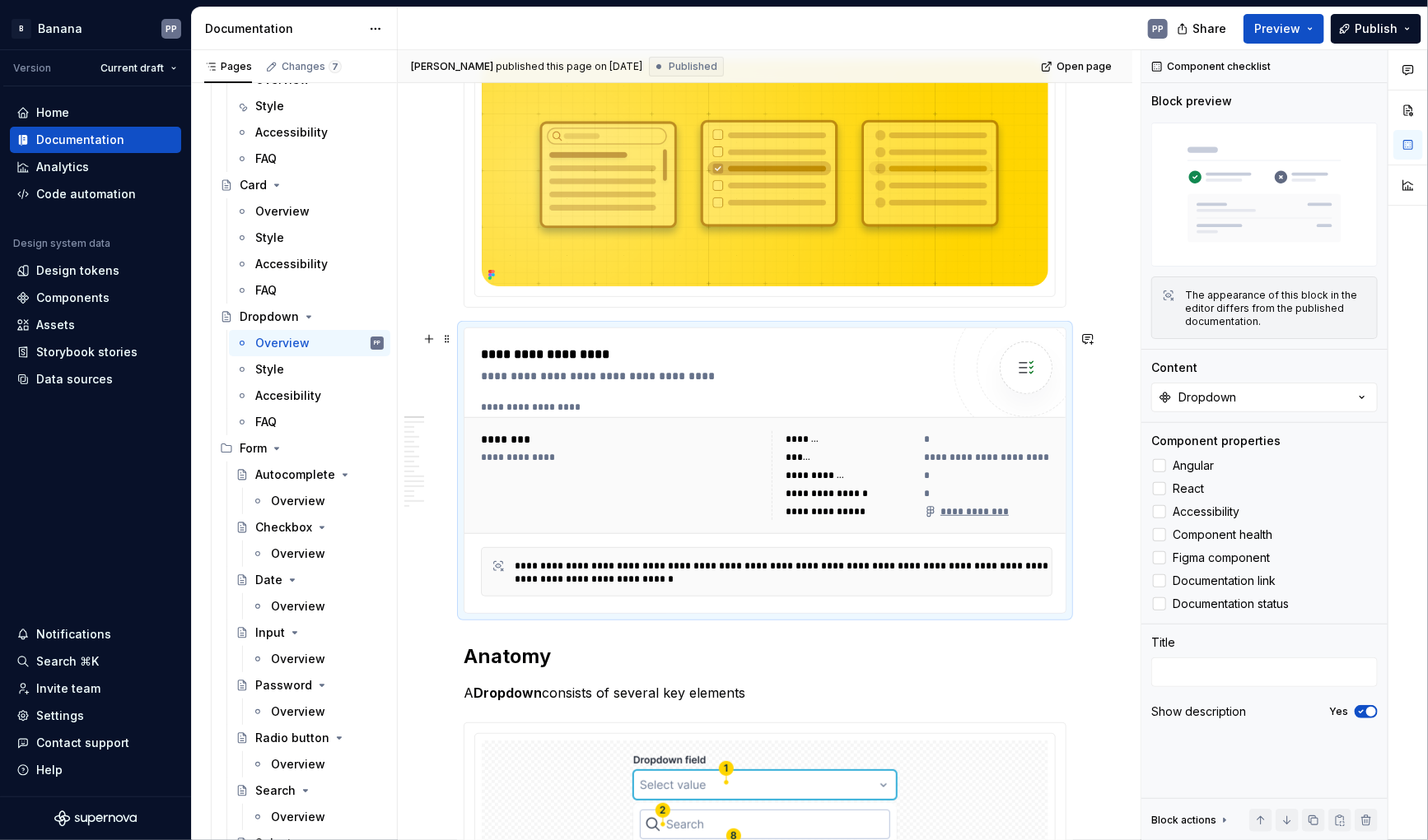
click at [542, 483] on div "**********" at bounding box center [621, 475] width 280 height 89
click at [52, 300] on div "Components" at bounding box center [73, 298] width 74 height 17
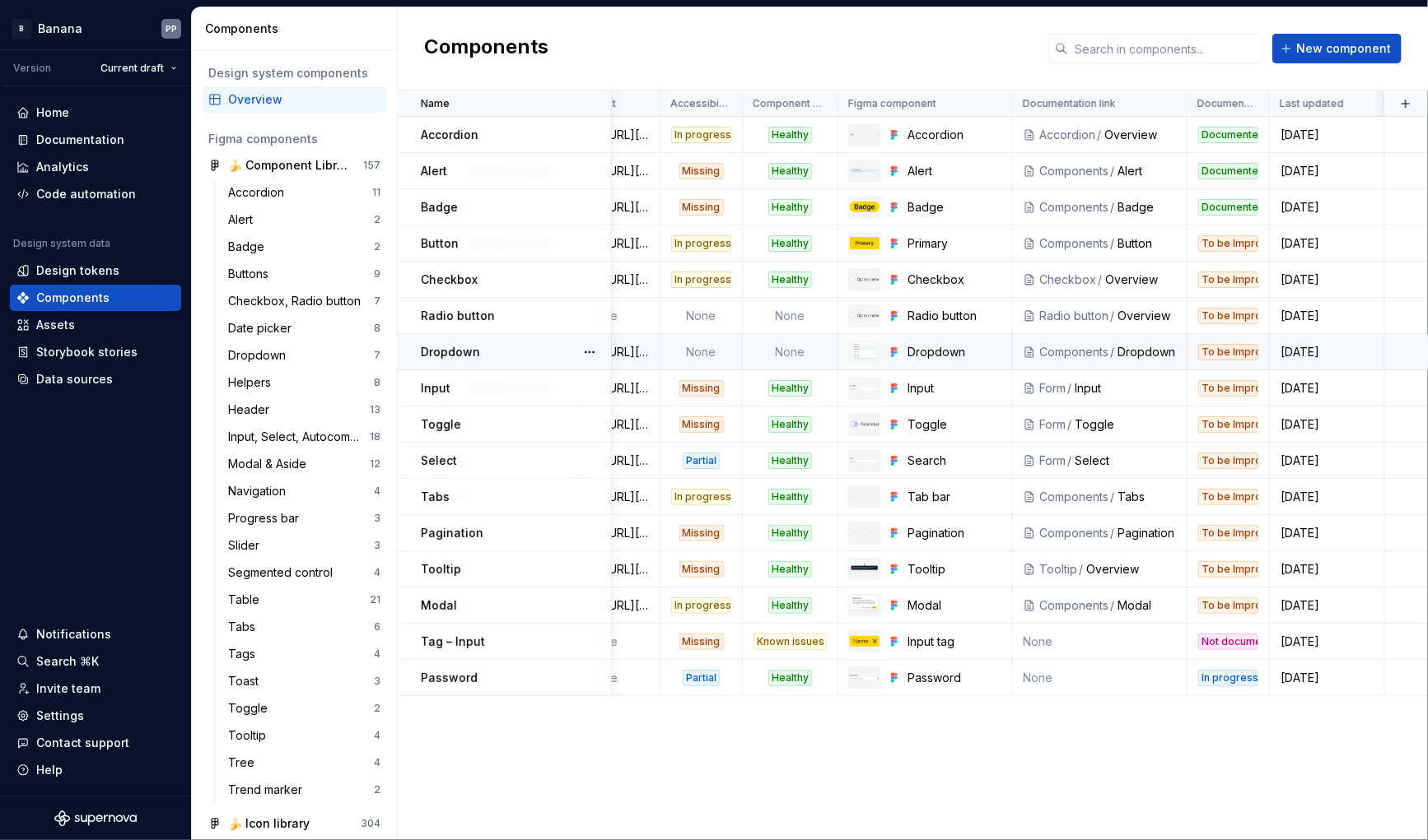
scroll to position [0, 482]
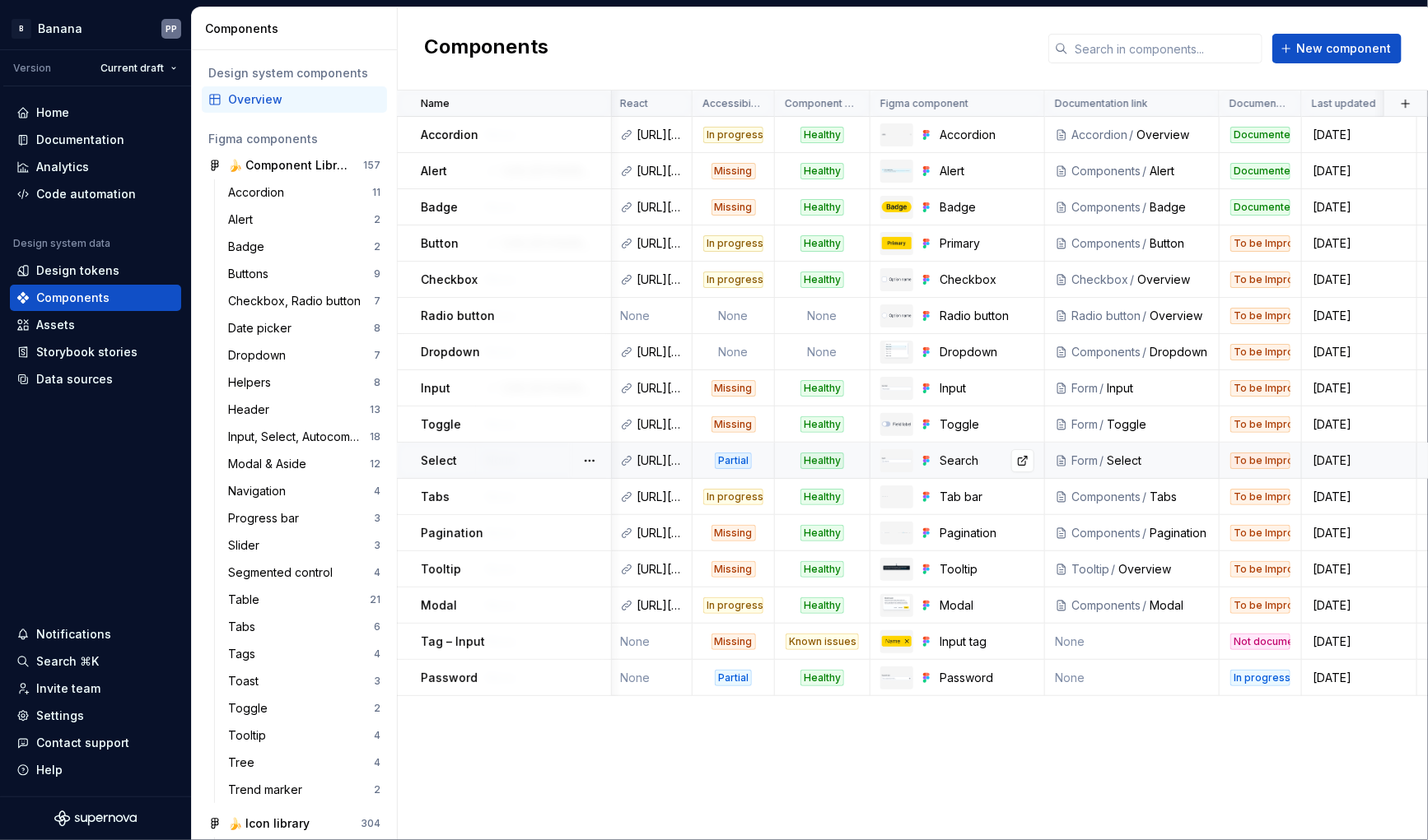
click at [959, 460] on div "Search" at bounding box center [987, 461] width 95 height 17
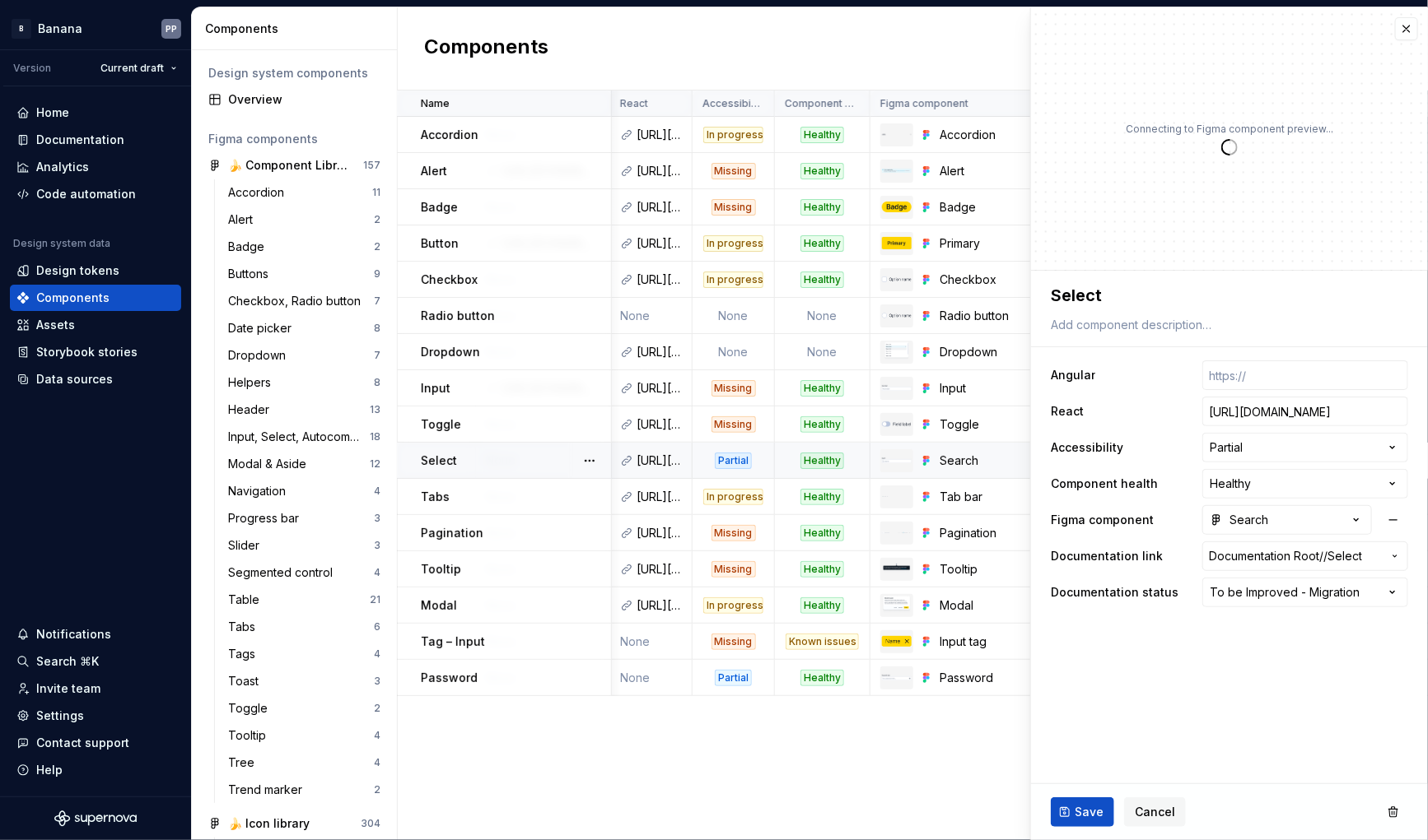
type textarea "*"
click at [1266, 525] on div "Search" at bounding box center [1240, 520] width 59 height 17
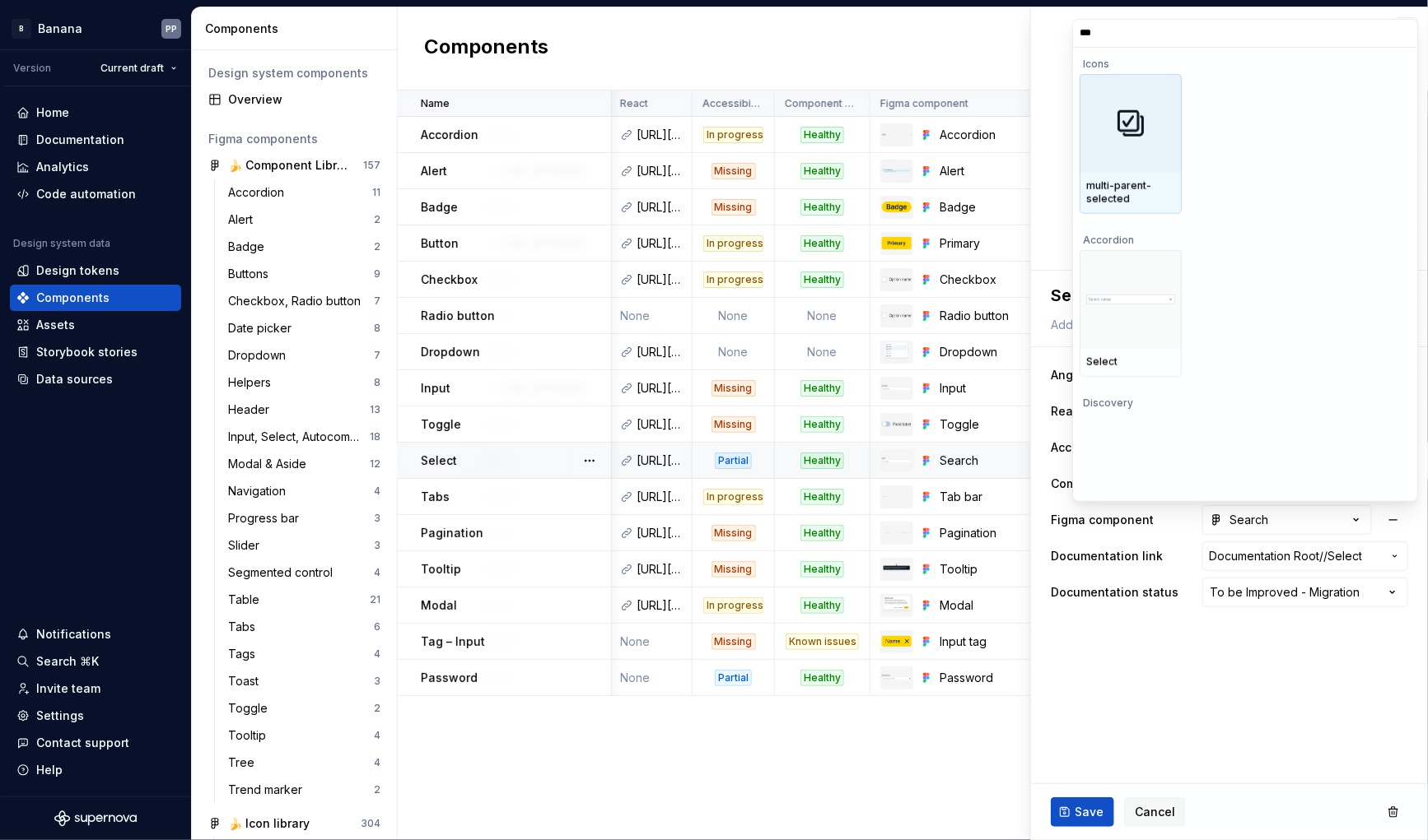
type input "****"
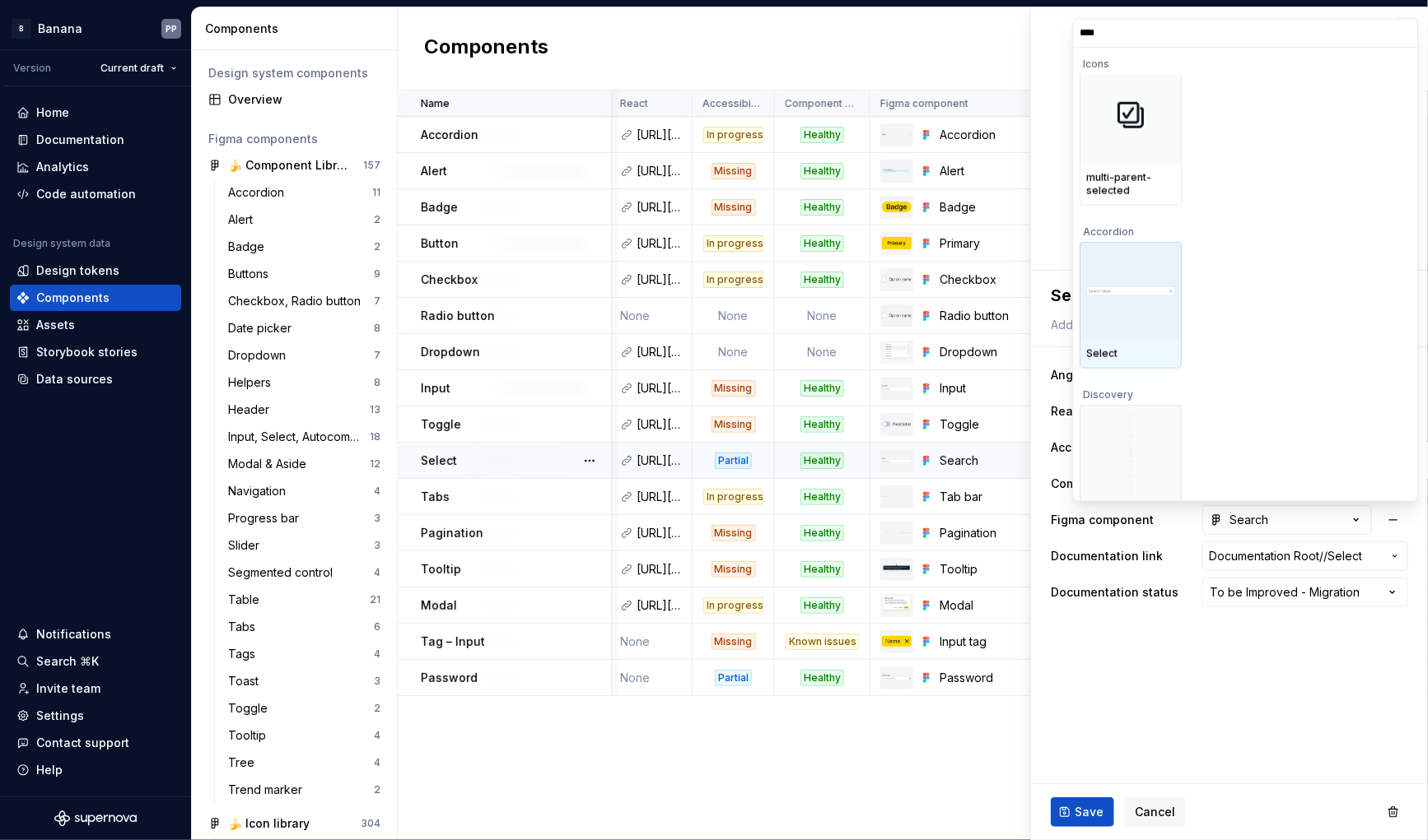
scroll to position [6, 0]
click at [1099, 334] on div at bounding box center [1130, 292] width 102 height 98
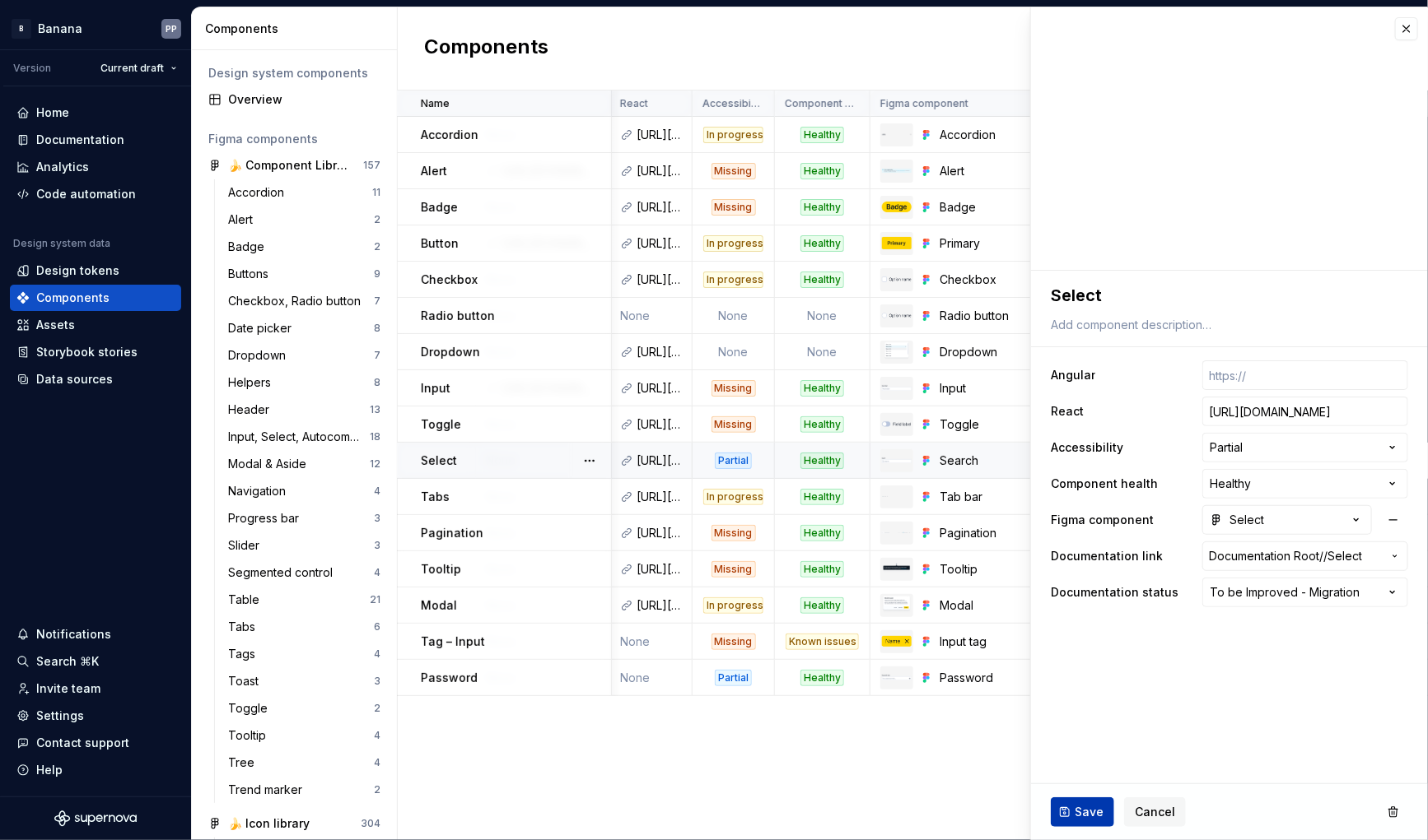
click at [1088, 812] on span "Save" at bounding box center [1089, 812] width 29 height 17
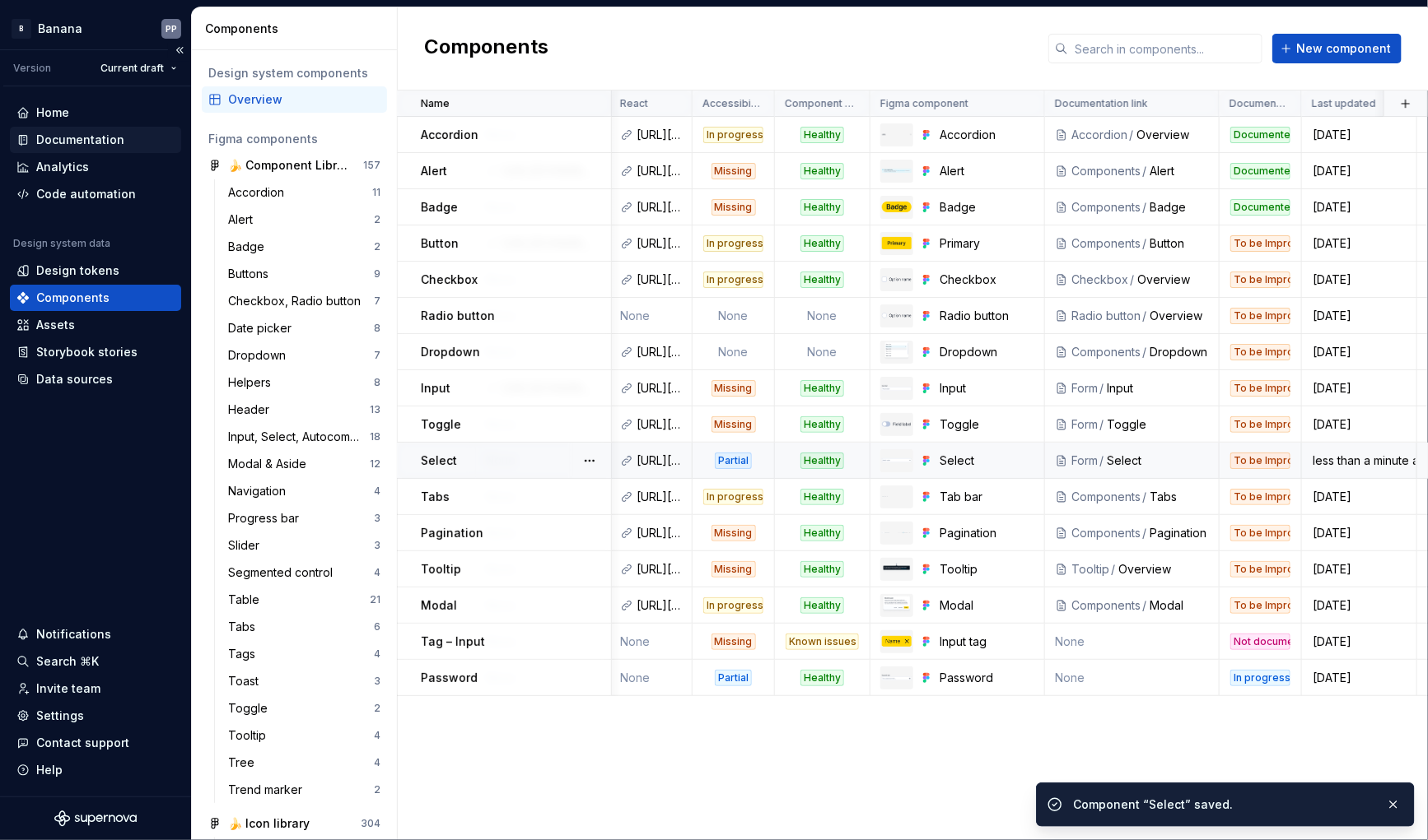
click at [48, 135] on div "Documentation" at bounding box center [80, 140] width 88 height 17
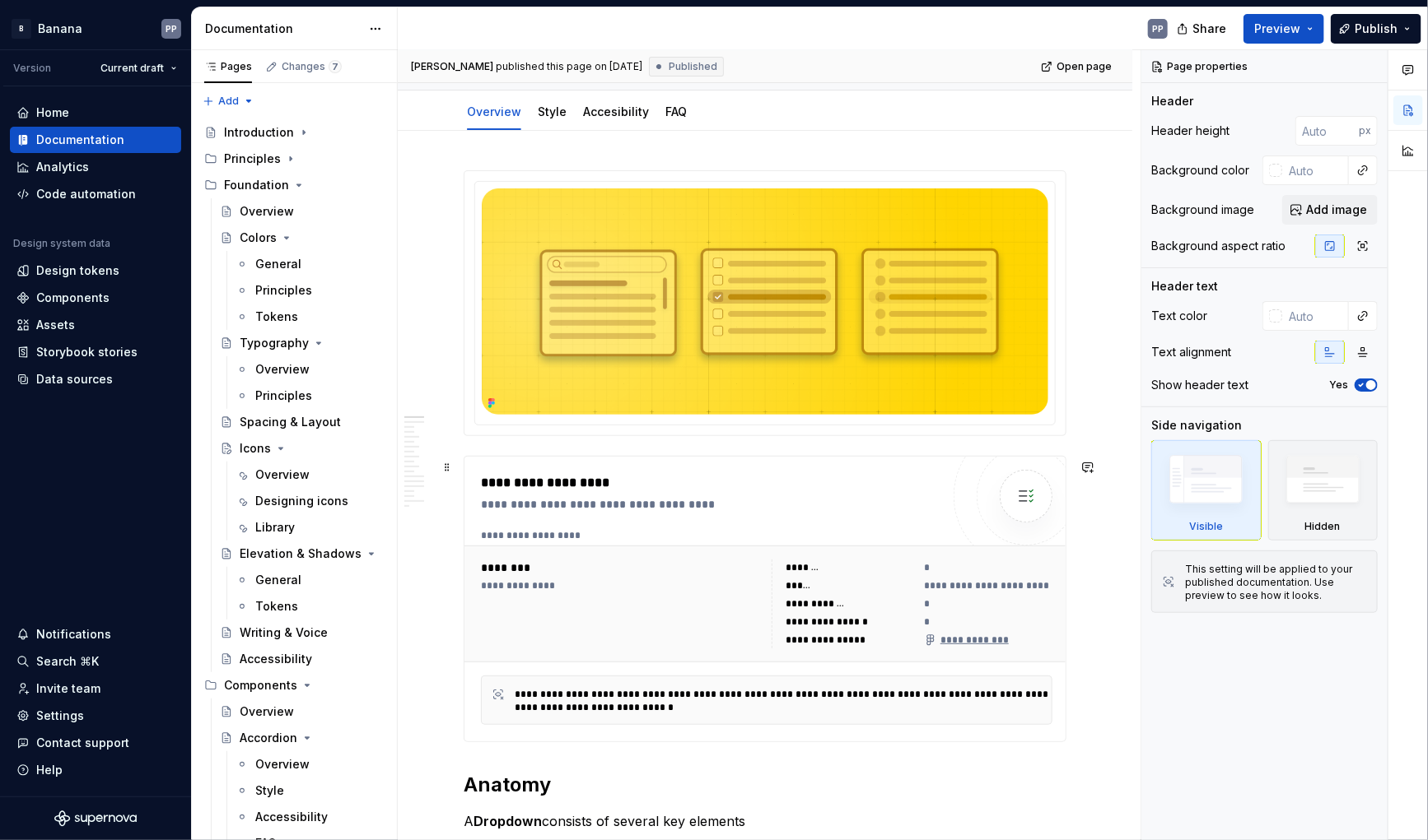
scroll to position [198, 0]
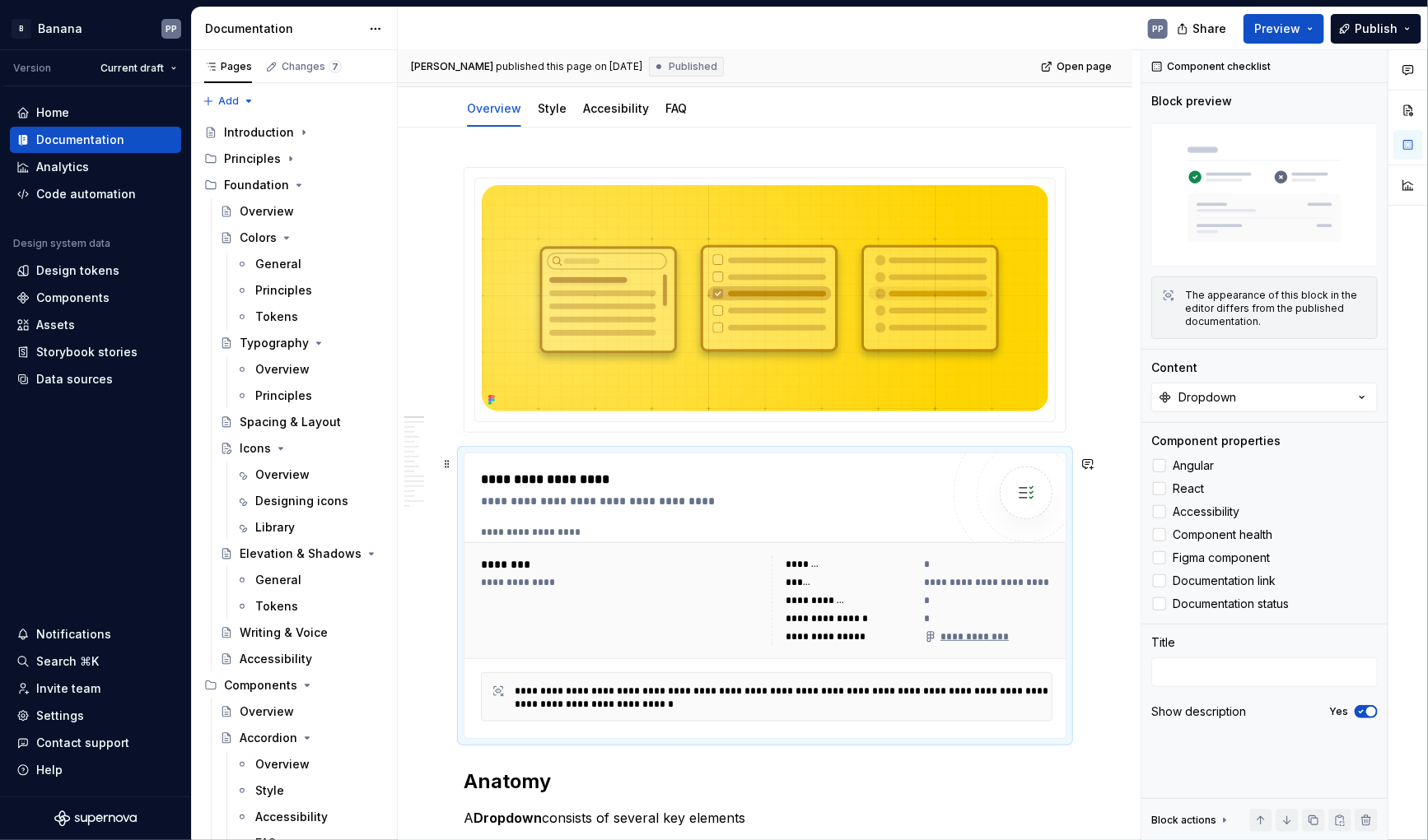
click at [596, 569] on div "********" at bounding box center [623, 564] width 286 height 17
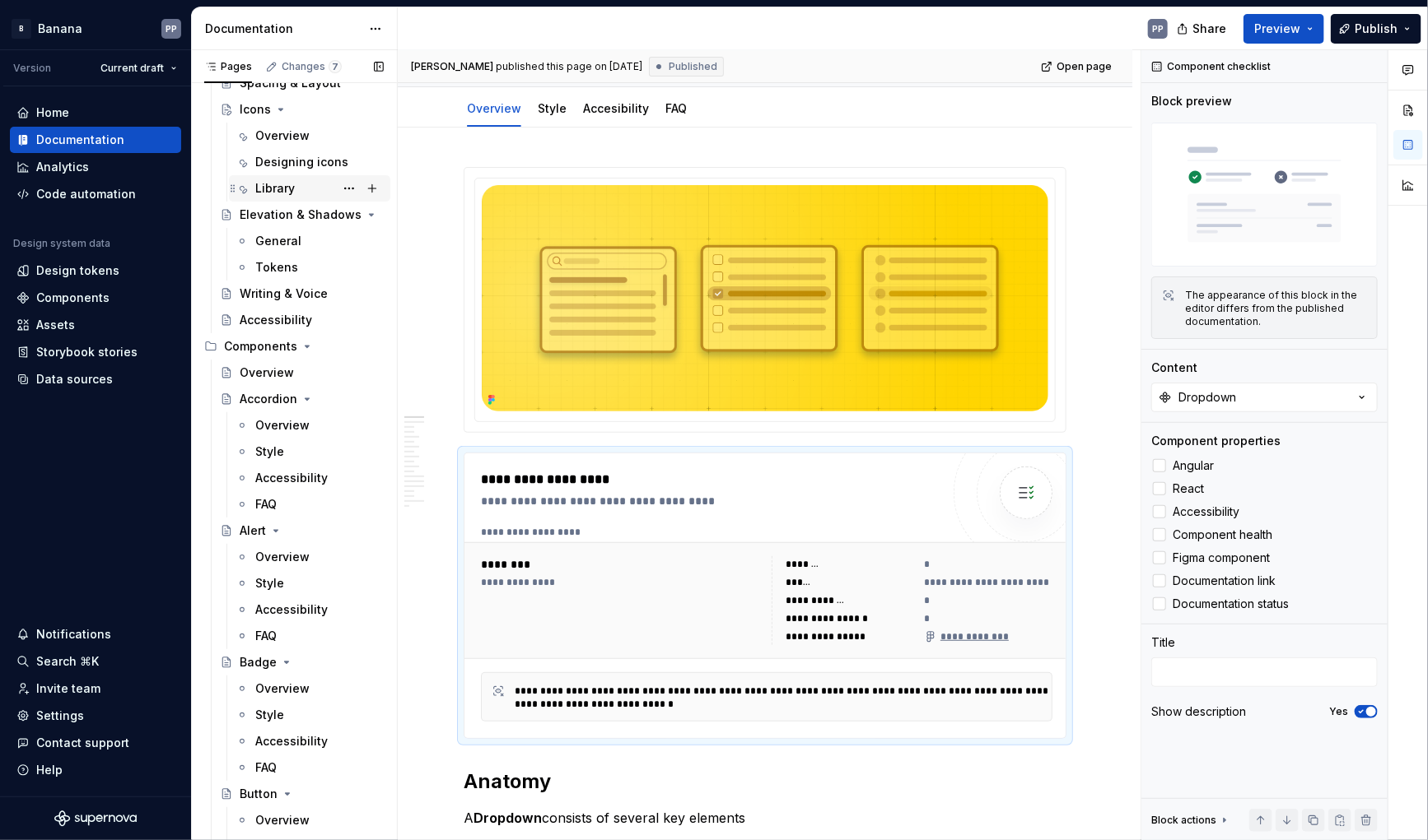
scroll to position [264, 0]
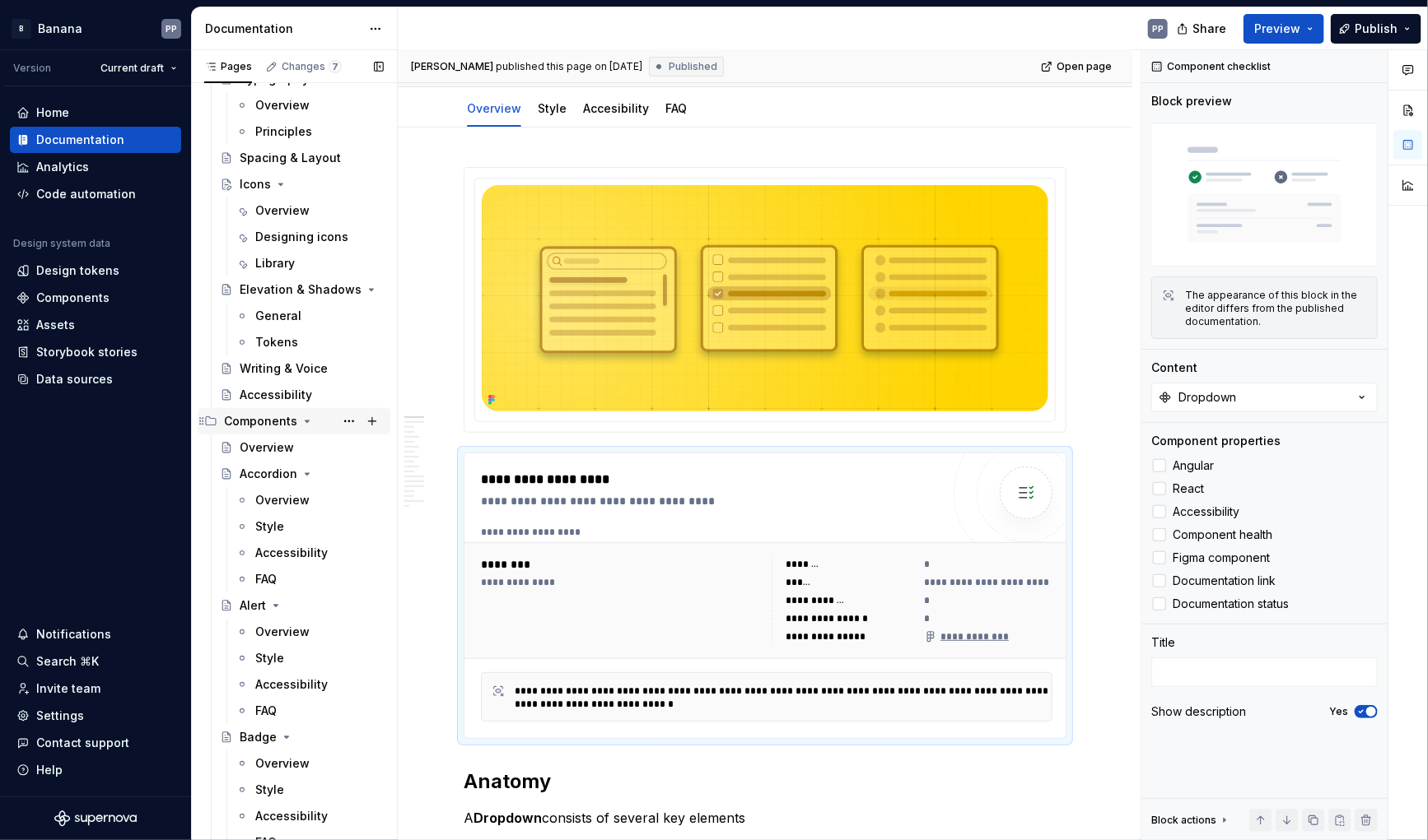
click at [303, 418] on icon "Page tree" at bounding box center [307, 421] width 13 height 13
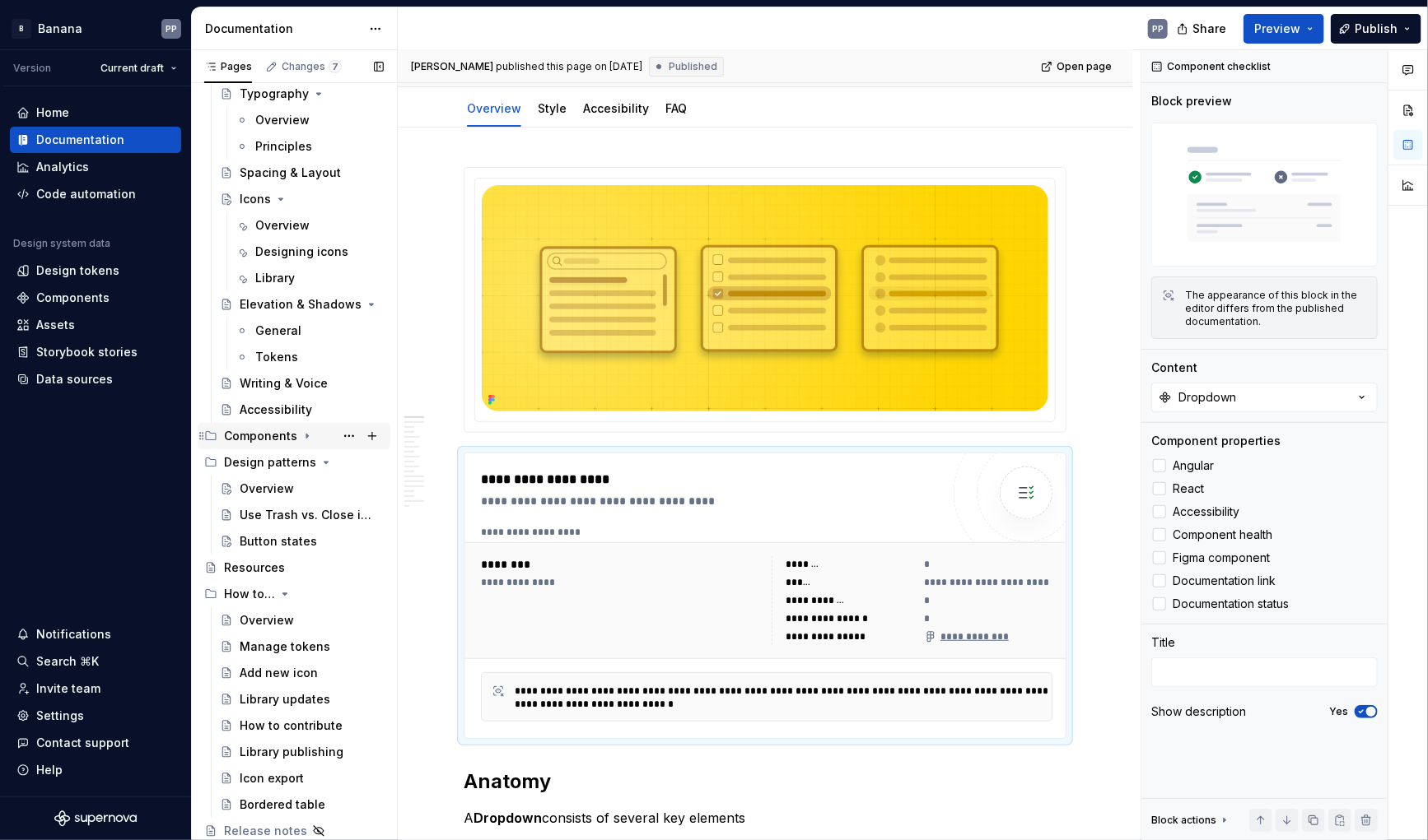
scroll to position [248, 0]
click at [263, 461] on div "Design patterns" at bounding box center [270, 463] width 92 height 17
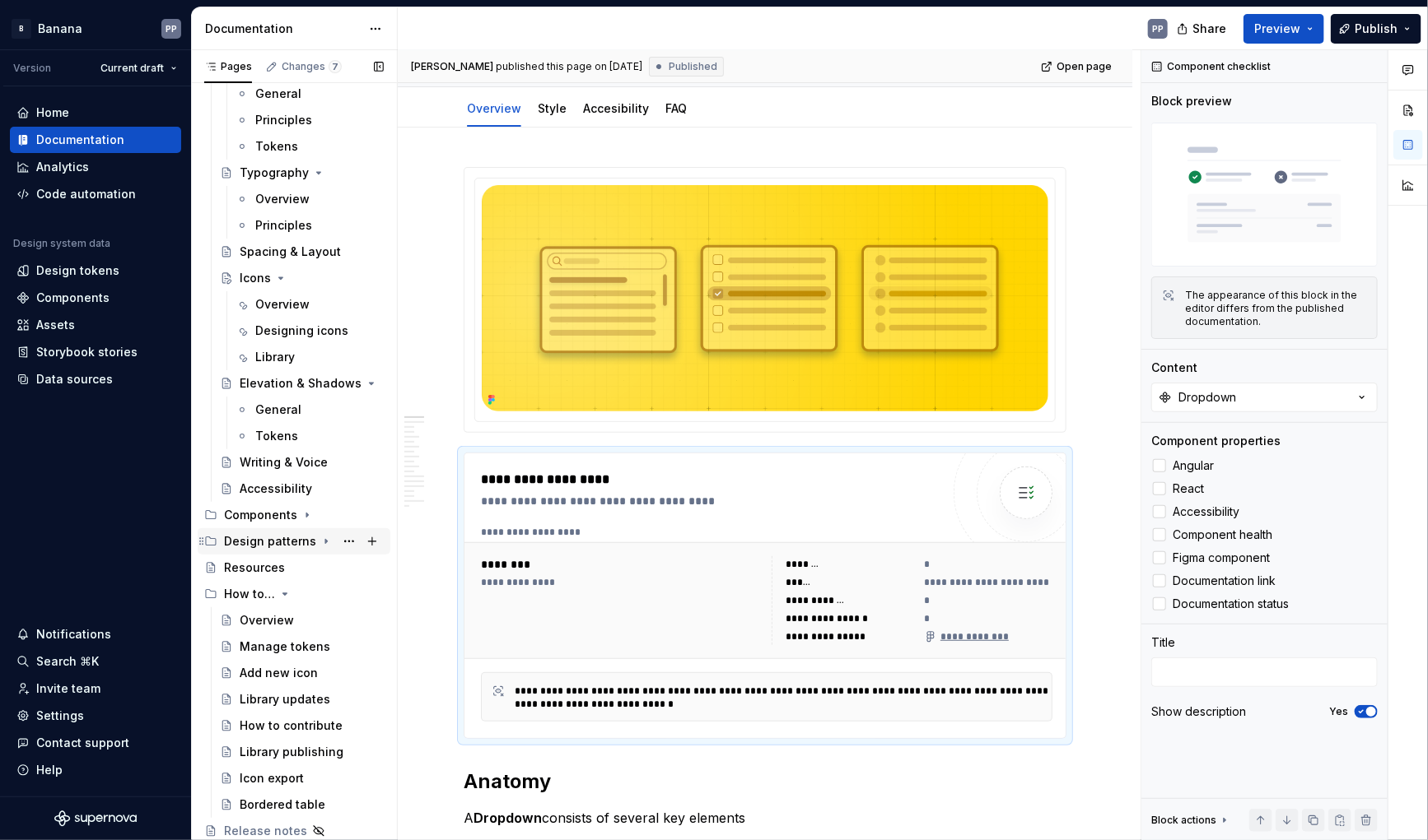
scroll to position [170, 0]
click at [257, 537] on div "Design patterns" at bounding box center [270, 541] width 92 height 17
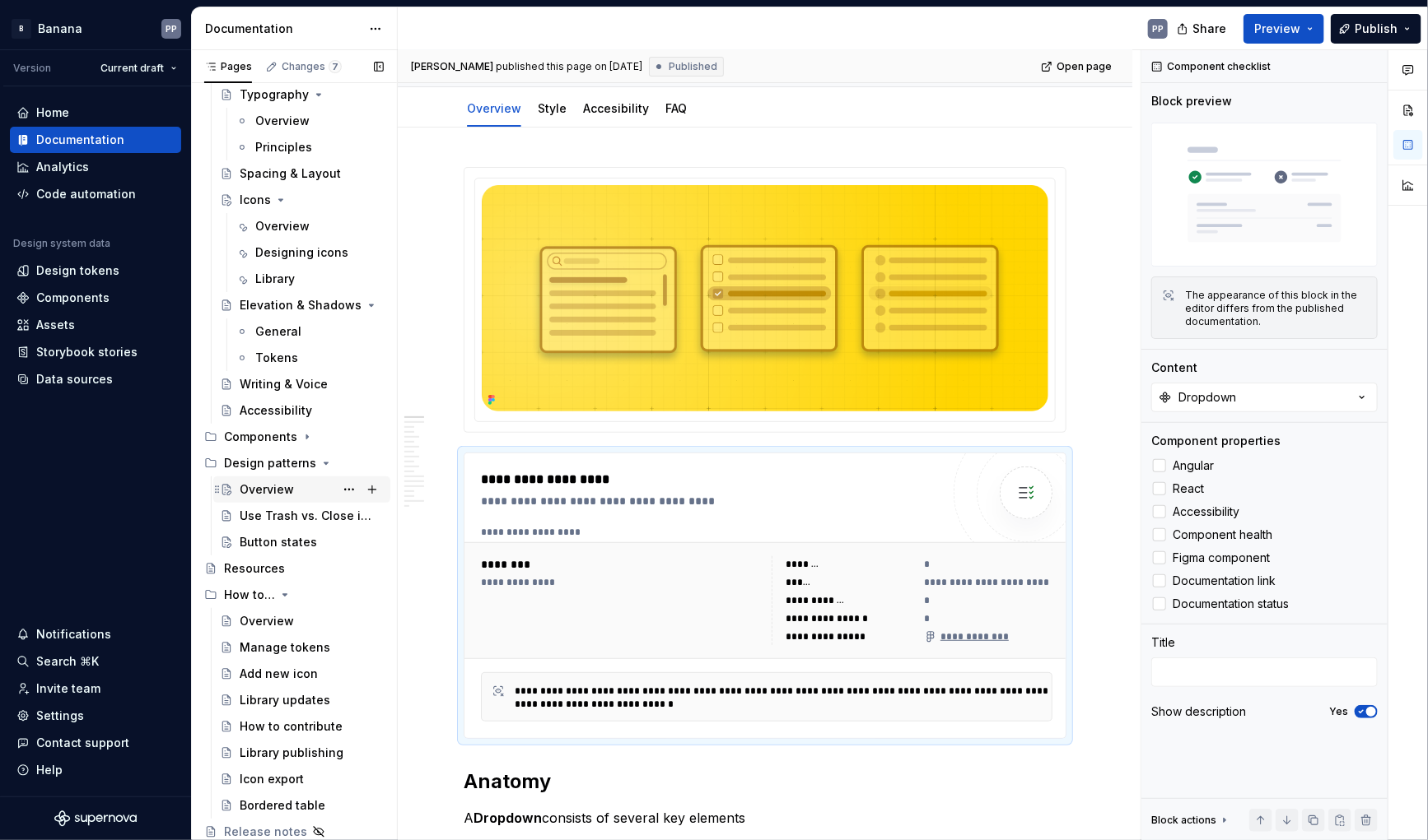
click at [263, 493] on div "Overview" at bounding box center [267, 490] width 54 height 17
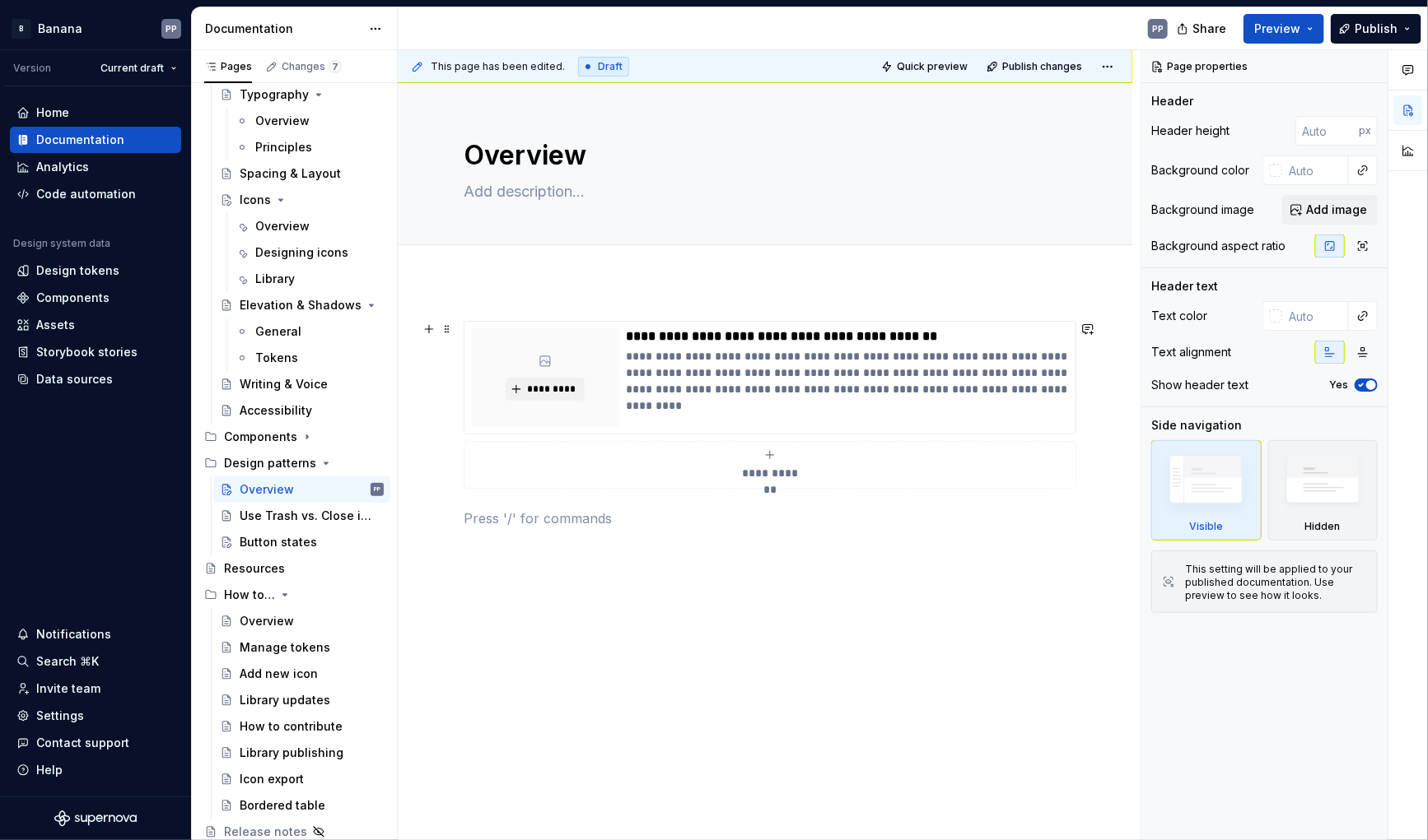
click at [767, 460] on div "**********" at bounding box center [770, 465] width 598 height 33
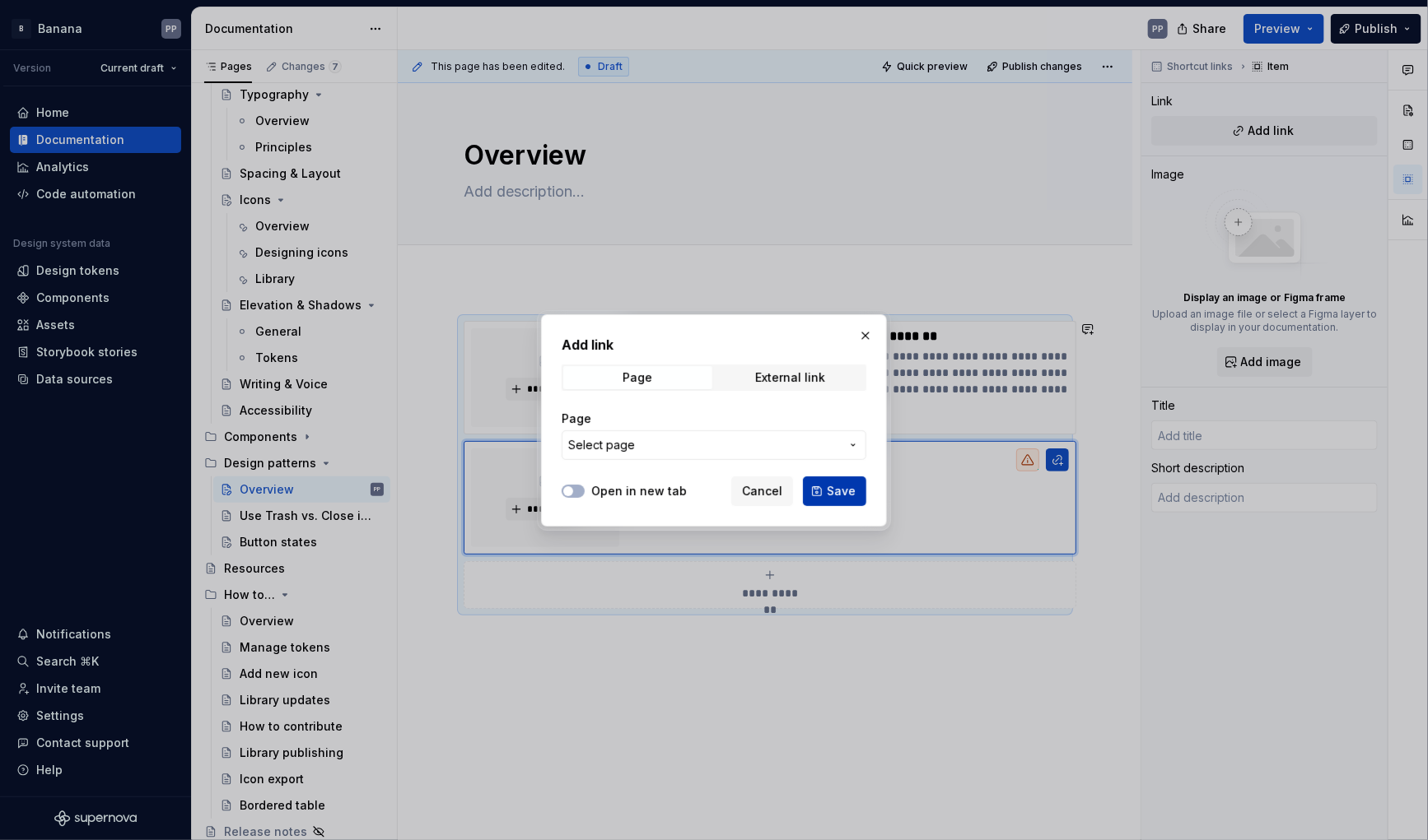
click at [809, 483] on button "Save" at bounding box center [834, 492] width 63 height 29
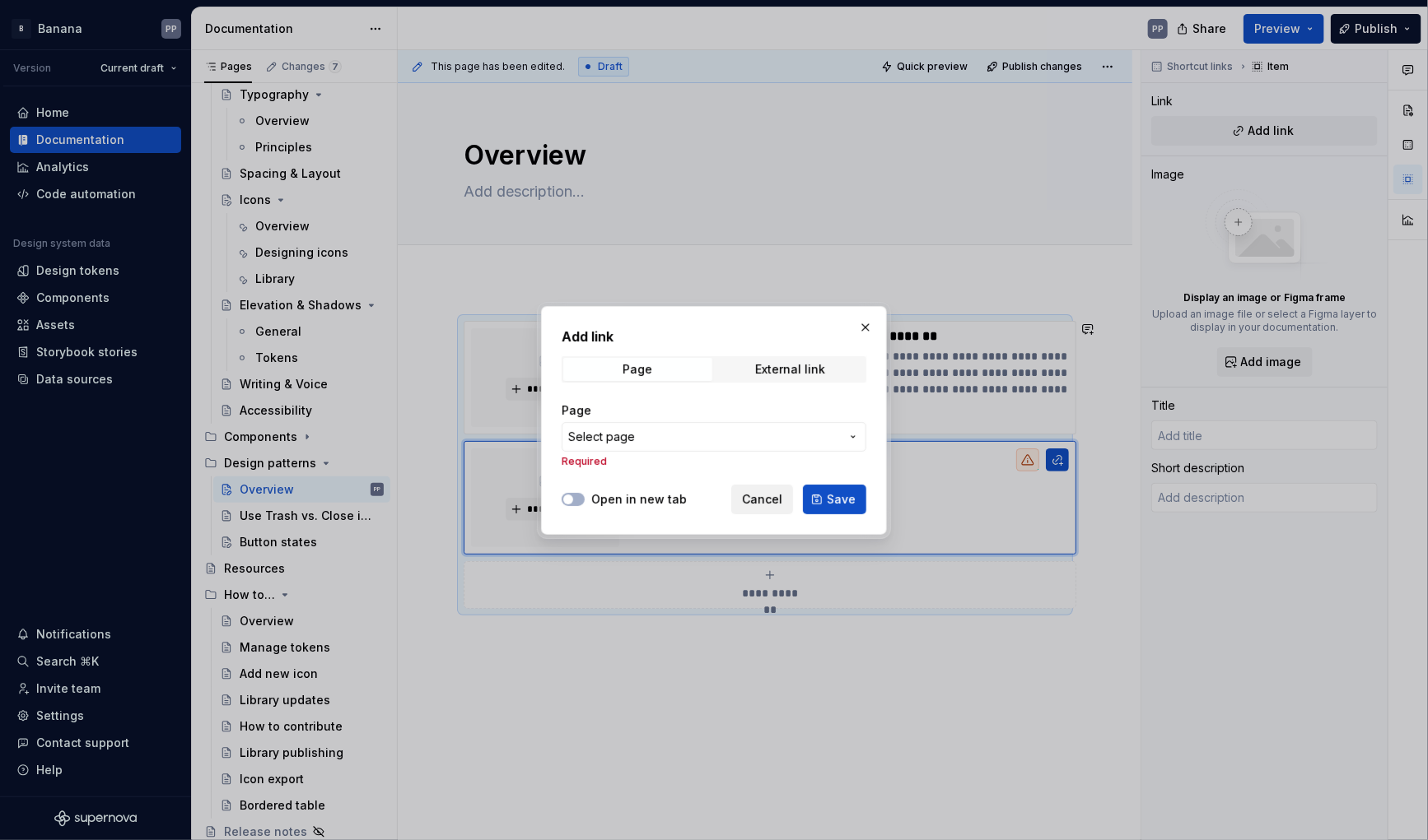
click at [750, 493] on span "Cancel" at bounding box center [762, 500] width 40 height 17
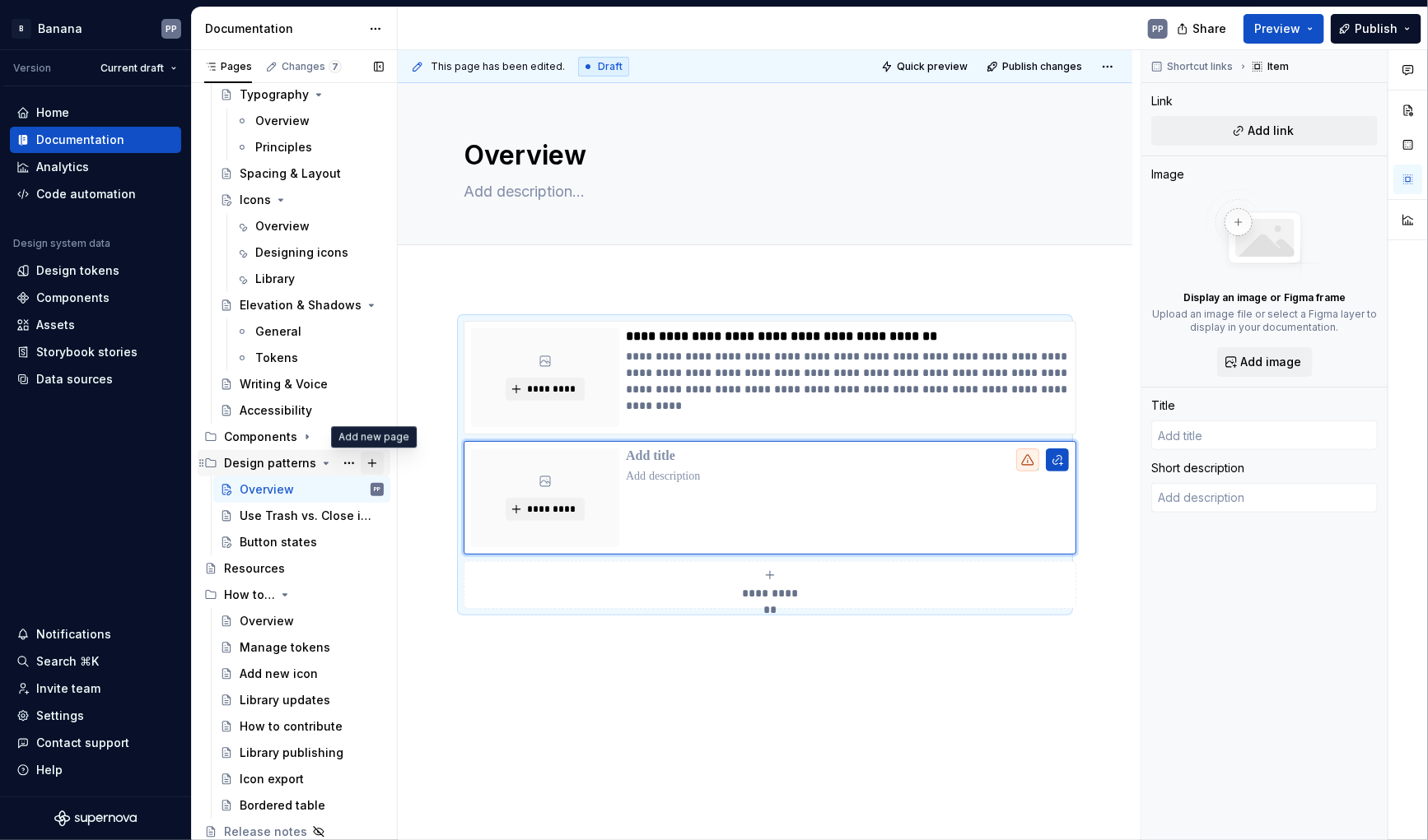
click at [368, 467] on button "Page tree" at bounding box center [371, 463] width 23 height 23
type textarea "*"
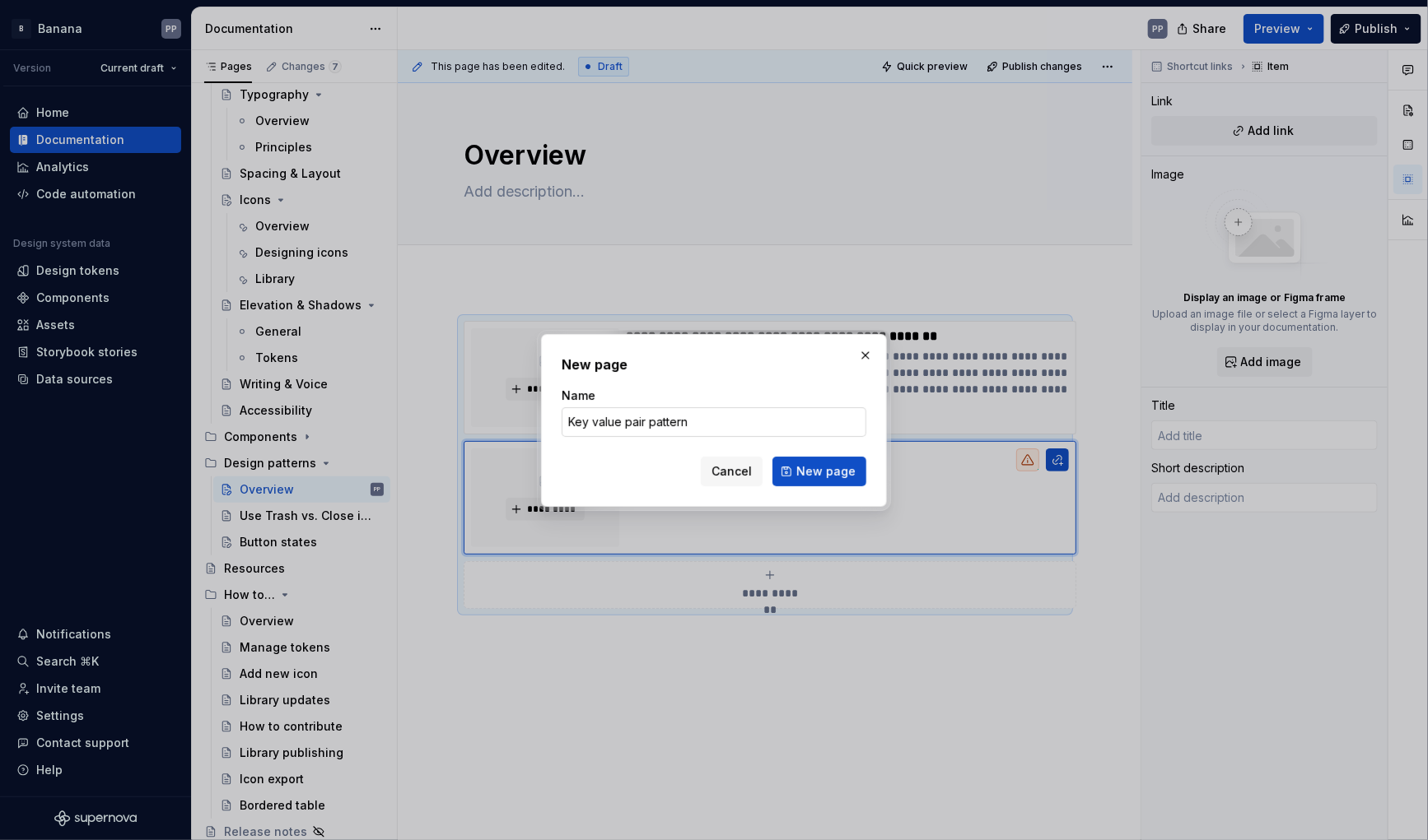
click at [644, 422] on input "Key value pair pattern" at bounding box center [714, 422] width 304 height 29
type input "Key value pairs pattern"
click at [796, 463] on button "New page" at bounding box center [819, 471] width 94 height 29
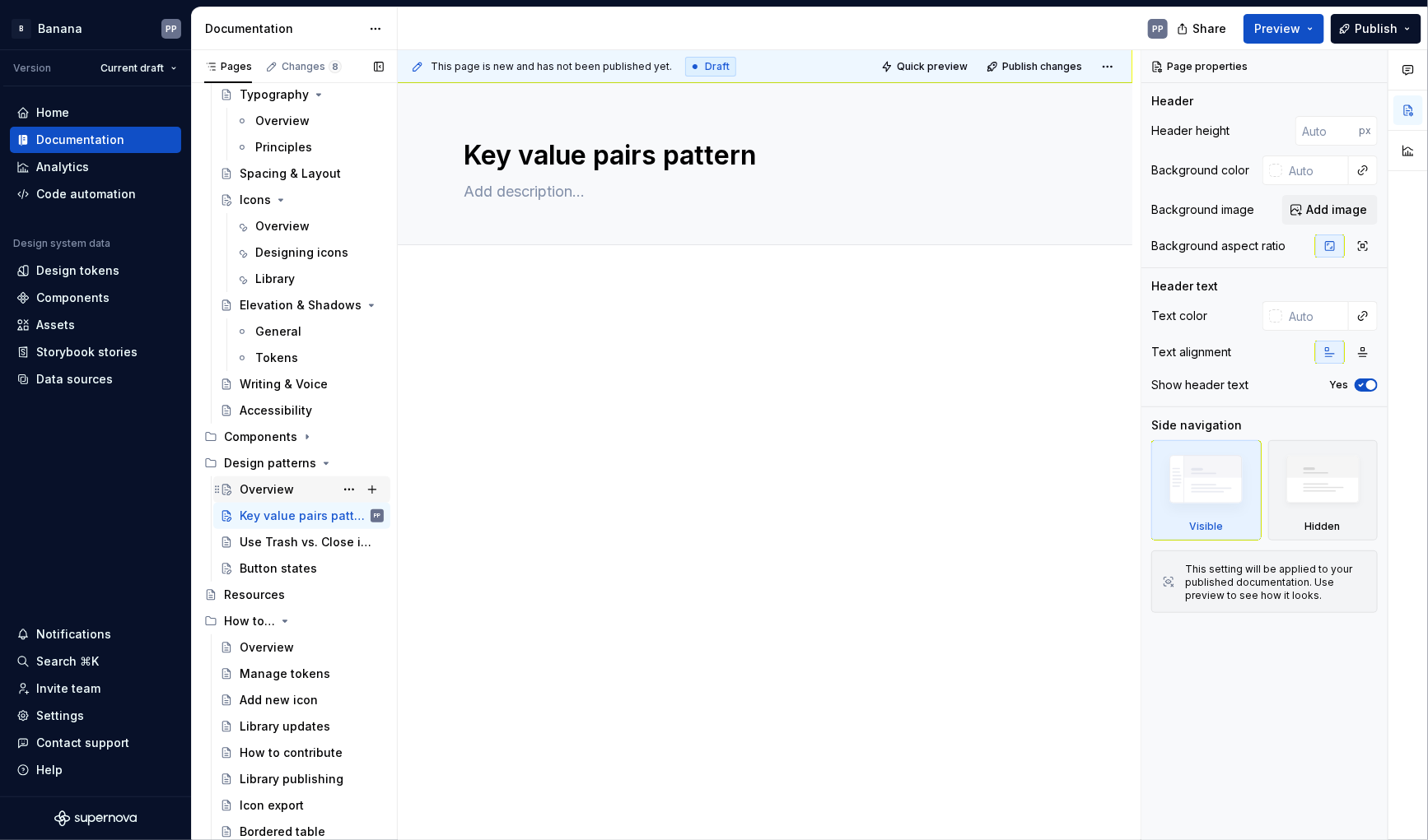
click at [264, 494] on div "Overview" at bounding box center [267, 490] width 54 height 17
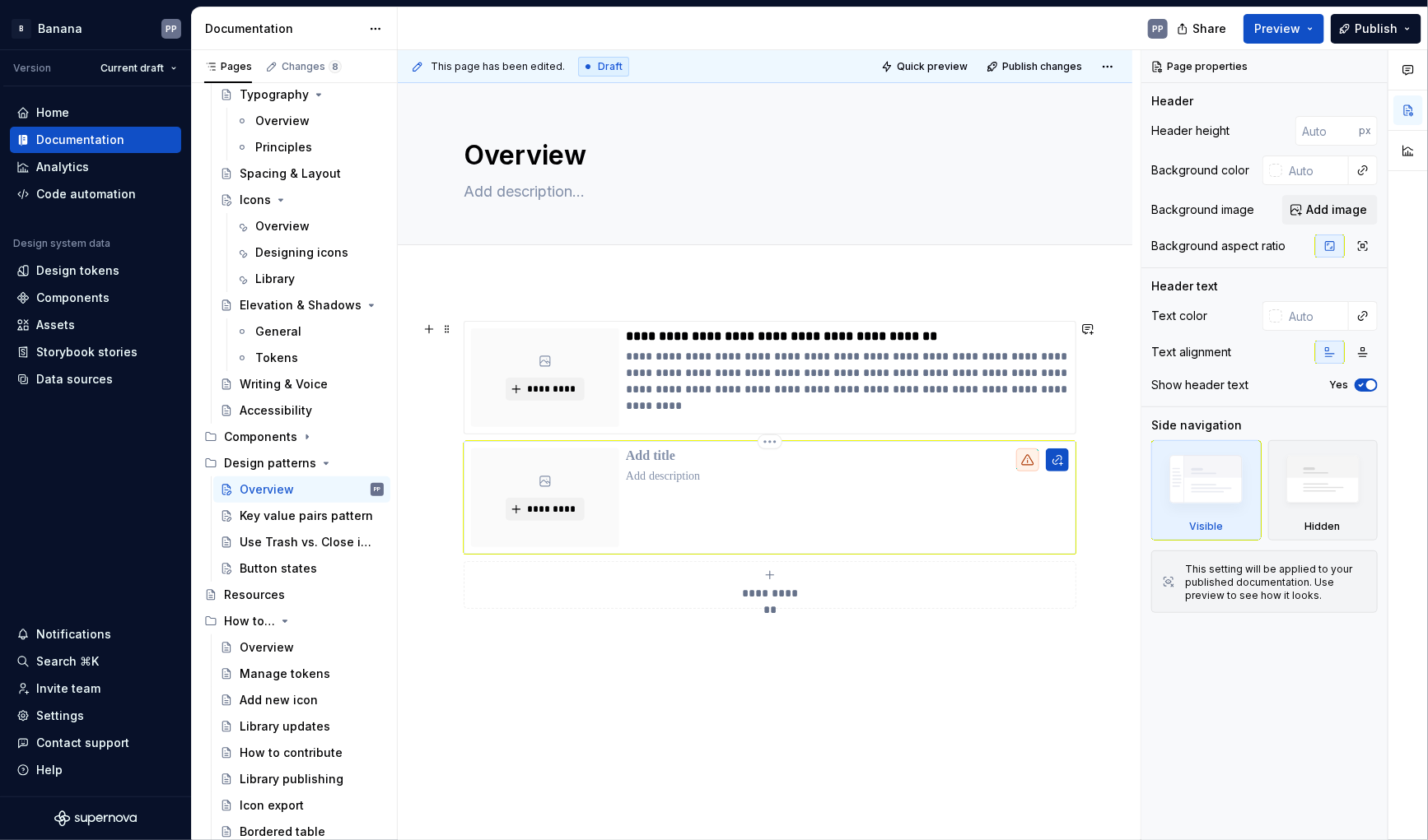
click at [663, 478] on p at bounding box center [848, 477] width 443 height 17
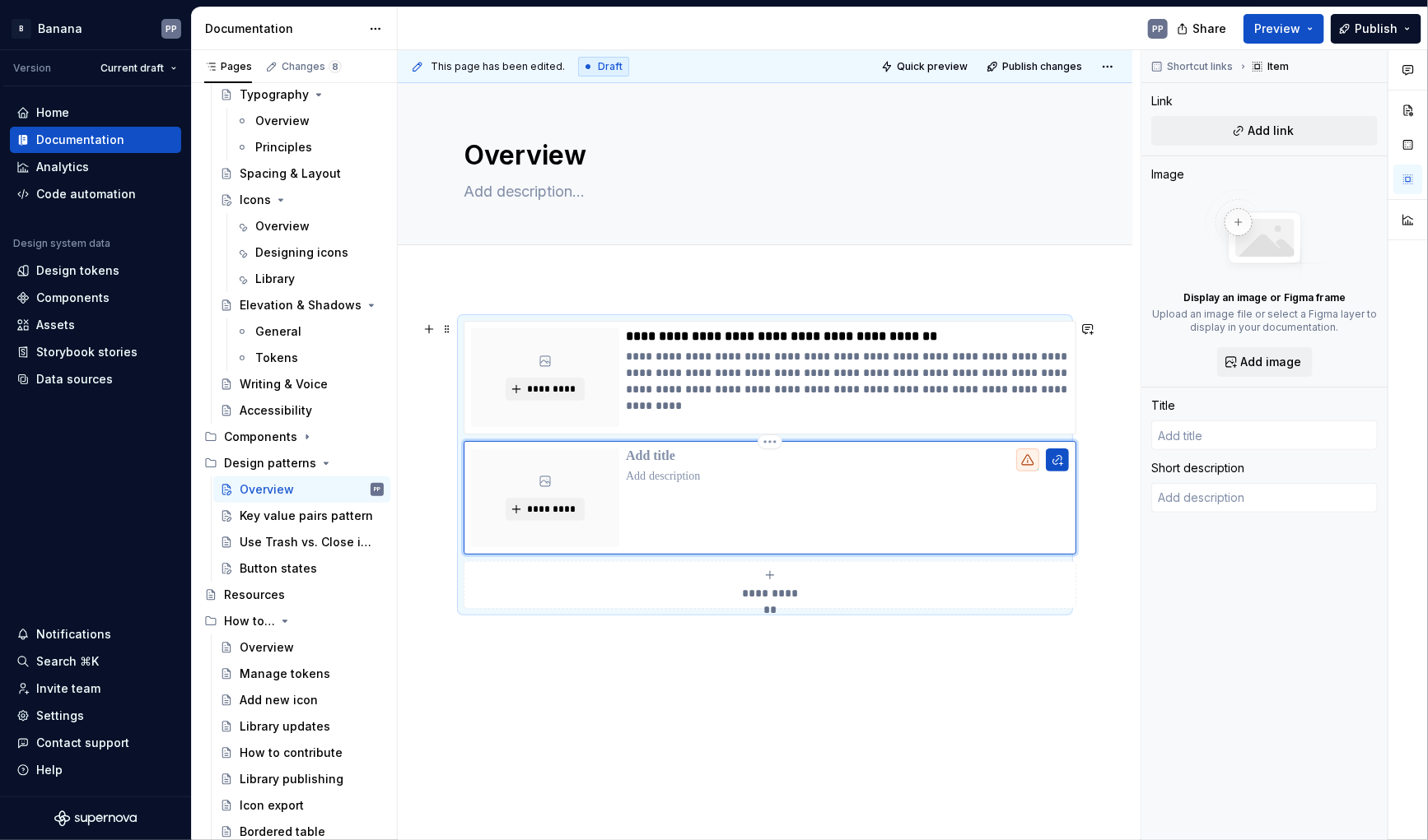
click at [637, 456] on p at bounding box center [848, 457] width 443 height 17
click at [1049, 458] on button "button" at bounding box center [1057, 460] width 23 height 23
type textarea "*"
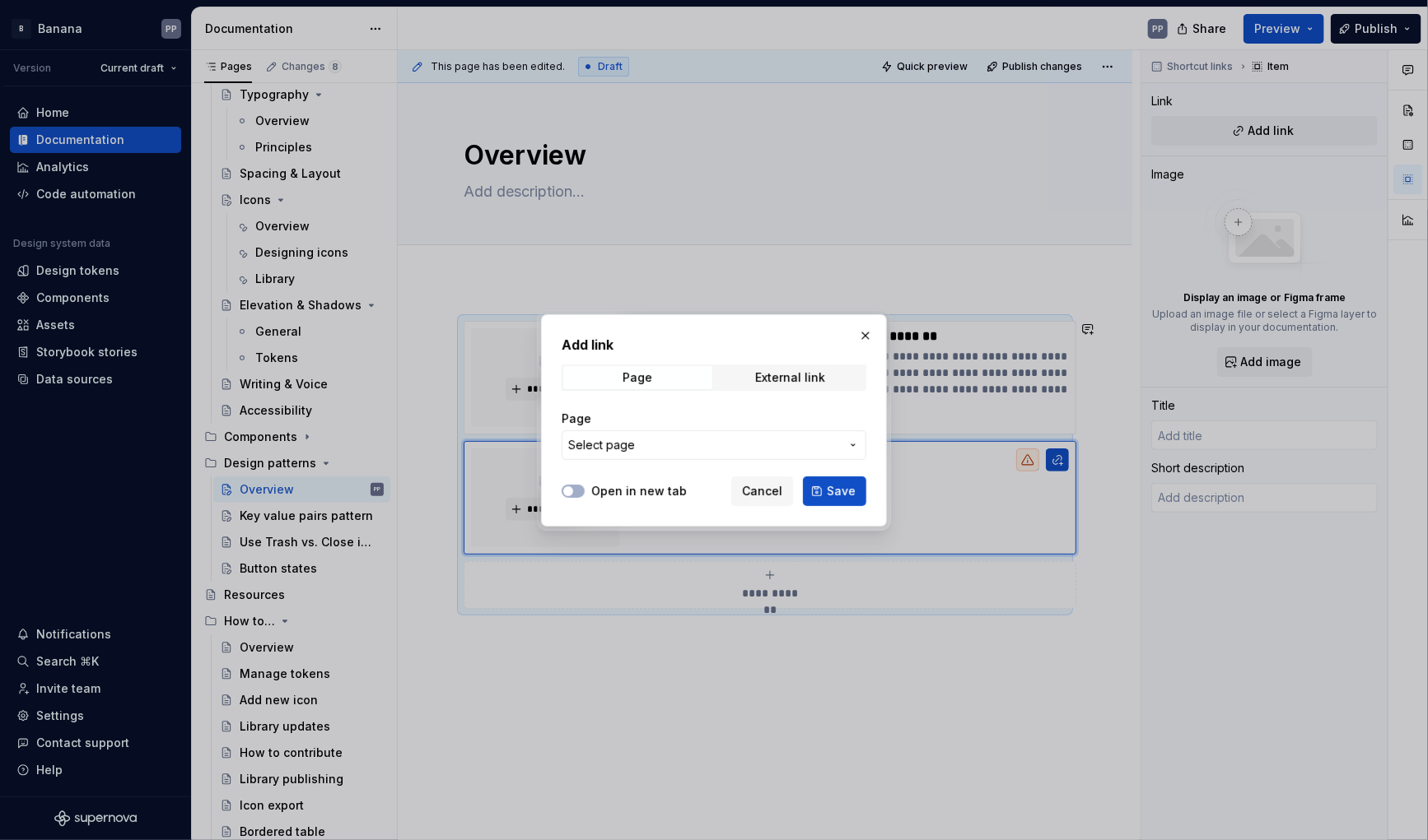
click at [777, 449] on span "Select page" at bounding box center [704, 446] width 272 height 17
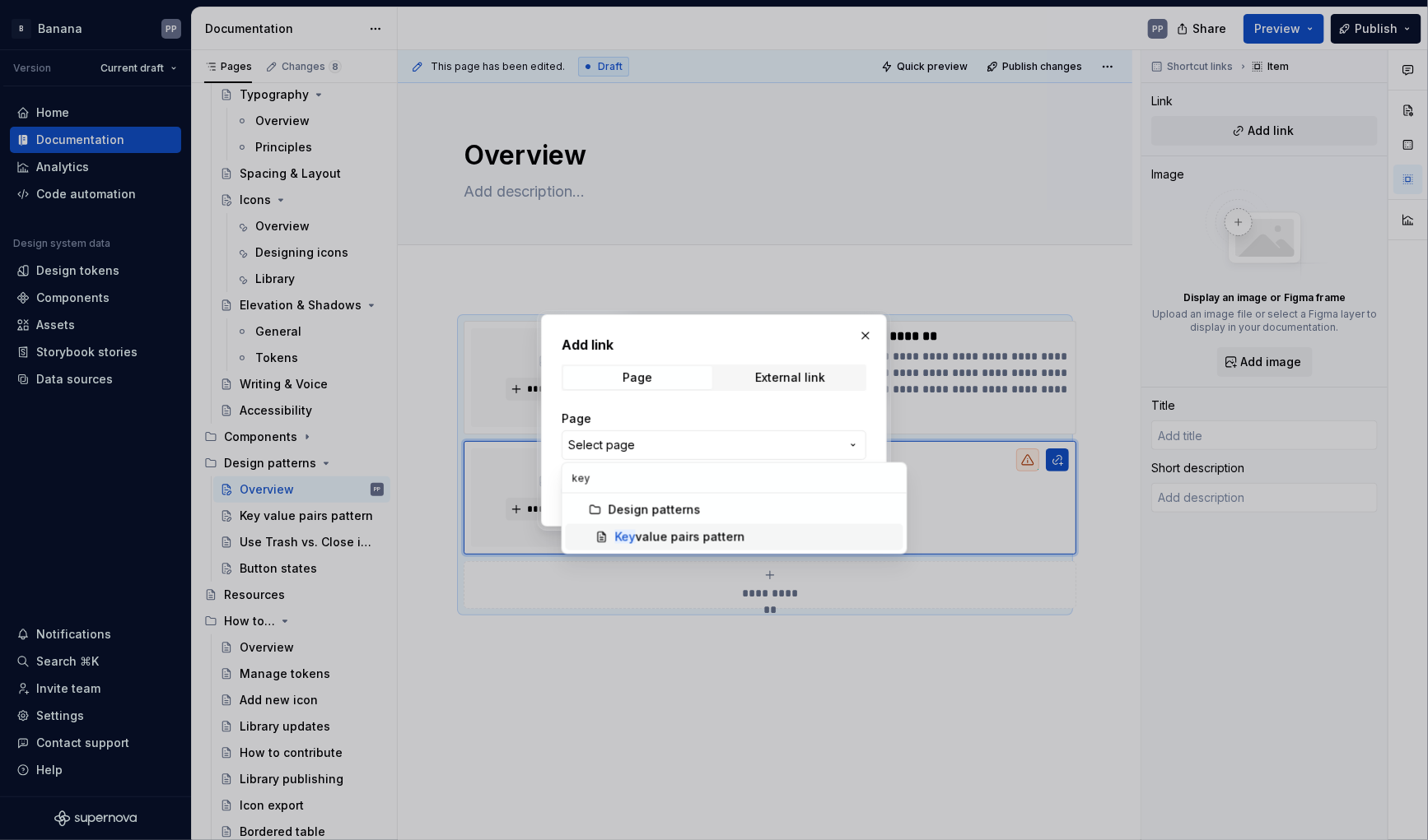
type input "key"
click at [645, 540] on div "Key value pairs pattern" at bounding box center [680, 538] width 131 height 17
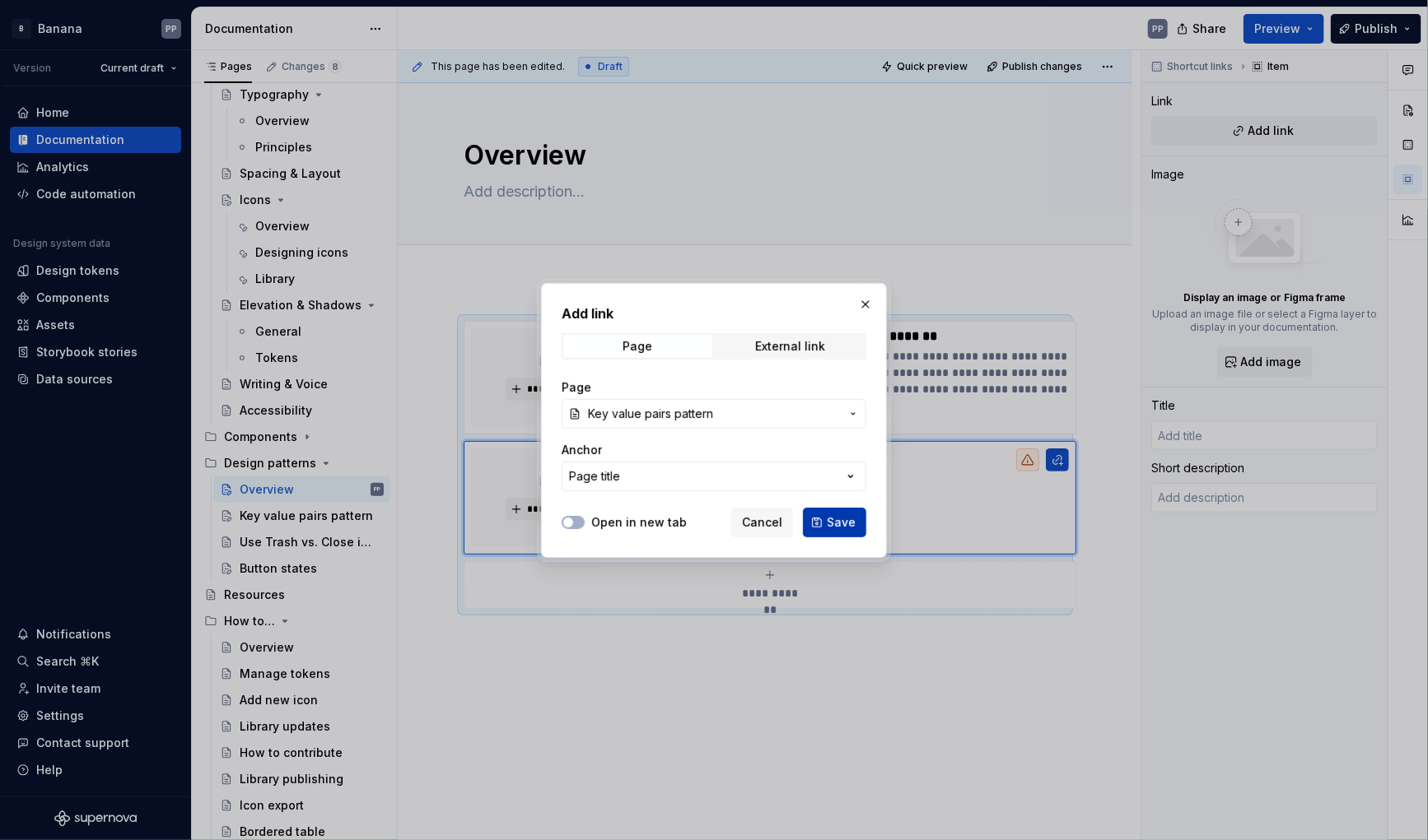
click at [861, 527] on button "Save" at bounding box center [834, 523] width 63 height 29
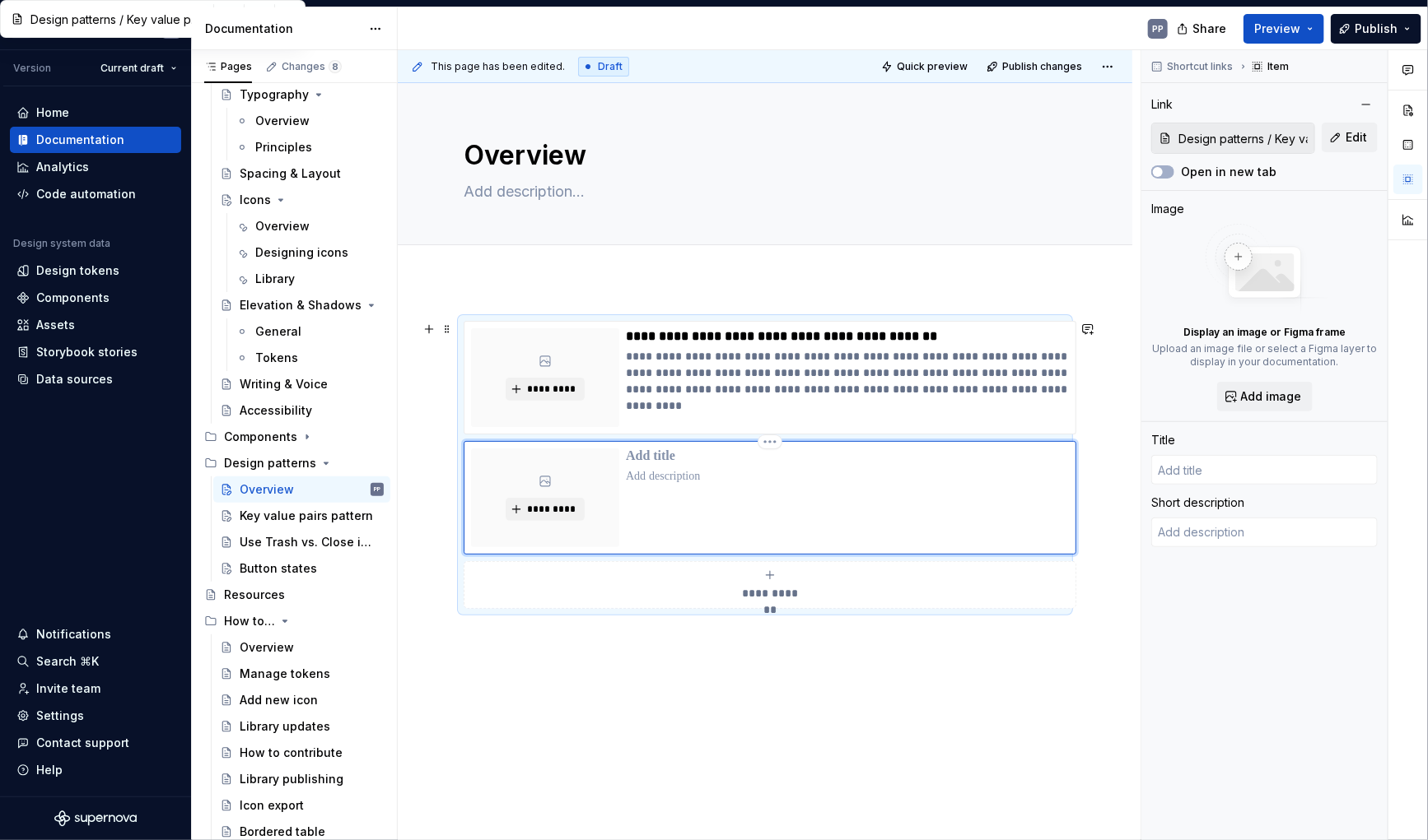
type textarea "*"
type input "Key value pairs pattern"
click at [736, 456] on p "**********" at bounding box center [848, 457] width 443 height 17
click at [287, 516] on div "Key value pairs pattern" at bounding box center [287, 516] width 95 height 17
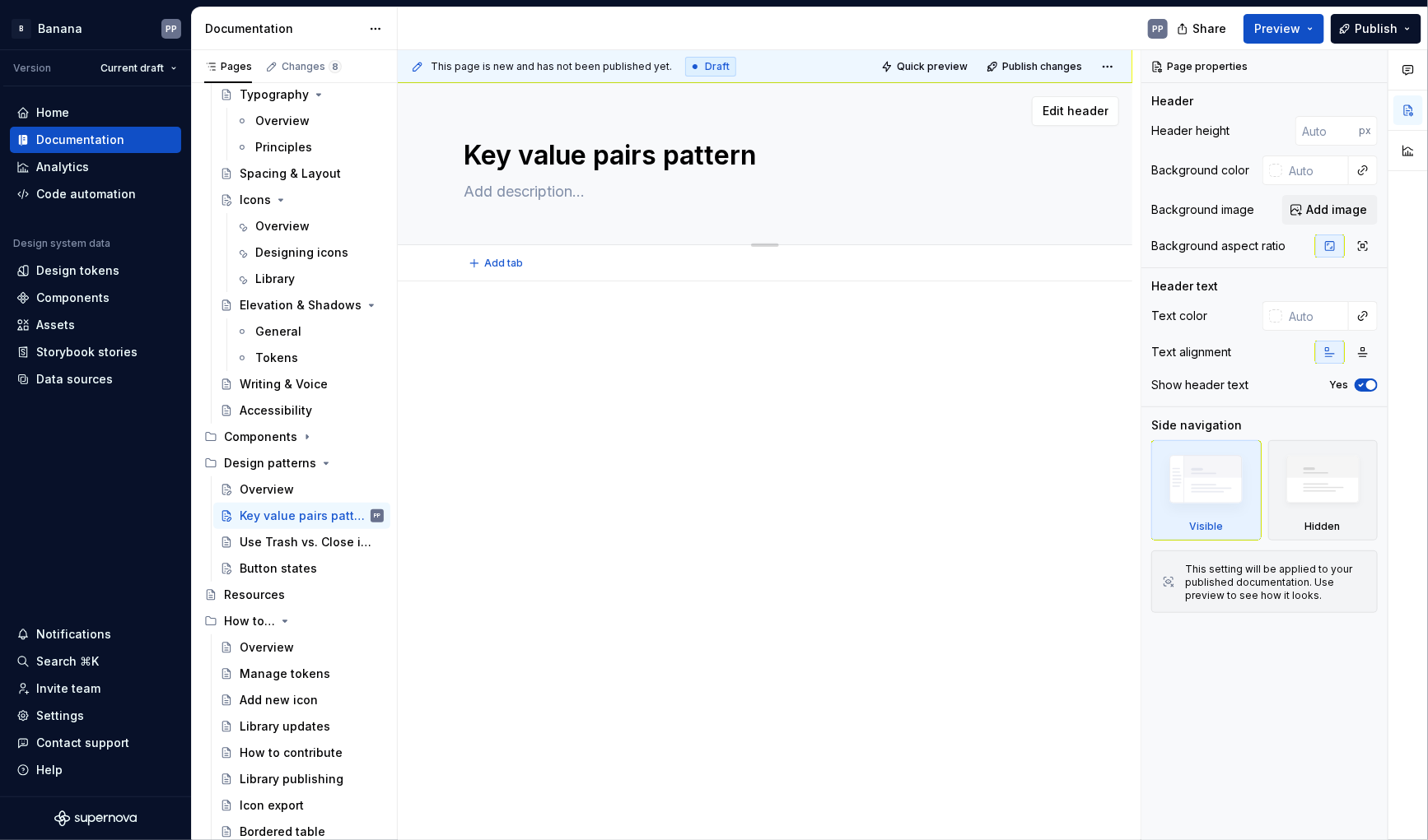
click at [630, 152] on textarea "Key value pairs pattern" at bounding box center [762, 155] width 603 height 40
type textarea "*"
type textarea "Key value pairs patter"
type textarea "*"
type textarea "Key value pairs patte"
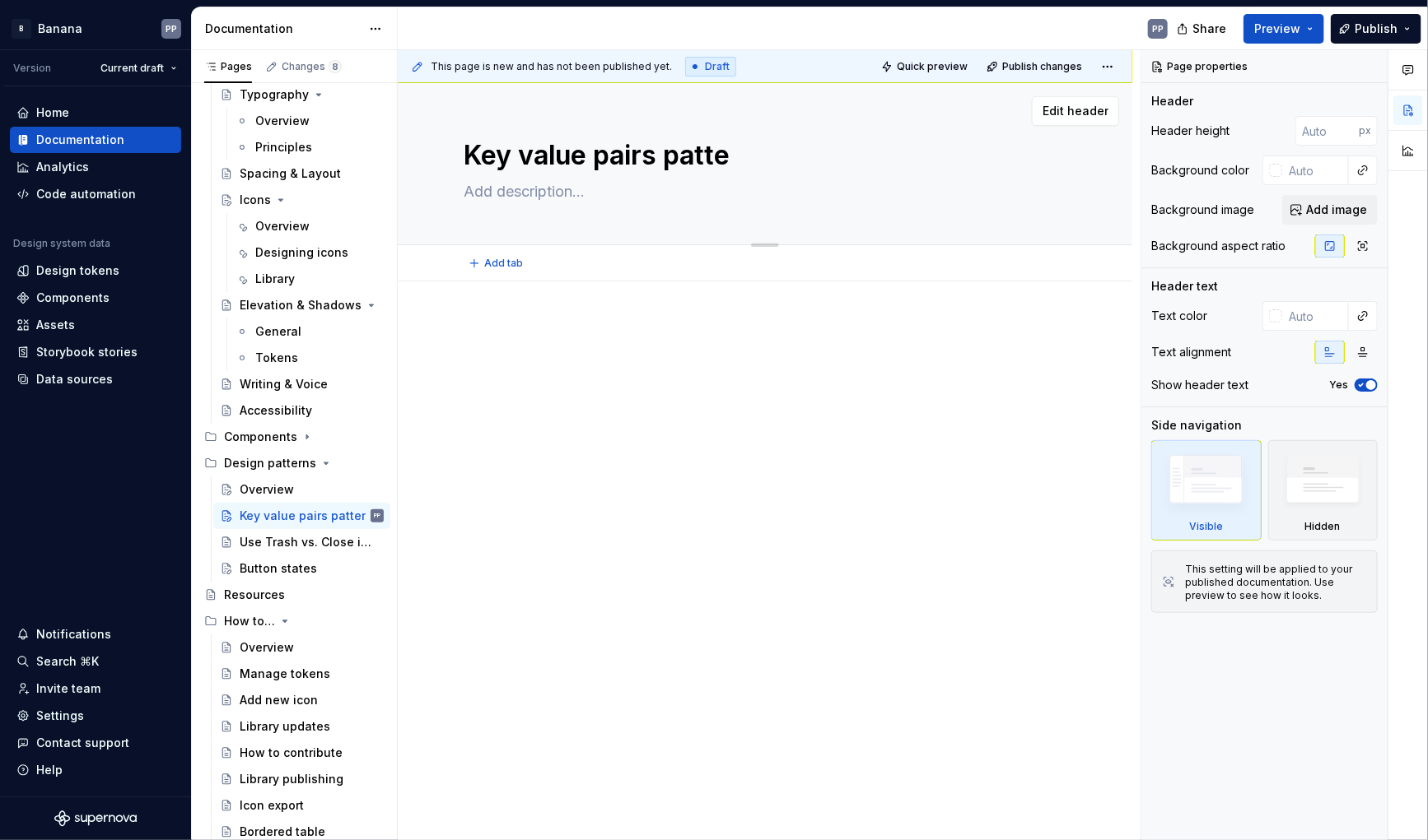
type textarea "*"
type textarea "Key value pairs patt"
type textarea "*"
type textarea "Key value pairs pat"
type textarea "*"
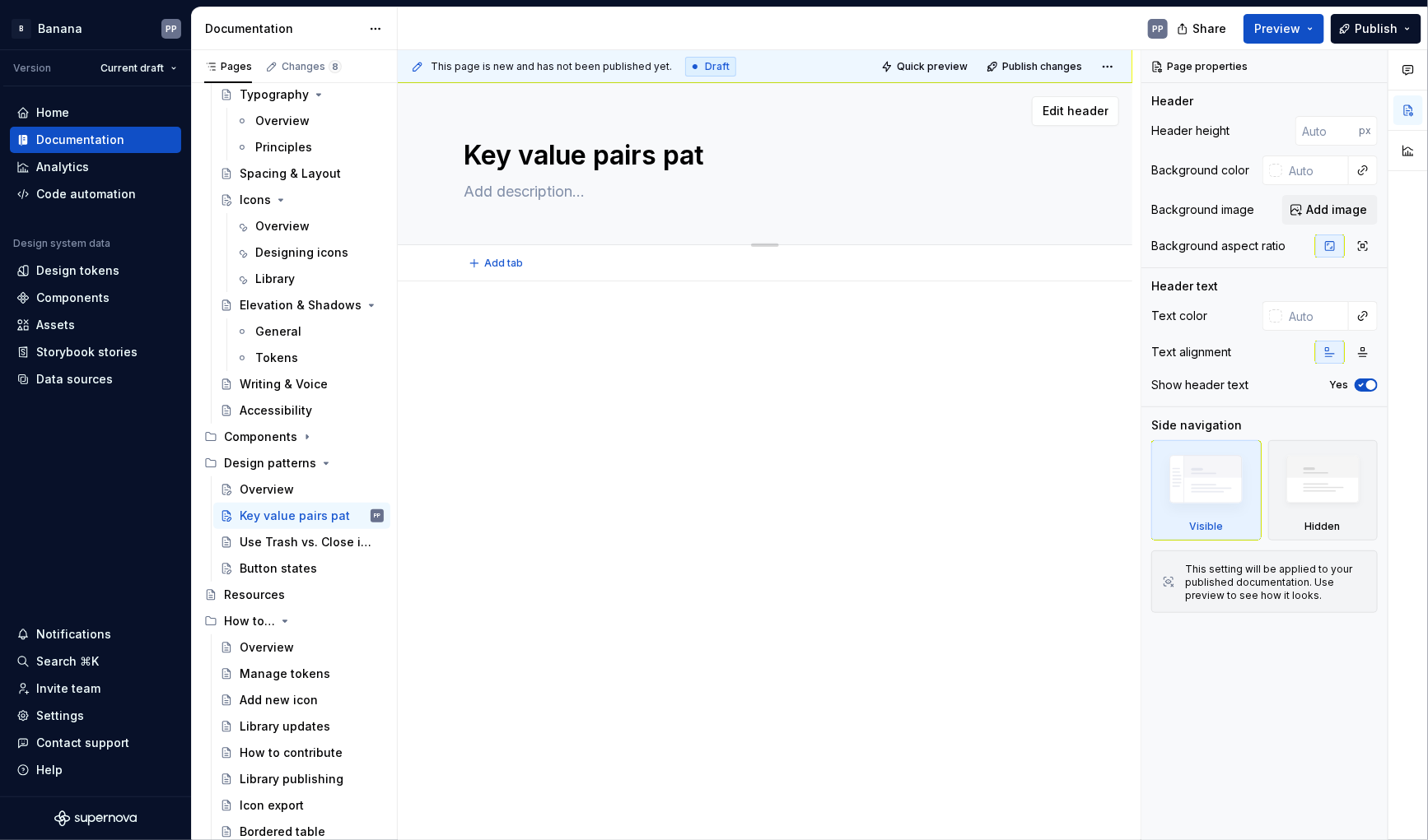
type textarea "Key value pairs pa"
type textarea "*"
type textarea "Key value pairs p"
type textarea "*"
type textarea "Key value pairs"
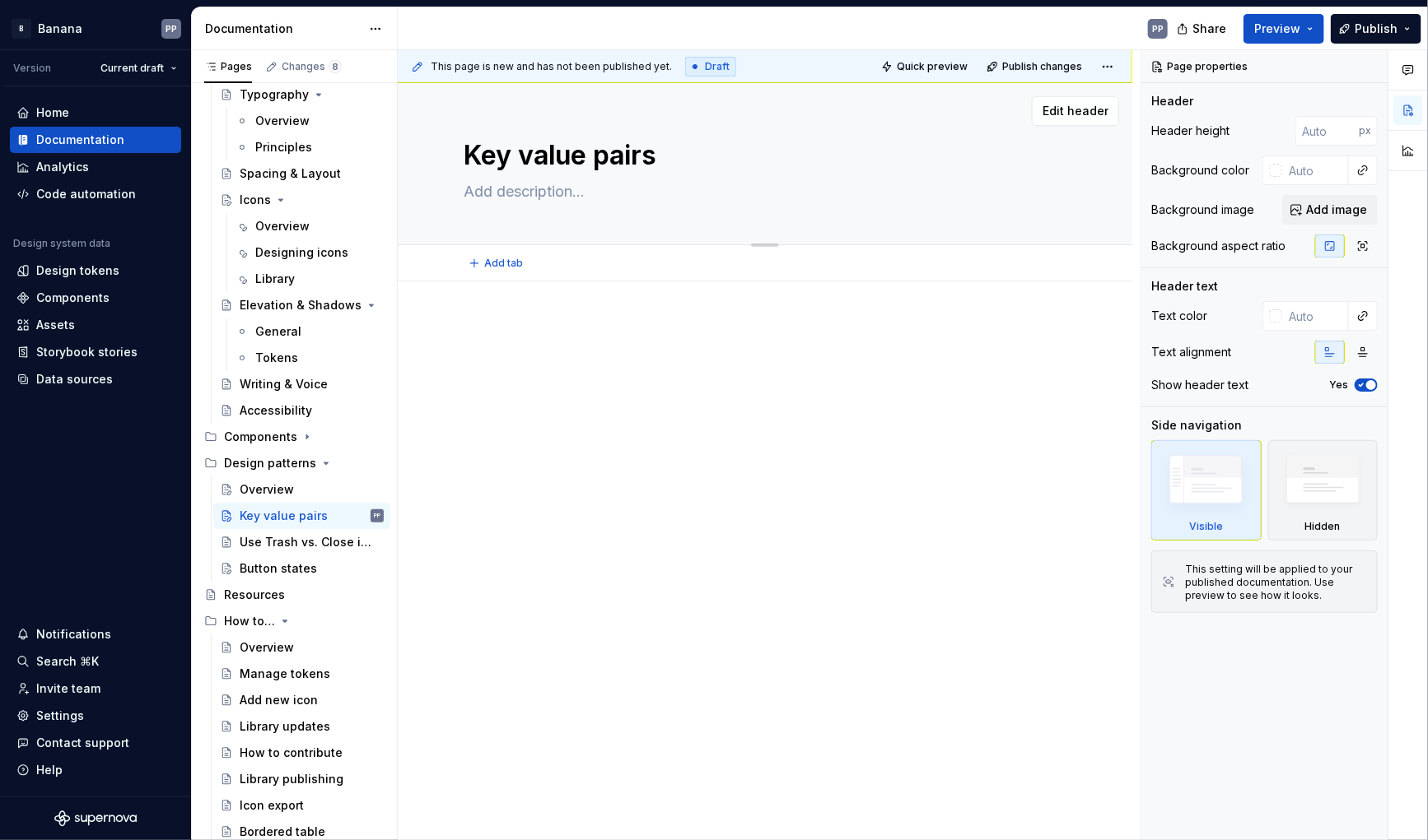
type textarea "*"
type textarea "Key value pairs"
type textarea "*"
type textarea "Key value pairs"
click at [256, 541] on div "Use Trash vs. Close icons for removing elements" at bounding box center [287, 542] width 95 height 17
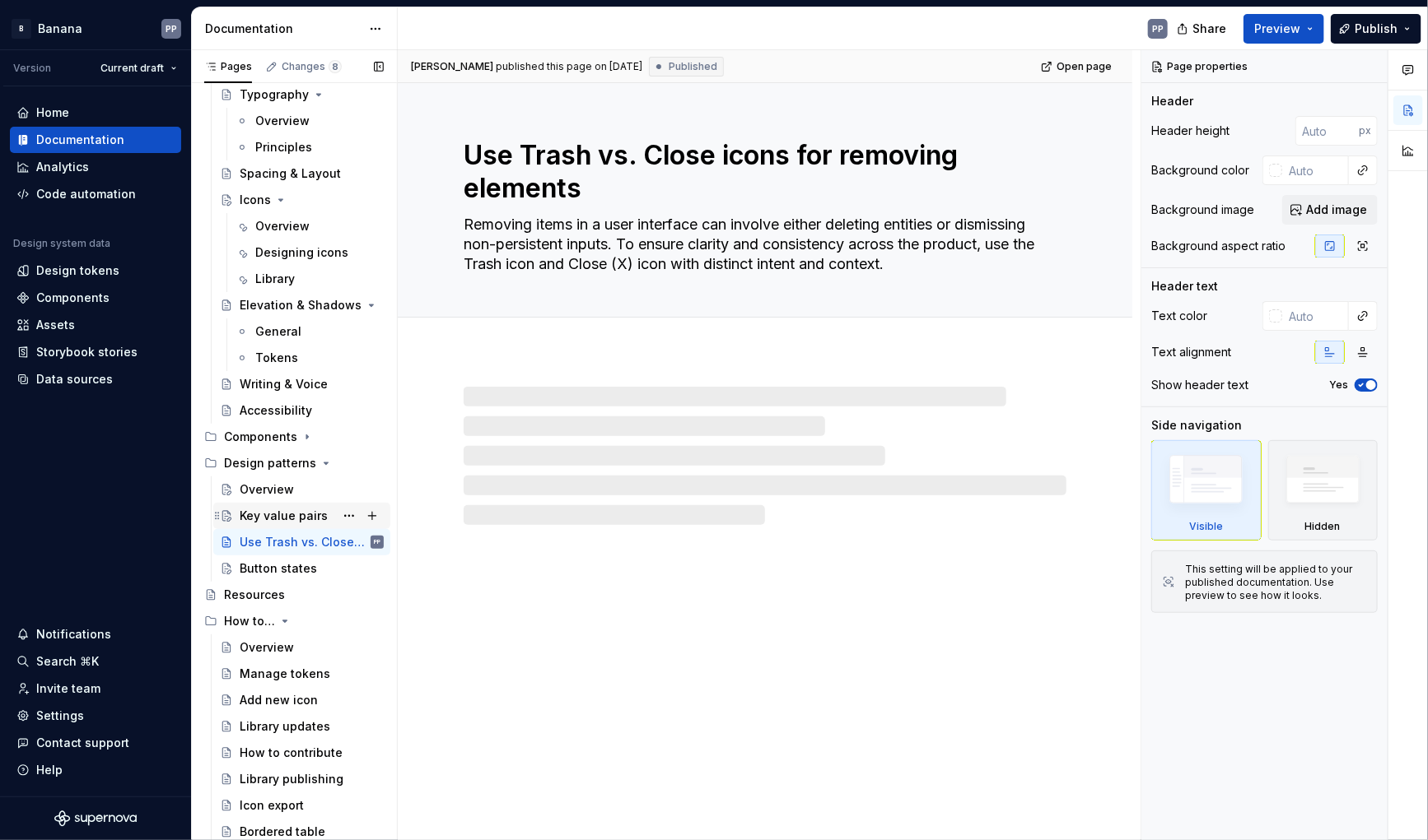
click at [262, 521] on div "Key value pairs" at bounding box center [284, 516] width 88 height 17
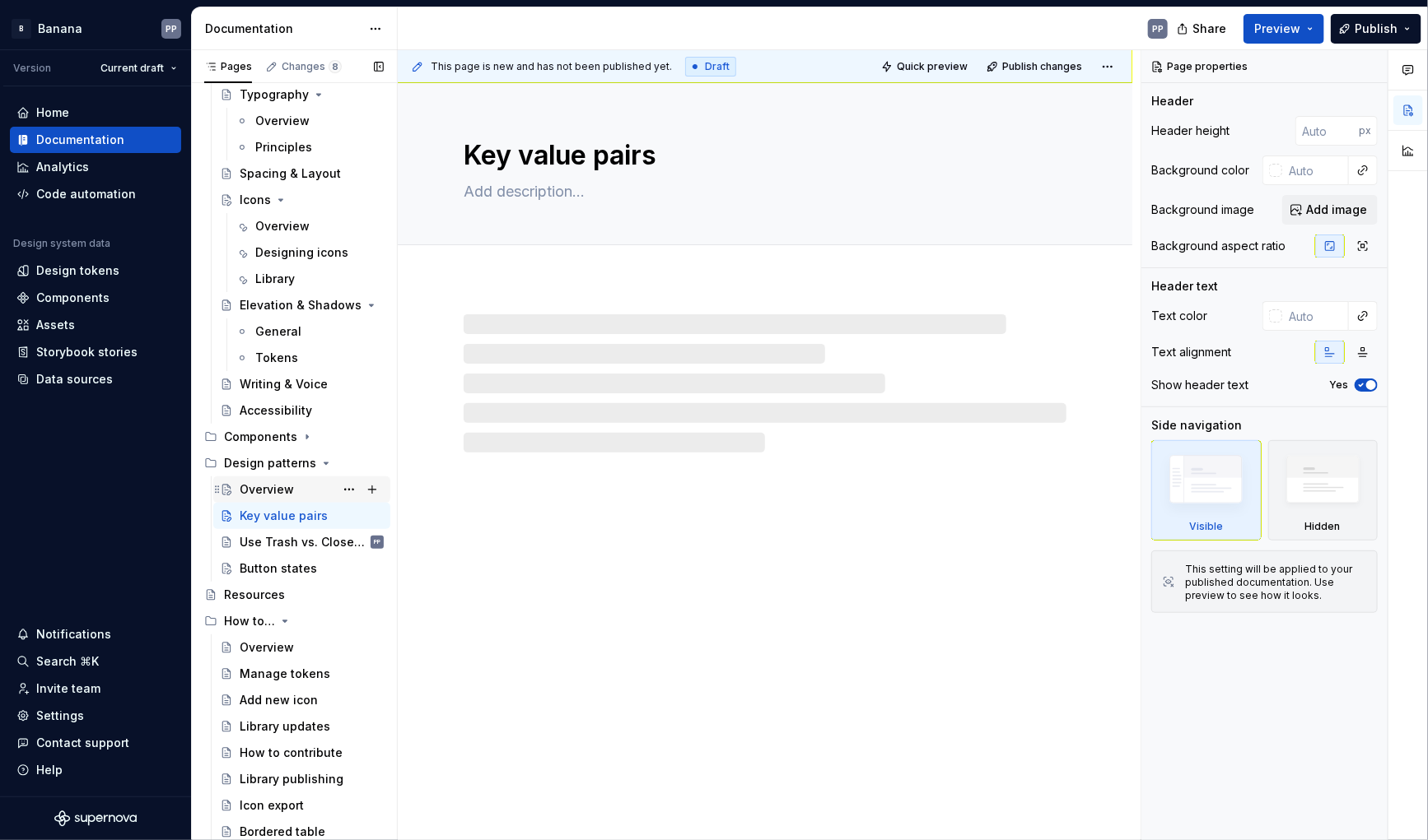
click at [266, 487] on div "Overview" at bounding box center [267, 490] width 54 height 17
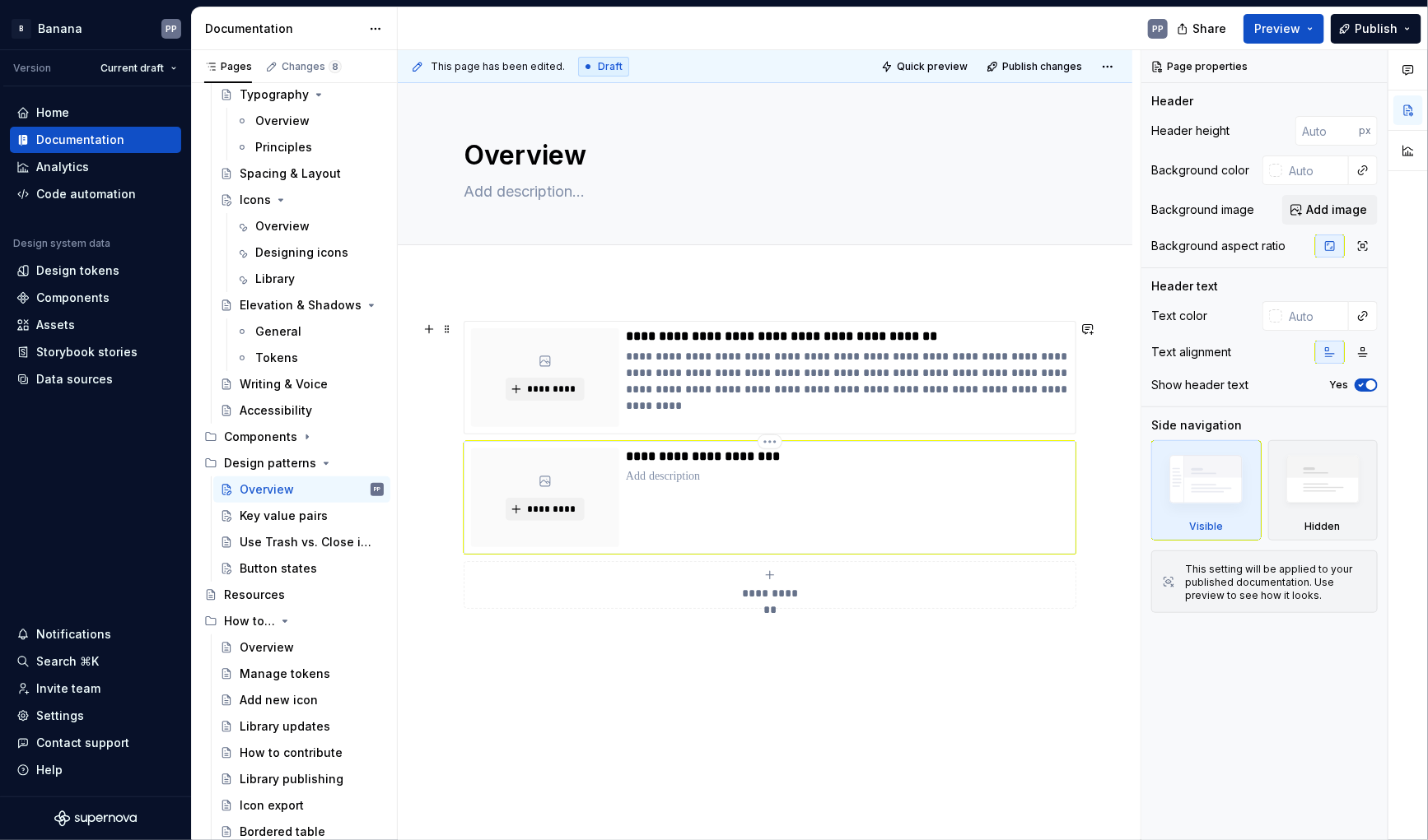
click at [759, 461] on p "**********" at bounding box center [848, 457] width 443 height 17
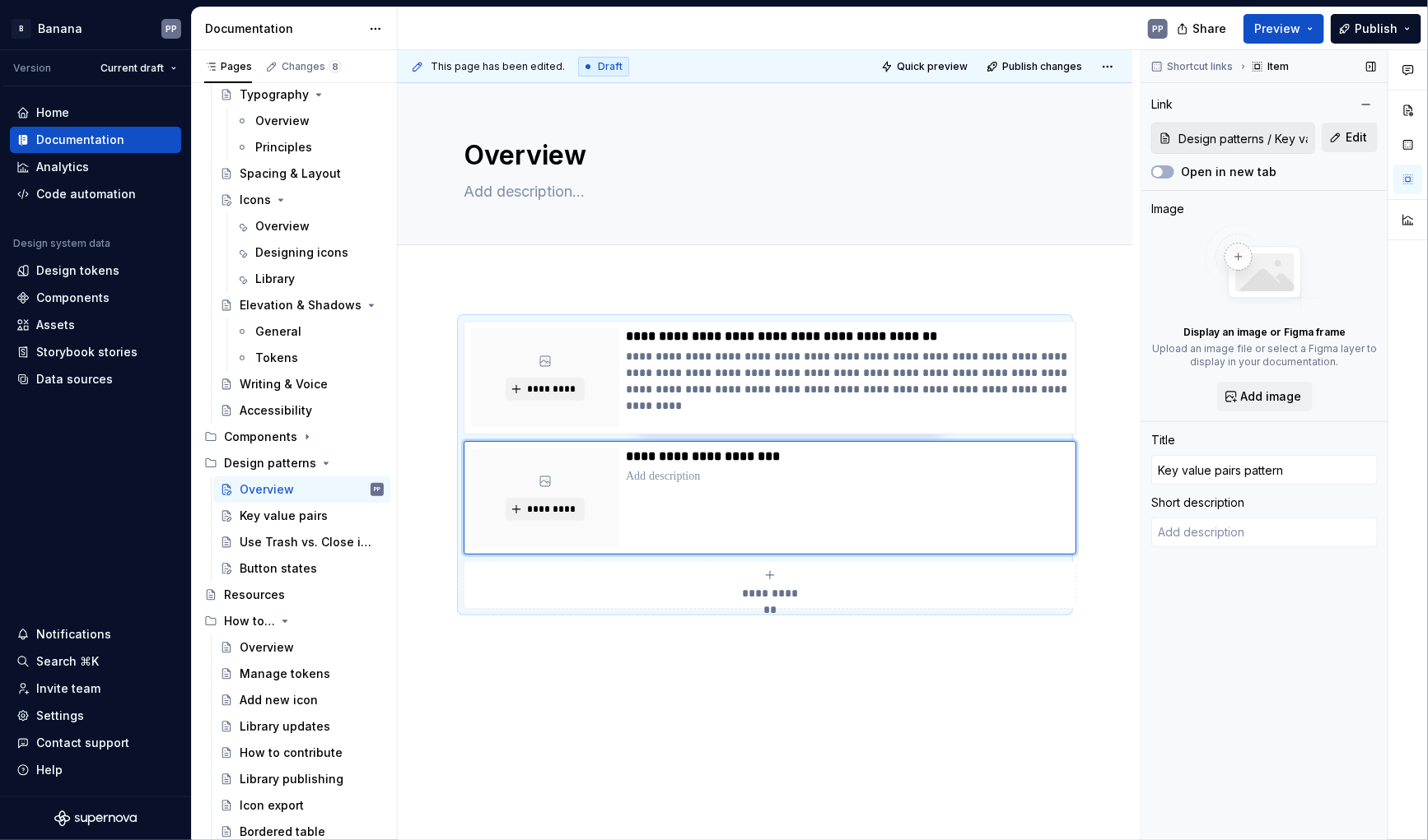
click at [1345, 136] on button "Edit" at bounding box center [1349, 137] width 56 height 29
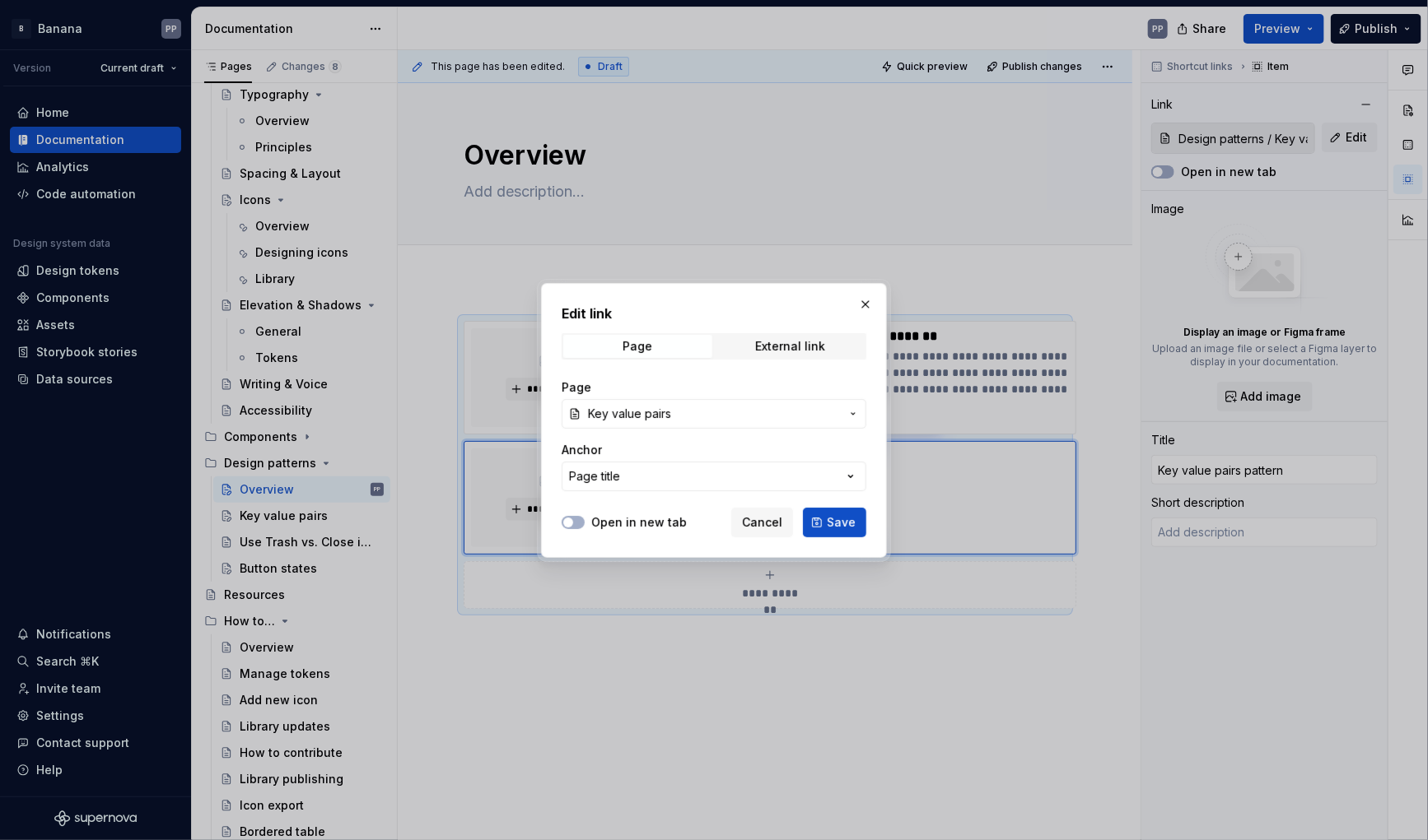
click at [749, 419] on span "Key value pairs" at bounding box center [714, 414] width 252 height 17
click at [709, 412] on div "Edit link Page External link Page Key value pairs Anchor Page title Open in new…" at bounding box center [714, 420] width 1428 height 840
click at [719, 477] on button "Page title" at bounding box center [714, 476] width 304 height 29
click at [719, 477] on div "Edit link Page External link Page Key value pairs Anchor Page title Open in new…" at bounding box center [714, 420] width 1428 height 840
click at [846, 532] on button "Save" at bounding box center [834, 523] width 63 height 29
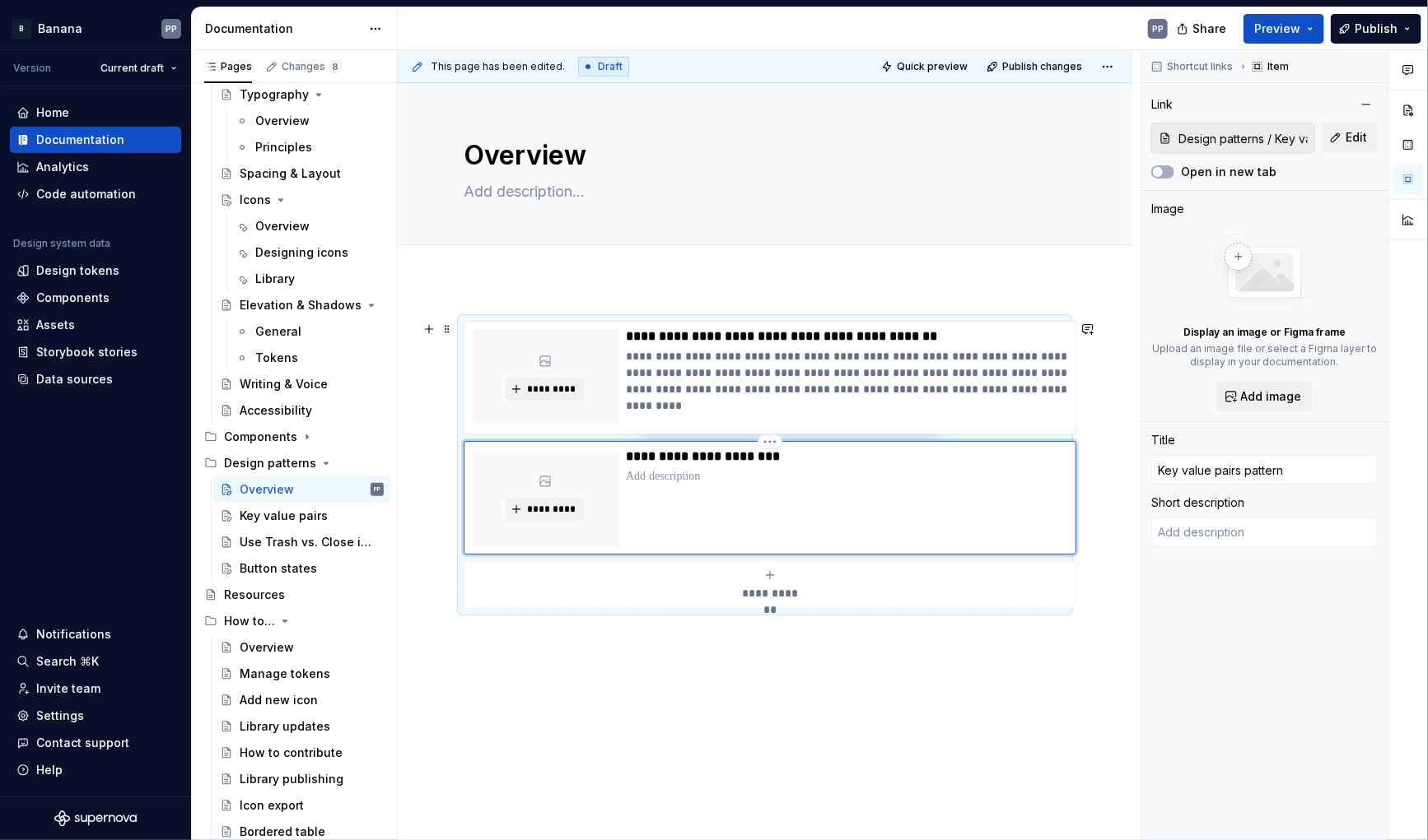
click at [730, 464] on div "**********" at bounding box center [848, 497] width 443 height 98
click at [743, 450] on p "**********" at bounding box center [848, 457] width 443 height 17
type textarea "*"
type input "Key value pairs"
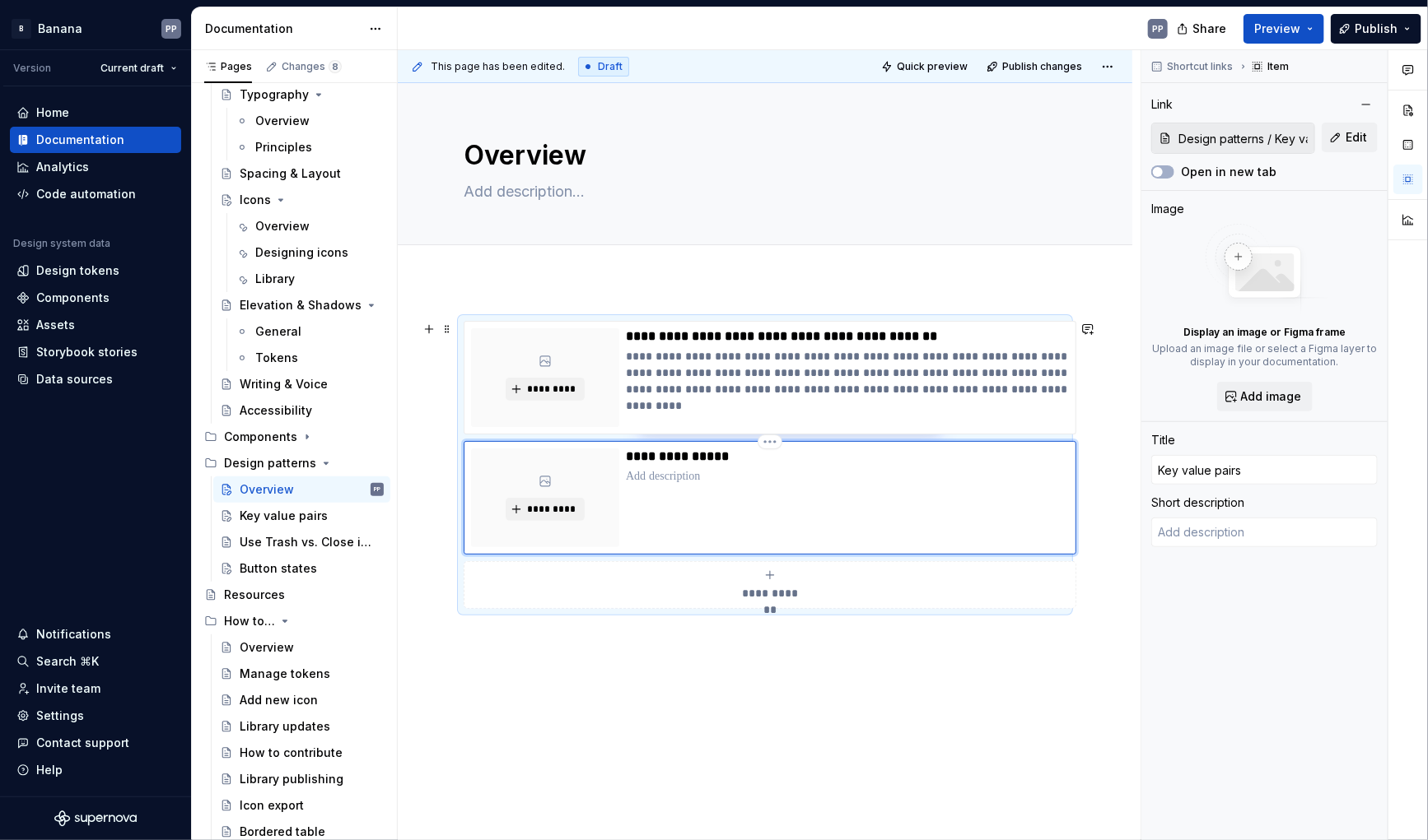
type textarea "*"
type input "Key value pairs"
click at [681, 472] on p at bounding box center [848, 477] width 443 height 17
type textarea "*"
type textarea "p"
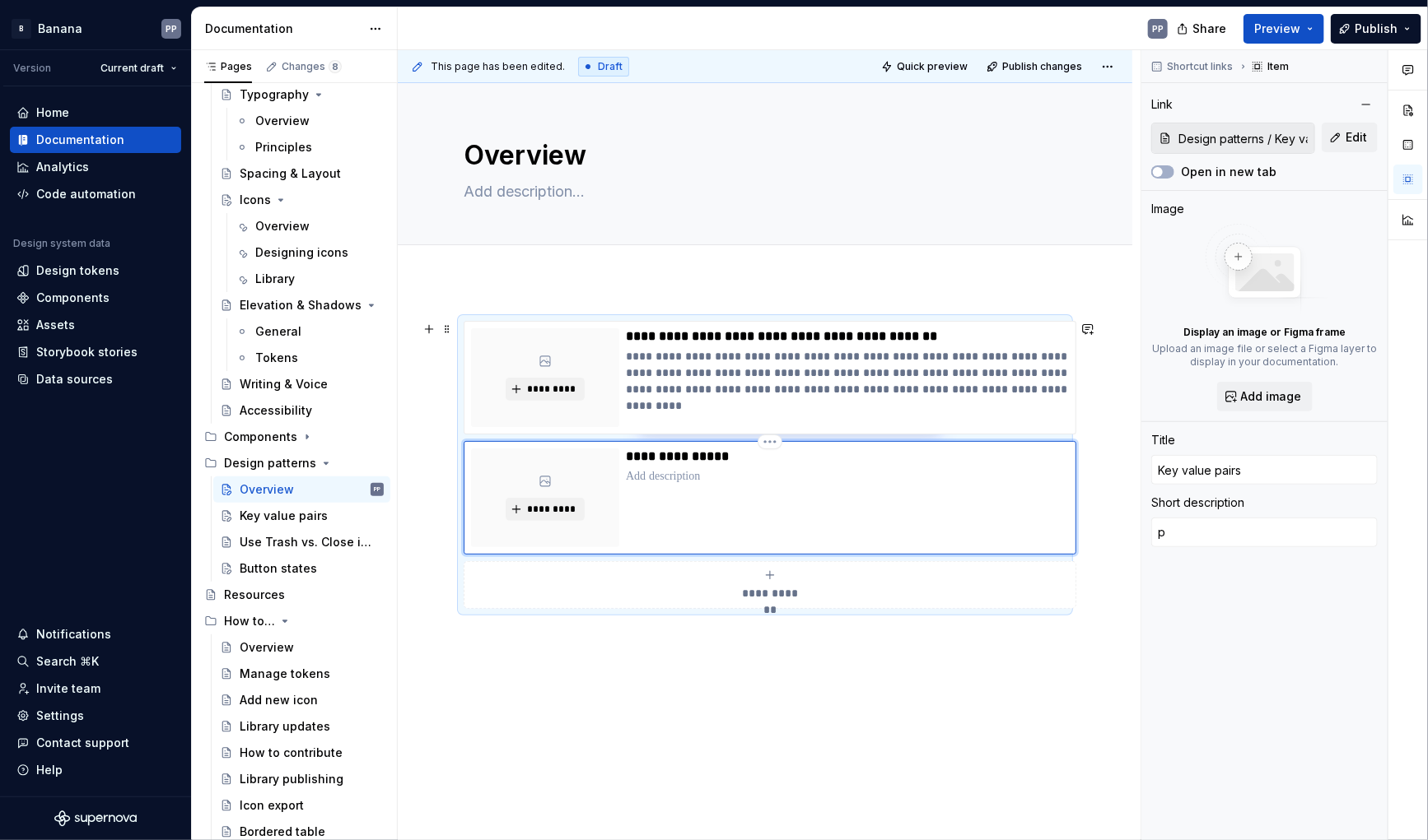
type textarea "*"
type textarea "pa"
type textarea "*"
type textarea "pat"
type textarea "*"
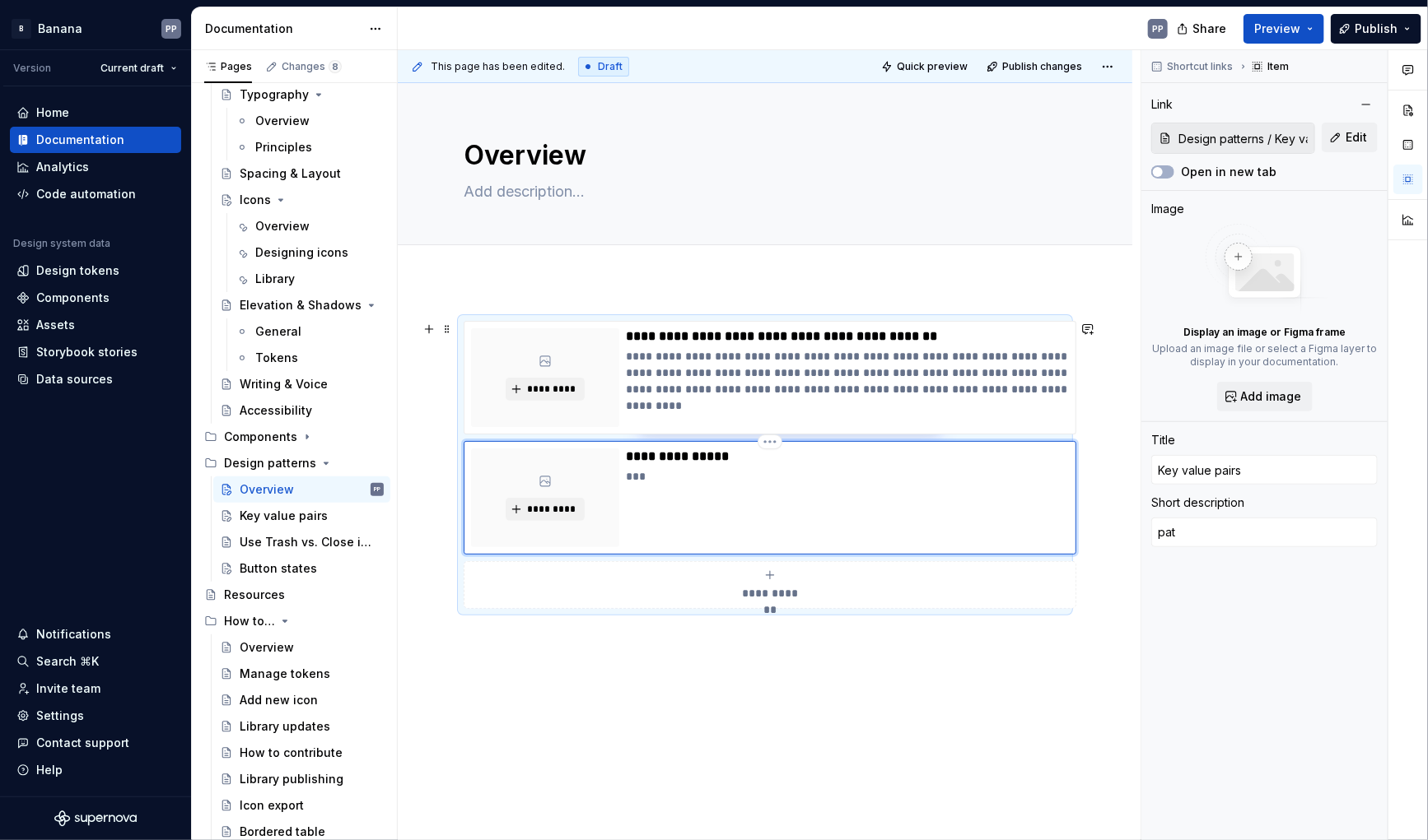
type textarea "patt"
type textarea "*"
type textarea "pat"
type textarea "*"
type textarea "pa"
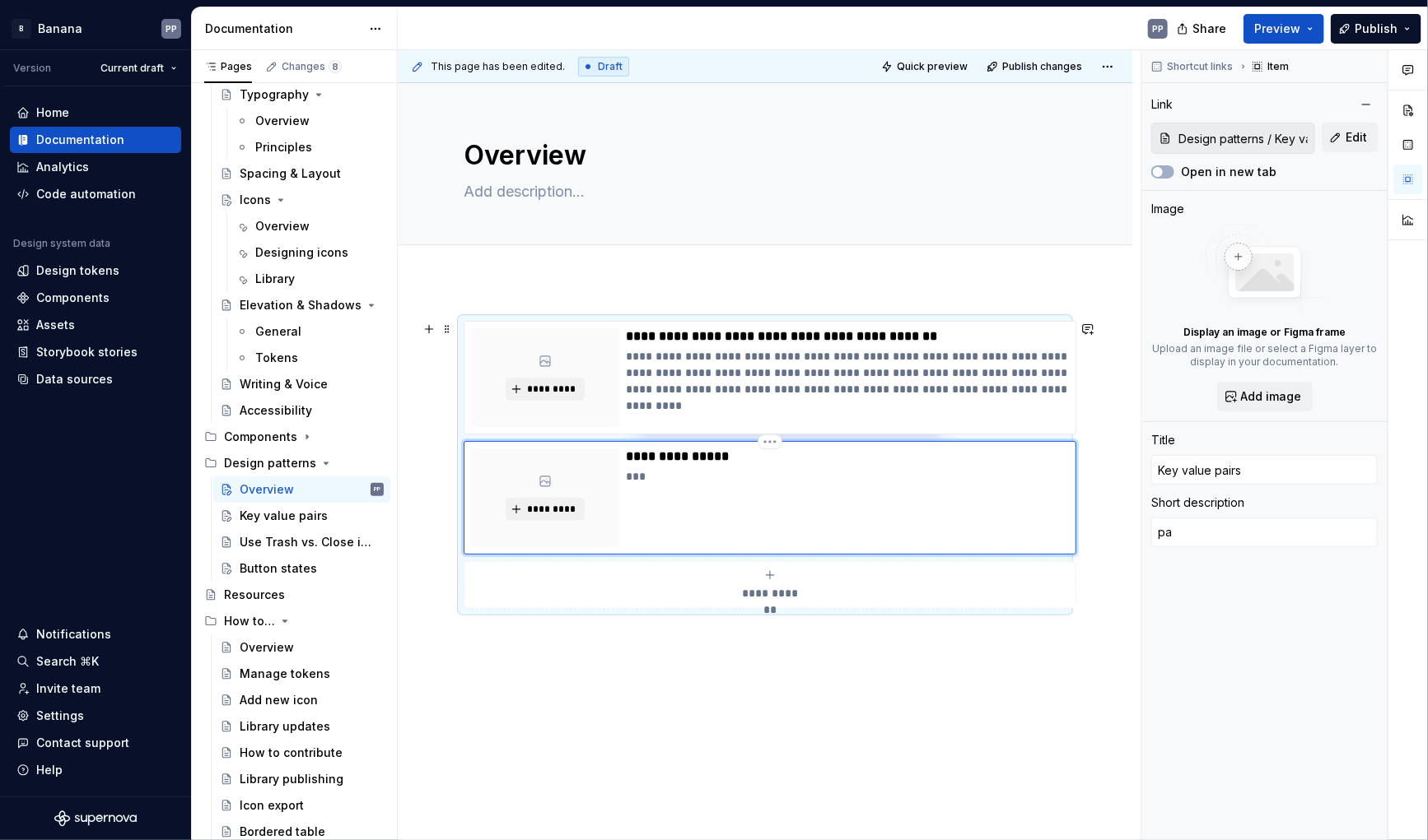
type textarea "*"
type textarea "p"
type textarea "*"
type textarea "P"
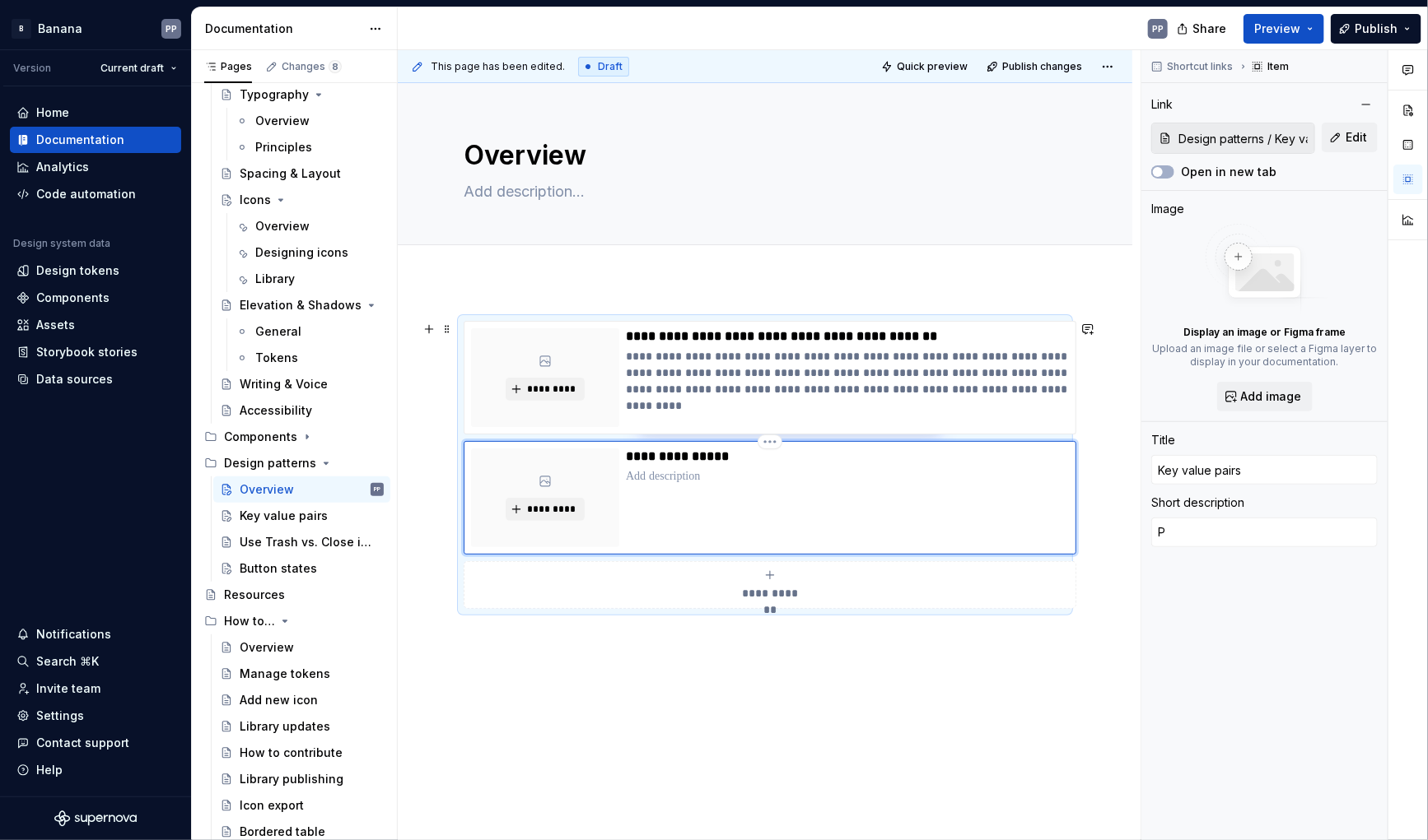
type textarea "*"
type textarea "Pe"
type textarea "*"
type textarea "P"
type textarea "*"
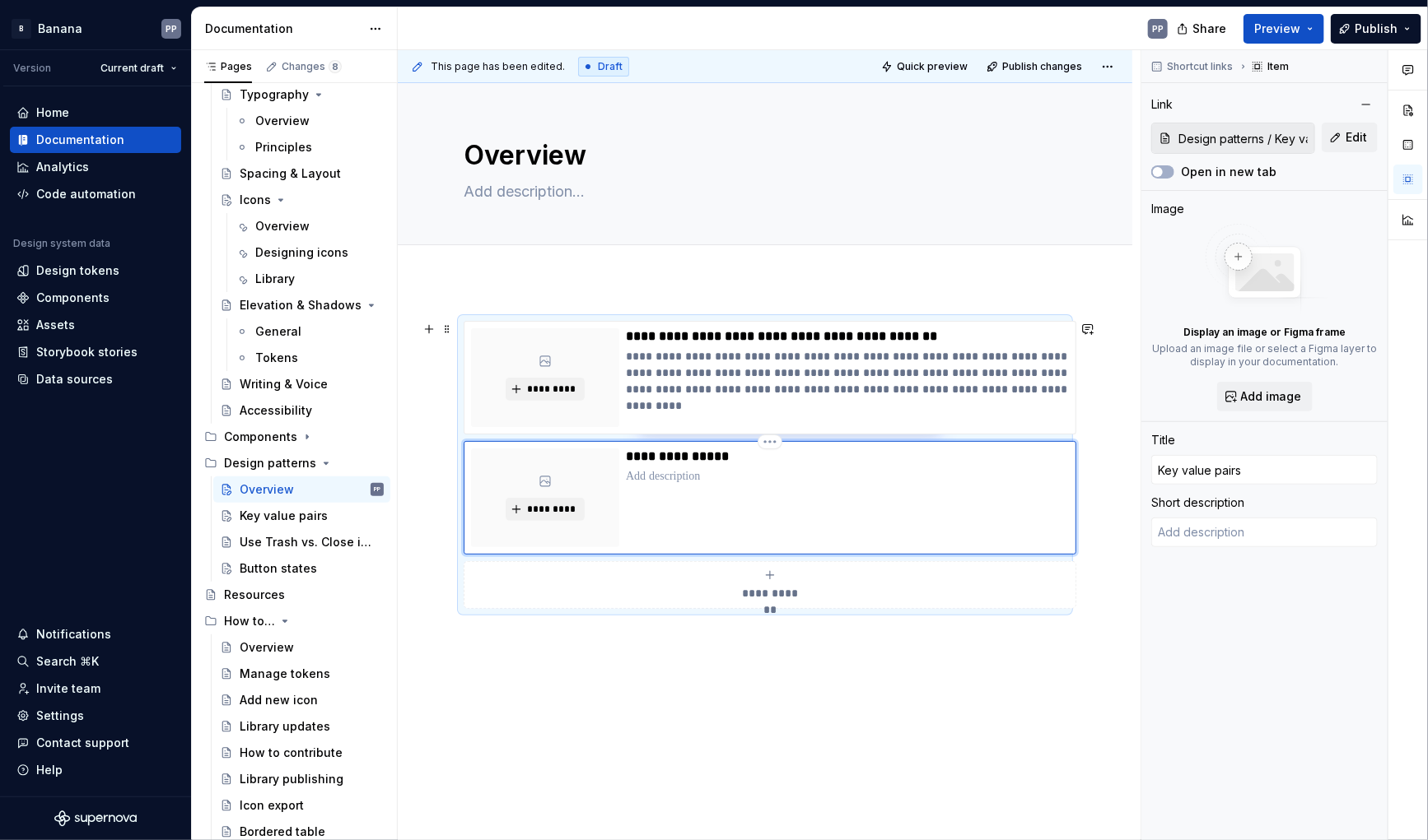
type textarea "*"
type textarea "F"
type textarea "*"
type textarea "Fo"
type textarea "*"
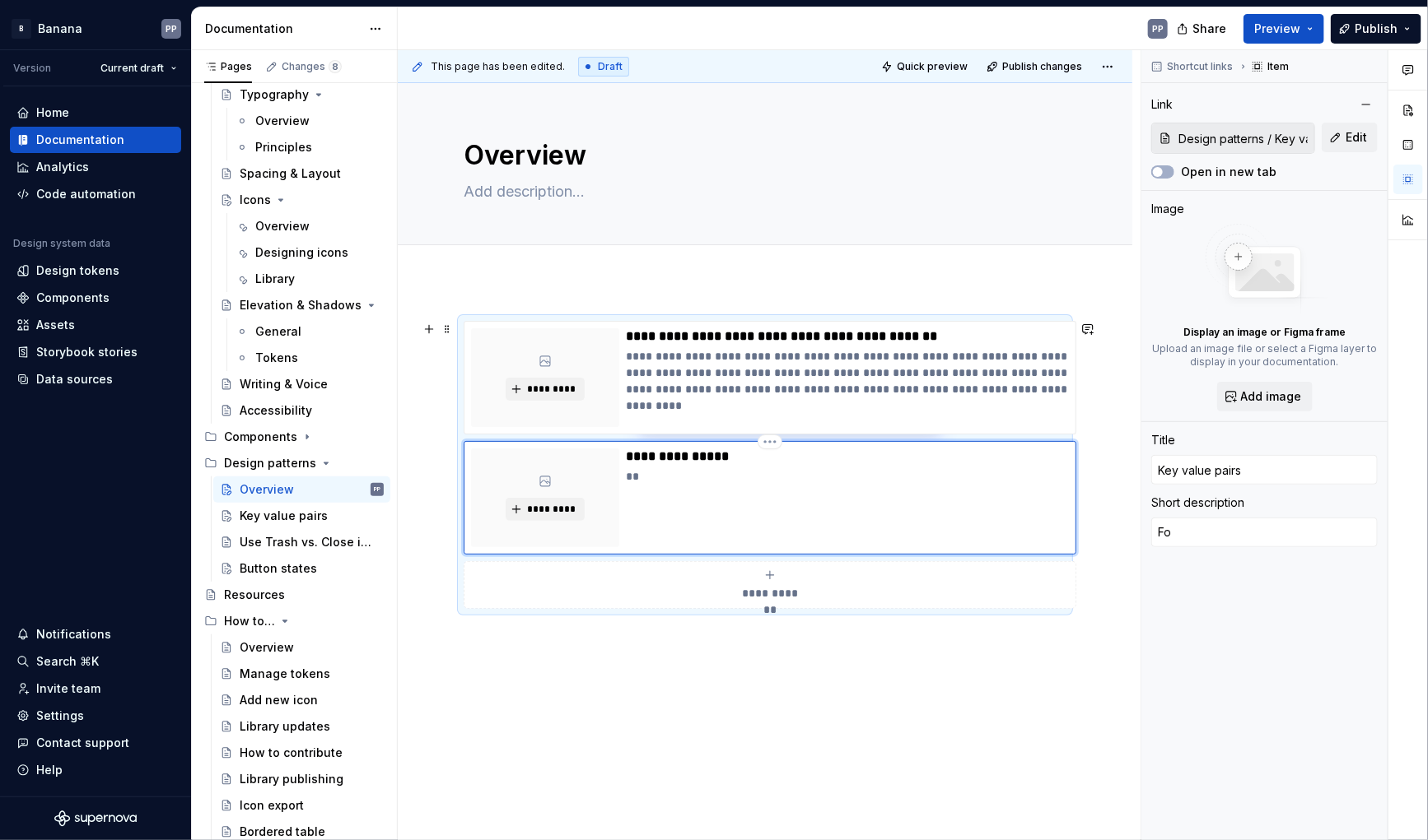
type textarea "For"
type textarea "*"
type textarea "For"
type textarea "*"
type textarea "For w"
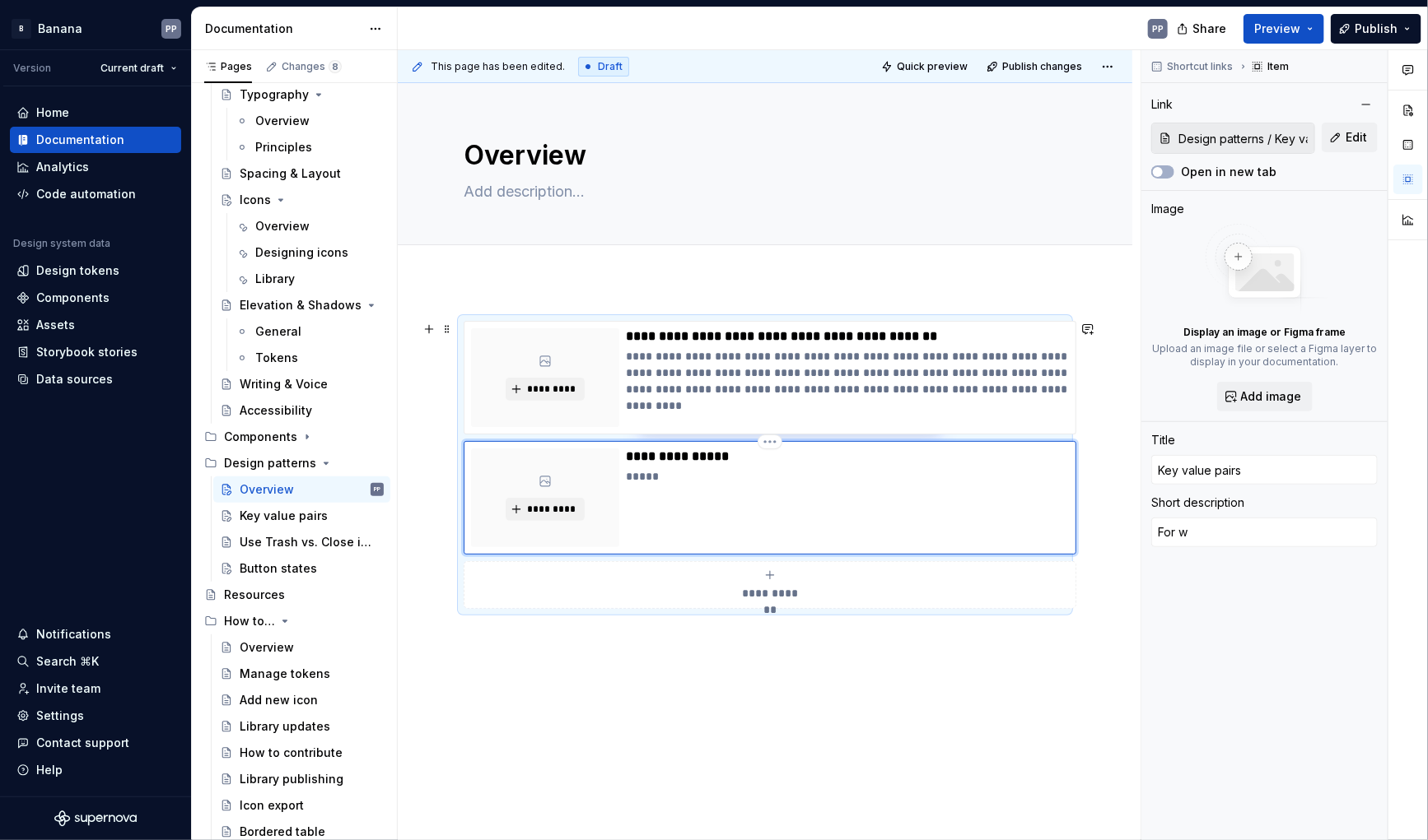
type textarea "*"
type textarea "For wh"
type textarea "*"
type textarea "For whe"
type textarea "*"
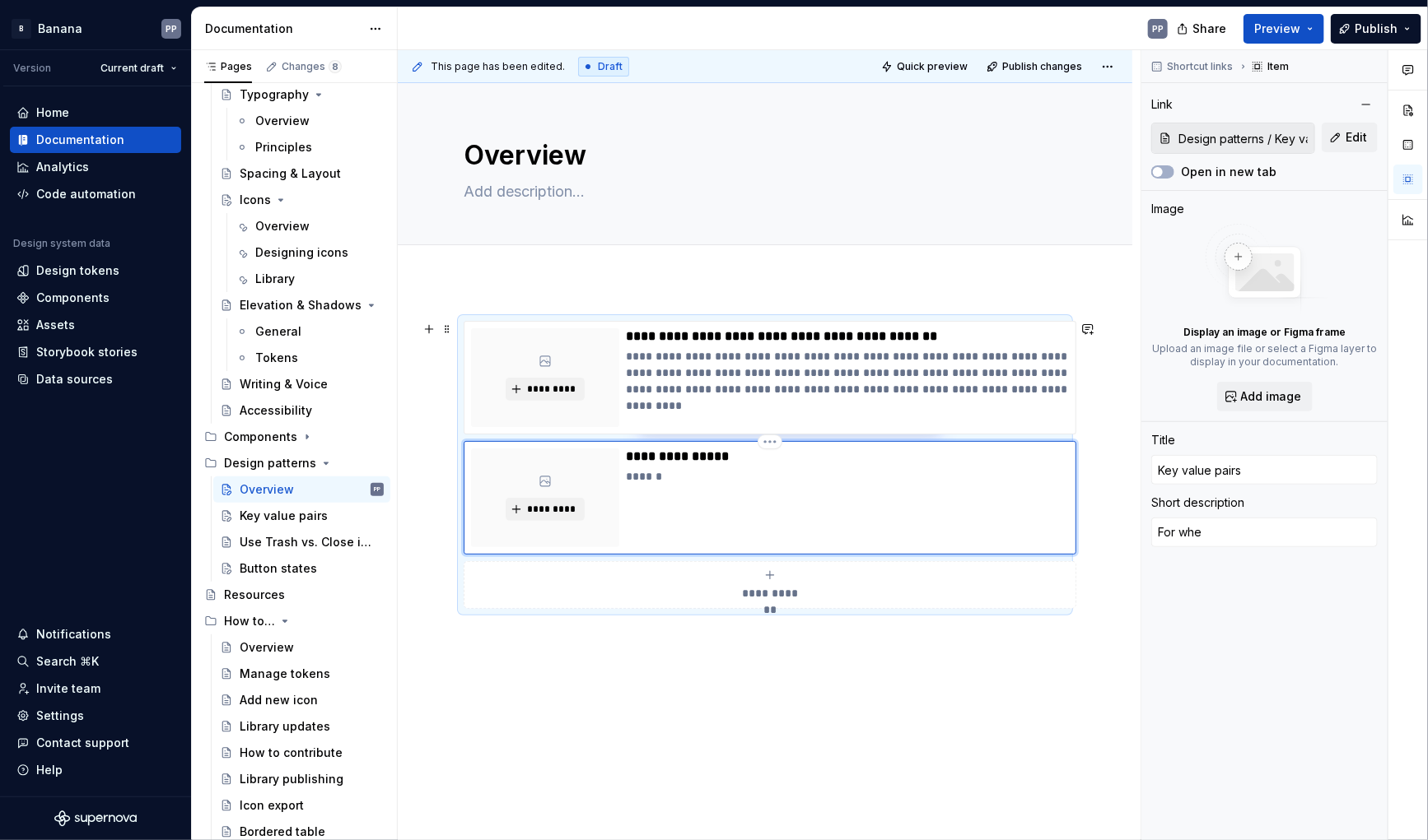
type textarea "For when"
type textarea "*"
type textarea "For when"
type textarea "*"
type textarea "For when t"
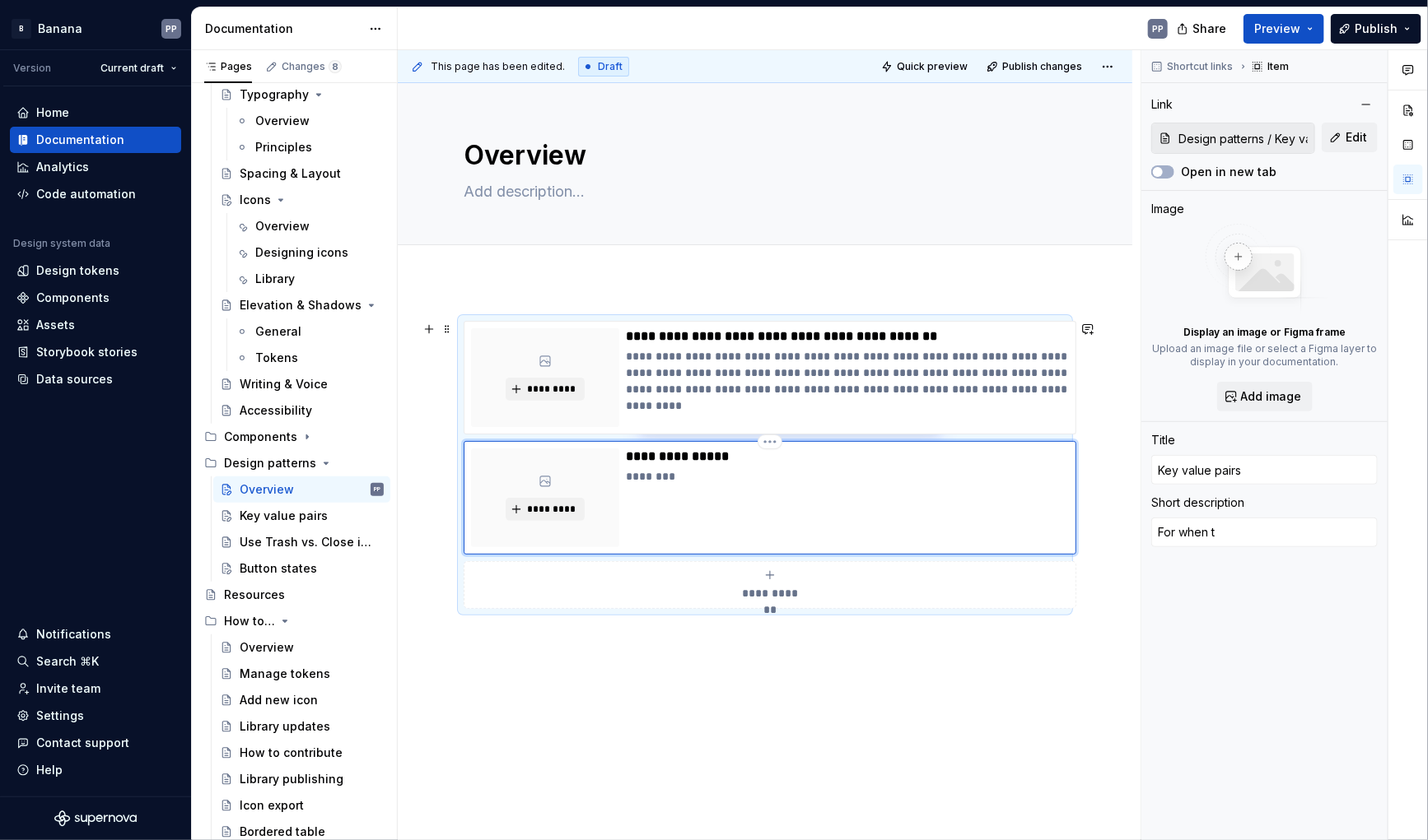
type textarea "*"
type textarea "For when th"
type textarea "*"
type textarea "For when the"
type textarea "*"
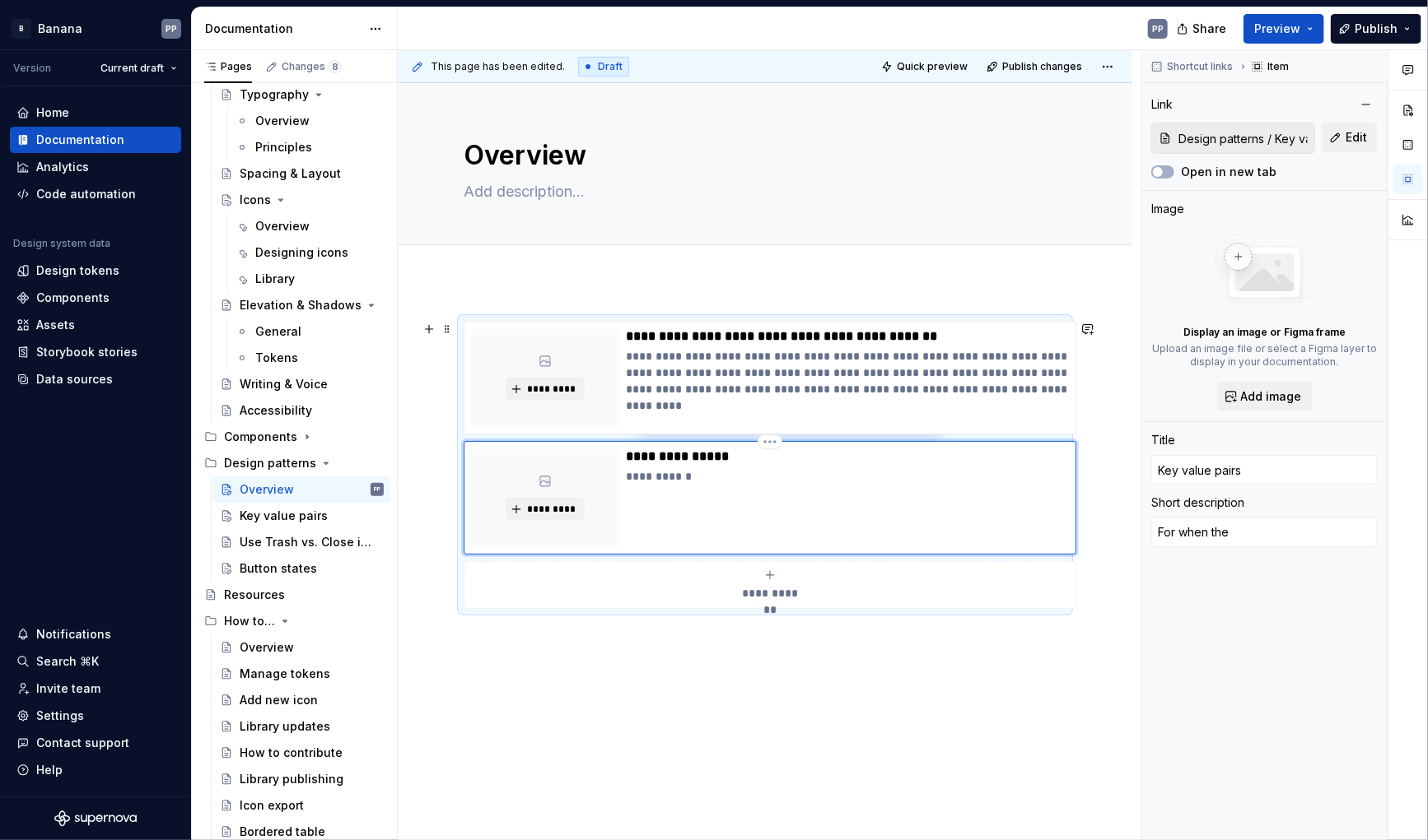
type textarea "For when the"
type textarea "*"
type textarea "For when the u"
type textarea "*"
type textarea "For when the us"
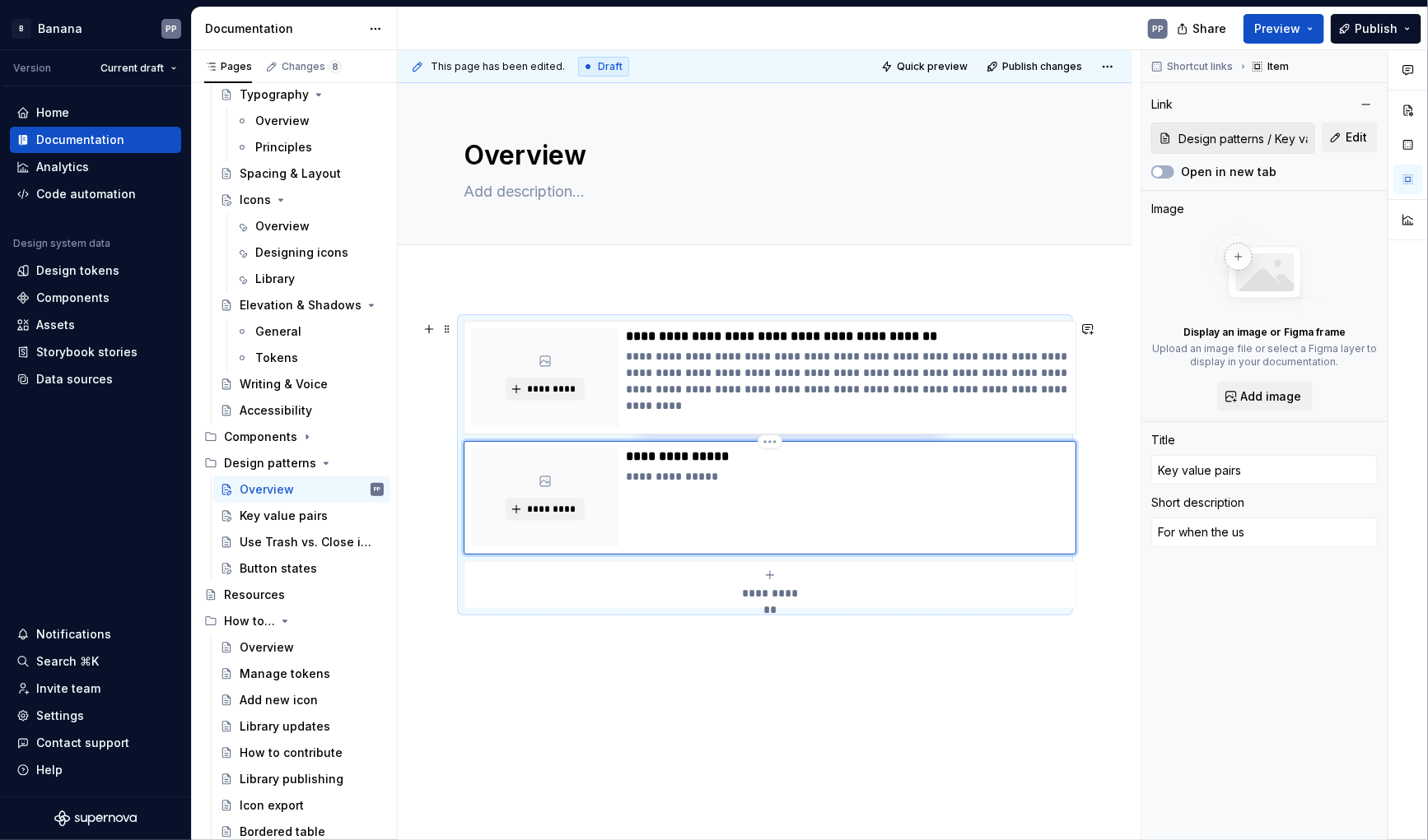
click at [627, 474] on p "**********" at bounding box center [848, 477] width 443 height 17
type textarea "*"
type textarea "PFor when the us"
type textarea "*"
type textarea "PaFor when the us"
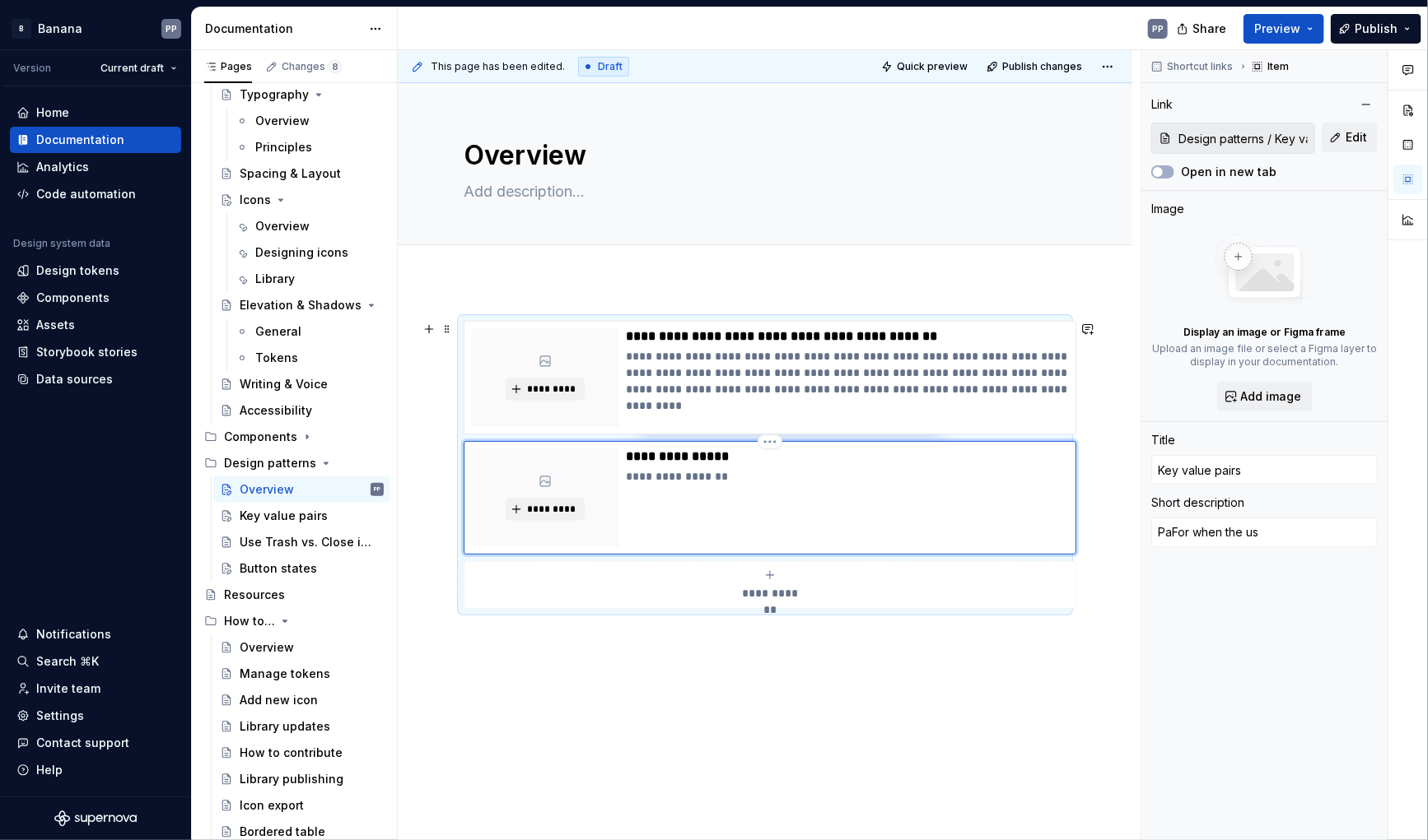
type textarea "*"
type textarea "PatFor when the us"
type textarea "*"
type textarea "PattFor when the us"
type textarea "*"
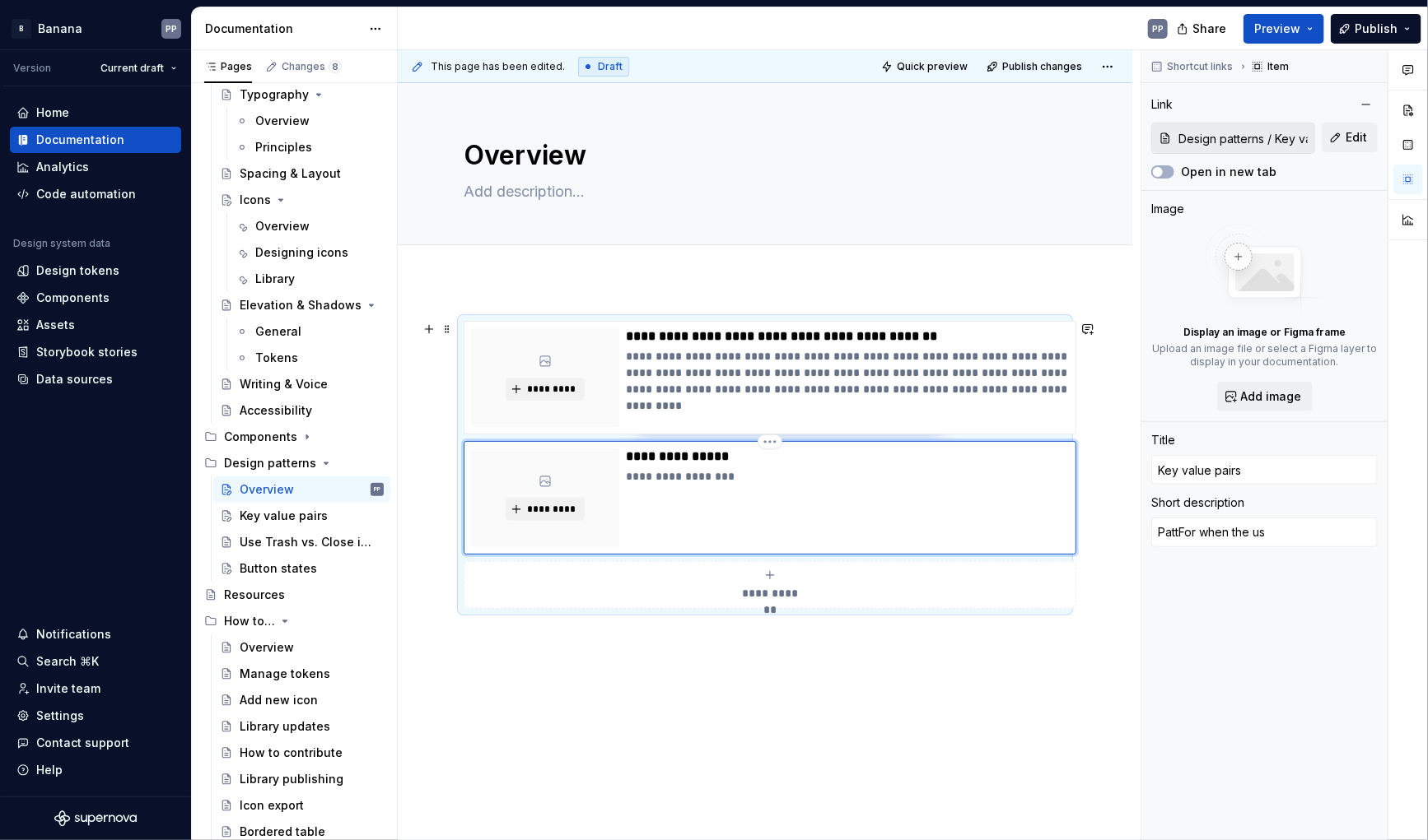
type textarea "PatteFor when the us"
type textarea "*"
type textarea "PatterFor when the us"
type textarea "*"
type textarea "PatternFor when the us"
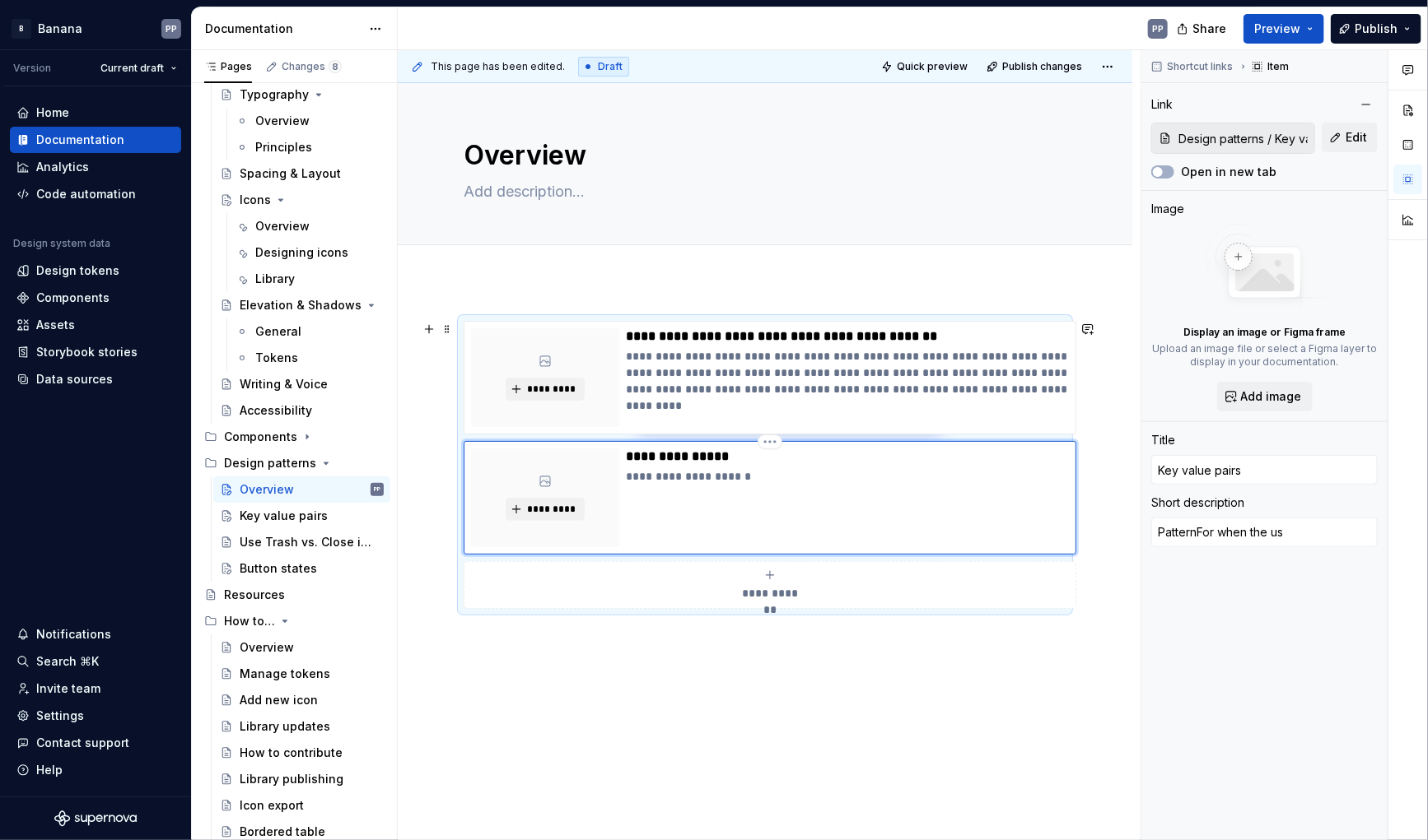
type textarea "*"
type textarea "Pattern For when the us"
type textarea "*"
type textarea "Pattern tFor when the us"
type textarea "*"
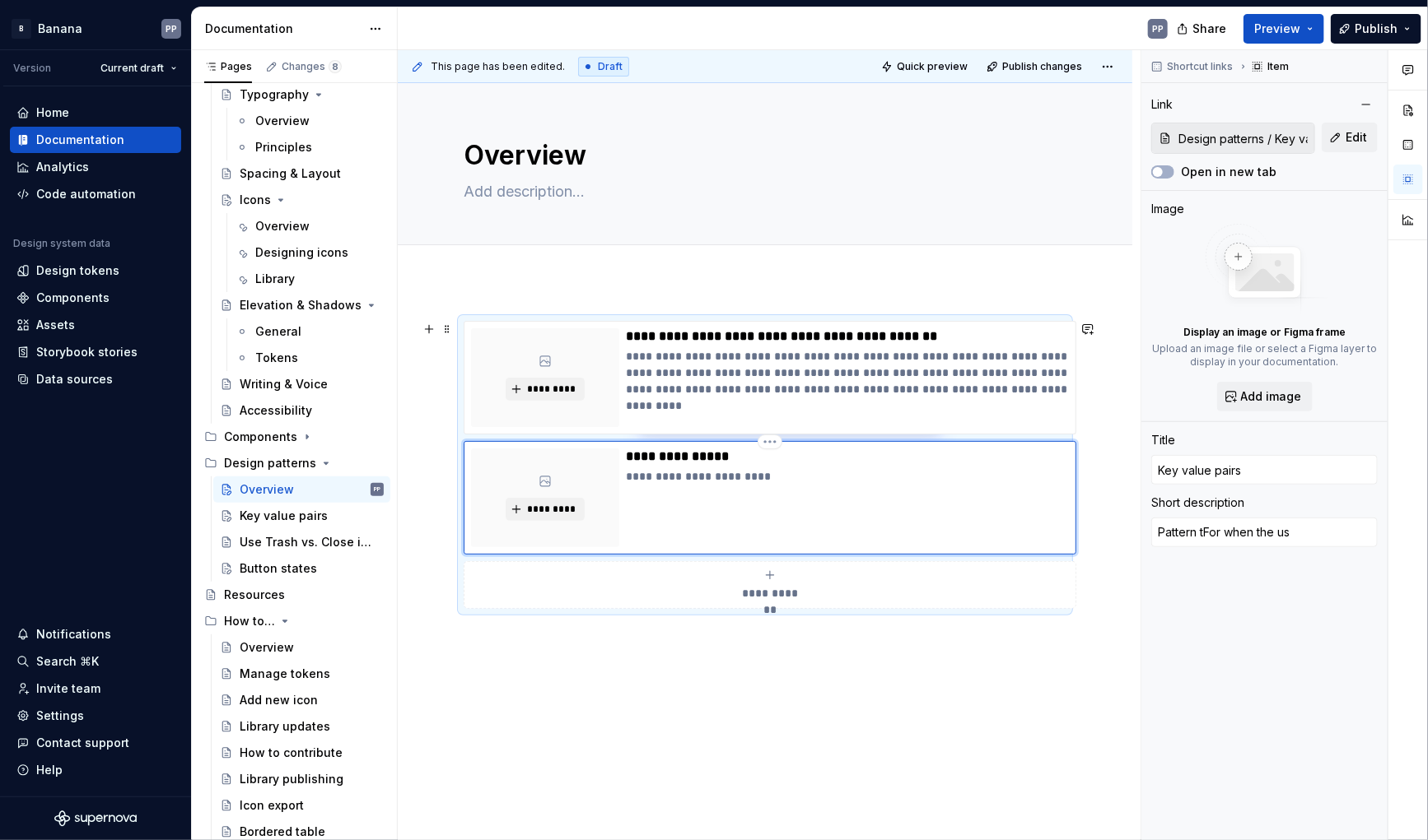
type textarea "Pattern tiFor when the us"
type textarea "*"
type textarea "Pattern ti For when the us"
type textarea "*"
type textarea "Pattern ti uFor when the us"
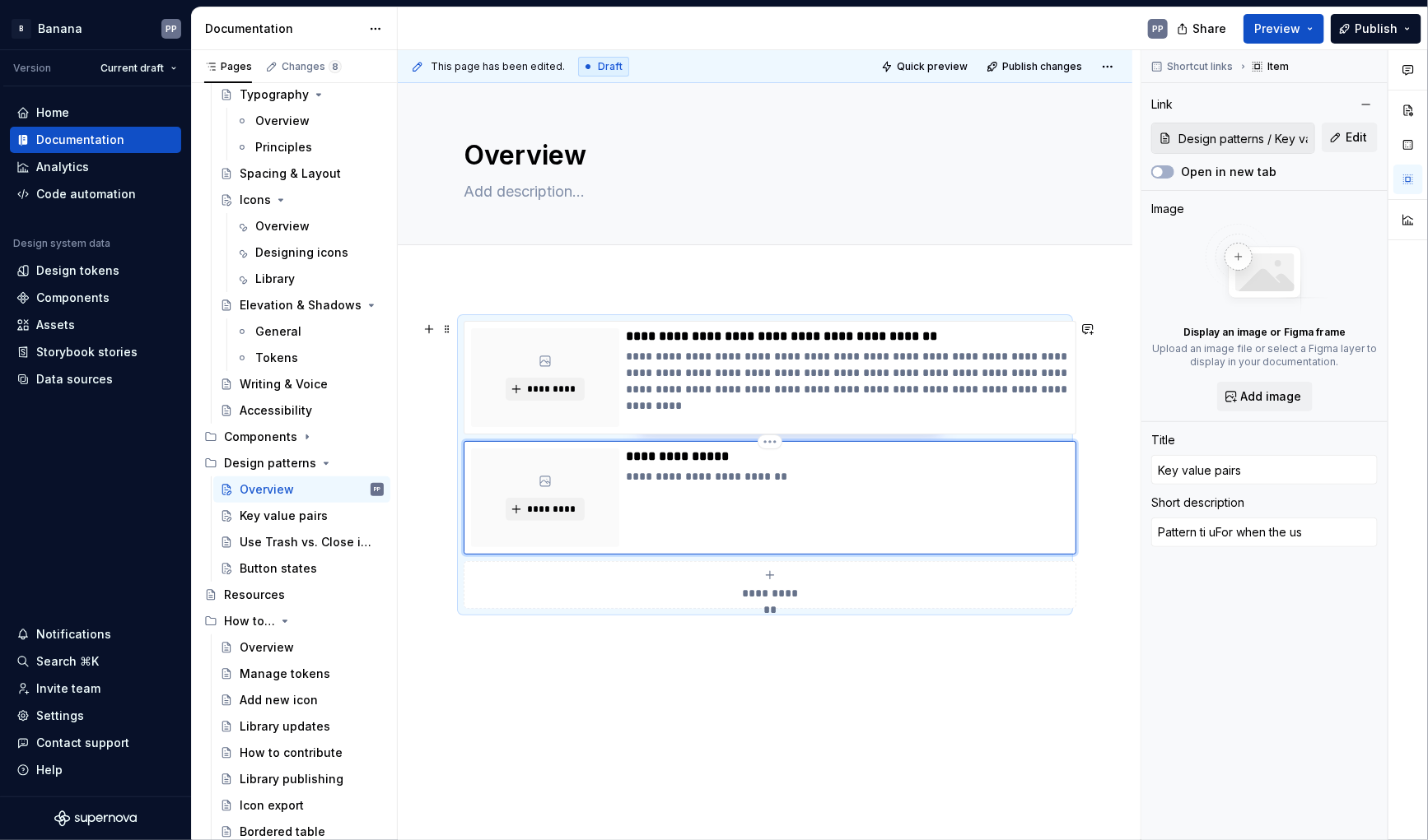
type textarea "*"
type textarea "Pattern ti For when the us"
type textarea "*"
type textarea "Pattern tiFor when the us"
type textarea "*"
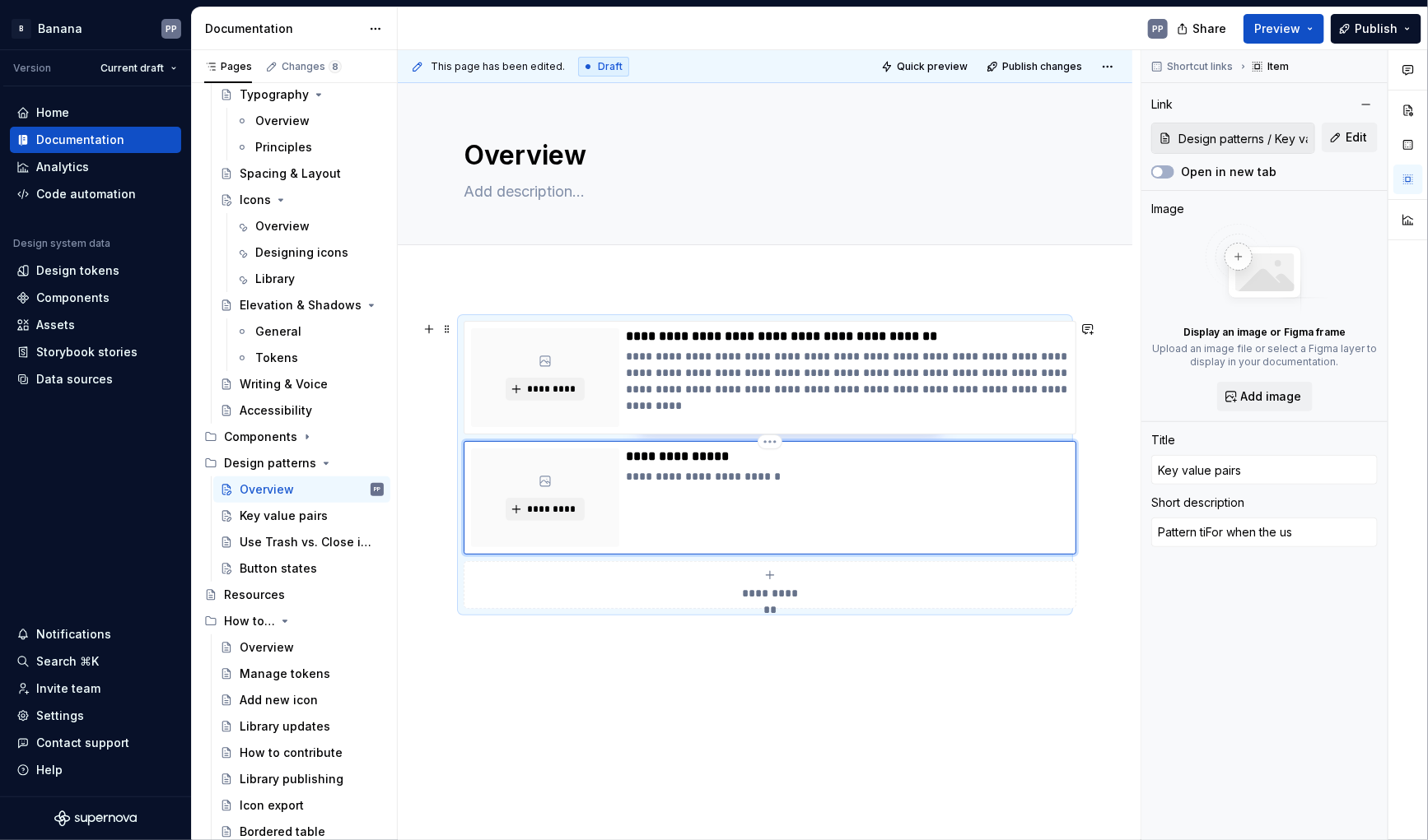
type textarea "Pattern tFor when the us"
type textarea "*"
type textarea "Pattern toFor when the us"
type textarea "*"
type textarea "Pattern to For when the us"
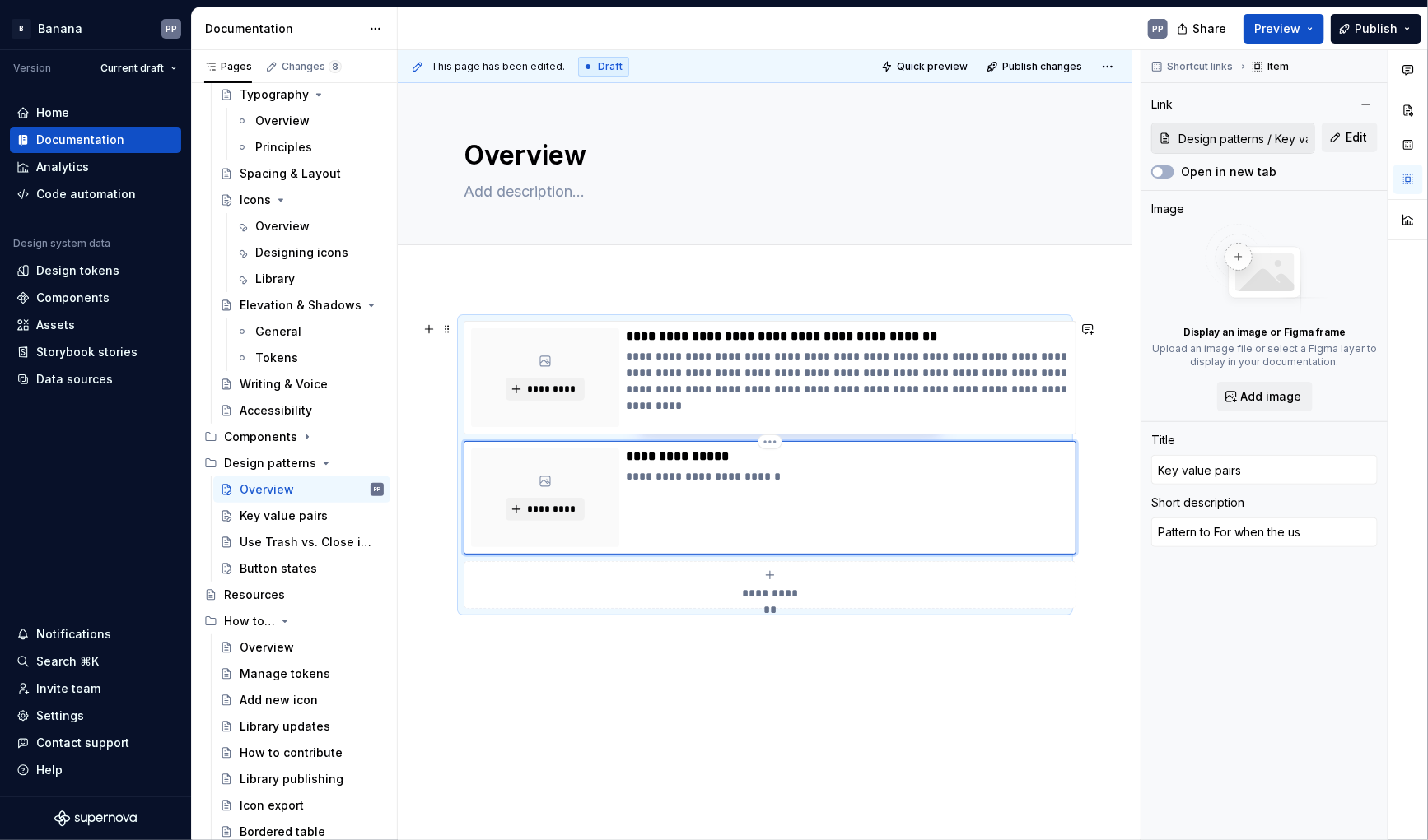
type textarea "*"
type textarea "Pattern to uFor when the us"
type textarea "*"
type textarea "Pattern to usFor when the us"
type textarea "*"
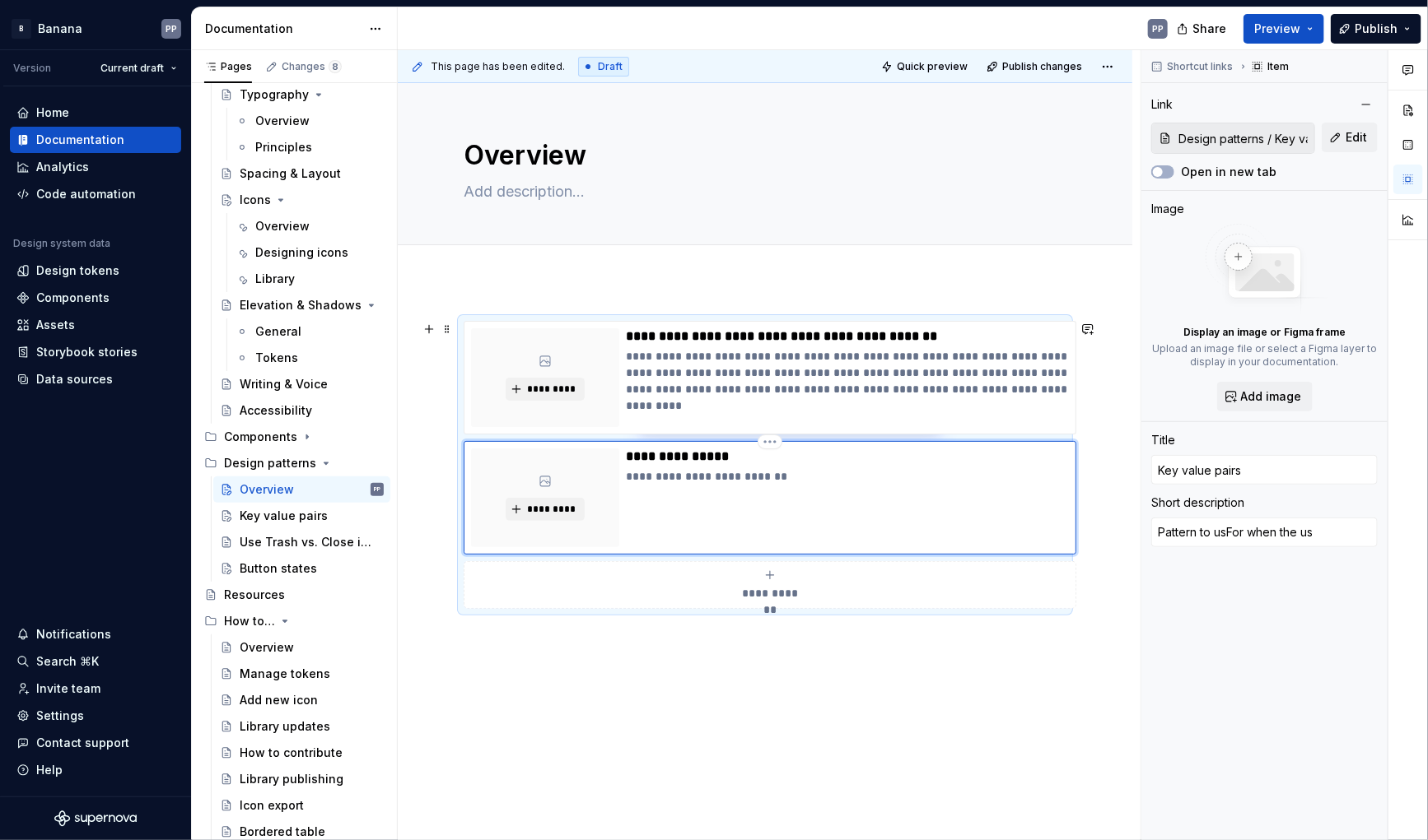
type textarea "Pattern to useFor when the us"
type textarea "*"
type textarea "Pattern to use For when the us"
type textarea "*"
type textarea "Pattern to use wFor when the us"
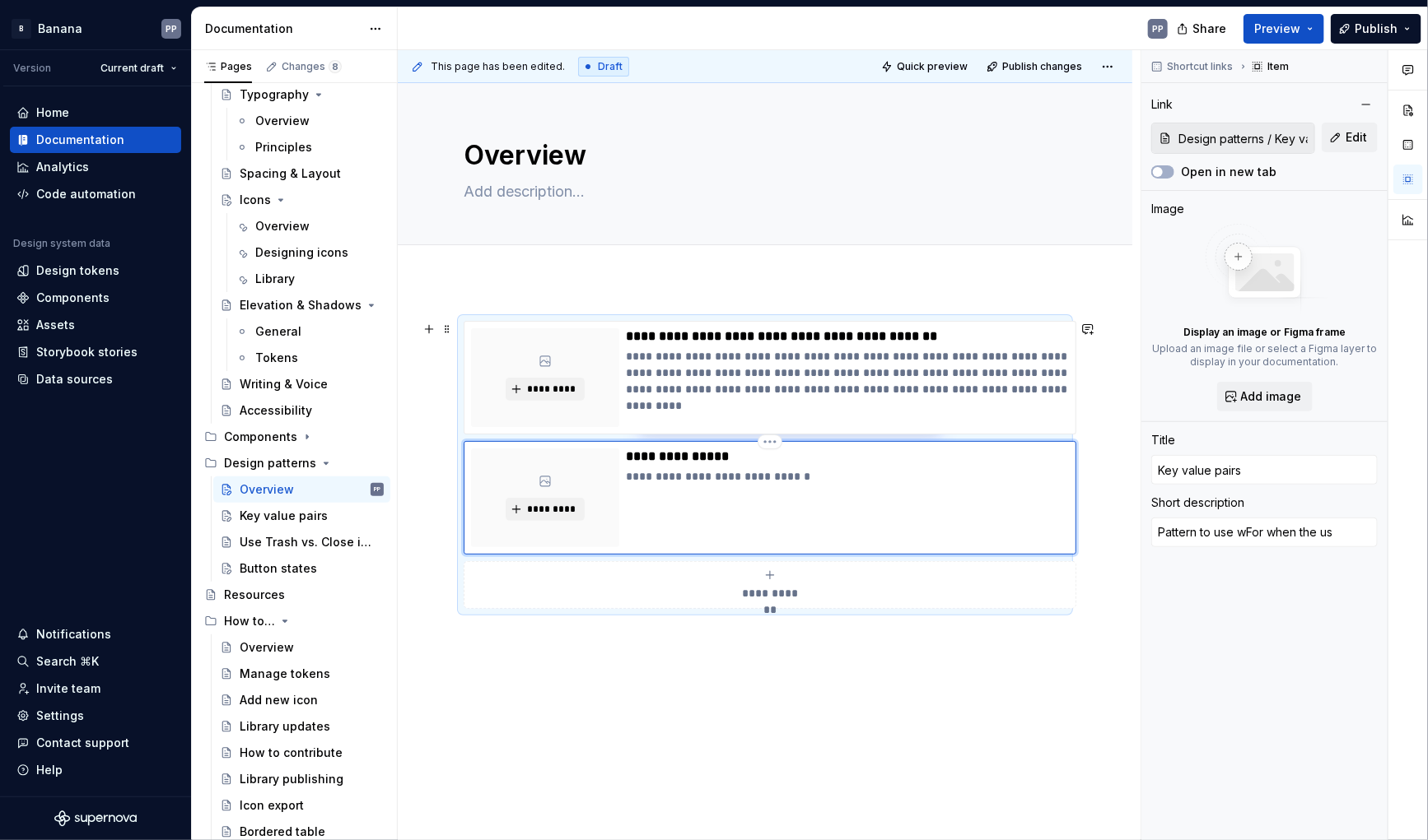
type textarea "*"
type textarea "Pattern to use whFor when the us"
type textarea "*"
type textarea "Pattern to use wheFor when the us"
type textarea "*"
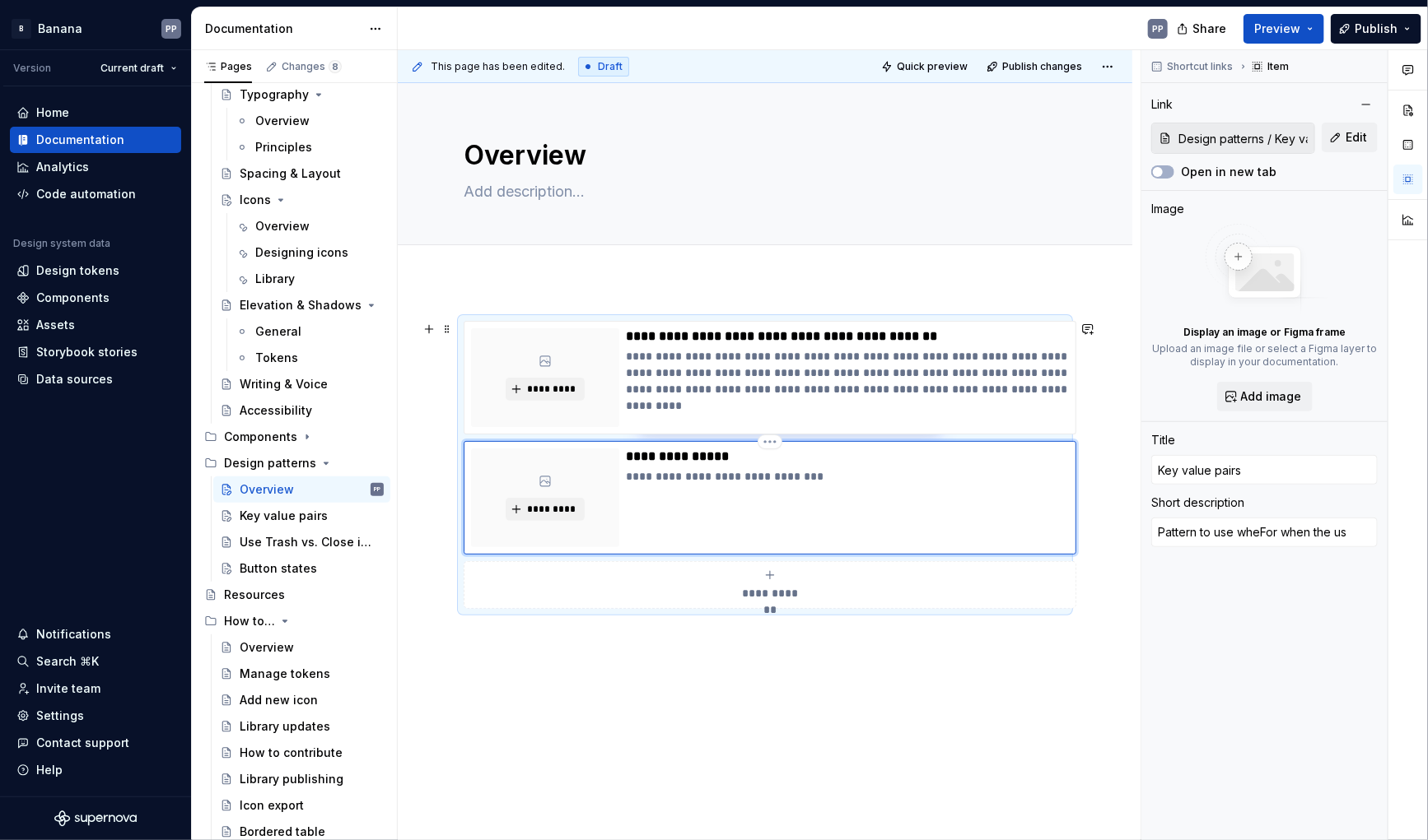
type textarea "Pattern to use whenFor when the us"
type textarea "*"
type textarea "Pattern to use when For when the us"
type textarea "*"
type textarea "Pattern to use when the us"
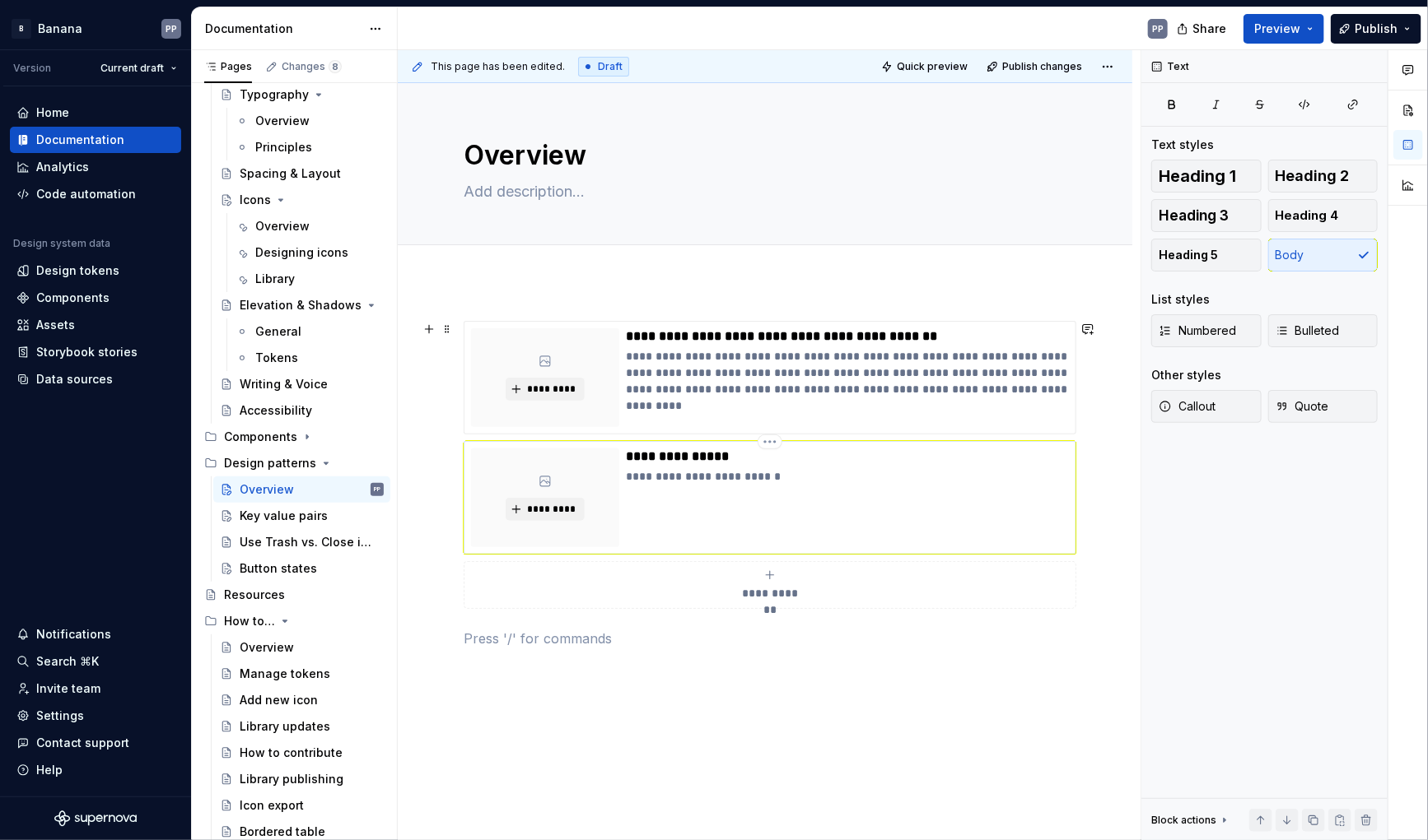
click at [771, 472] on p "**********" at bounding box center [848, 477] width 443 height 17
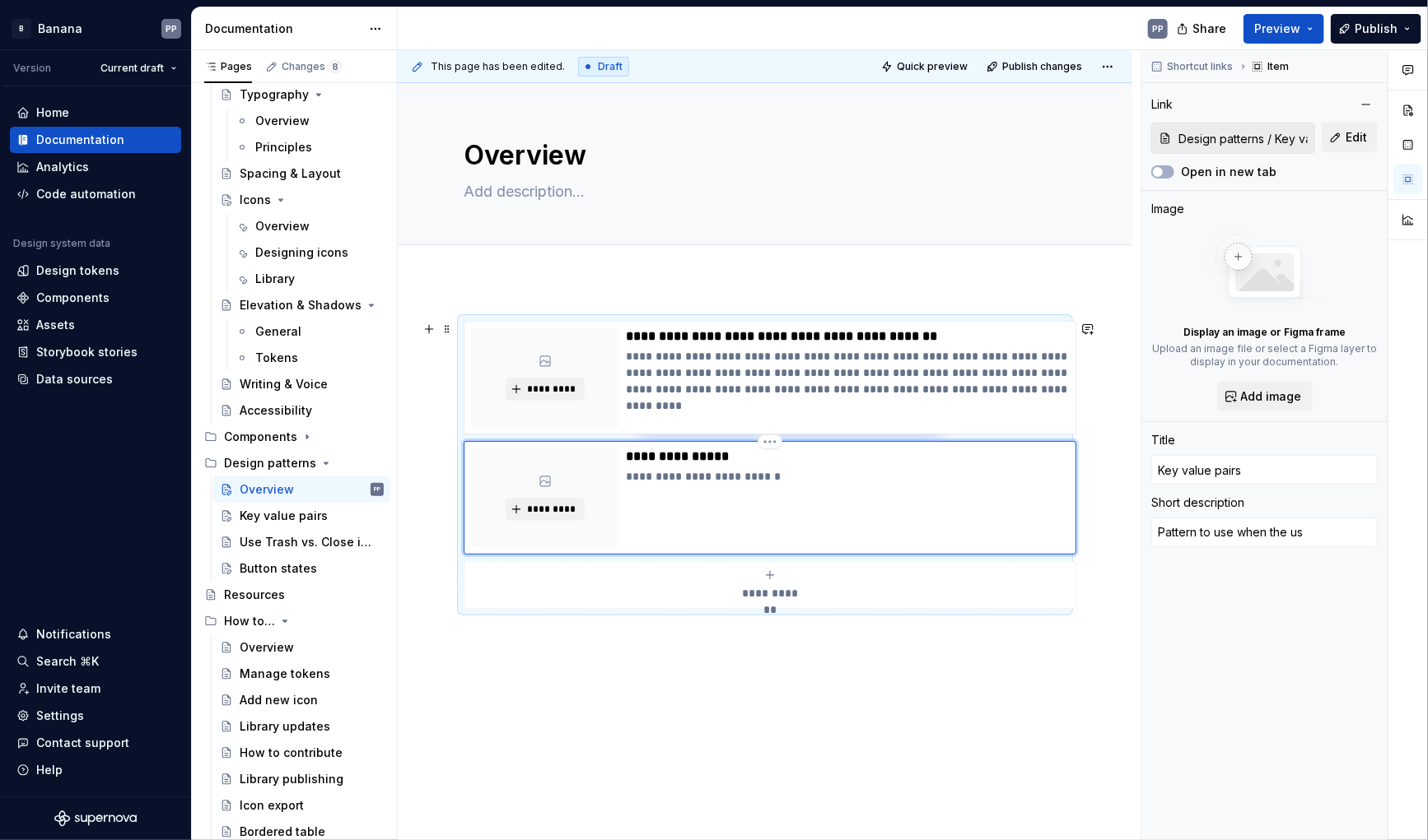
type textarea "*"
type textarea "Pattern to use when the use"
type textarea "*"
type textarea "Pattern to use when the user"
type textarea "*"
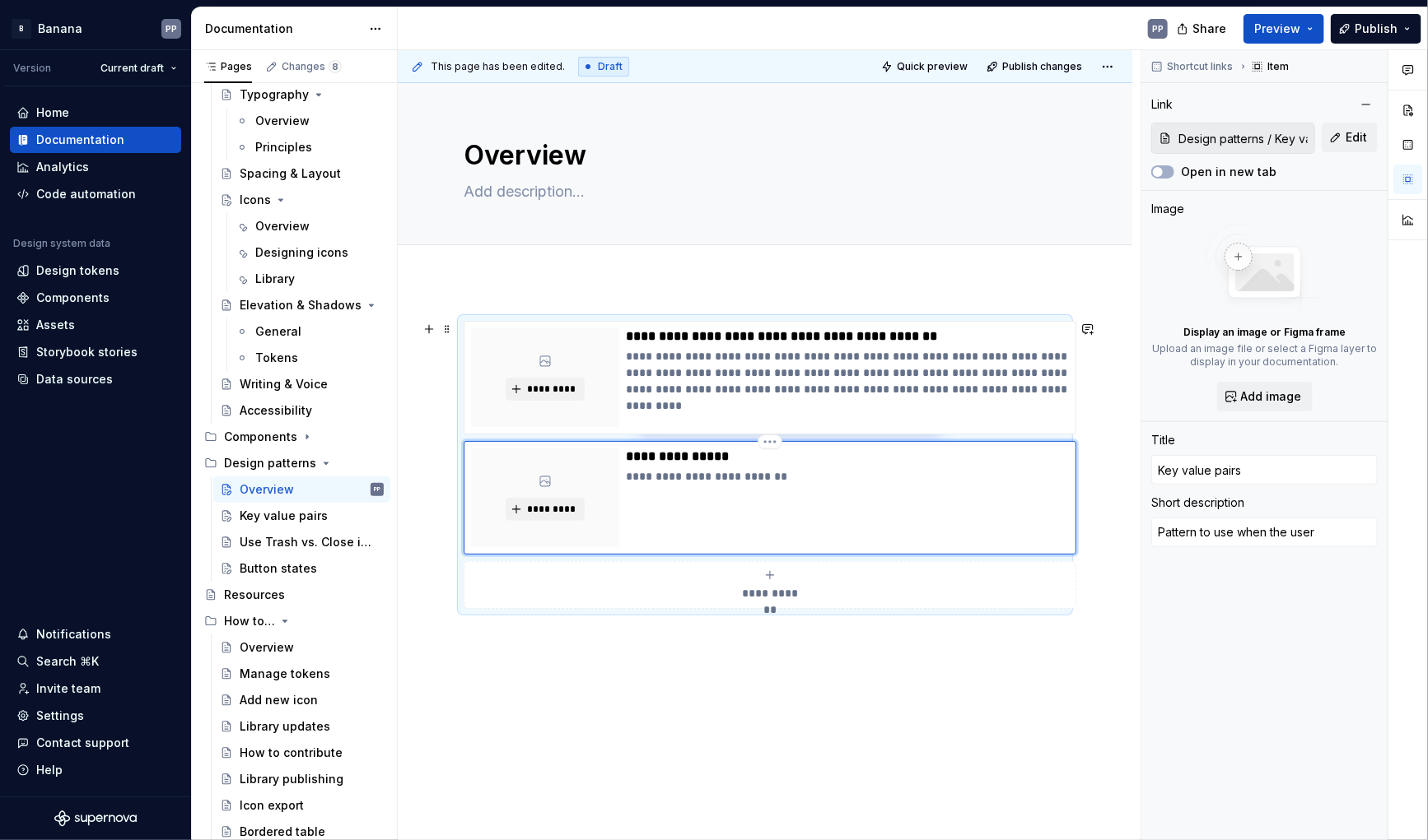
type textarea "Pattern to use when the user"
type textarea "*"
type textarea "Pattern to use when the user c"
type textarea "*"
type textarea "Pattern to use when the user ca"
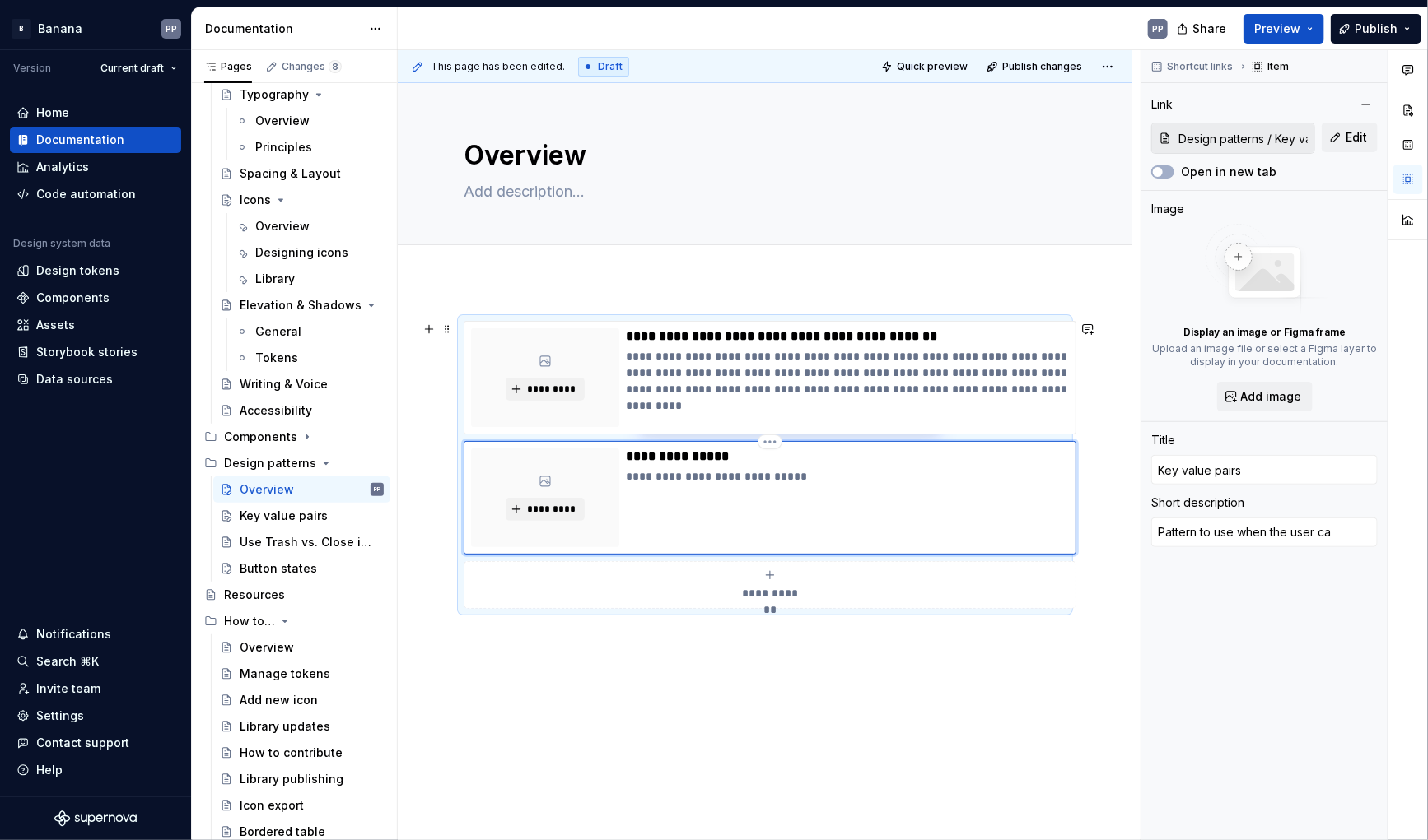
type textarea "*"
type textarea "Pattern to use when the user can"
type textarea "*"
type textarea "Pattern to use when the user can"
type textarea "*"
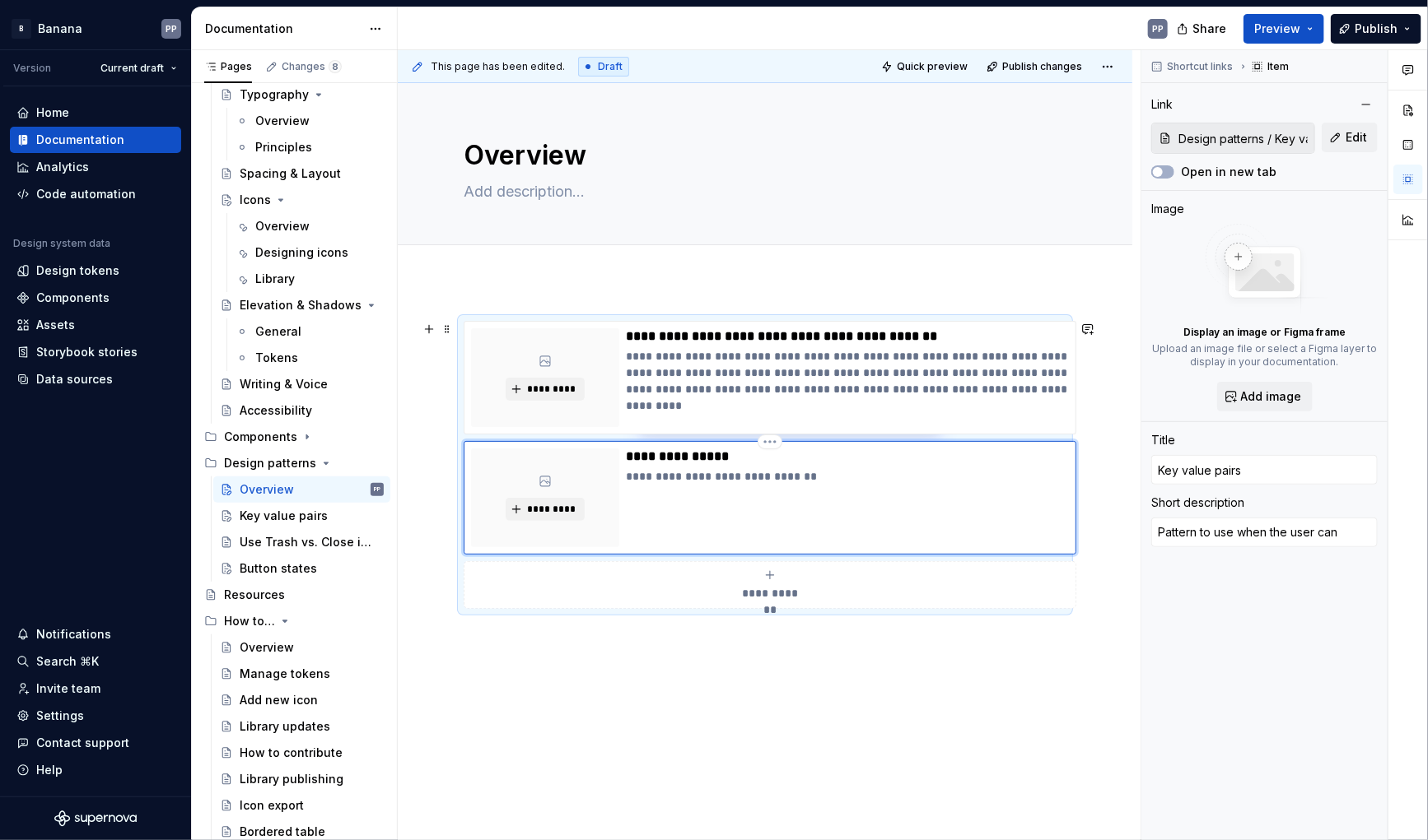
type textarea "Pattern to use when the user can s"
type textarea "*"
type textarea "Pattern to use when the user can sp"
type textarea "*"
type textarea "Pattern to use when the user can spe"
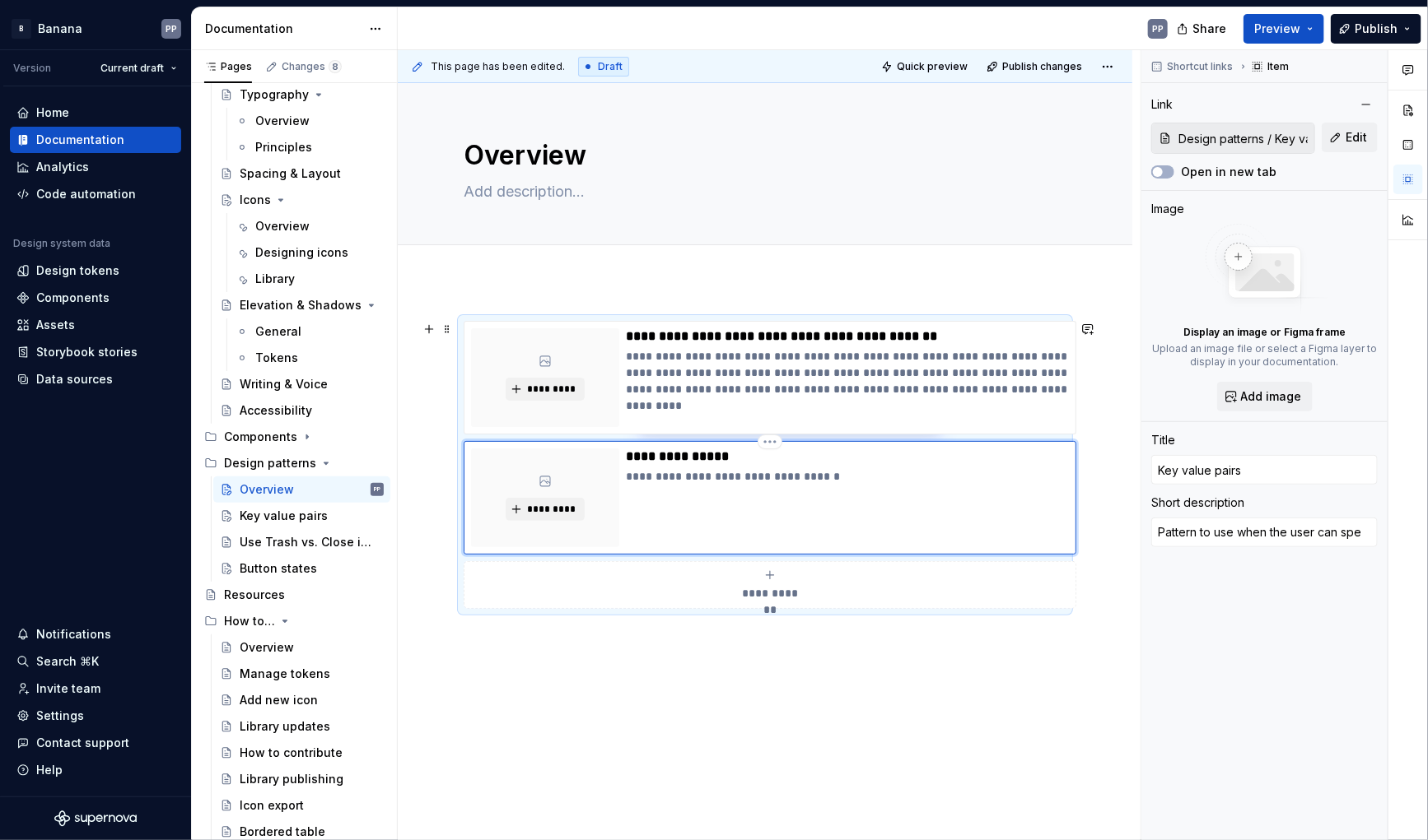
type textarea "*"
type textarea "Pattern to use when the user can spec"
type textarea "*"
type textarea "Pattern to use when the user can specu"
type textarea "*"
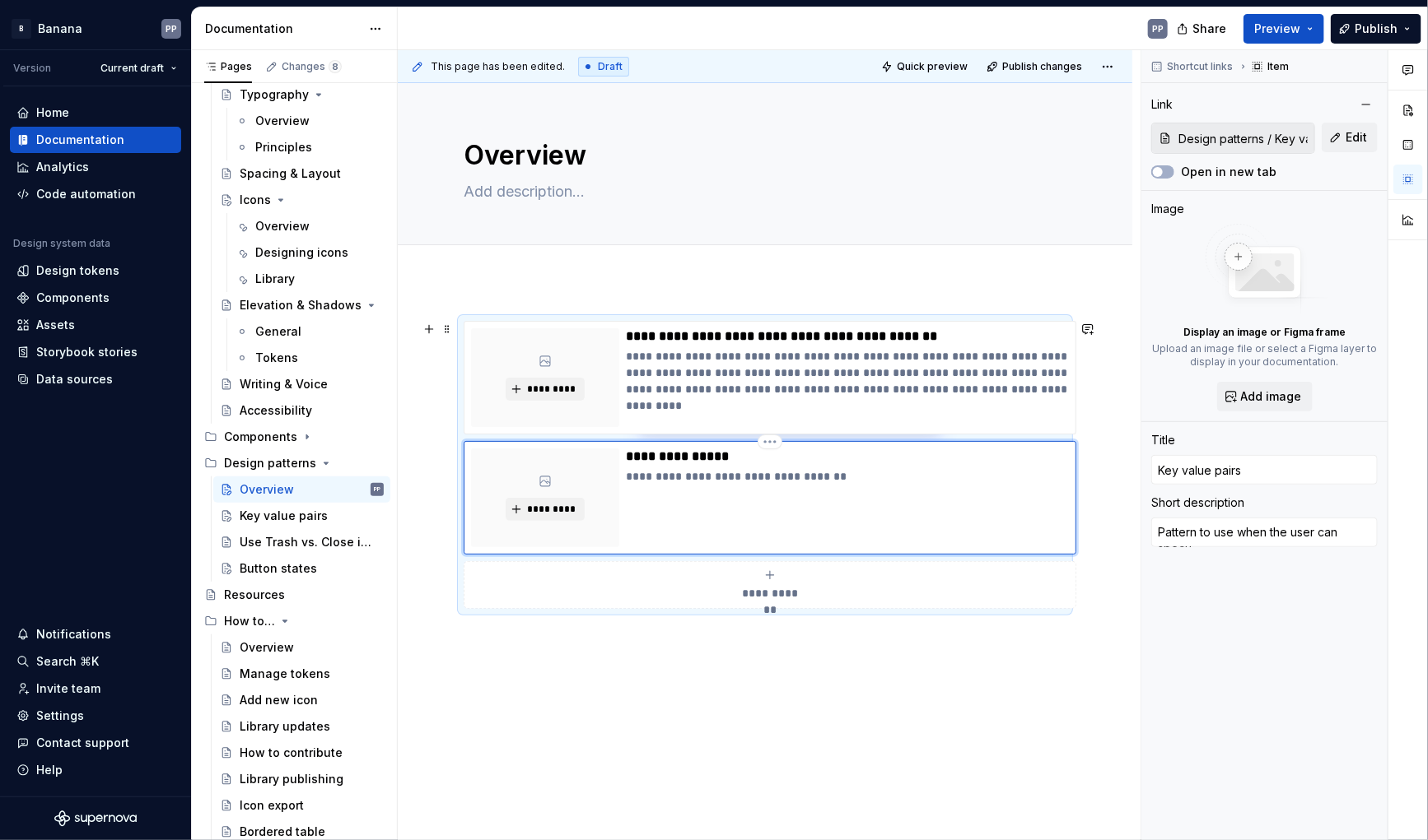
type textarea "Pattern to use when the user can specuf"
type textarea "*"
type textarea "Pattern to use when the user can specu"
type textarea "*"
type textarea "Pattern to use when the user can spec"
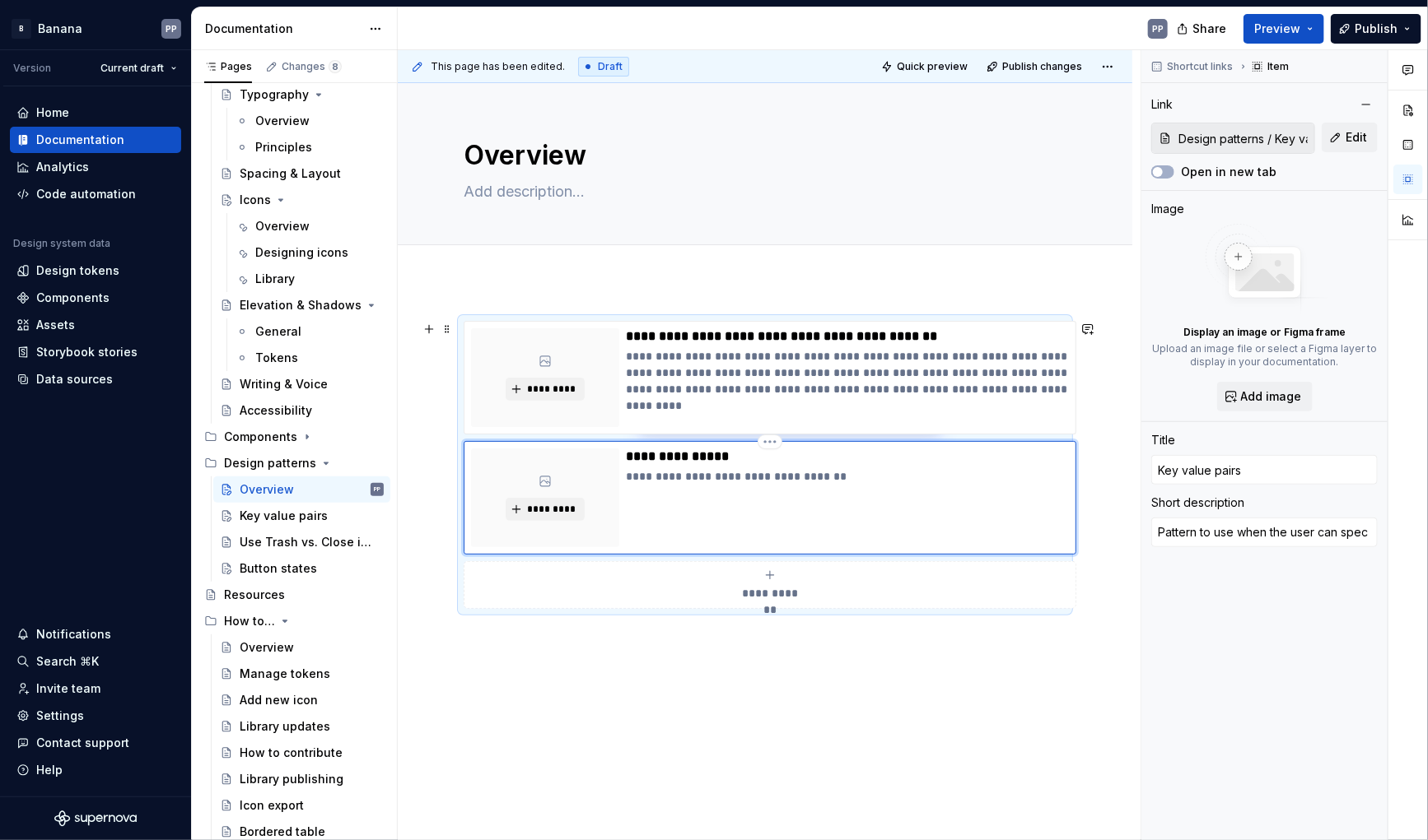
type textarea "*"
type textarea "Pattern to use when the user can spe"
type textarea "*"
type textarea "Pattern to use when the user can sp"
type textarea "*"
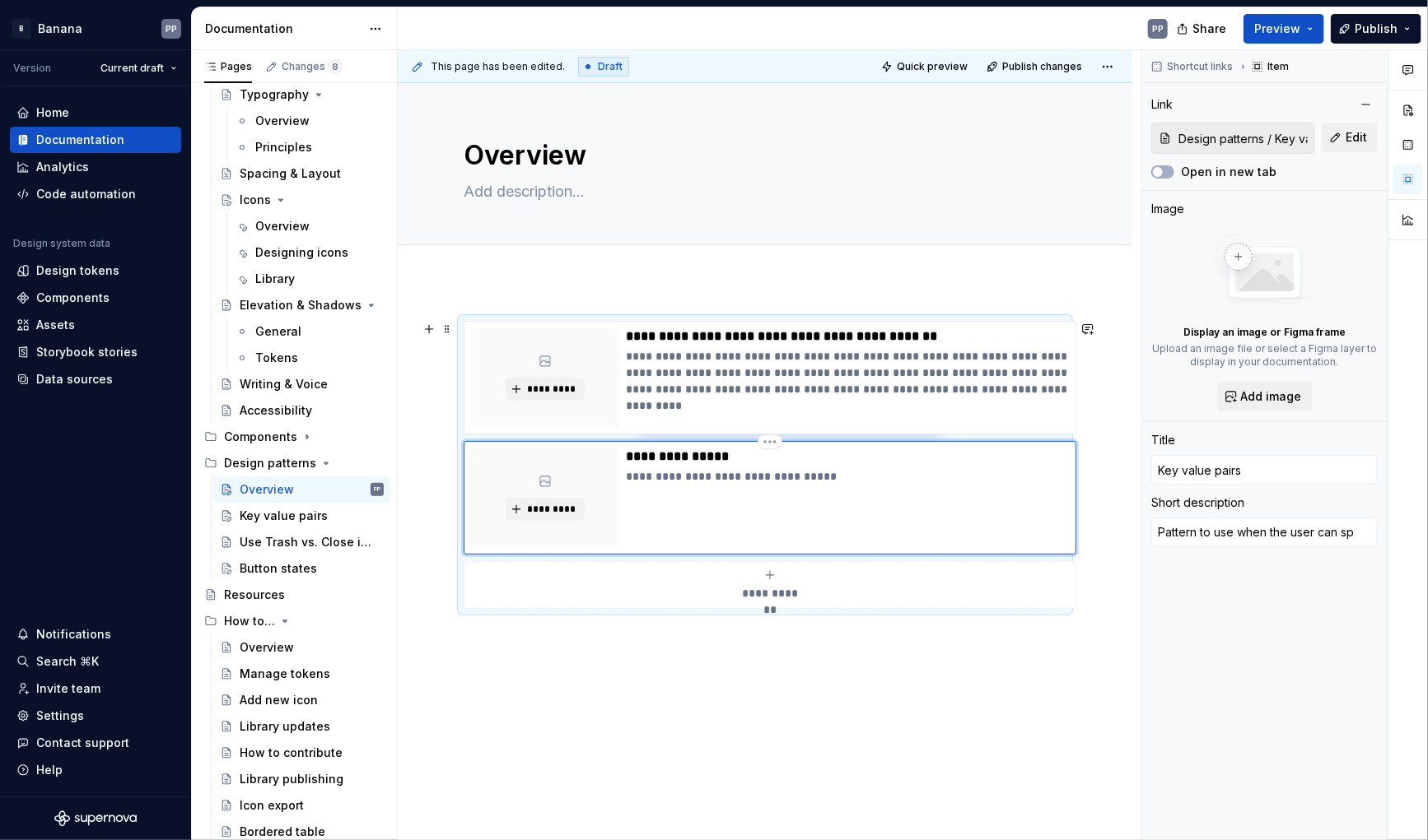
type textarea "Pattern to use when the user can s"
type textarea "*"
type textarea "Pattern to use when the user can"
type textarea "*"
type textarea "Pattern to use when the user can"
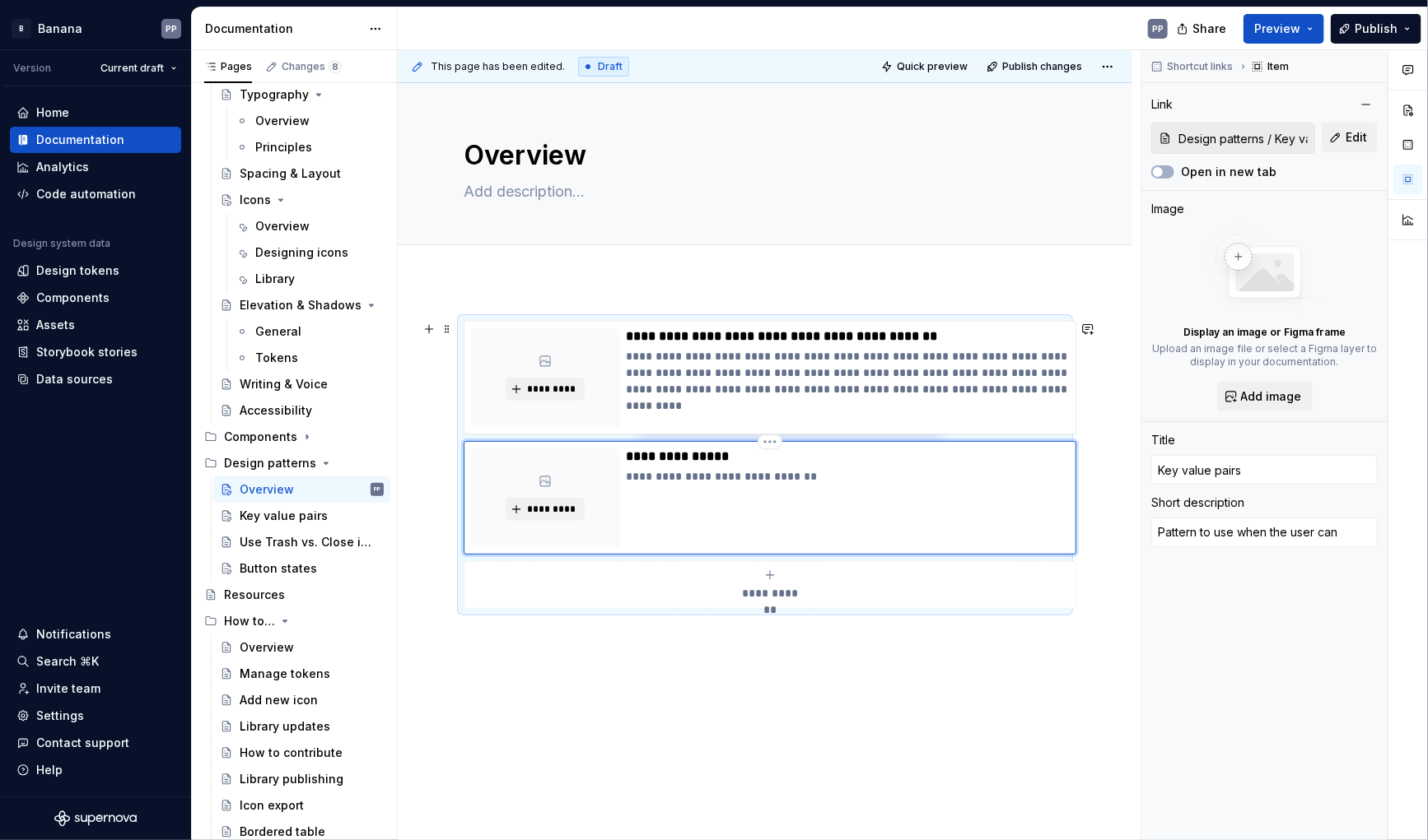
type textarea "*"
type textarea "Pattern to use when the user ca"
type textarea "*"
type textarea "Pattern to use when the user c"
type textarea "*"
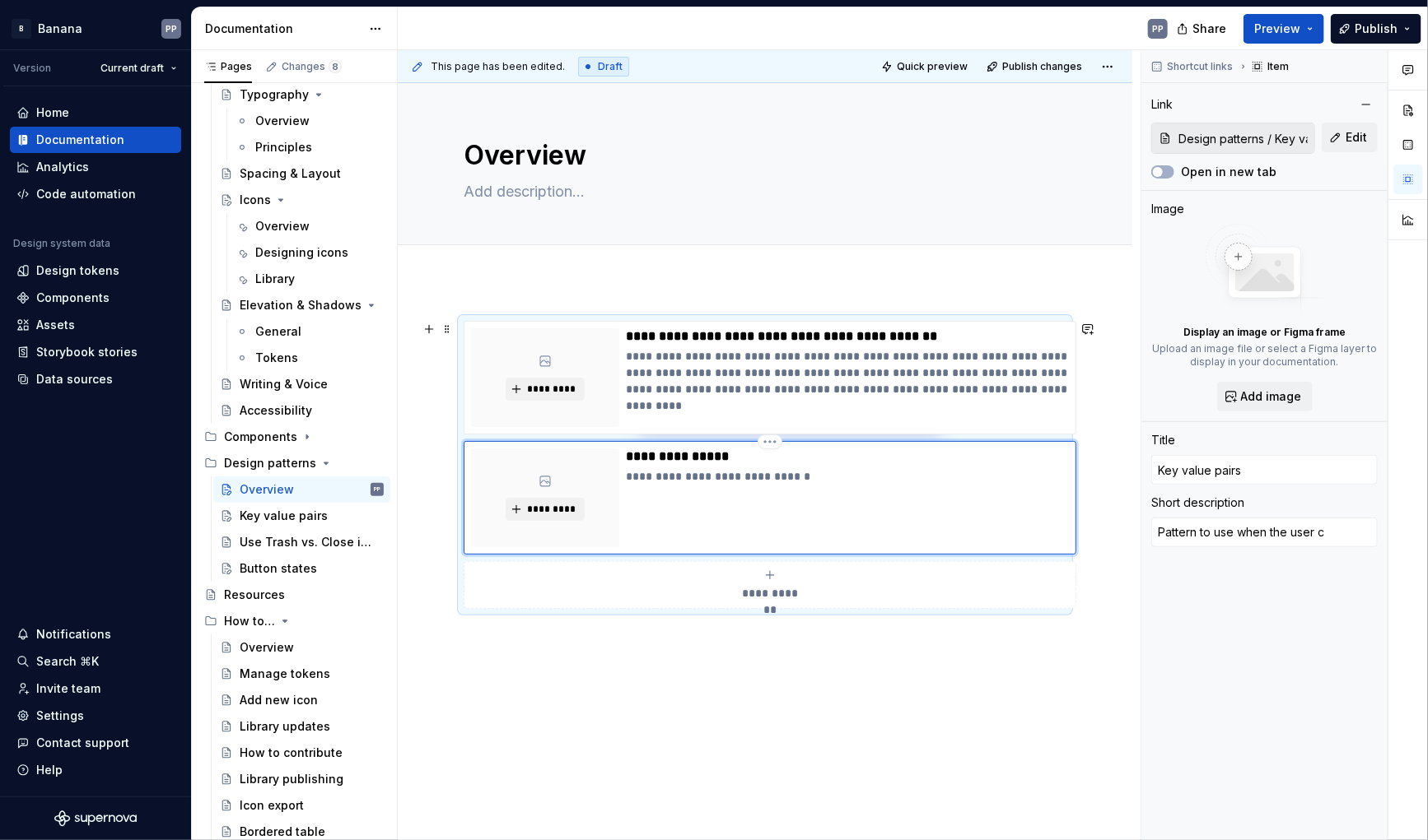
type textarea "Pattern to use when the user"
type textarea "*"
type textarea "Pattern to use when the user h"
type textarea "*"
type textarea "Pattern to use when the user ha"
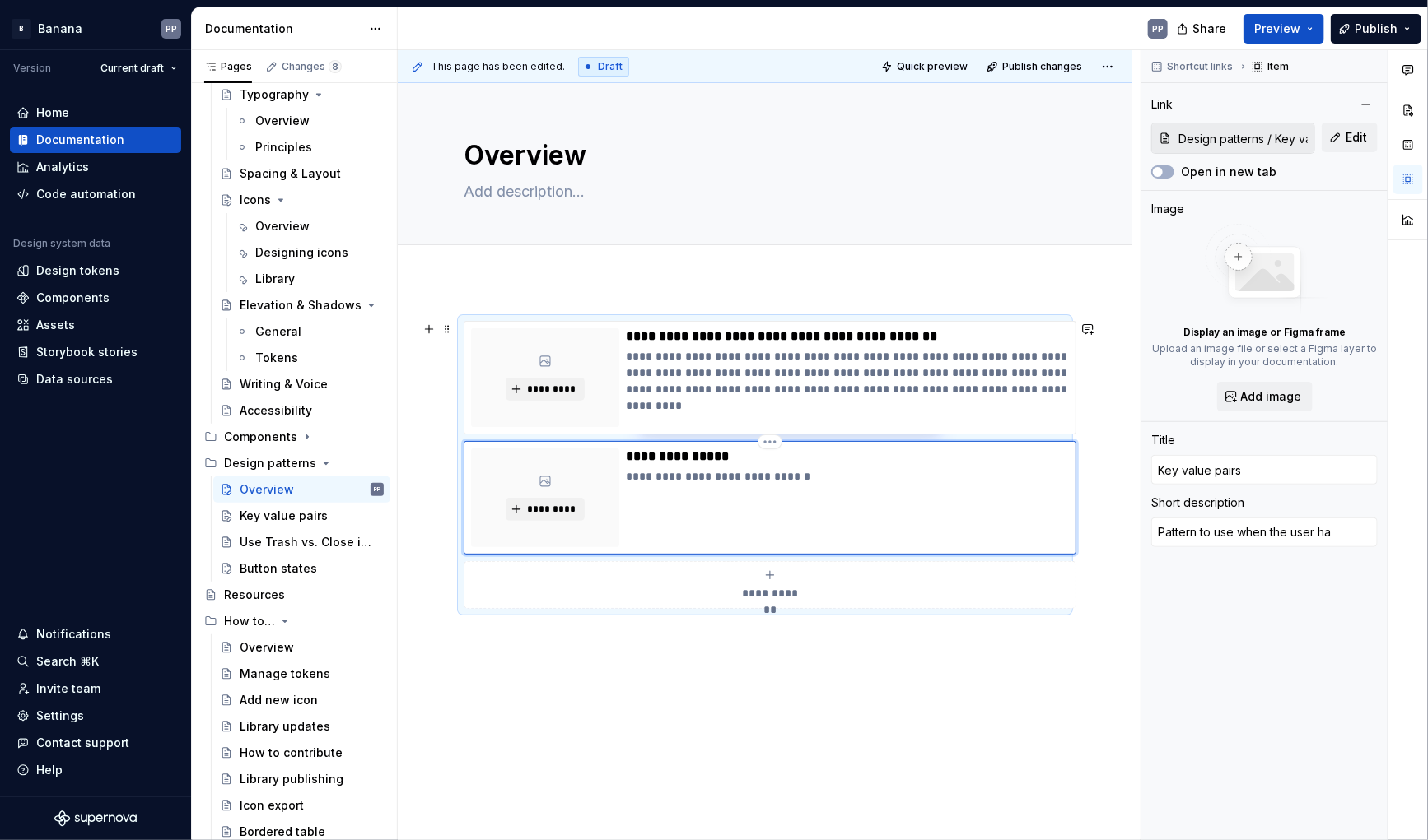
type textarea "*"
type textarea "Pattern to use when the user has"
type textarea "*"
type textarea "Pattern to use when the user has"
type textarea "*"
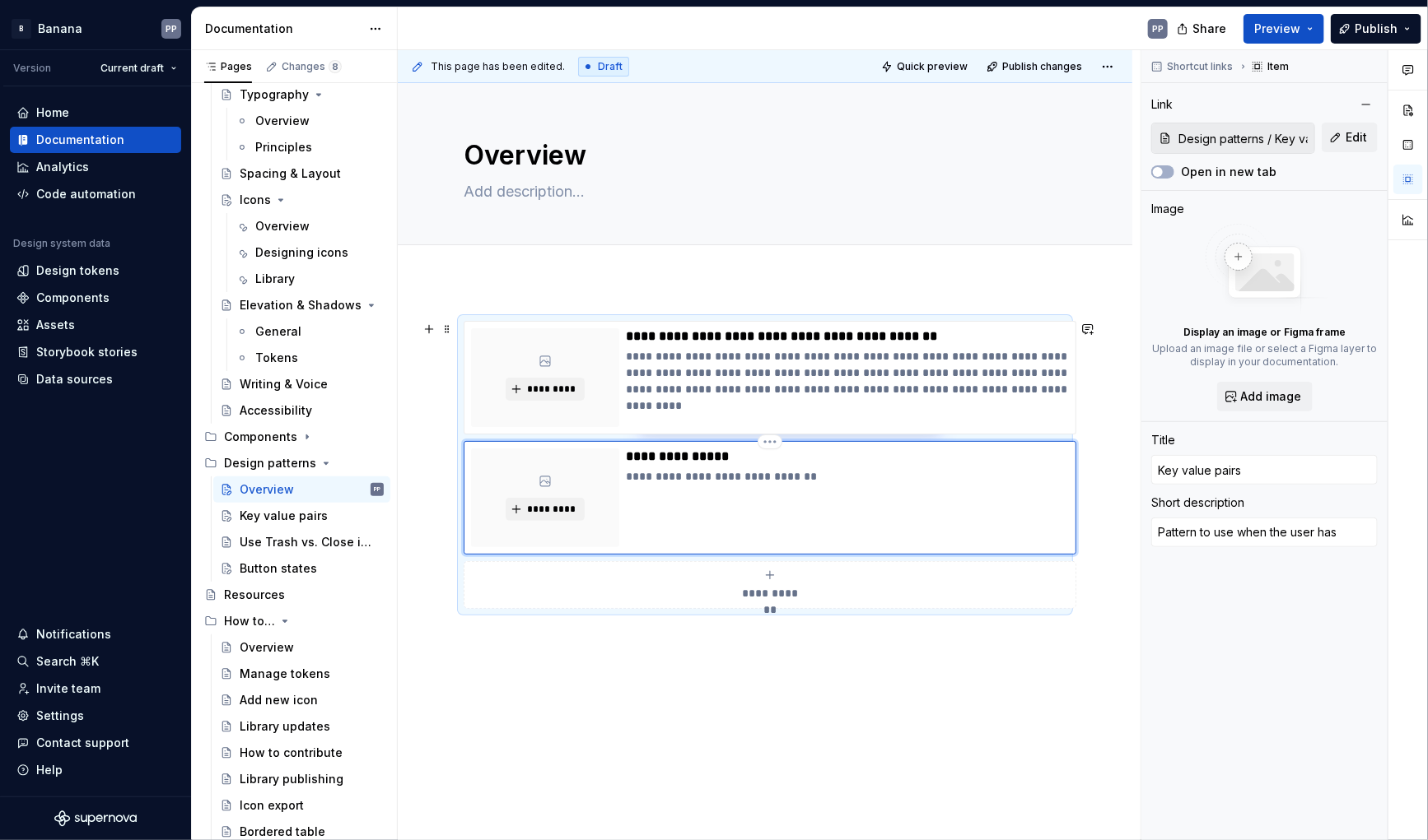
type textarea "Pattern to use when the user has t"
type textarea "*"
click at [798, 477] on p "**********" at bounding box center [848, 477] width 443 height 17
click at [874, 477] on p "**********" at bounding box center [848, 477] width 443 height 17
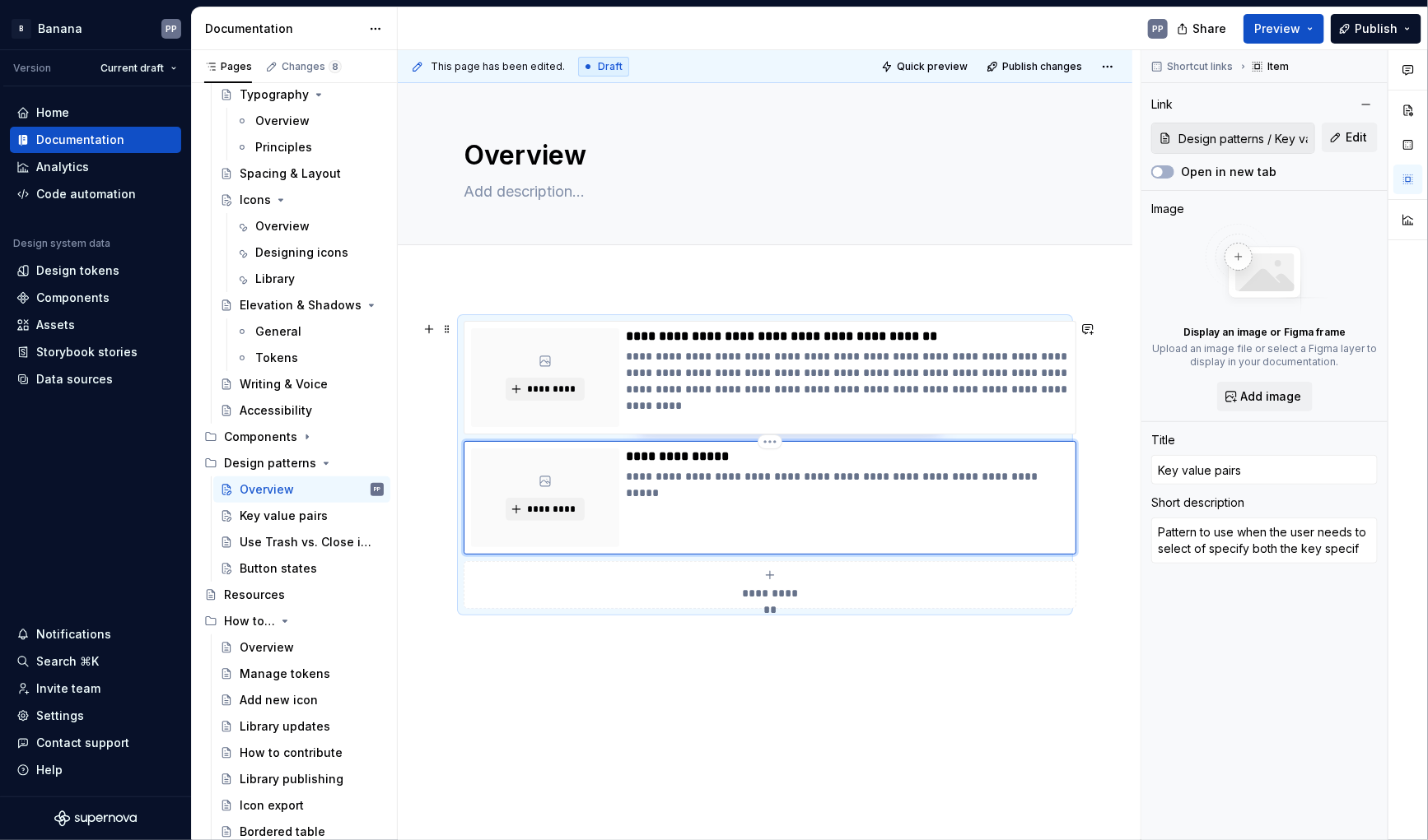
click at [785, 477] on p "**********" at bounding box center [848, 477] width 443 height 17
click at [1048, 474] on p "**********" at bounding box center [848, 477] width 443 height 17
click at [966, 475] on p "**********" at bounding box center [848, 485] width 443 height 33
click at [788, 474] on p "**********" at bounding box center [848, 485] width 443 height 33
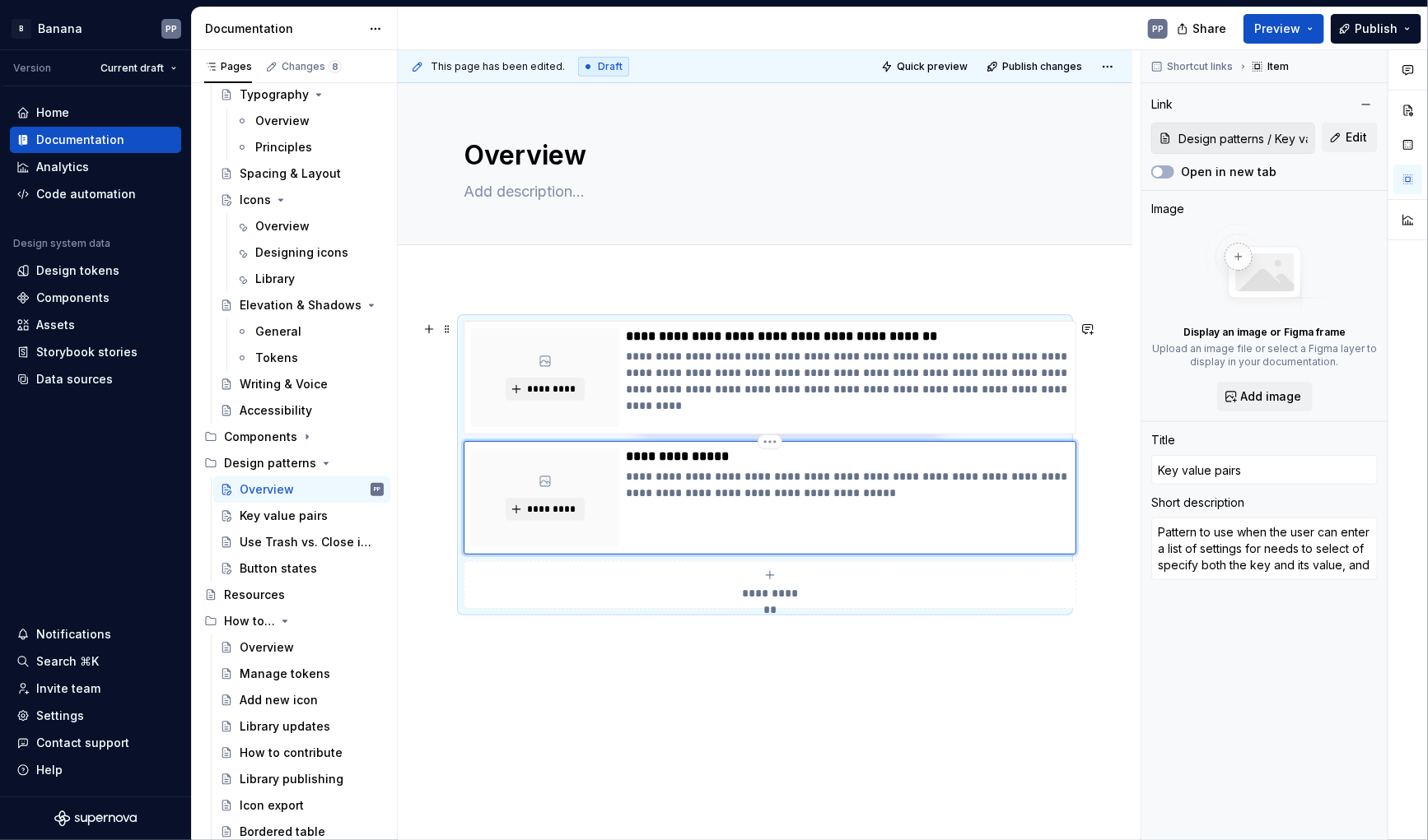
click at [905, 472] on p "**********" at bounding box center [848, 485] width 443 height 33
click at [891, 471] on p "**********" at bounding box center [848, 485] width 443 height 33
click at [656, 454] on p "**********" at bounding box center [848, 457] width 443 height 17
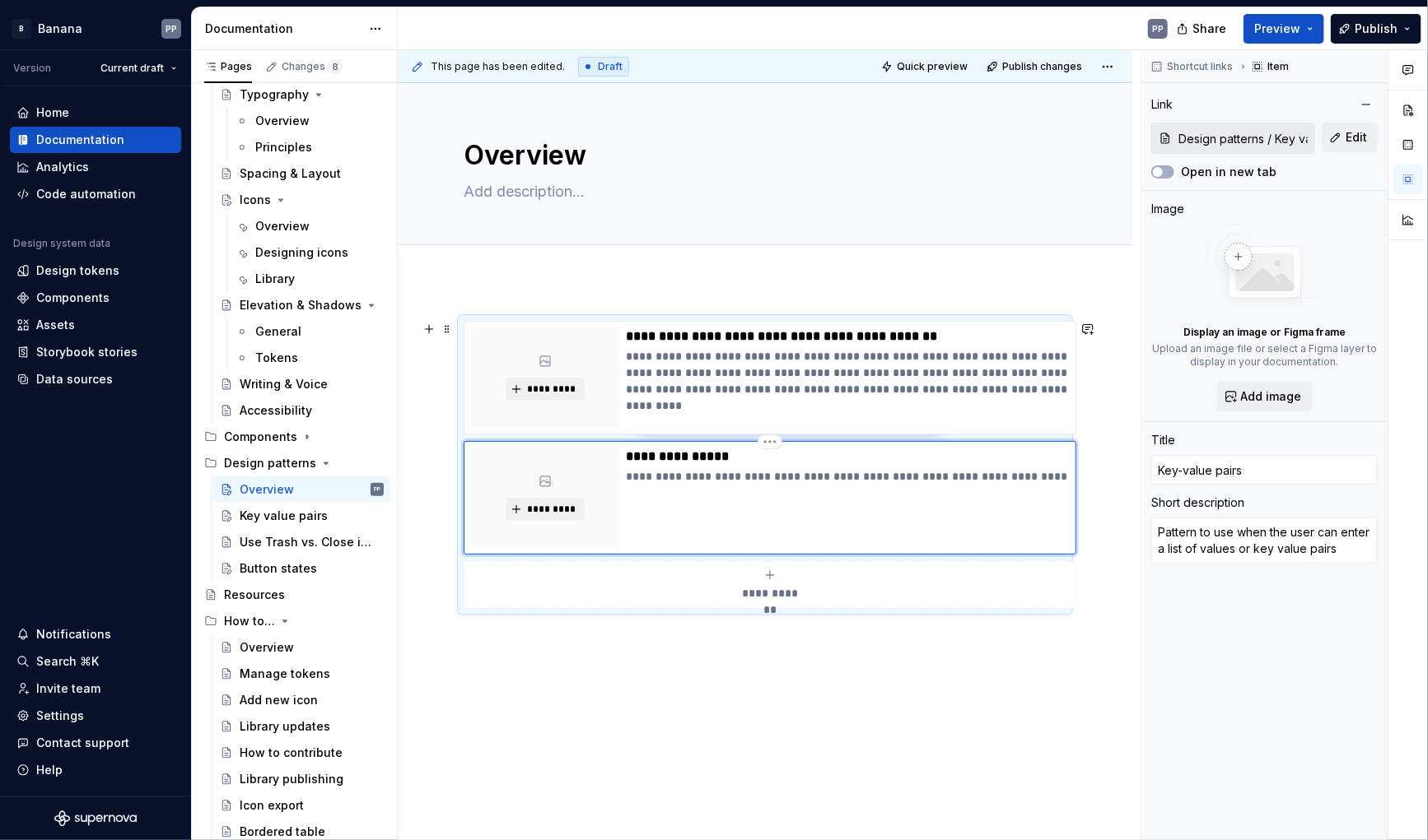
click at [958, 471] on p "**********" at bounding box center [848, 477] width 443 height 17
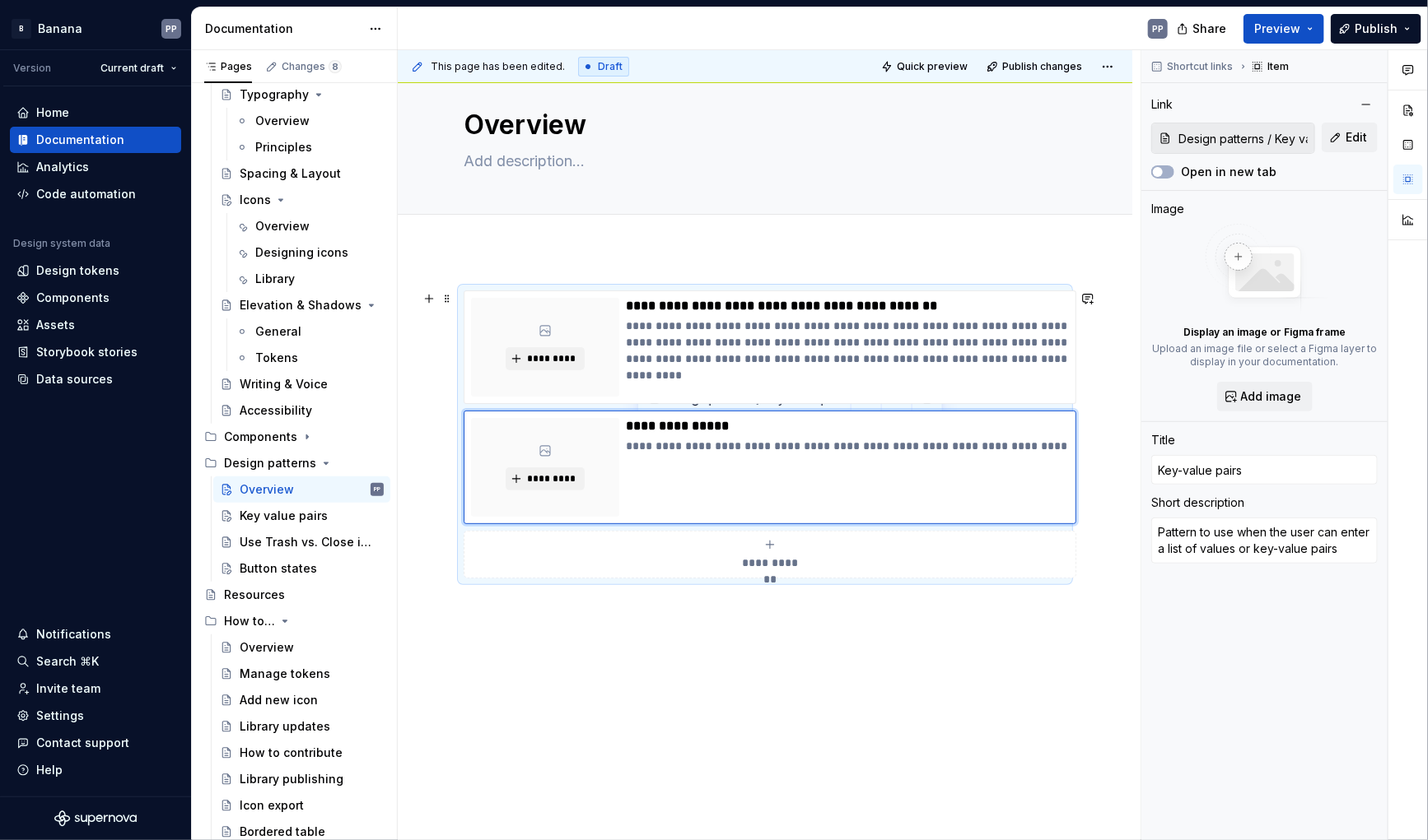
scroll to position [14, 0]
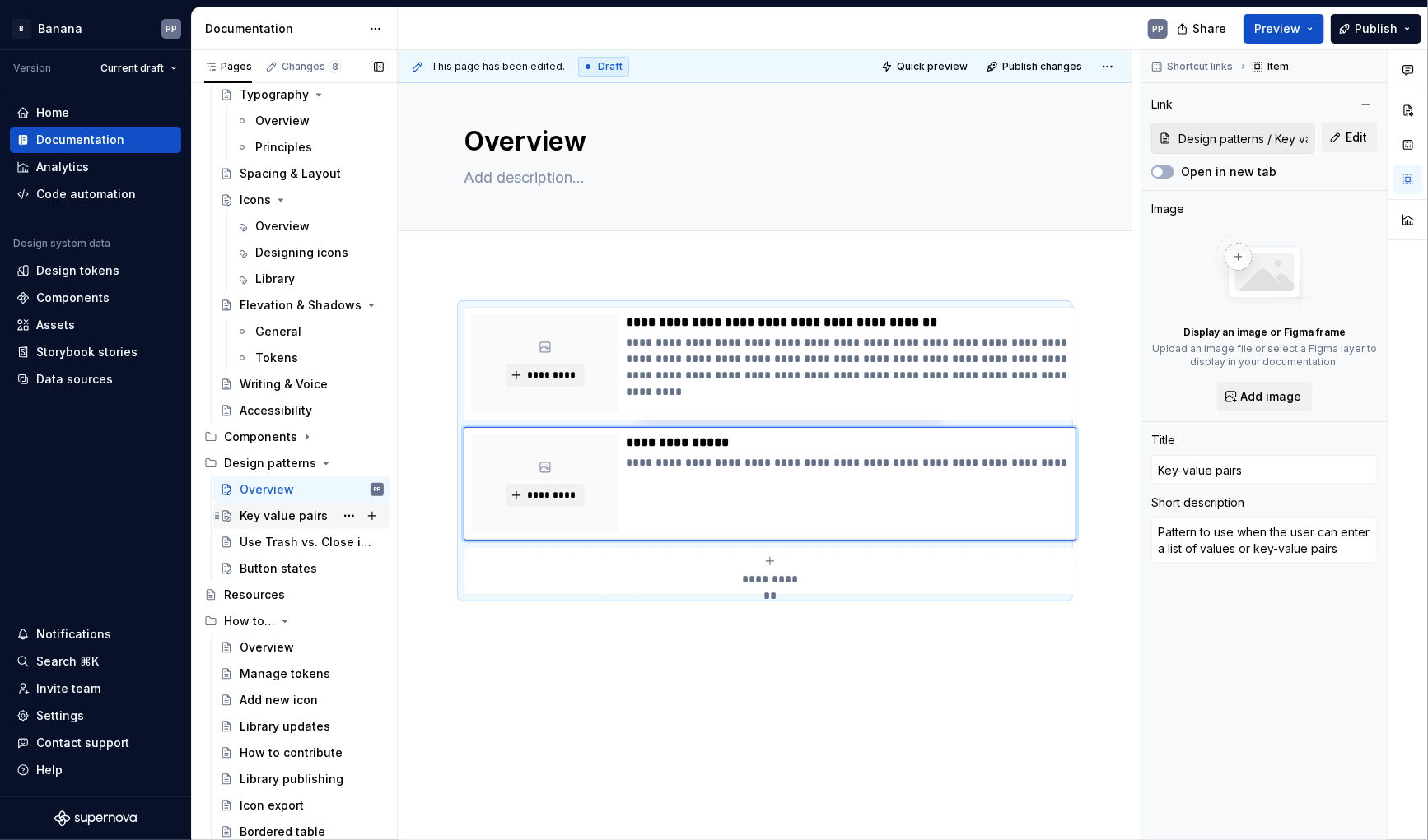
click at [258, 516] on div "Key value pairs" at bounding box center [284, 516] width 88 height 17
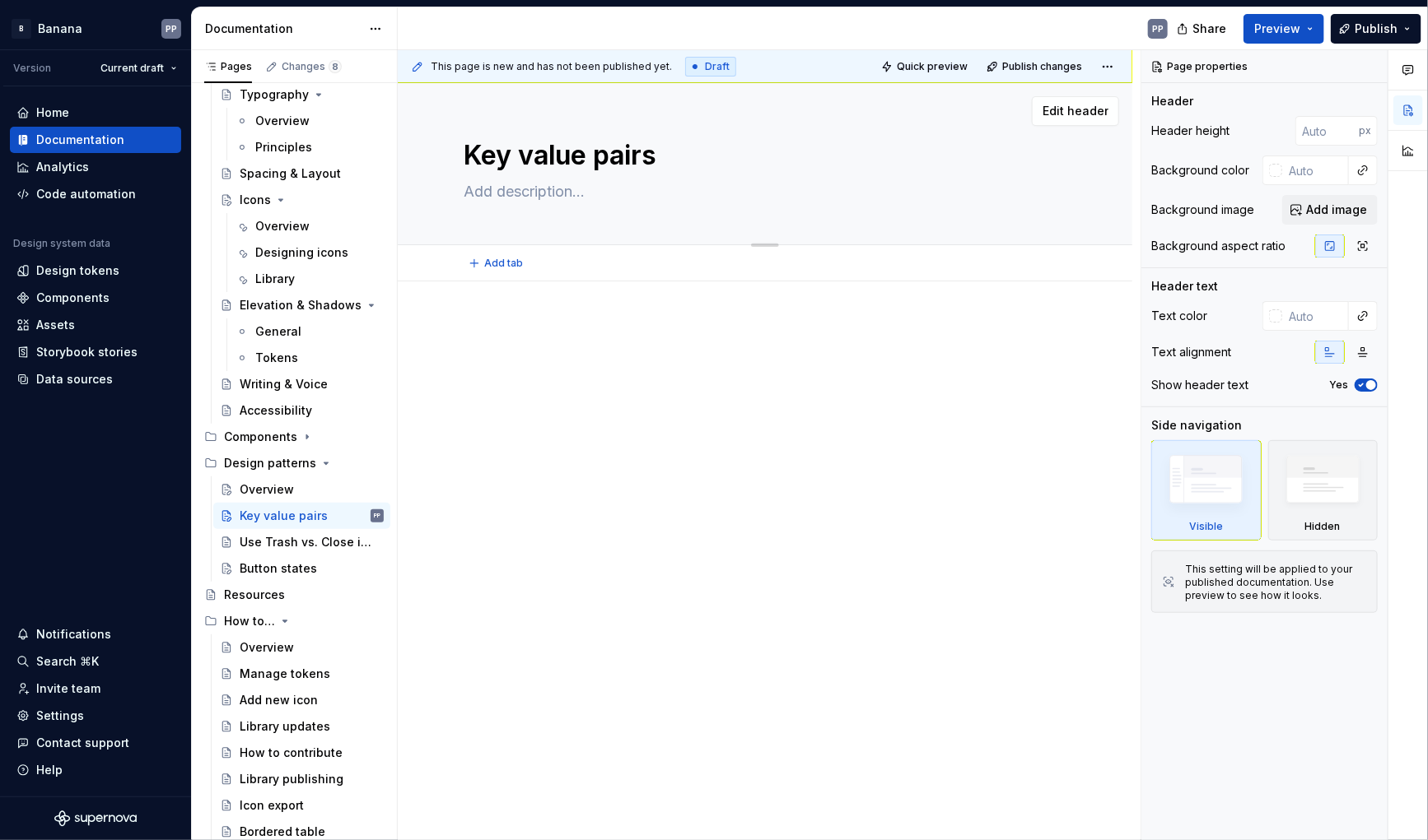
click at [518, 160] on textarea "Key value pairs" at bounding box center [762, 155] width 603 height 40
click at [519, 160] on textarea "Key value pairs" at bounding box center [762, 155] width 603 height 40
click at [492, 196] on textarea at bounding box center [762, 191] width 603 height 27
click at [285, 543] on div "Use Trash vs. Close icons for removing elements" at bounding box center [287, 542] width 95 height 17
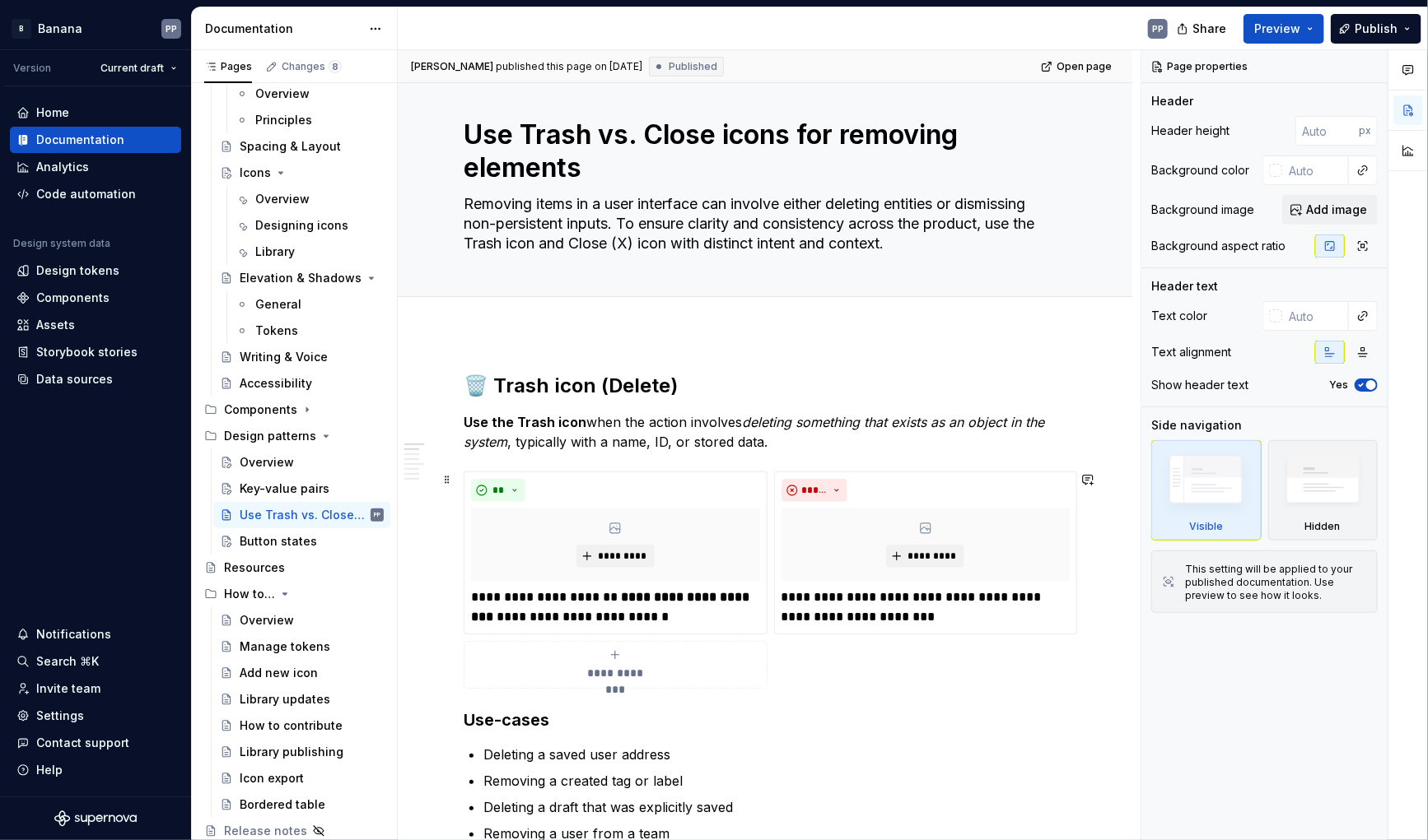
scroll to position [27, 0]
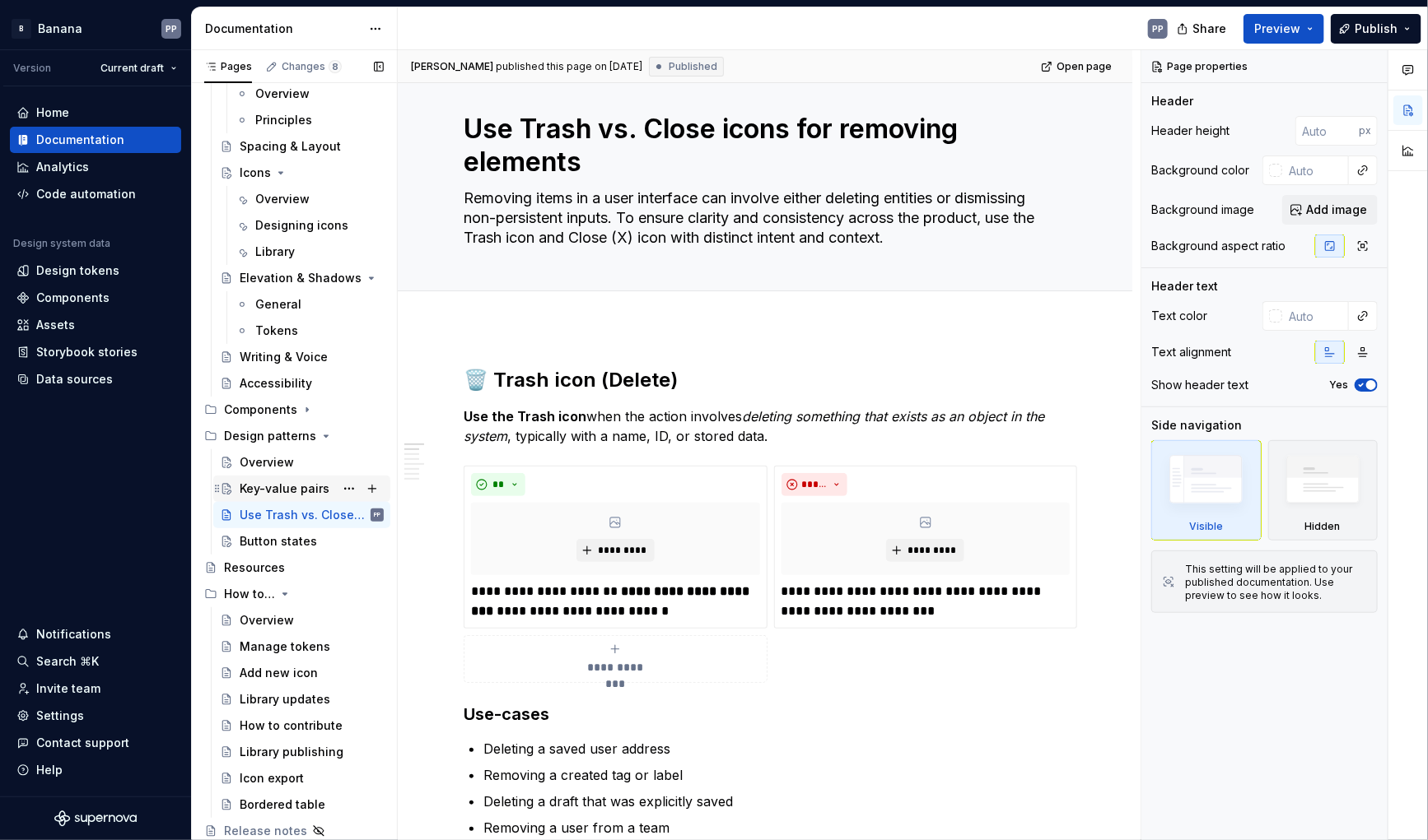
click at [280, 493] on div "Key-value pairs" at bounding box center [285, 489] width 90 height 17
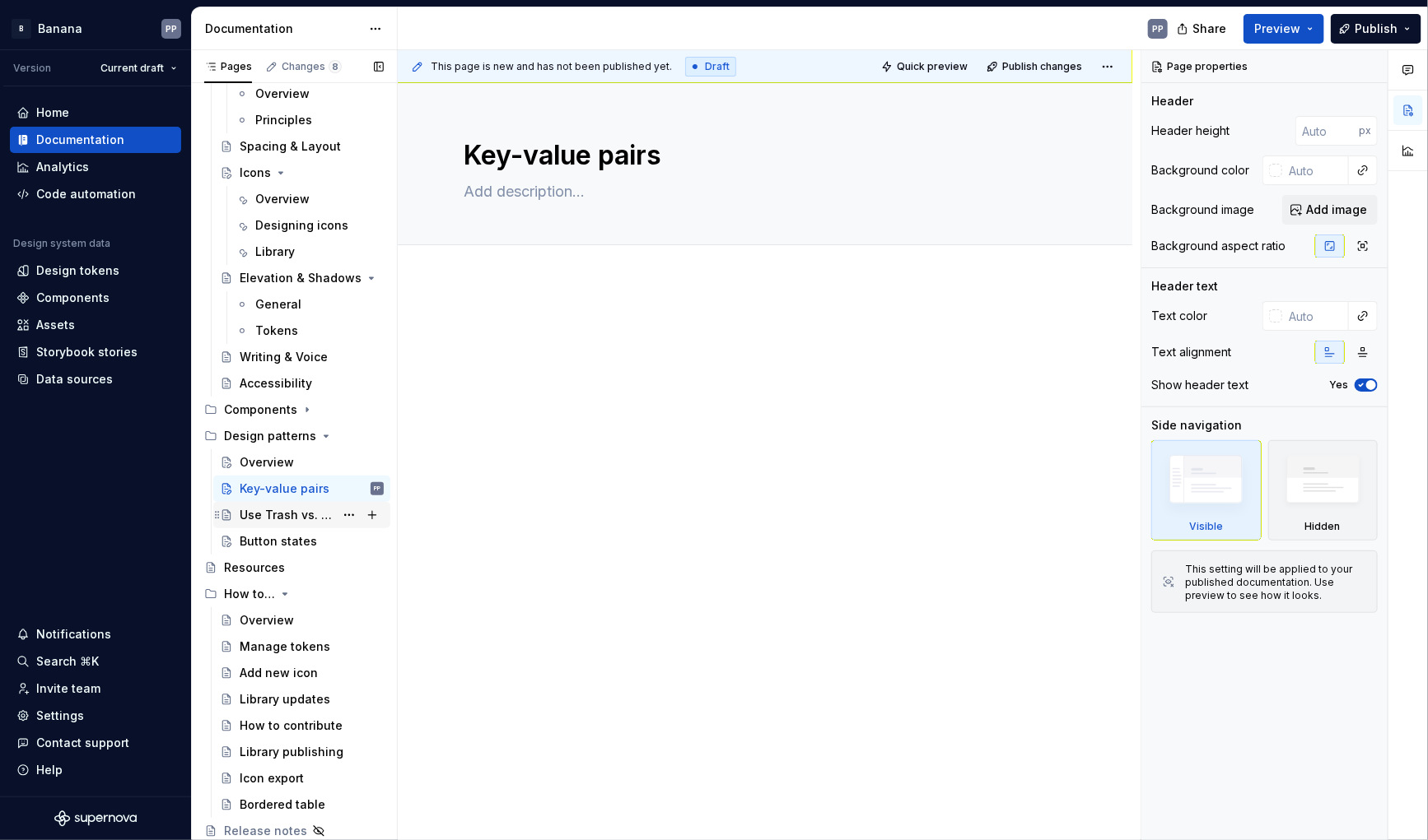
click at [275, 509] on div "Use Trash vs. Close icons for removing elements" at bounding box center [287, 516] width 95 height 17
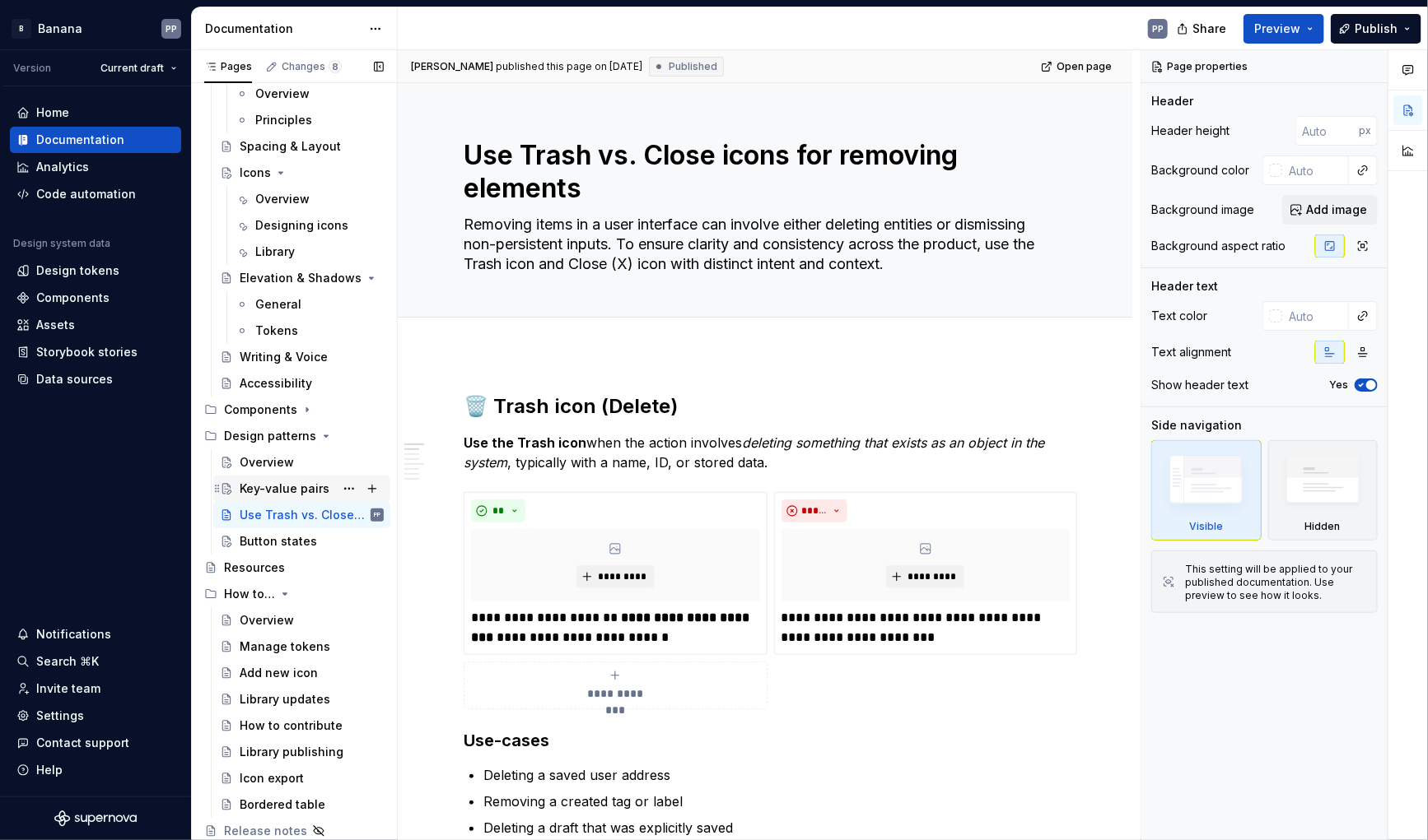
click at [278, 488] on div "Key-value pairs" at bounding box center [285, 489] width 90 height 17
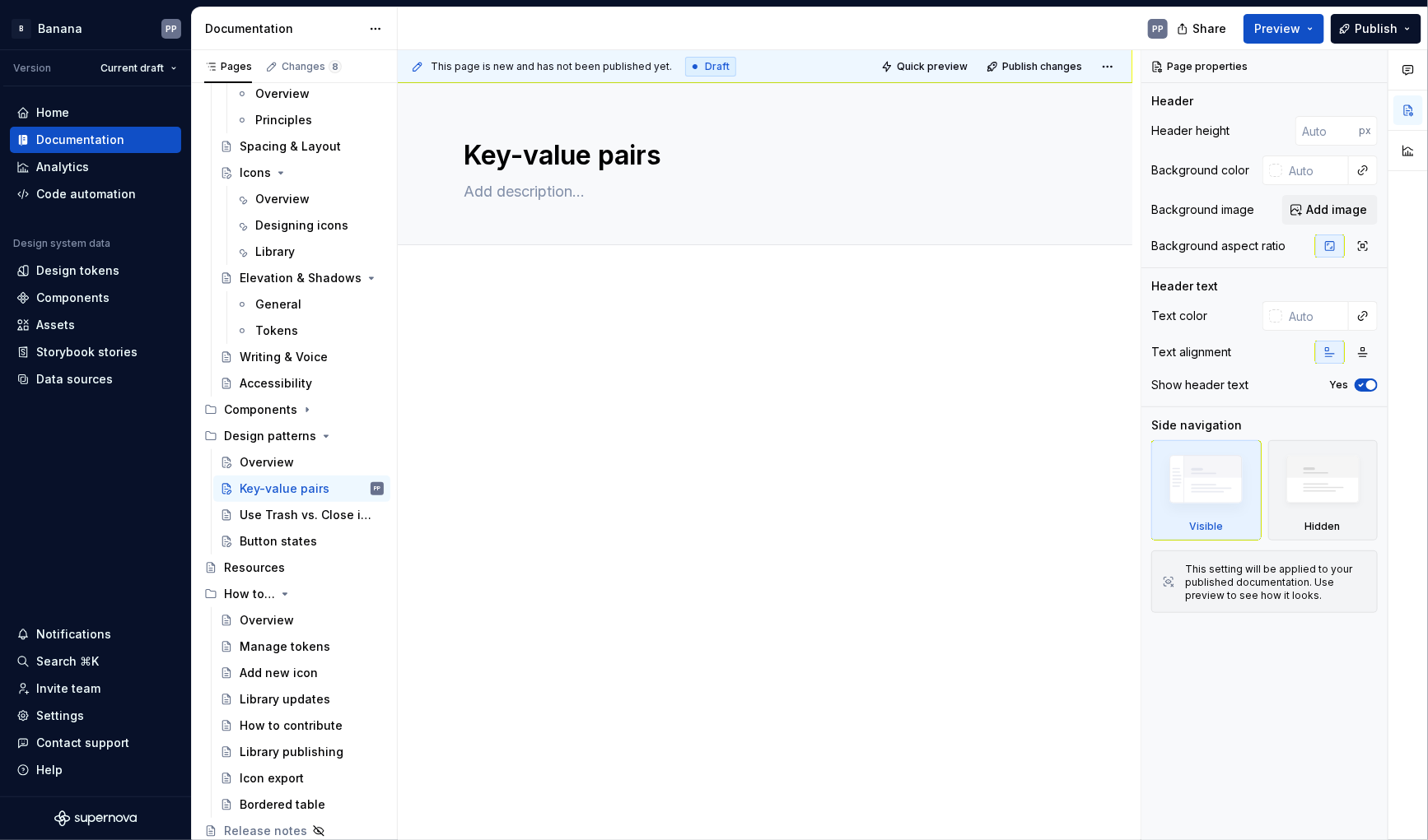
click at [600, 311] on div at bounding box center [765, 468] width 735 height 374
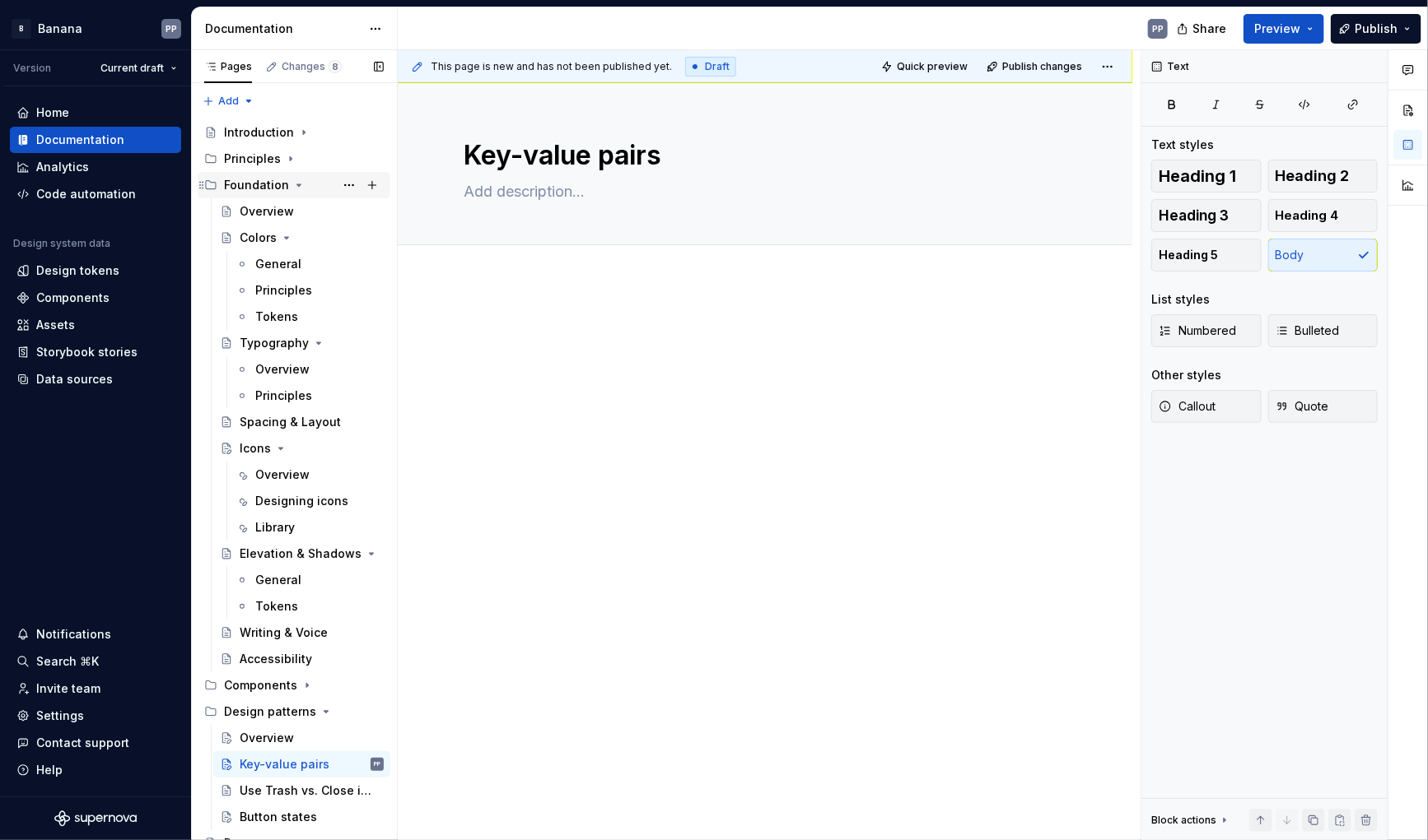
click at [302, 185] on icon "Page tree" at bounding box center [299, 185] width 13 height 13
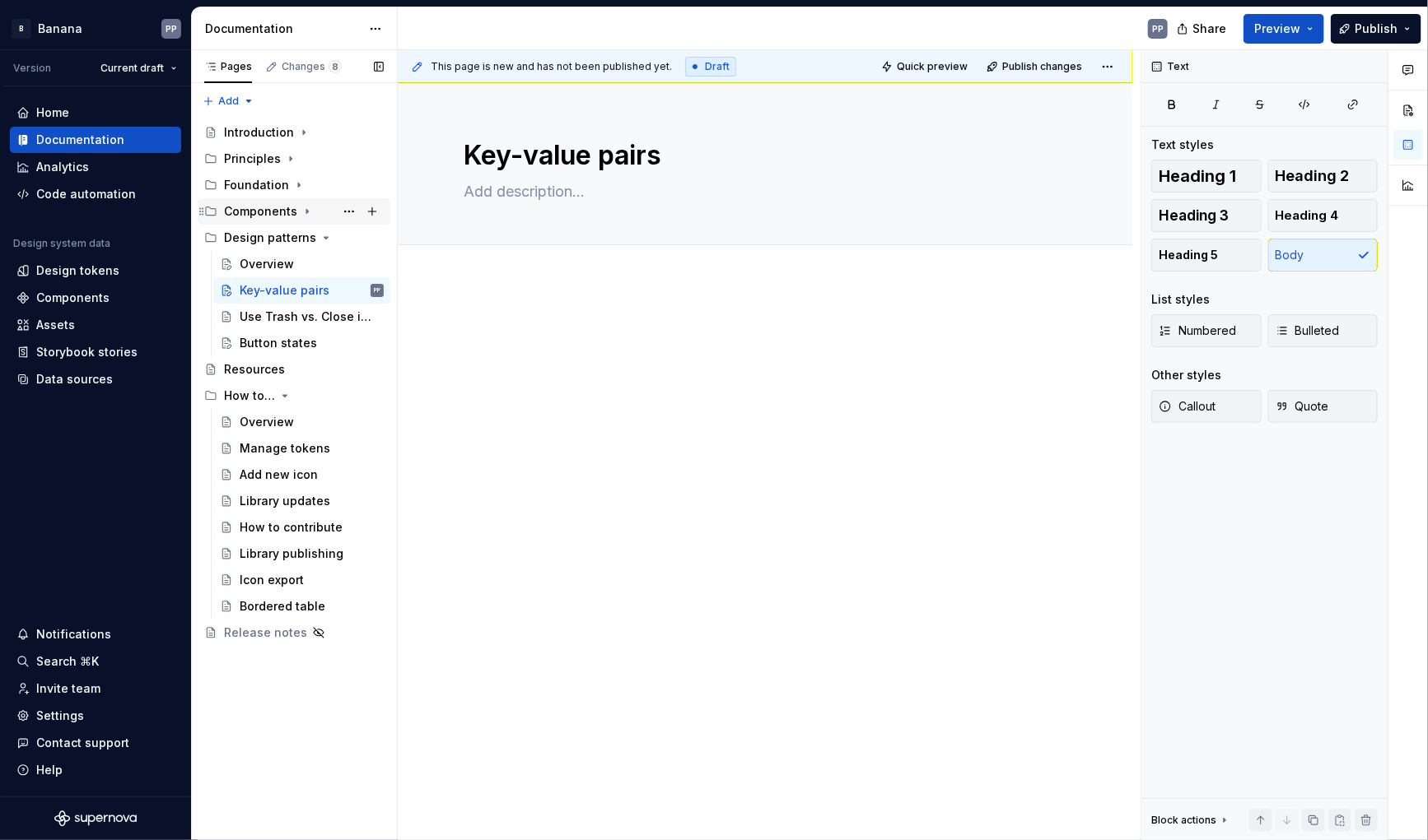
click at [306, 210] on icon "Page tree" at bounding box center [307, 211] width 2 height 4
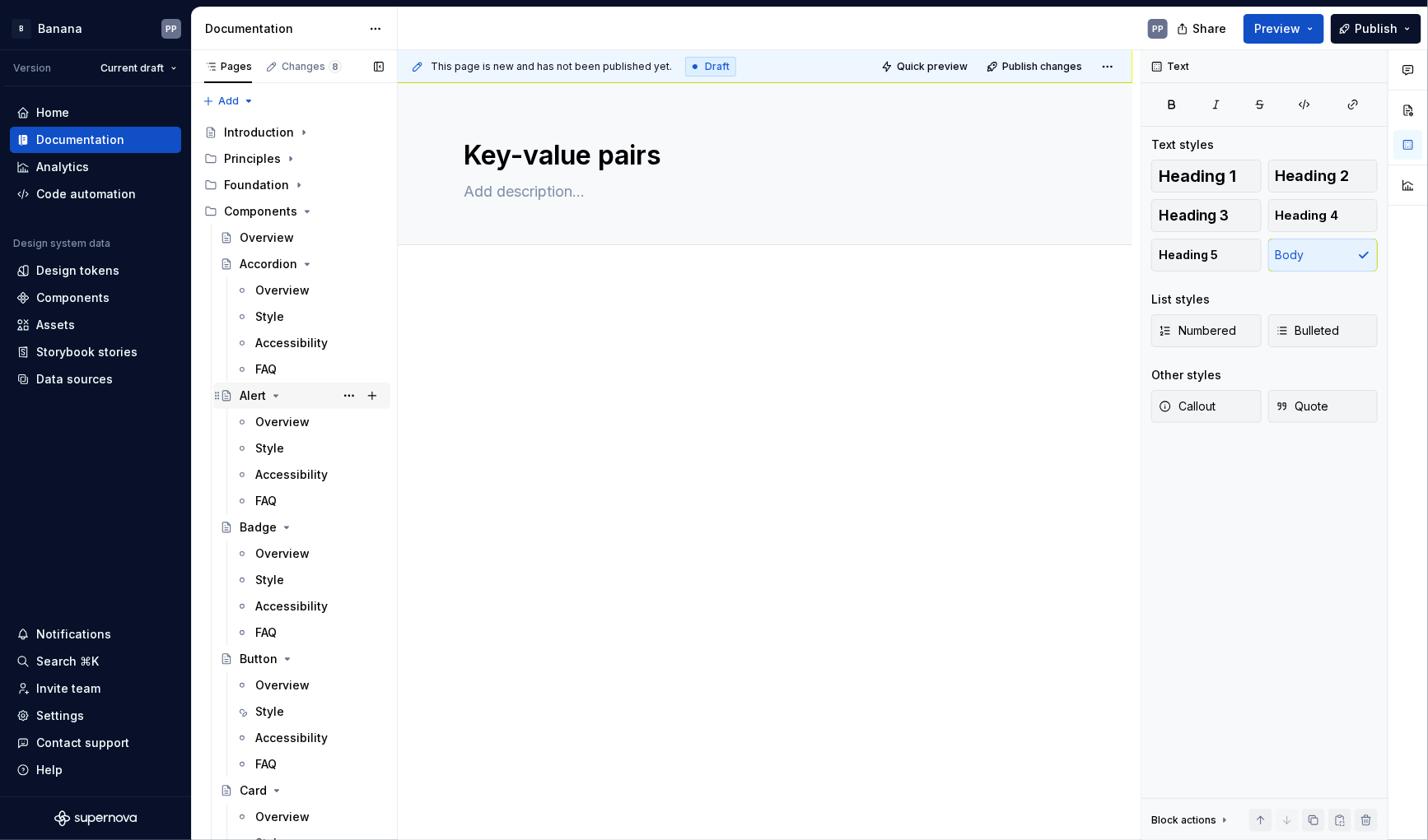
click at [253, 396] on div "Alert" at bounding box center [253, 396] width 27 height 17
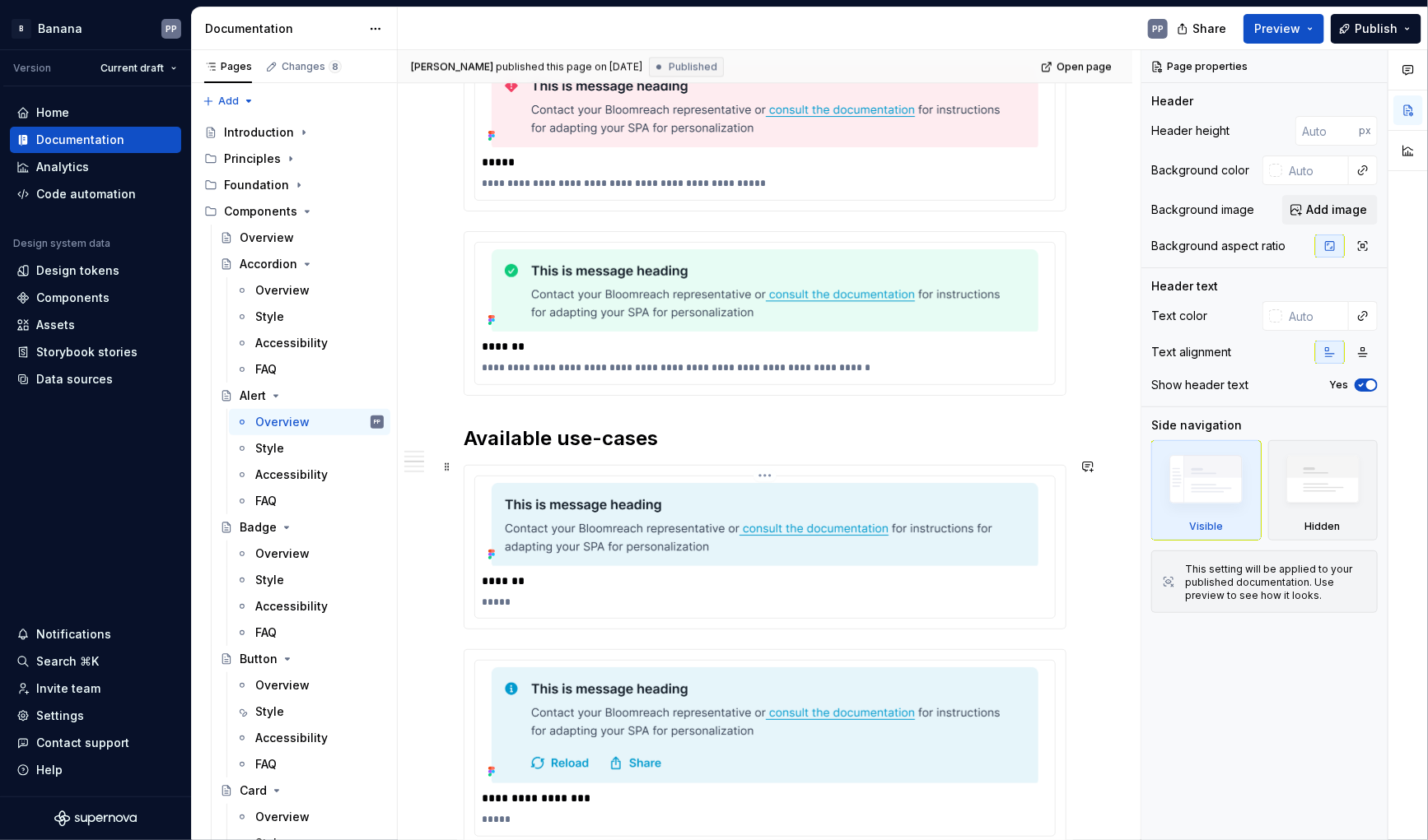
scroll to position [1806, 0]
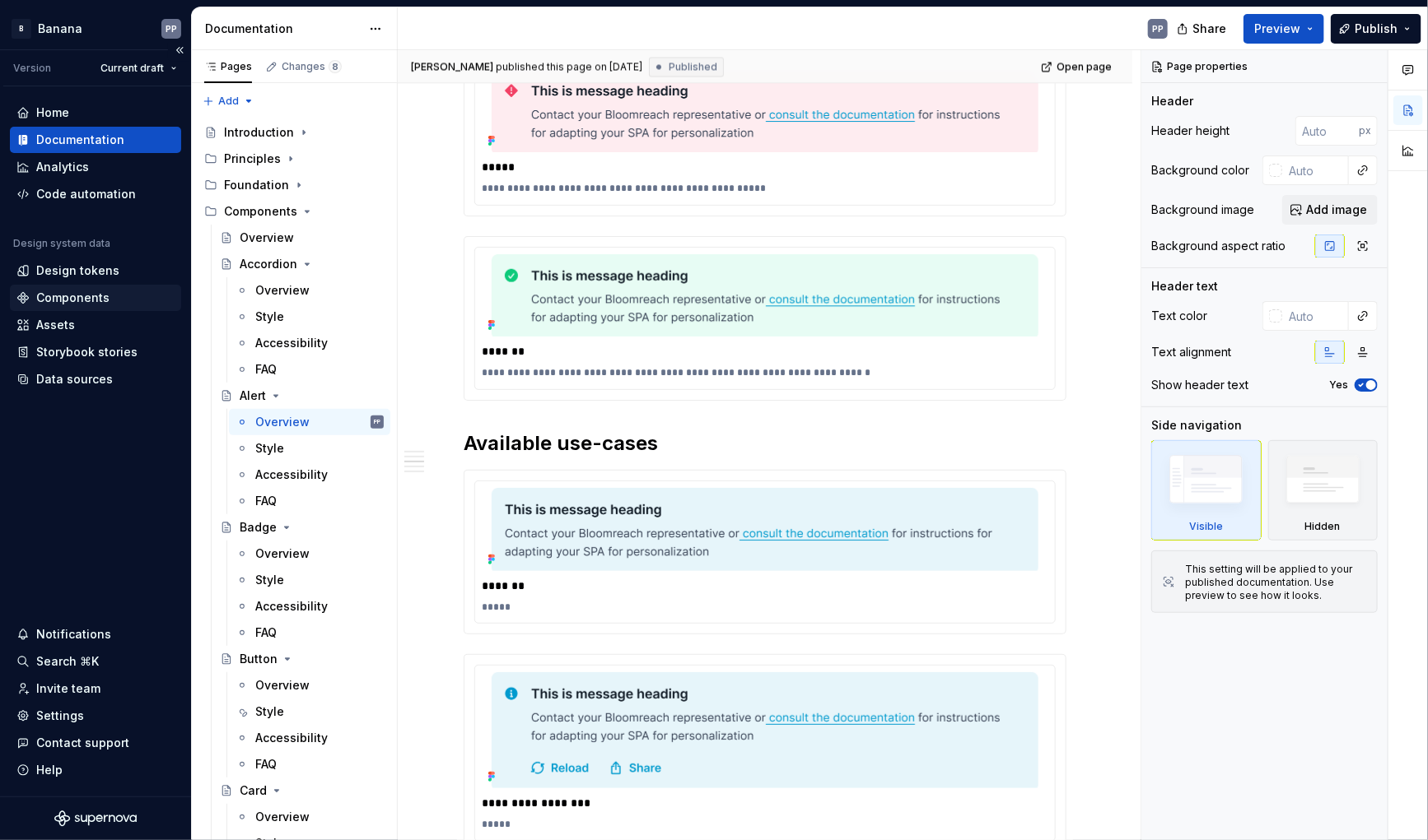
click at [37, 287] on div "Components" at bounding box center [96, 298] width 171 height 27
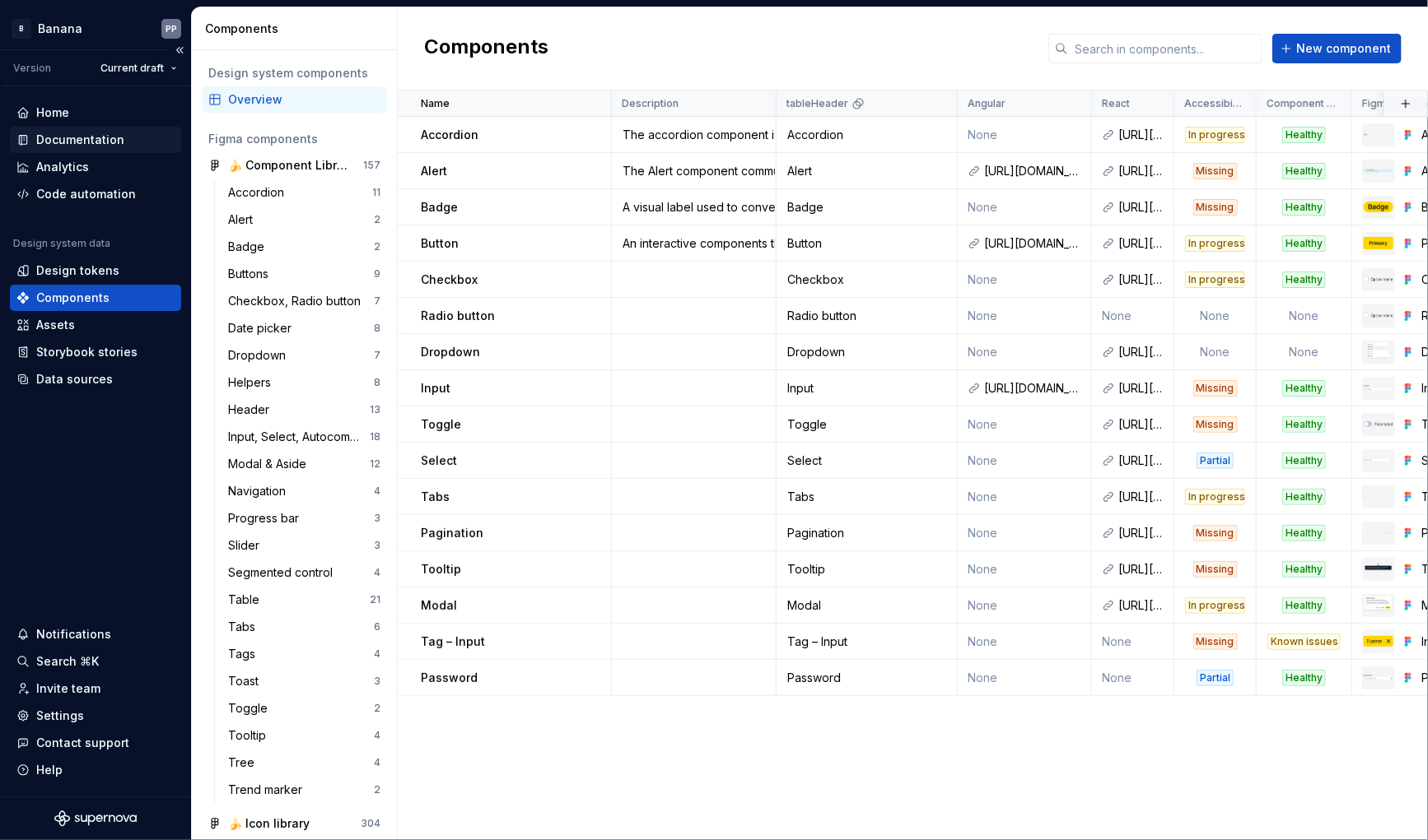
click at [56, 138] on div "Documentation" at bounding box center [80, 140] width 88 height 17
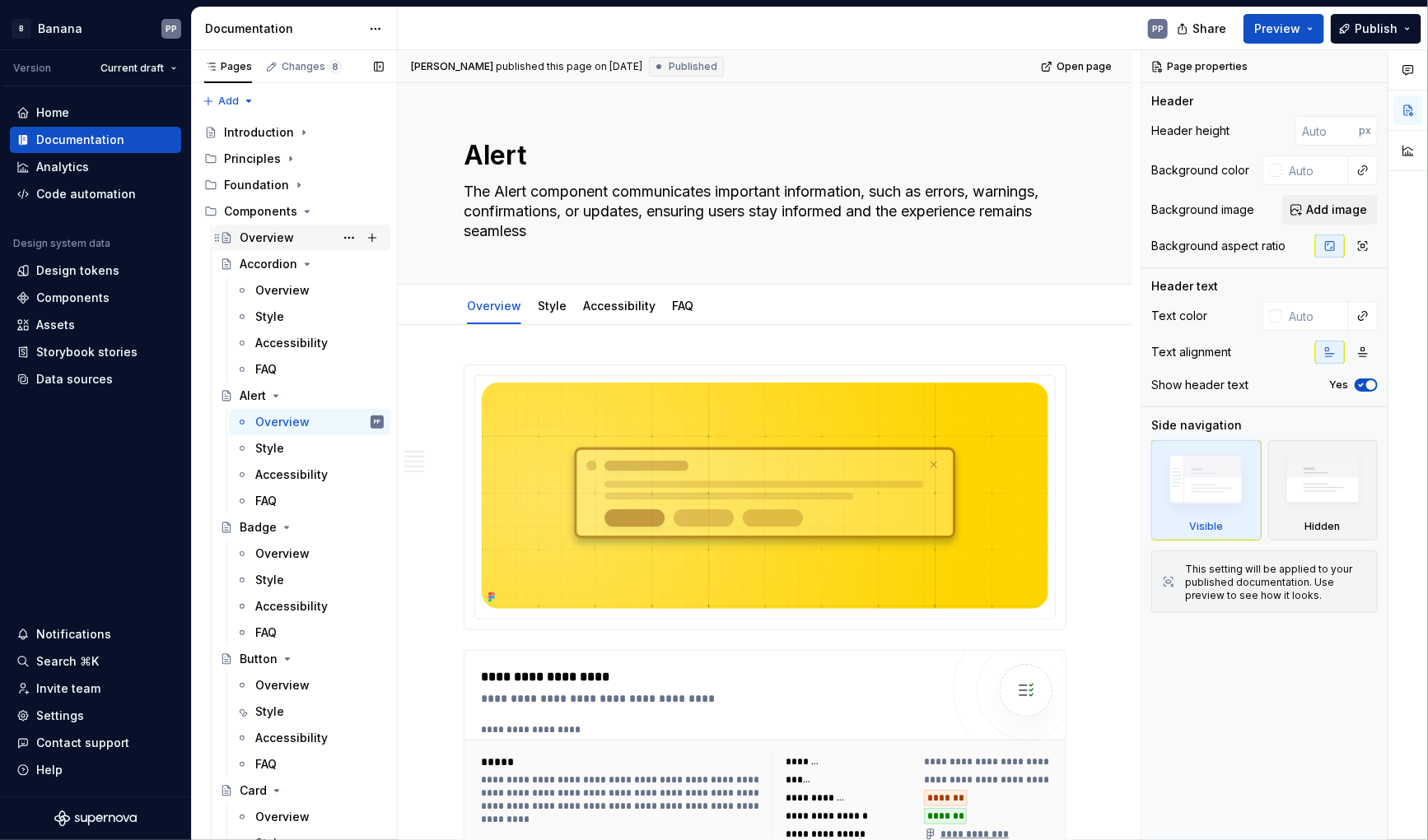
click at [264, 239] on div "Overview" at bounding box center [267, 238] width 54 height 17
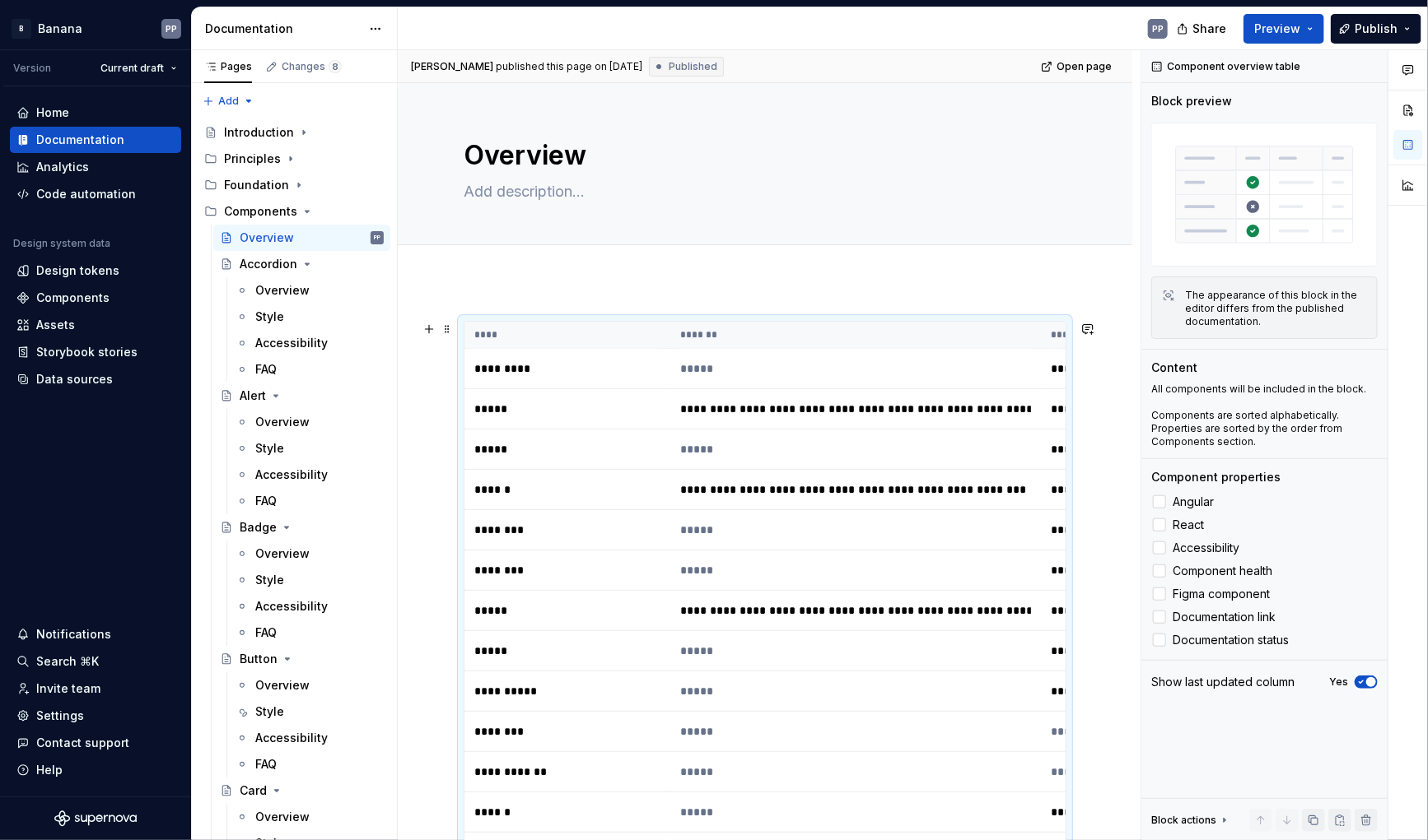
click at [645, 332] on th "****" at bounding box center [567, 335] width 206 height 28
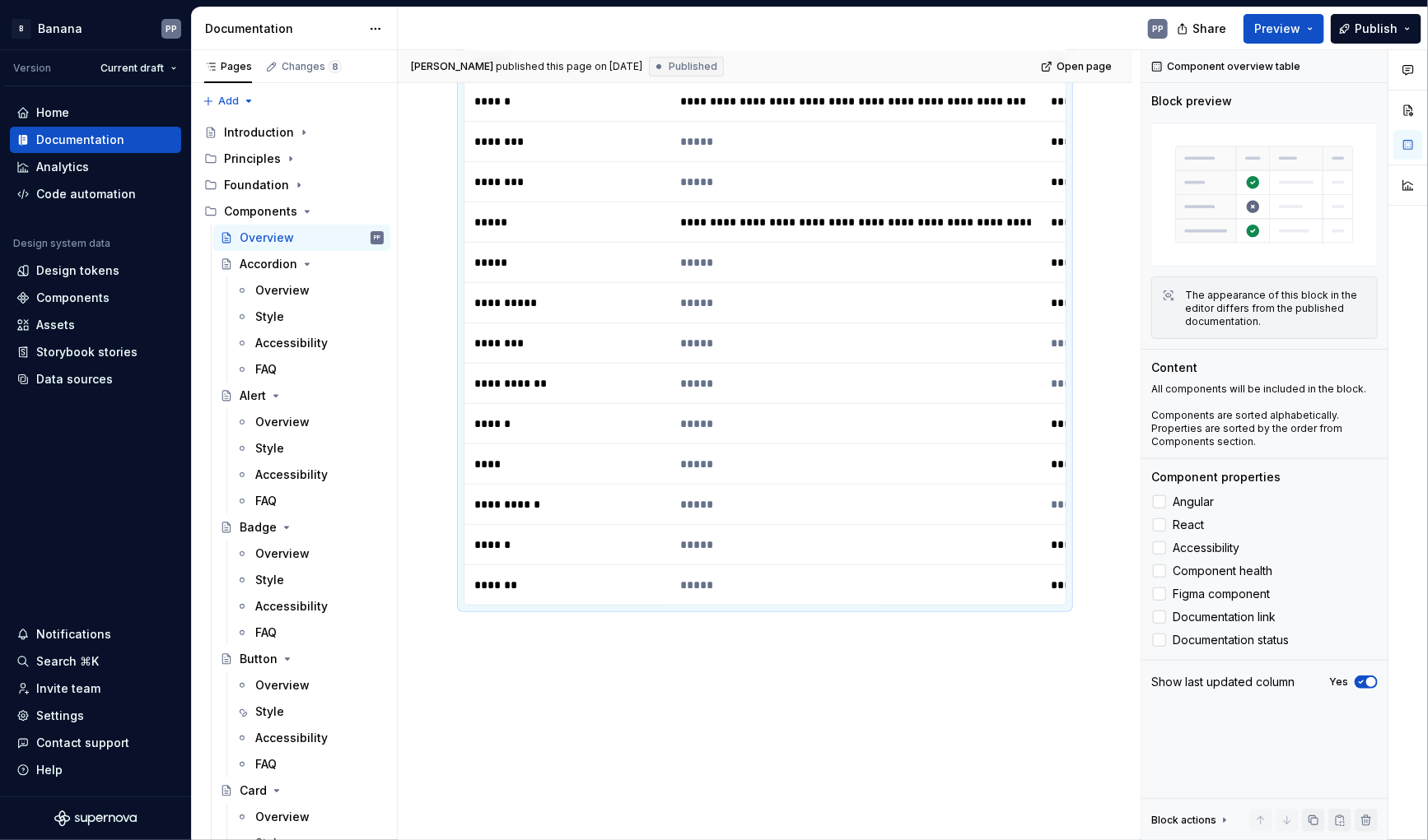
scroll to position [398, 0]
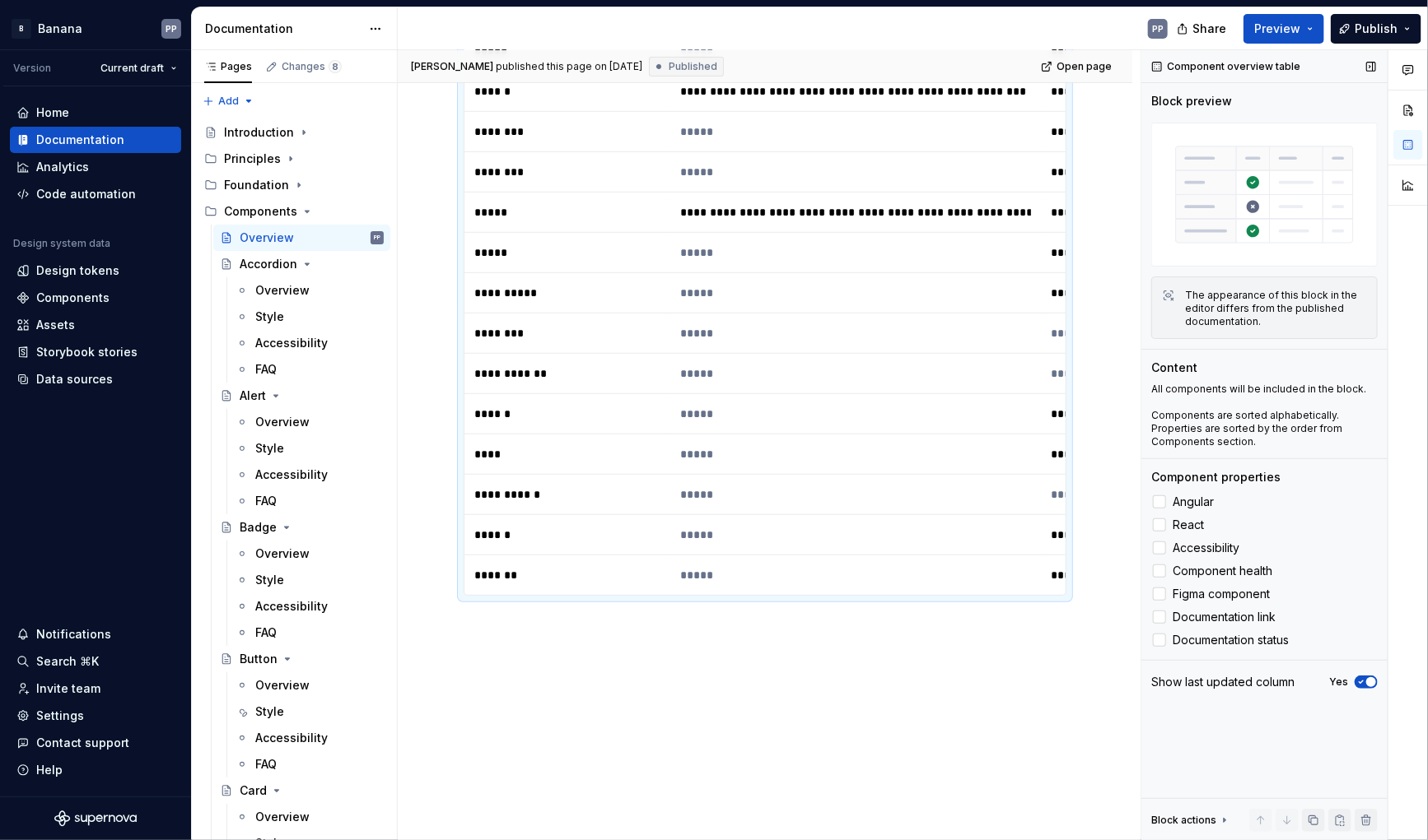
click at [1180, 823] on div "Block actions" at bounding box center [1183, 821] width 65 height 13
click at [804, 761] on div "**********" at bounding box center [765, 375] width 735 height 984
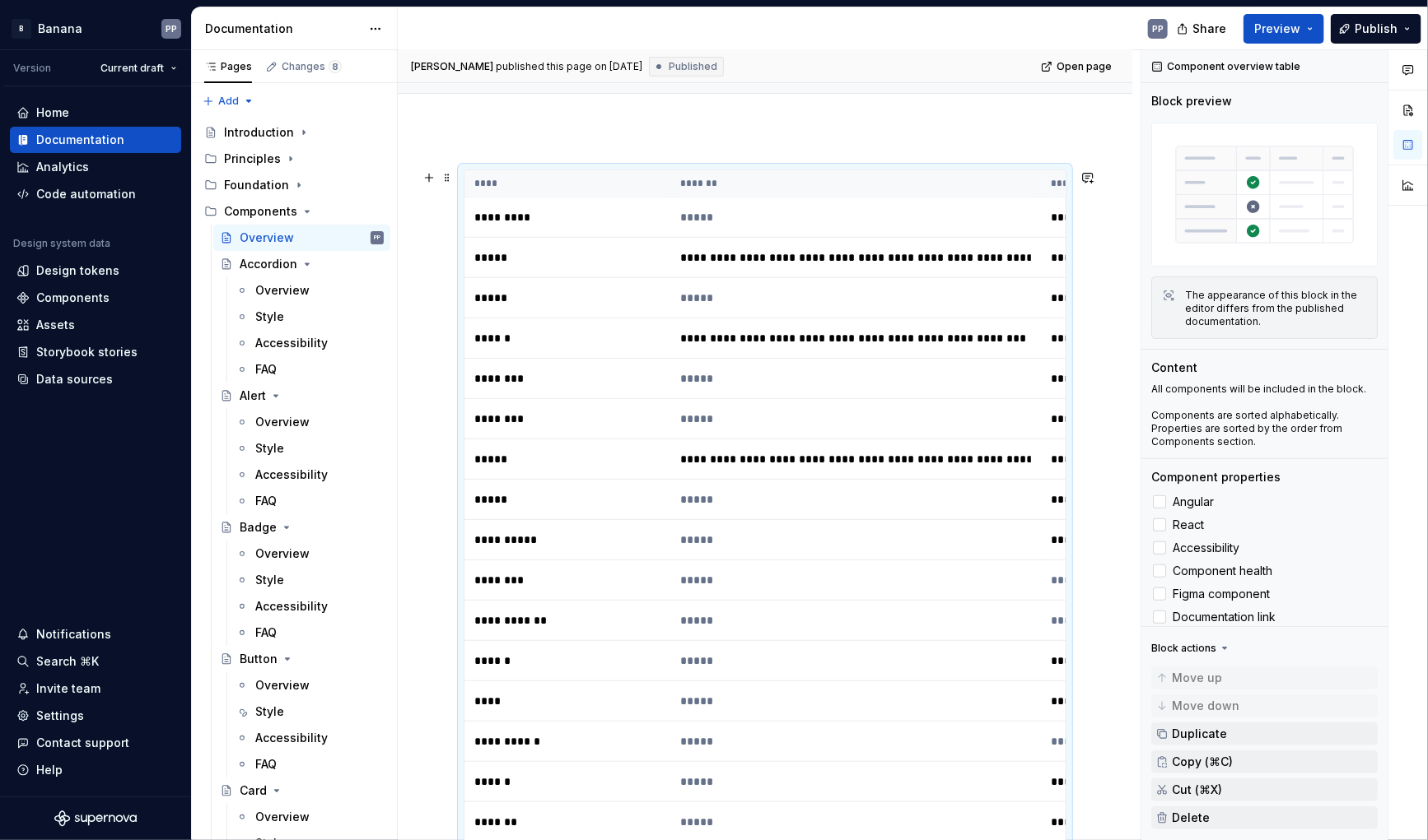
scroll to position [137, 0]
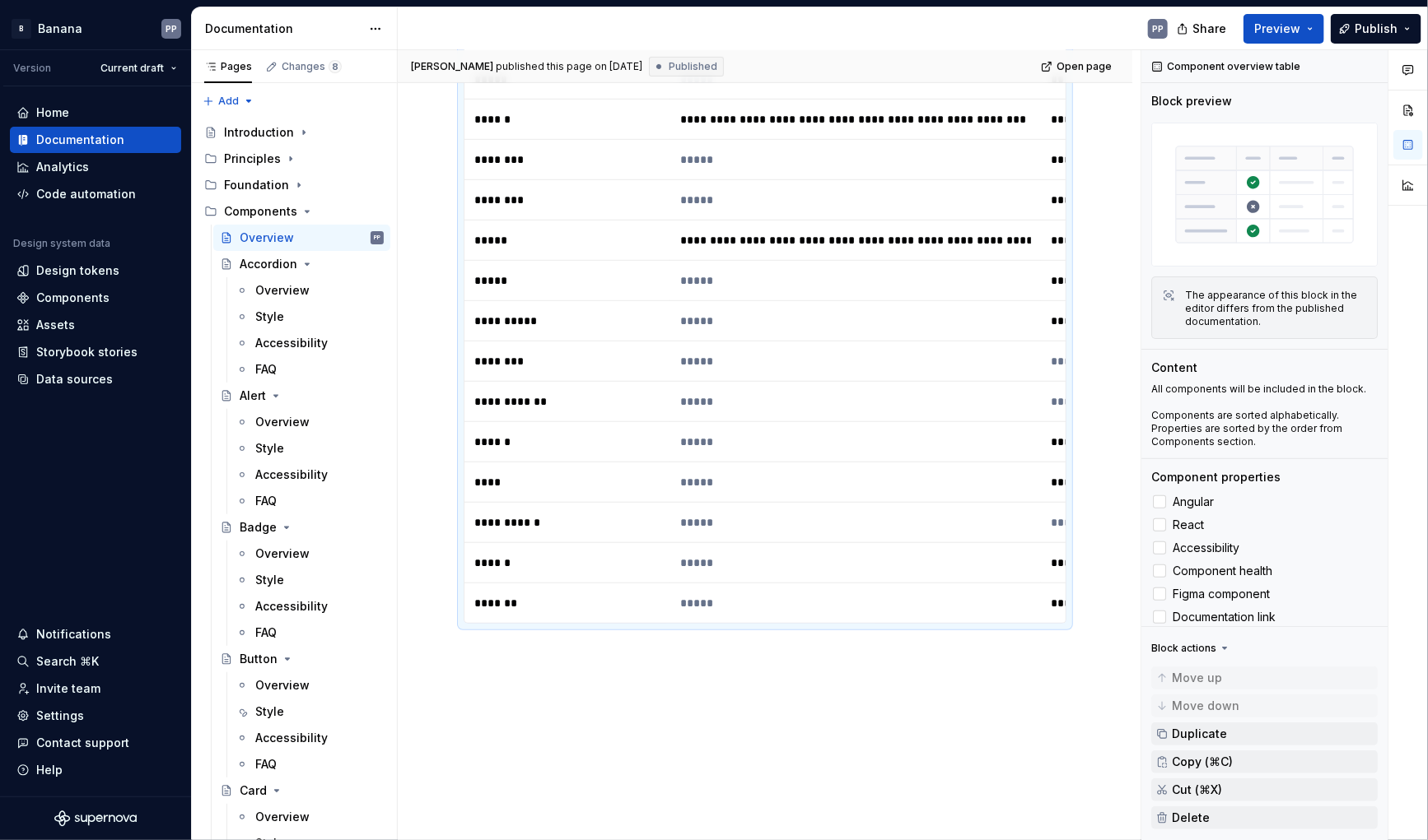
scroll to position [375, 0]
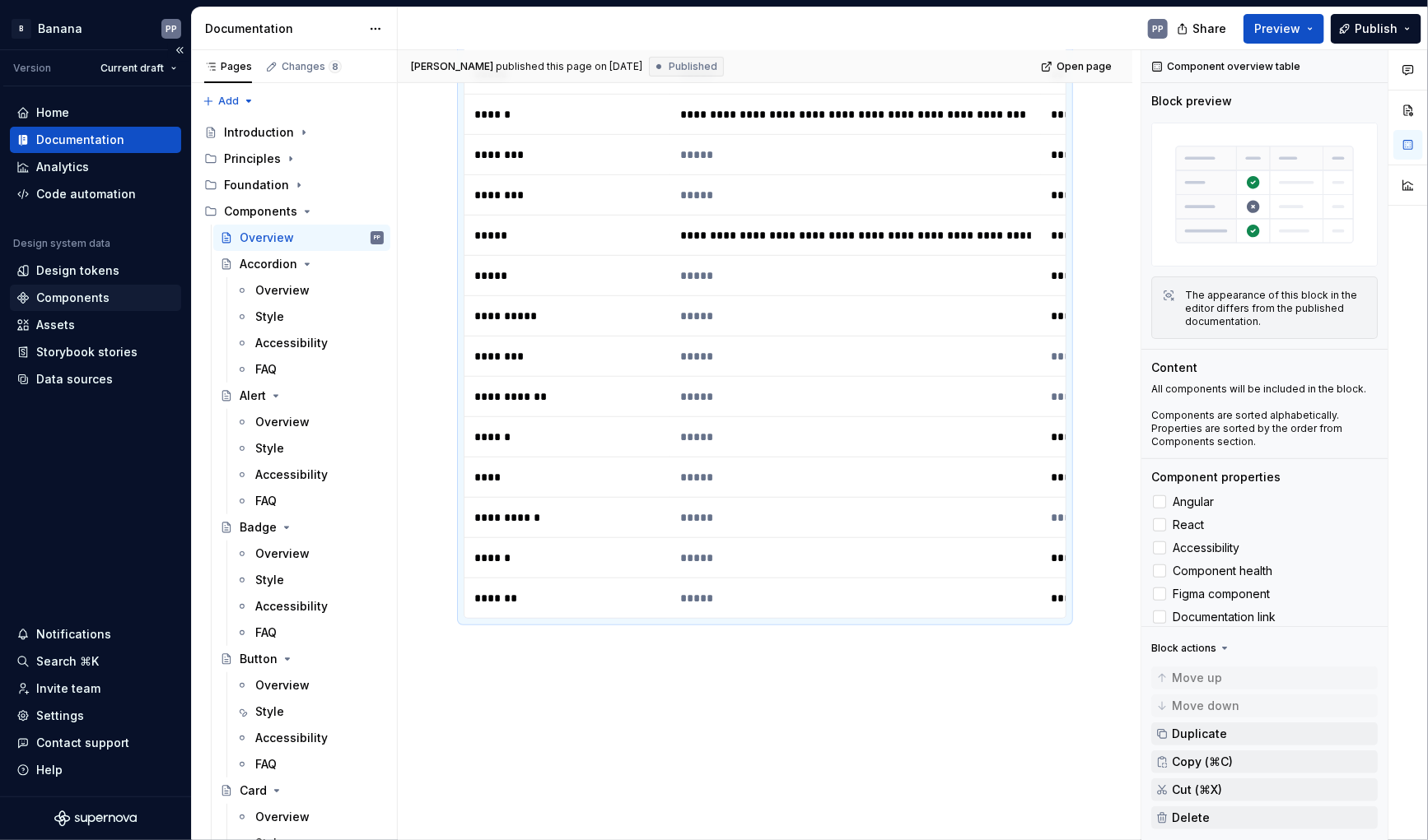
click at [59, 295] on div "Components" at bounding box center [73, 298] width 74 height 17
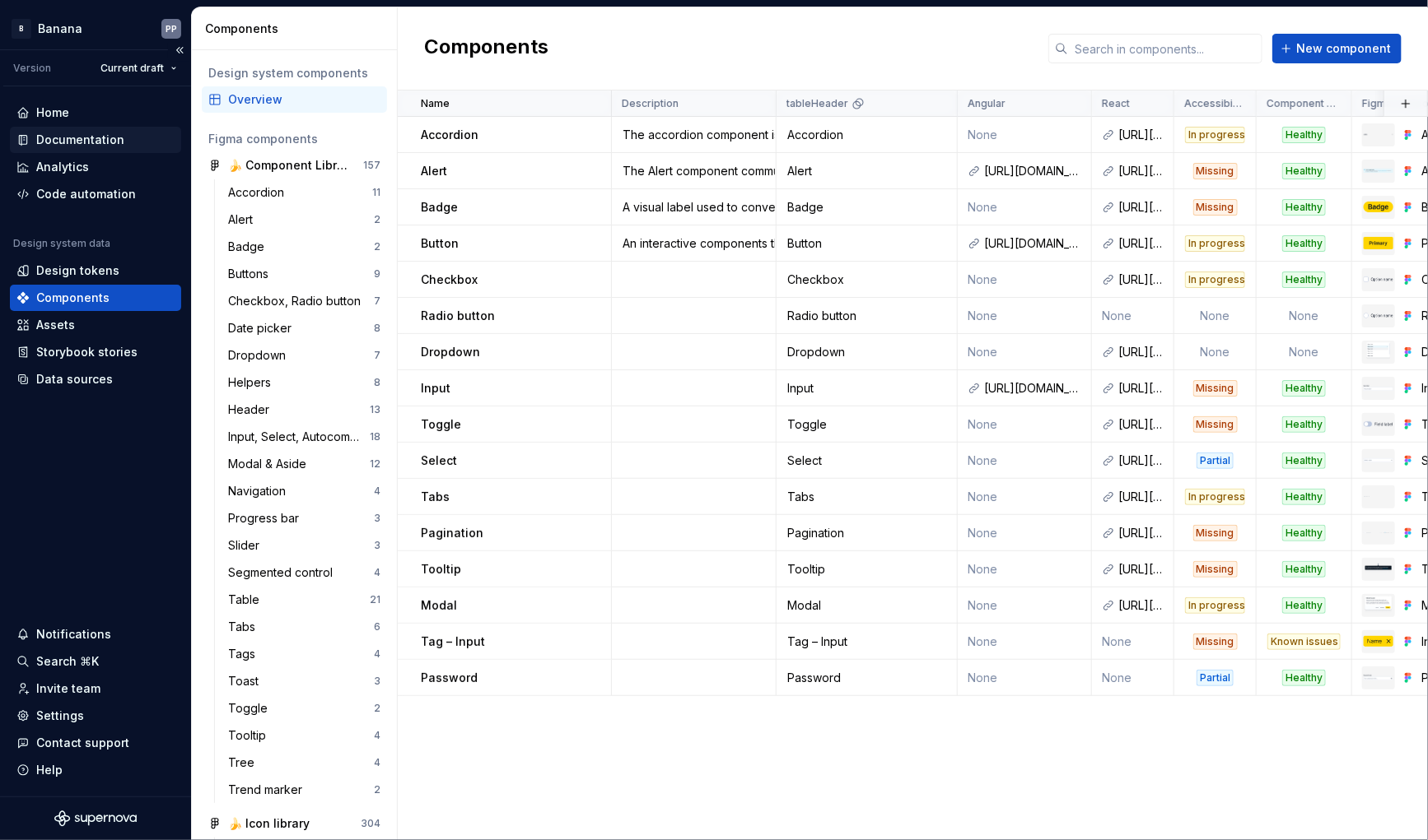
click at [72, 141] on div "Documentation" at bounding box center [80, 140] width 88 height 17
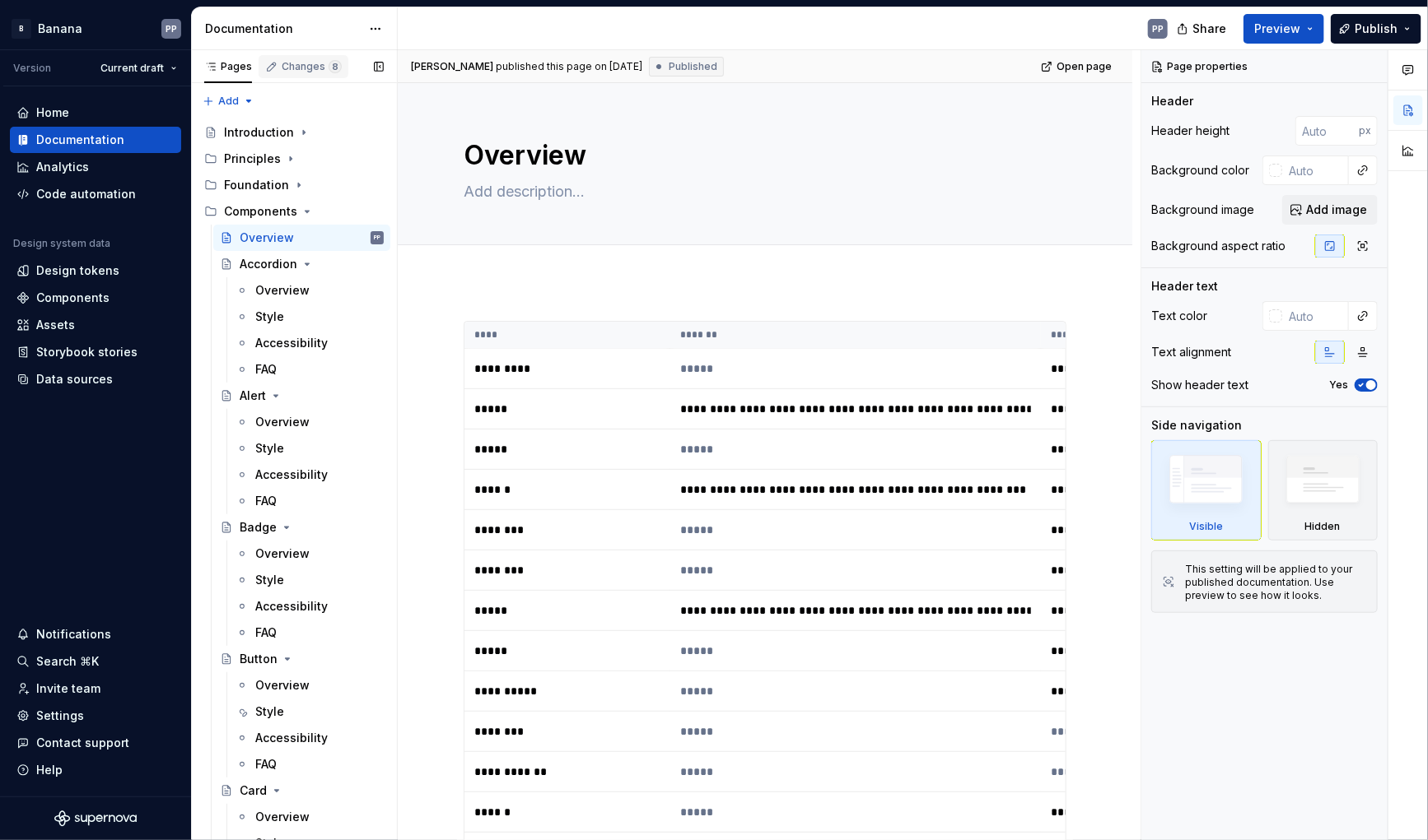
click at [300, 59] on div "Changes 8" at bounding box center [303, 66] width 90 height 23
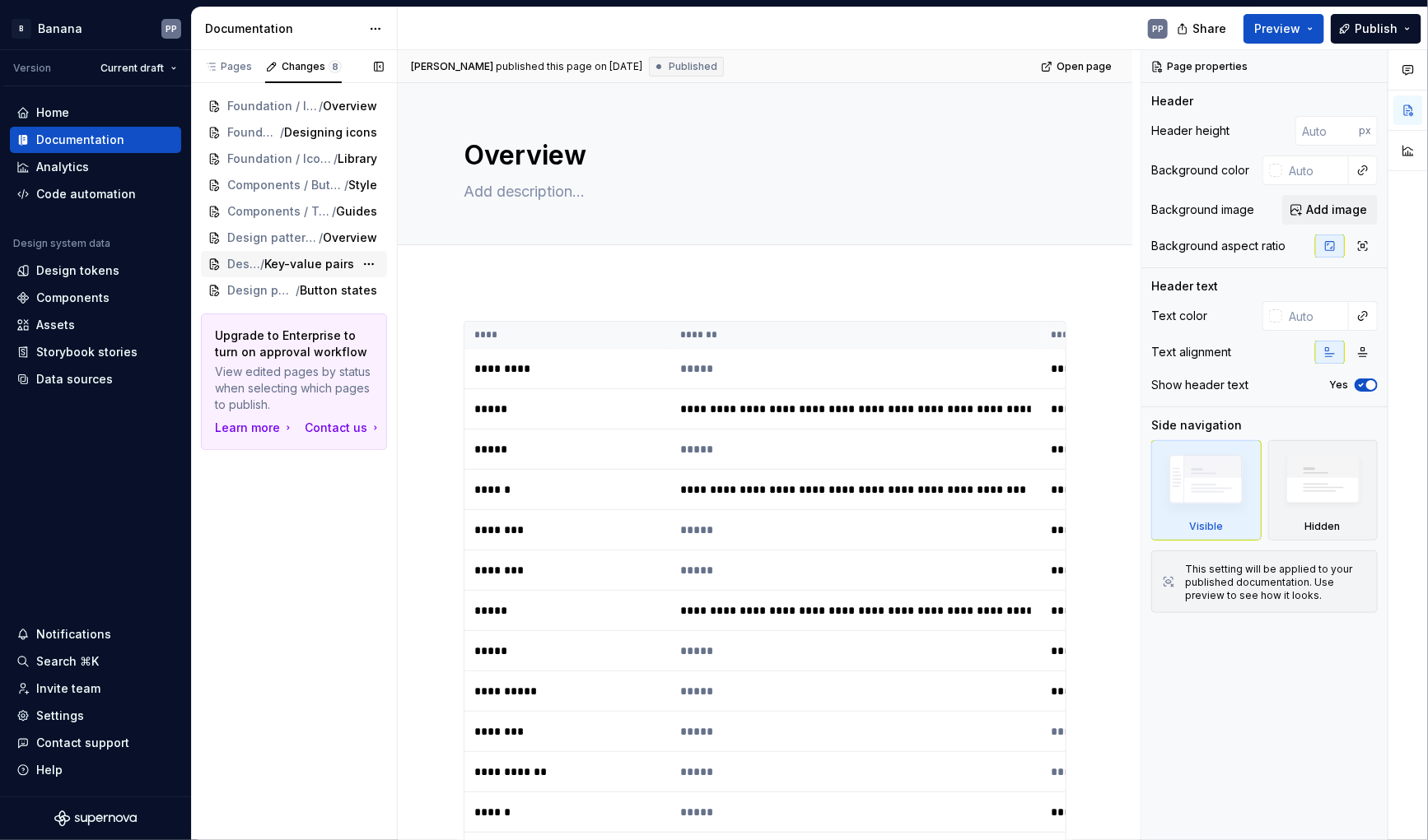
click at [260, 268] on span "/" at bounding box center [262, 265] width 4 height 17
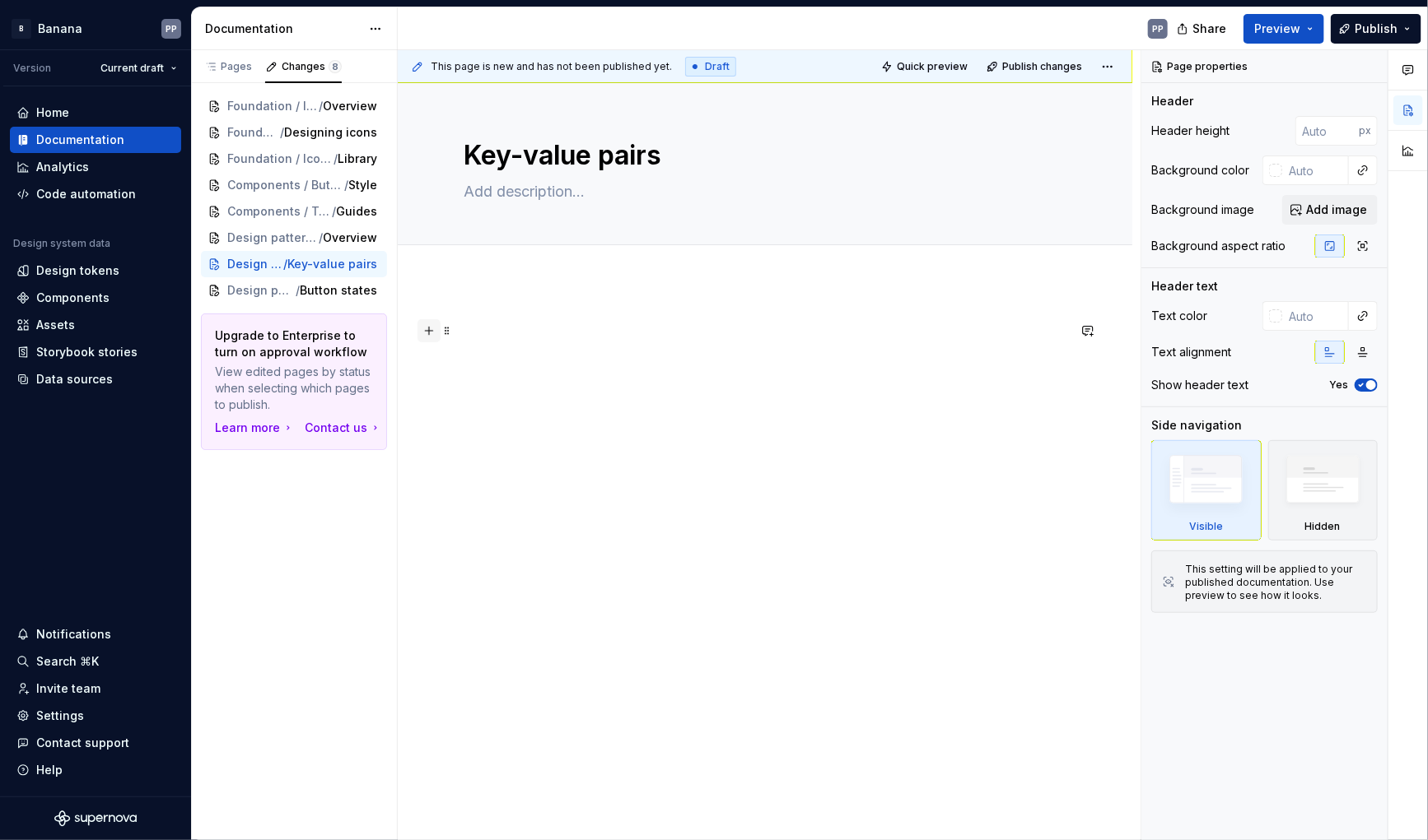
click at [429, 338] on button "button" at bounding box center [428, 331] width 23 height 23
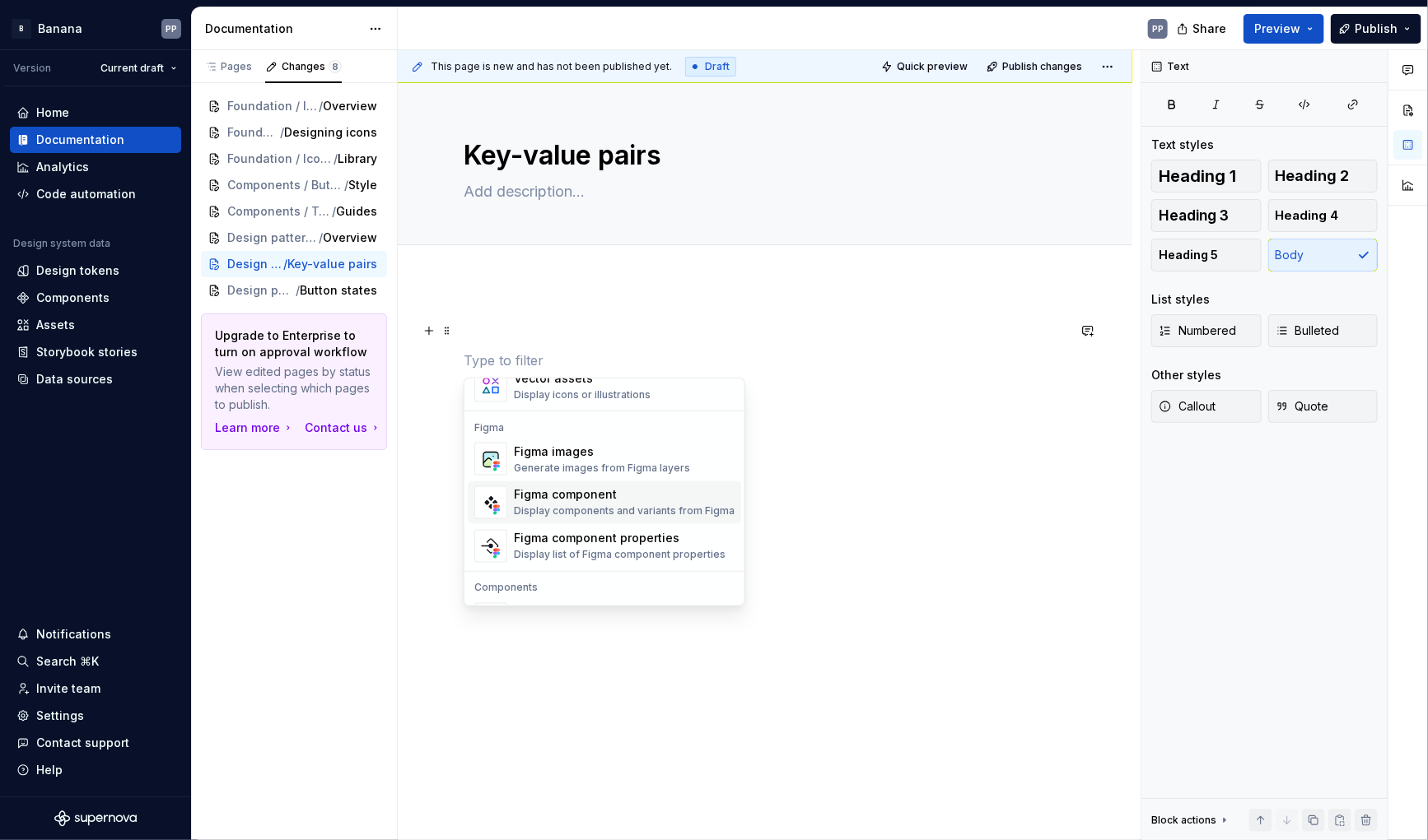
scroll to position [1635, 0]
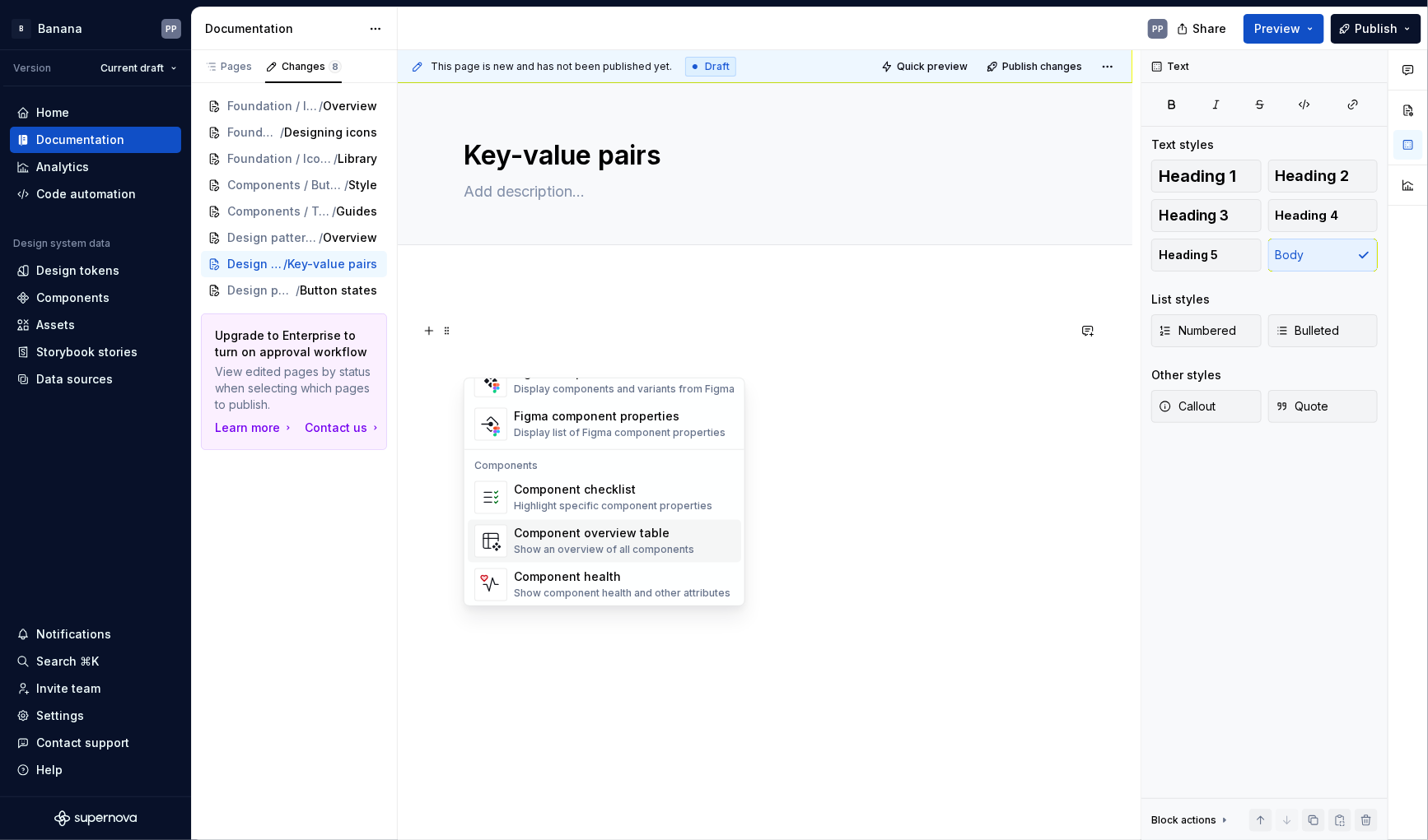
click at [577, 530] on div "Component overview table" at bounding box center [604, 534] width 180 height 17
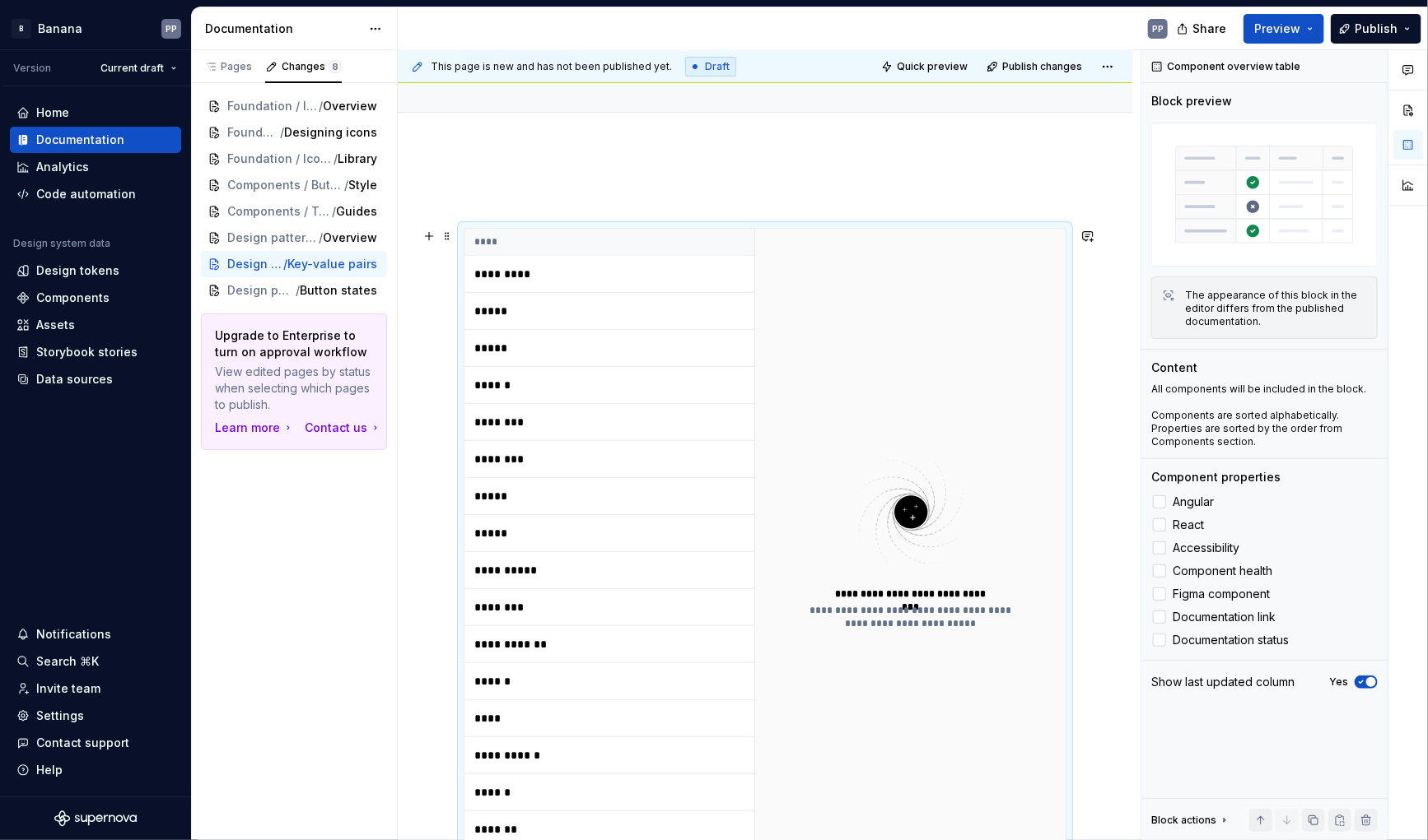
click at [518, 277] on p "*********" at bounding box center [577, 274] width 206 height 17
click at [502, 274] on p "*********" at bounding box center [577, 274] width 206 height 17
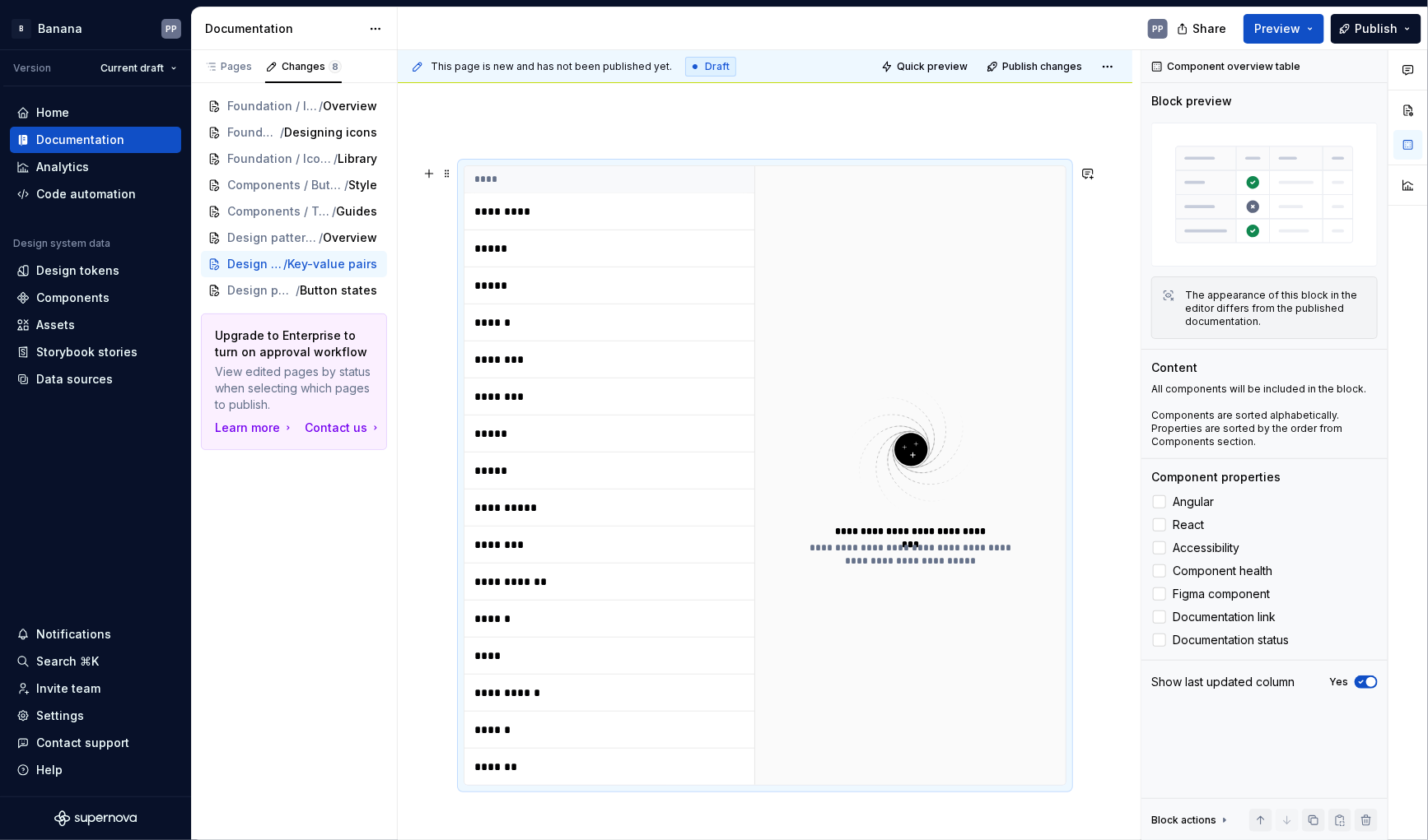
scroll to position [208, 0]
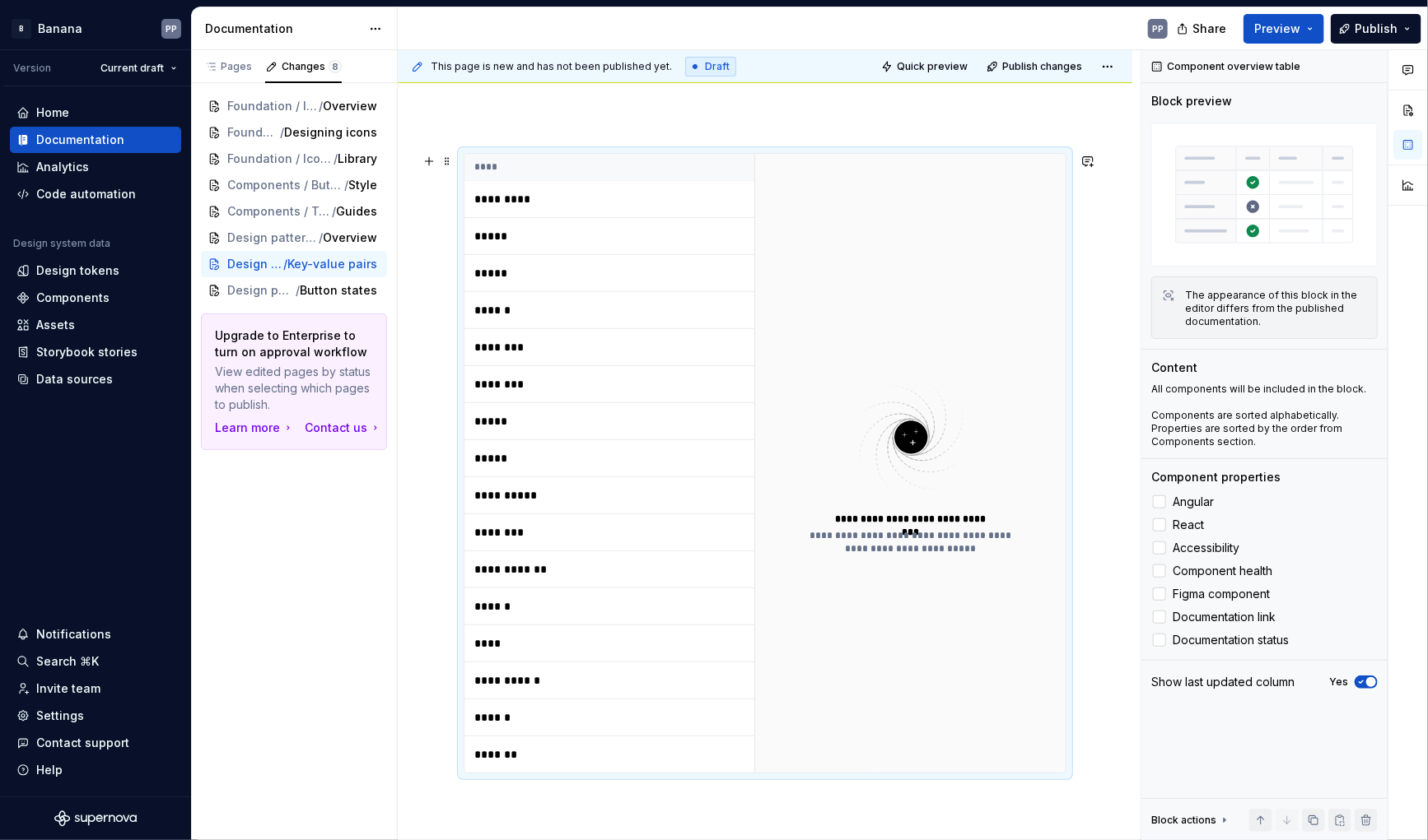
click at [739, 153] on div "**********" at bounding box center [765, 463] width 603 height 620
click at [776, 153] on div "**********" at bounding box center [765, 463] width 603 height 620
click at [1368, 820] on button "button" at bounding box center [1365, 820] width 23 height 23
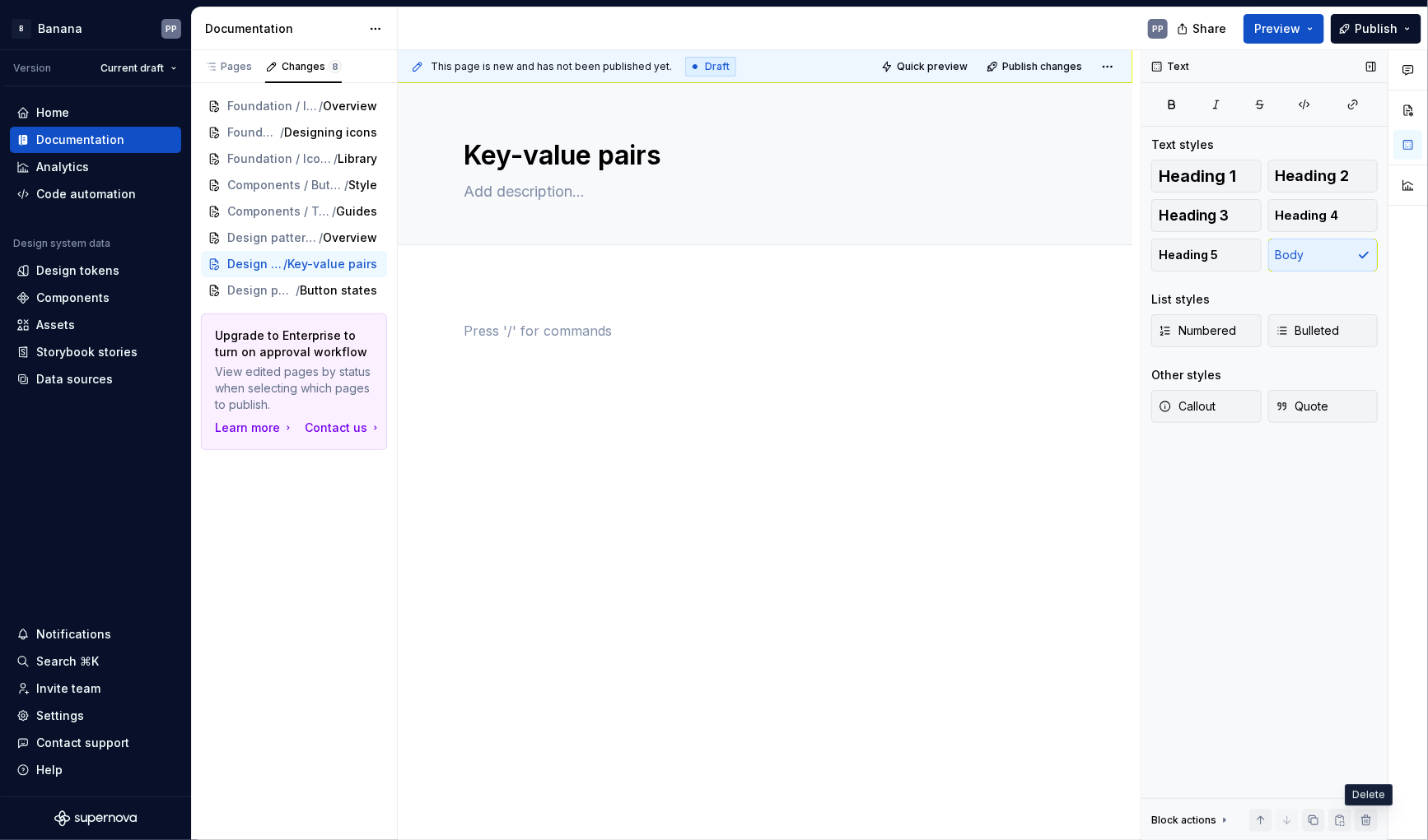
scroll to position [0, 0]
click at [68, 297] on div "Components" at bounding box center [73, 298] width 74 height 17
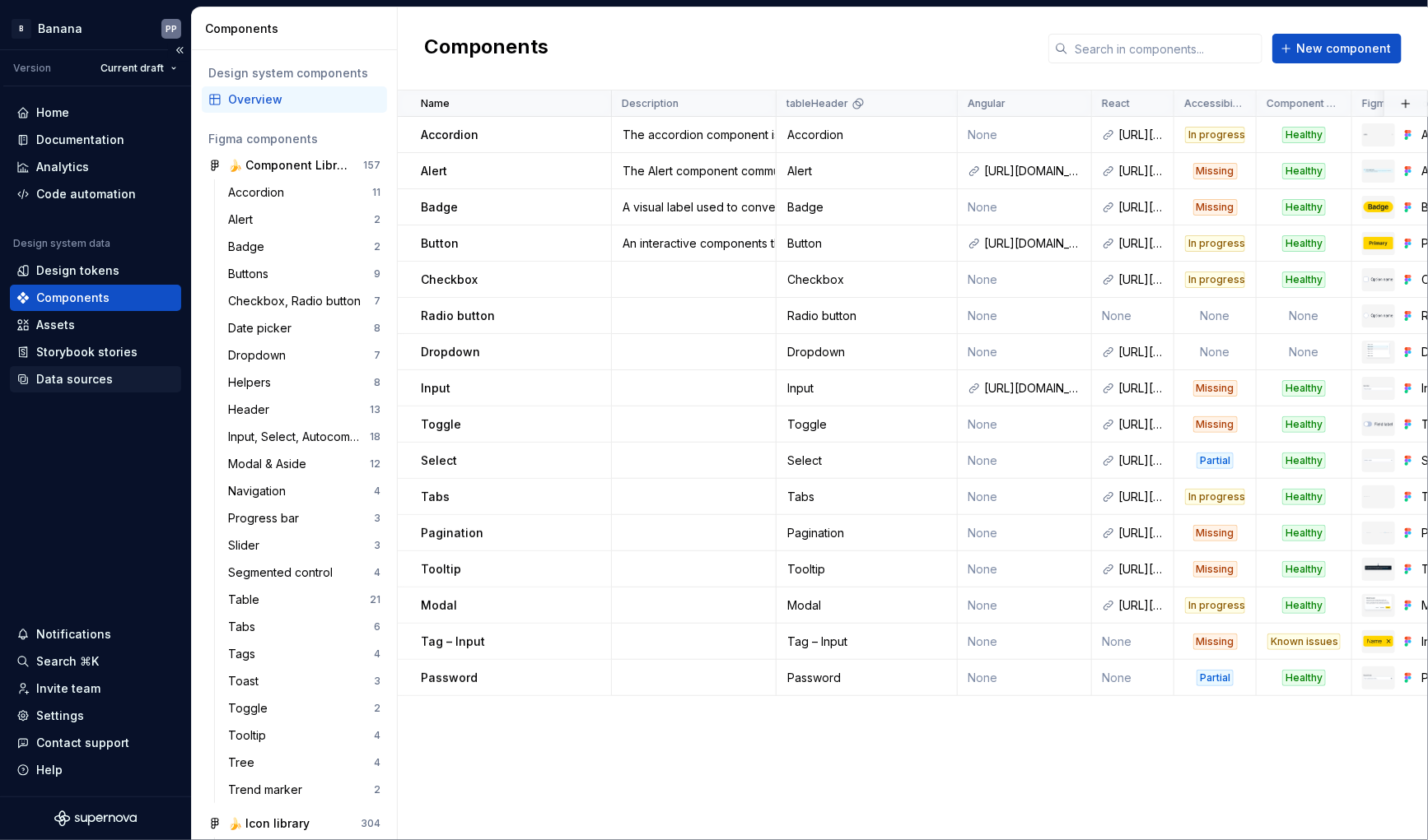
click at [60, 381] on div "Data sources" at bounding box center [74, 380] width 76 height 17
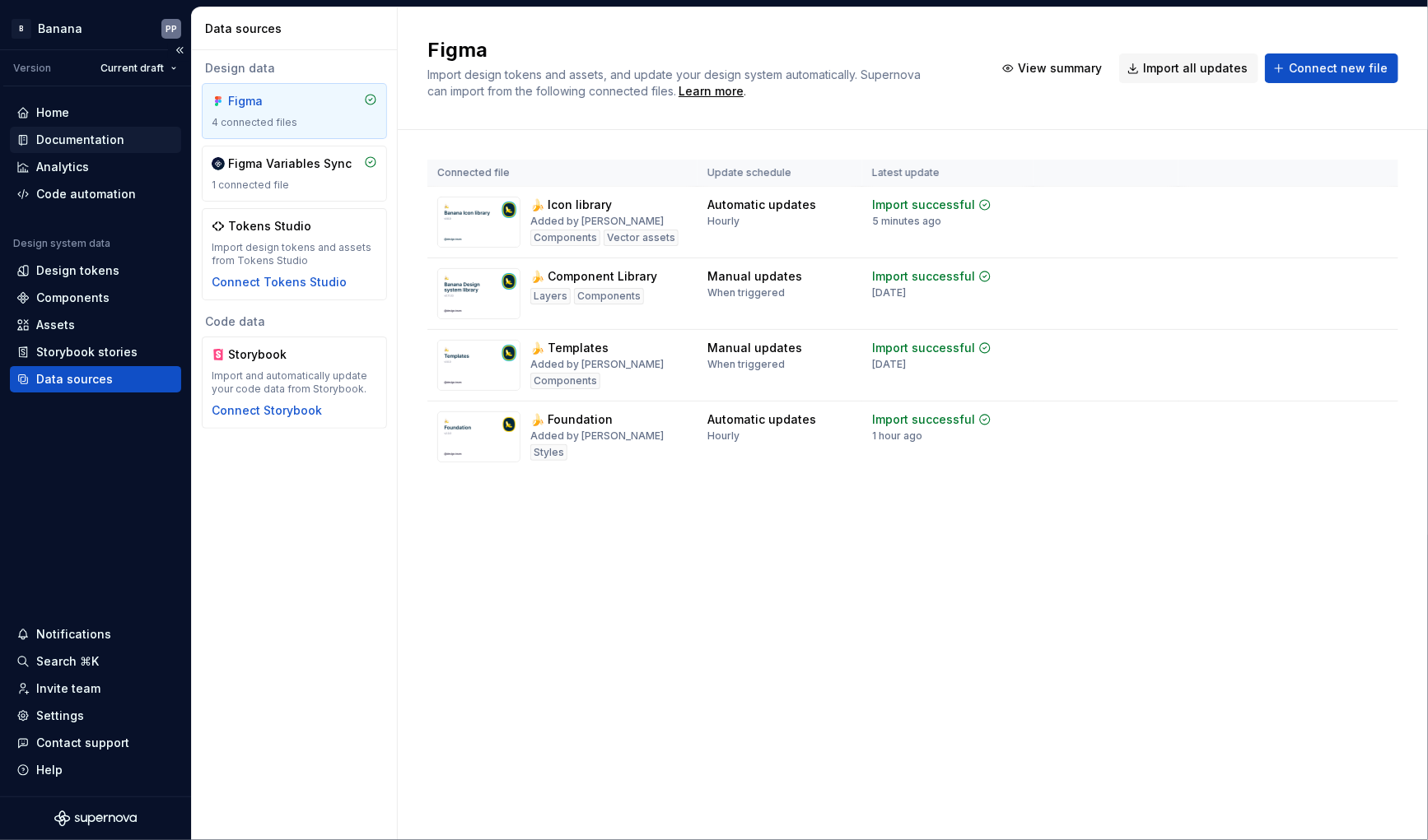
click at [86, 141] on div "Documentation" at bounding box center [80, 140] width 88 height 17
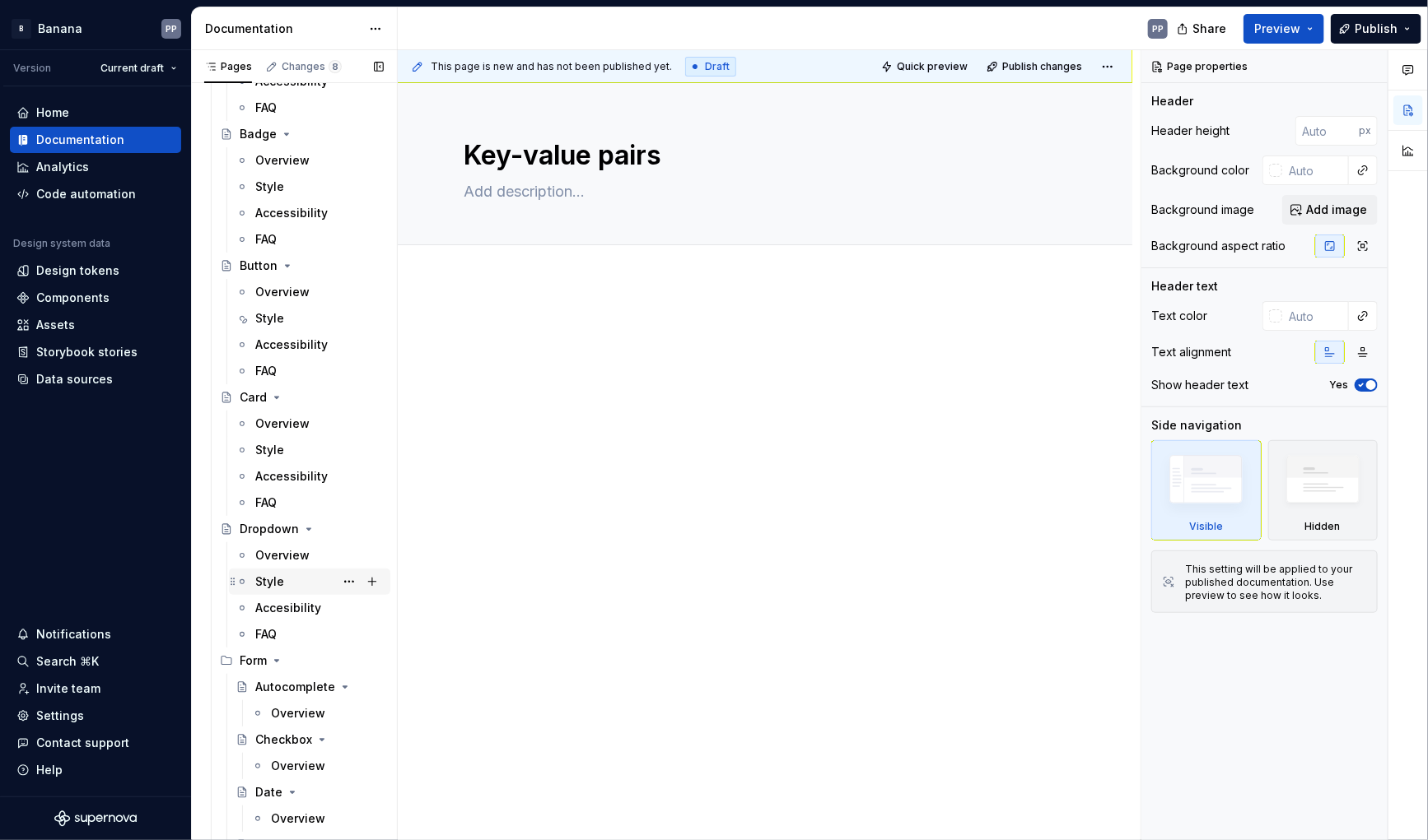
scroll to position [400, 0]
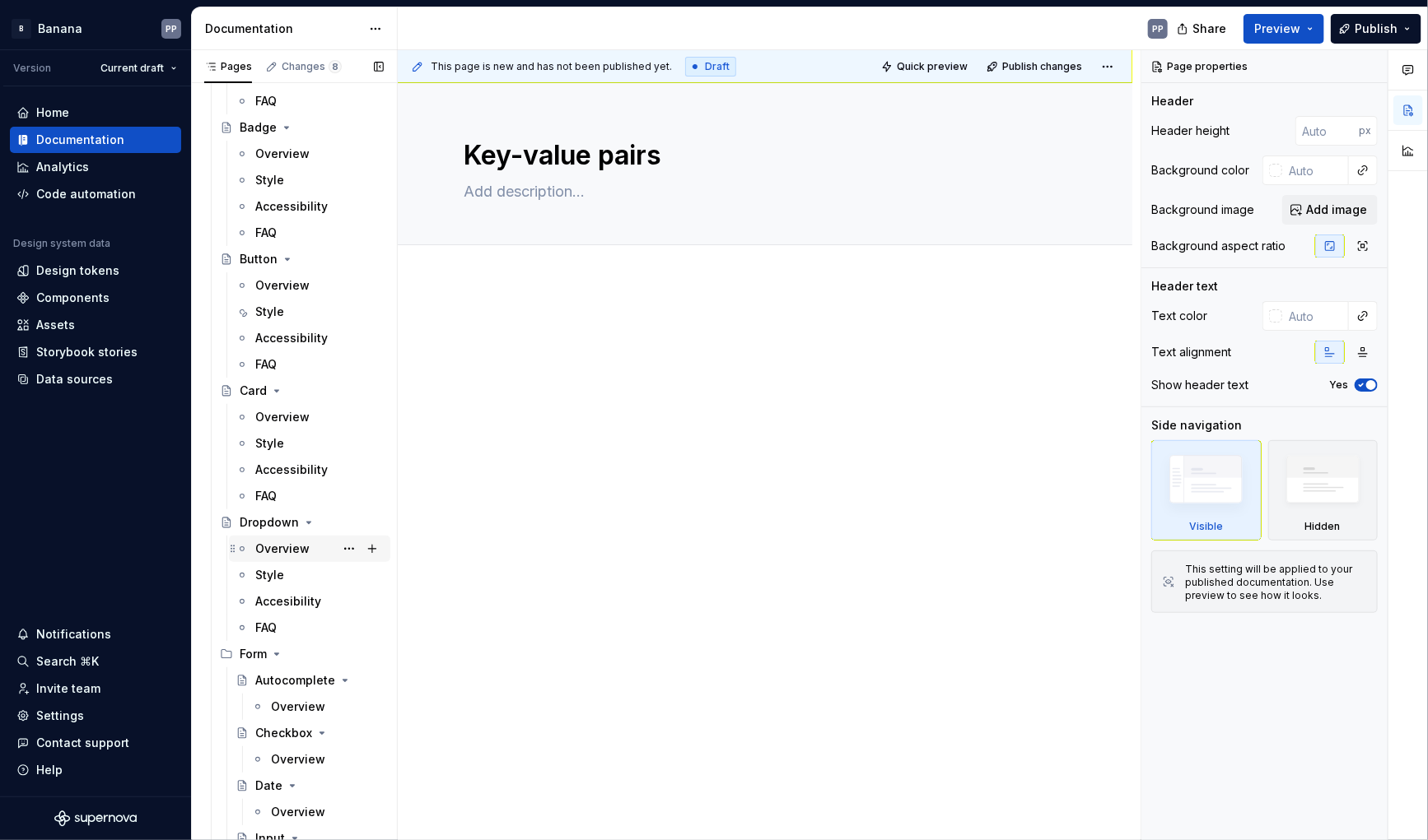
click at [280, 549] on div "Overview" at bounding box center [282, 549] width 54 height 17
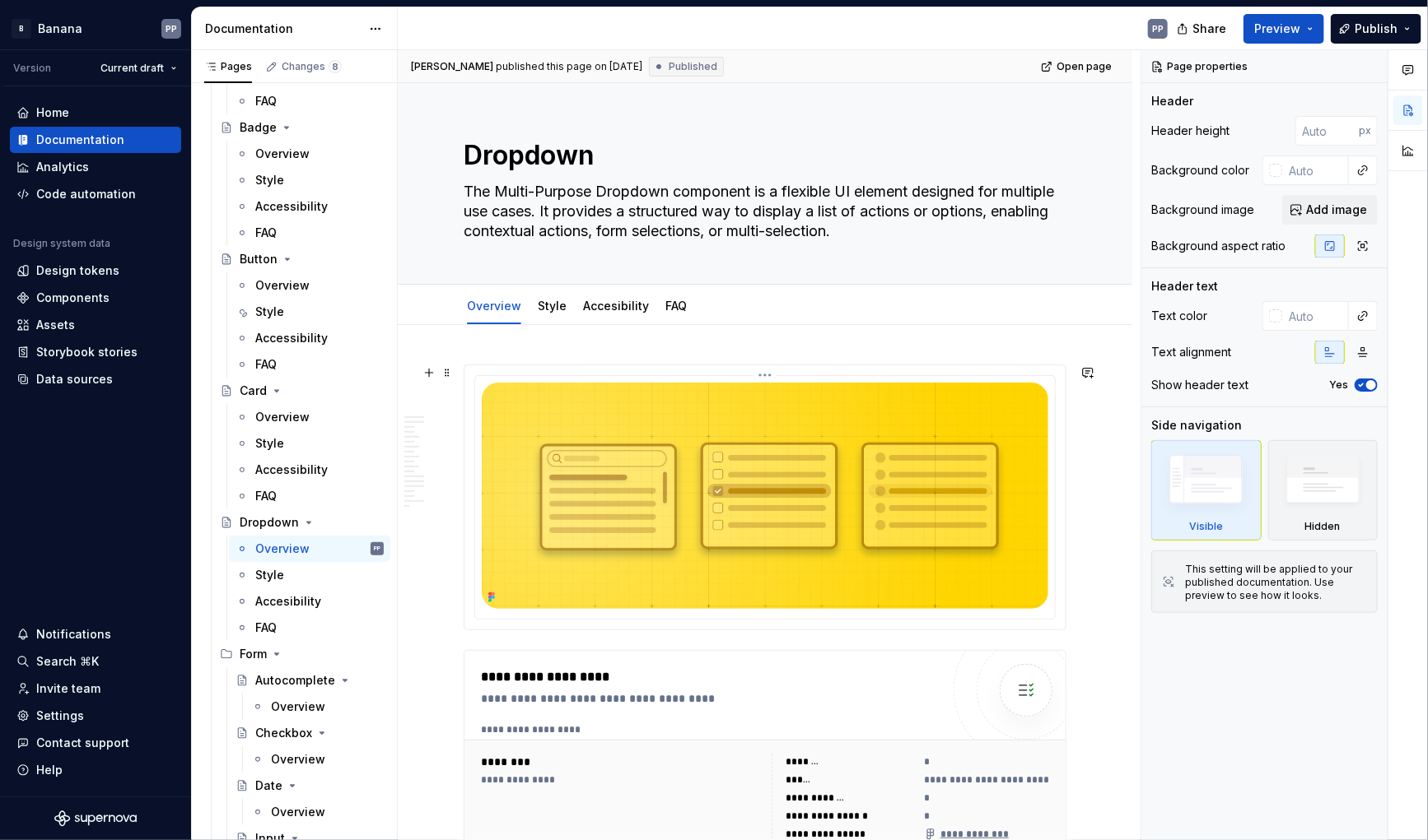
click at [576, 580] on img at bounding box center [765, 495] width 566 height 226
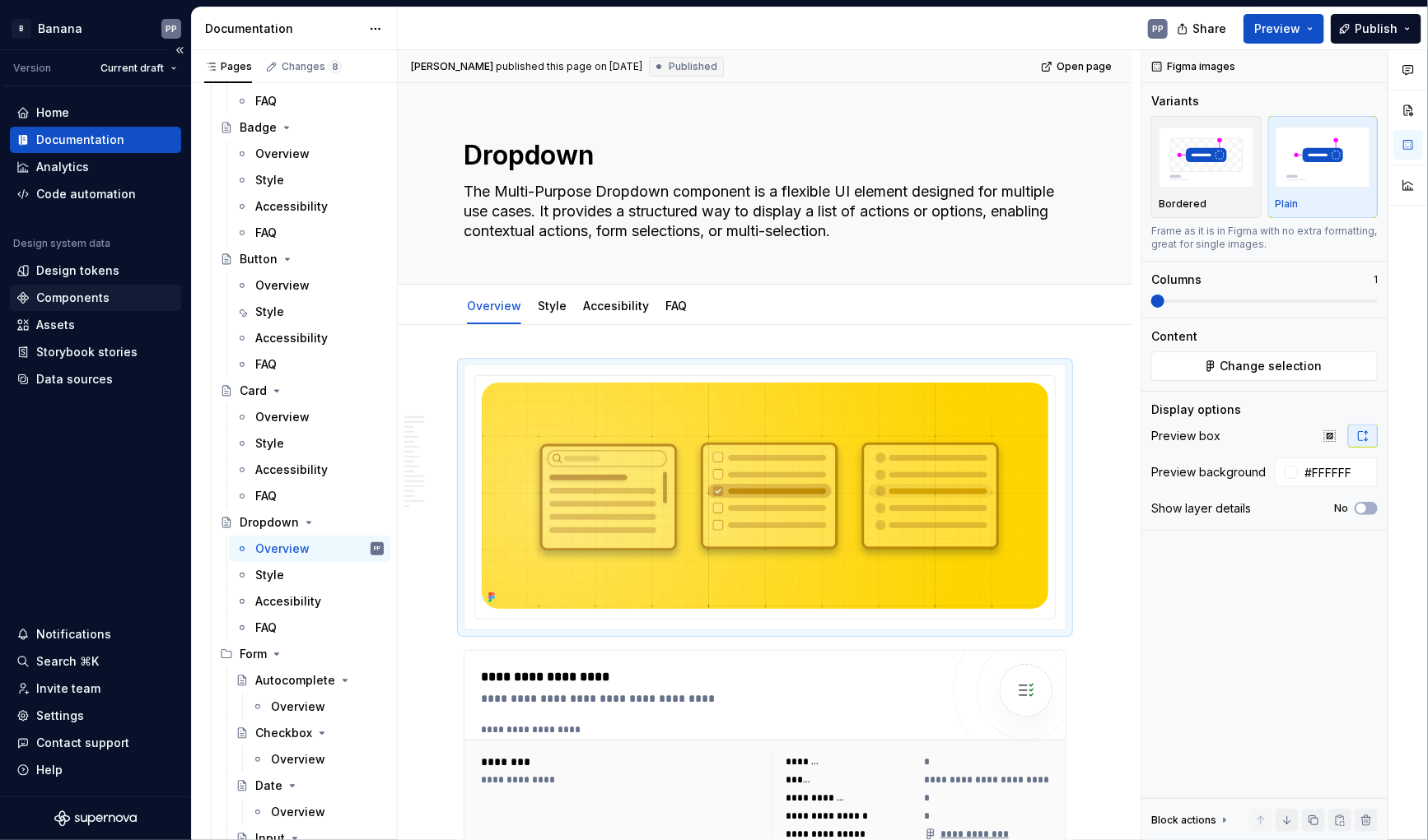
click at [58, 301] on div "Components" at bounding box center [73, 298] width 74 height 17
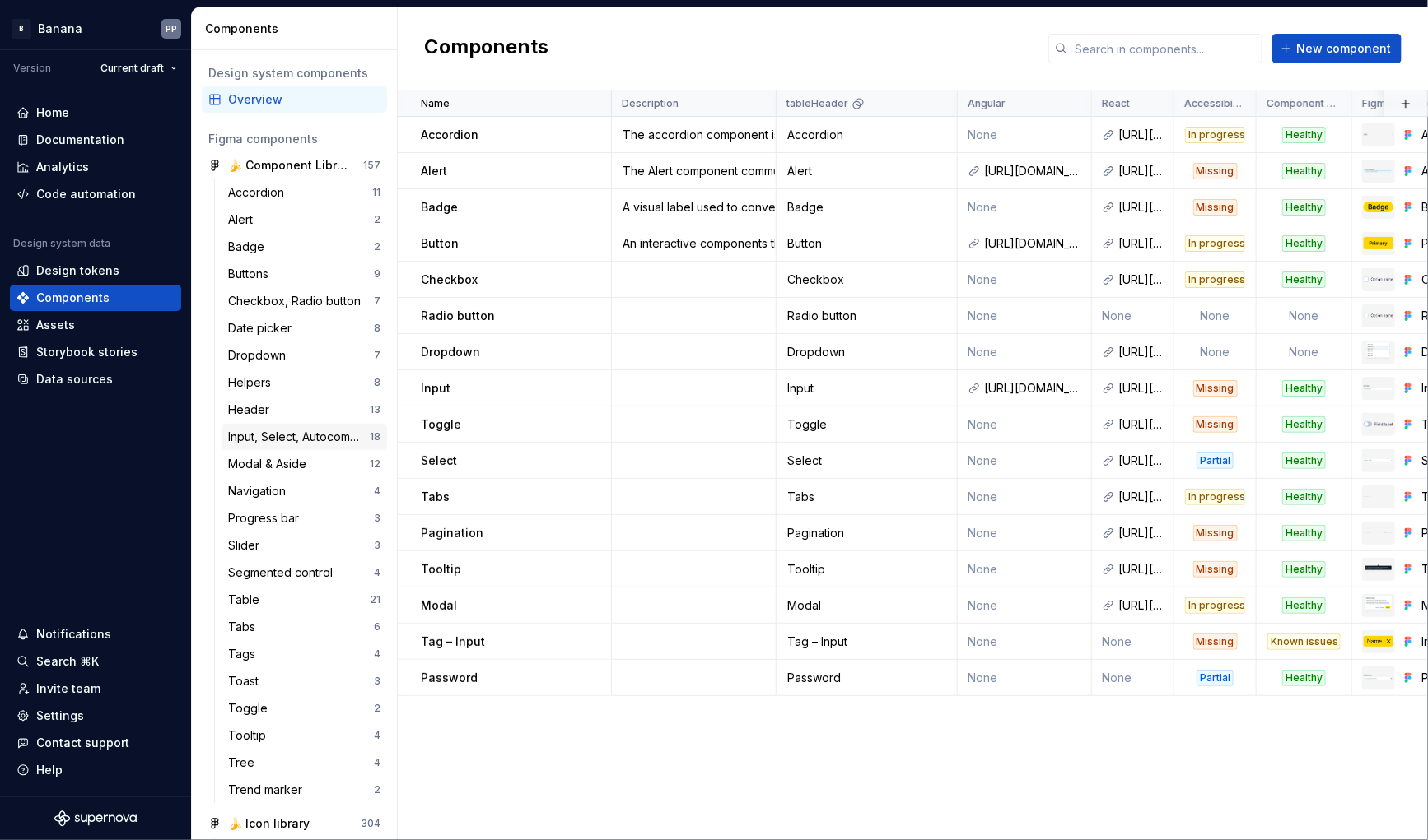
scroll to position [128, 0]
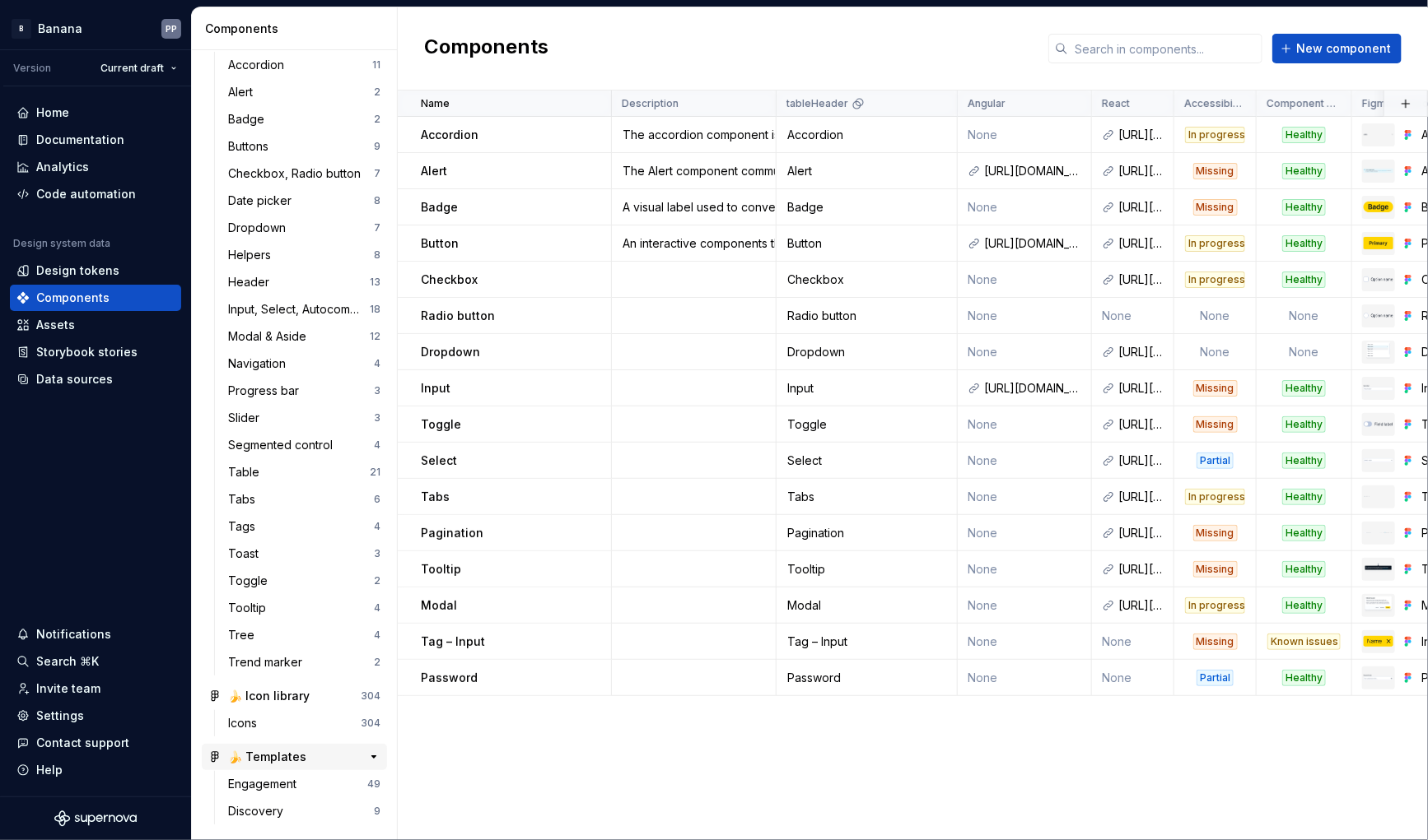
click at [262, 756] on div "🍌 Templates" at bounding box center [267, 757] width 78 height 17
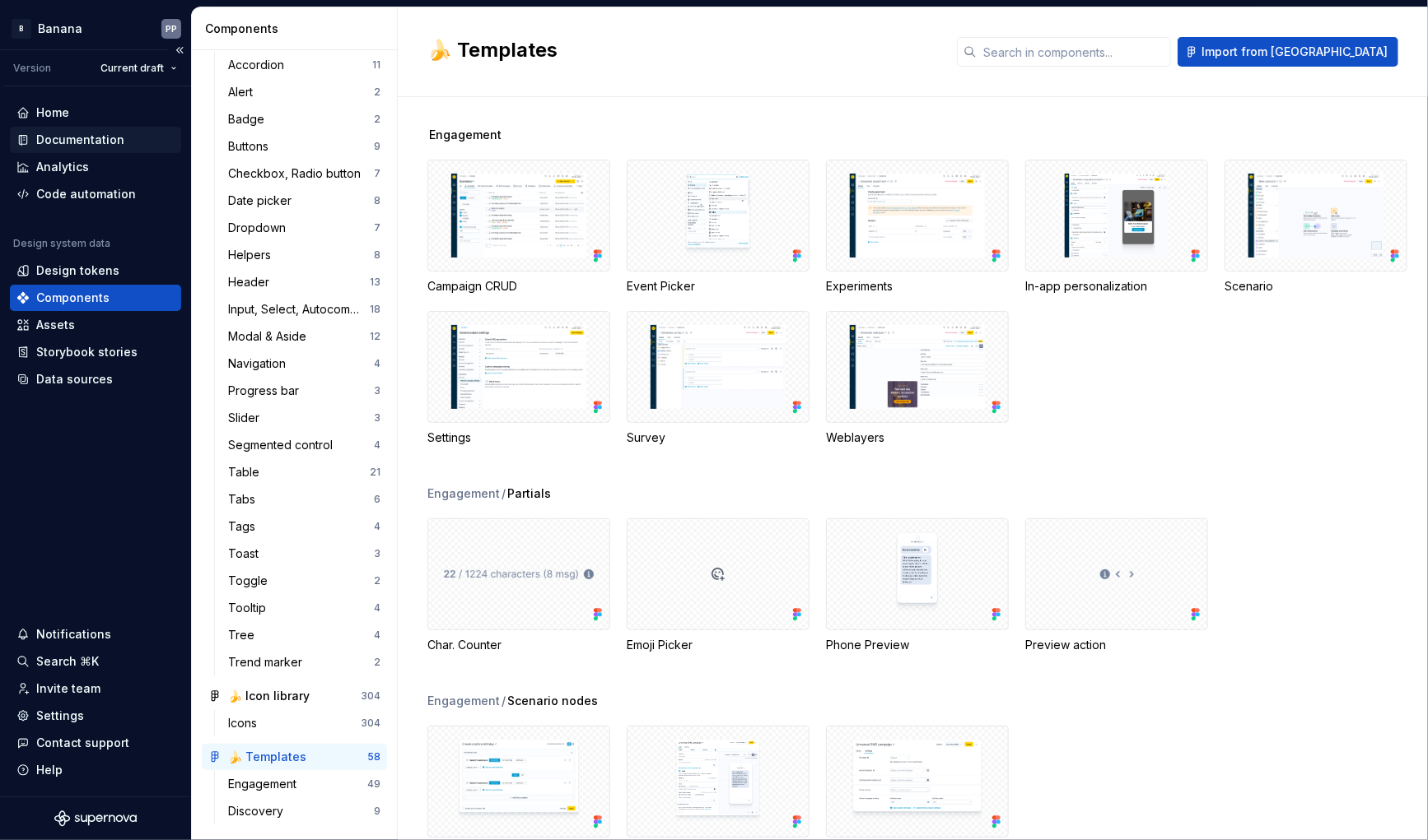
click at [78, 142] on div "Documentation" at bounding box center [80, 140] width 88 height 17
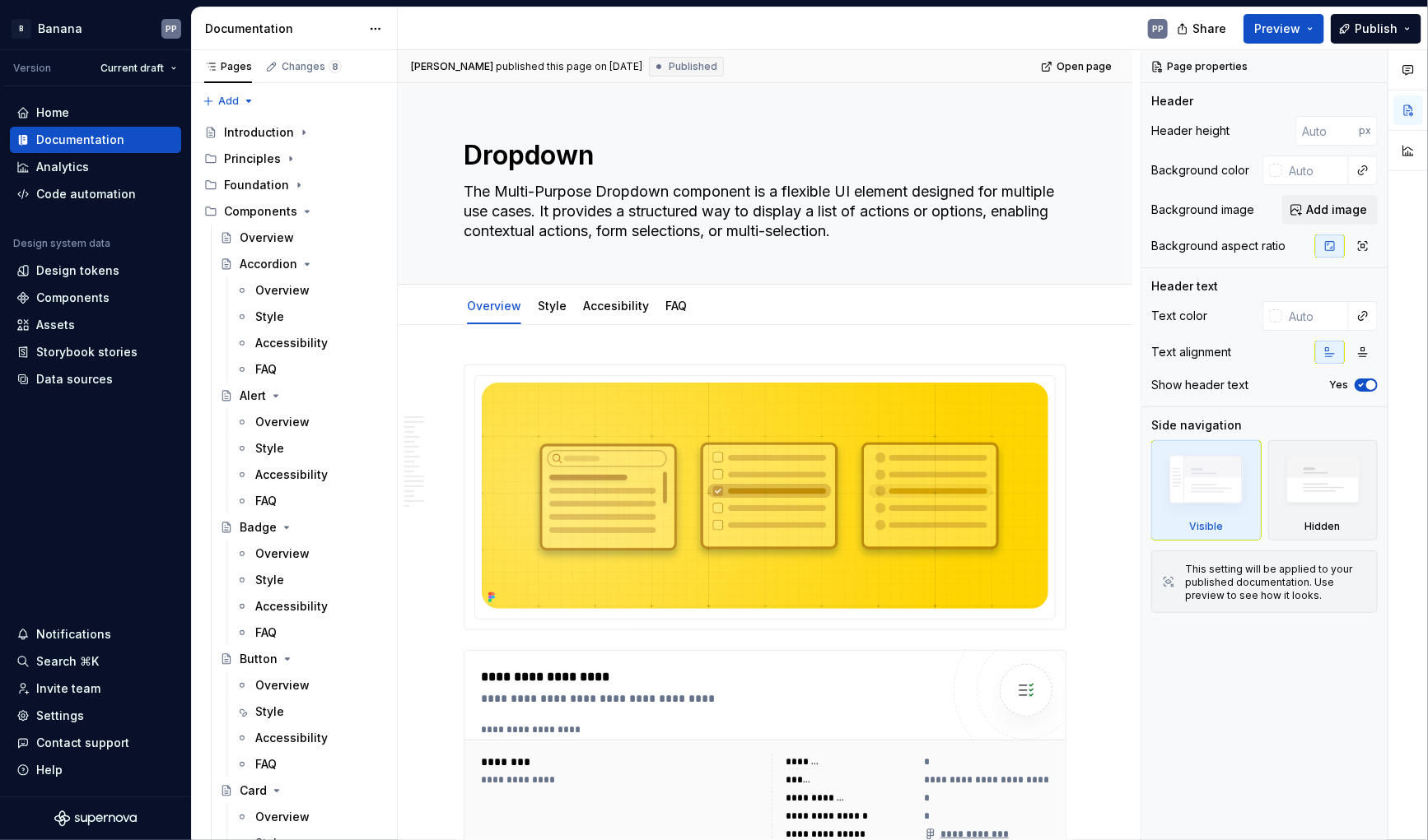
type textarea "*"
